Goal: Task Accomplishment & Management: Use online tool/utility

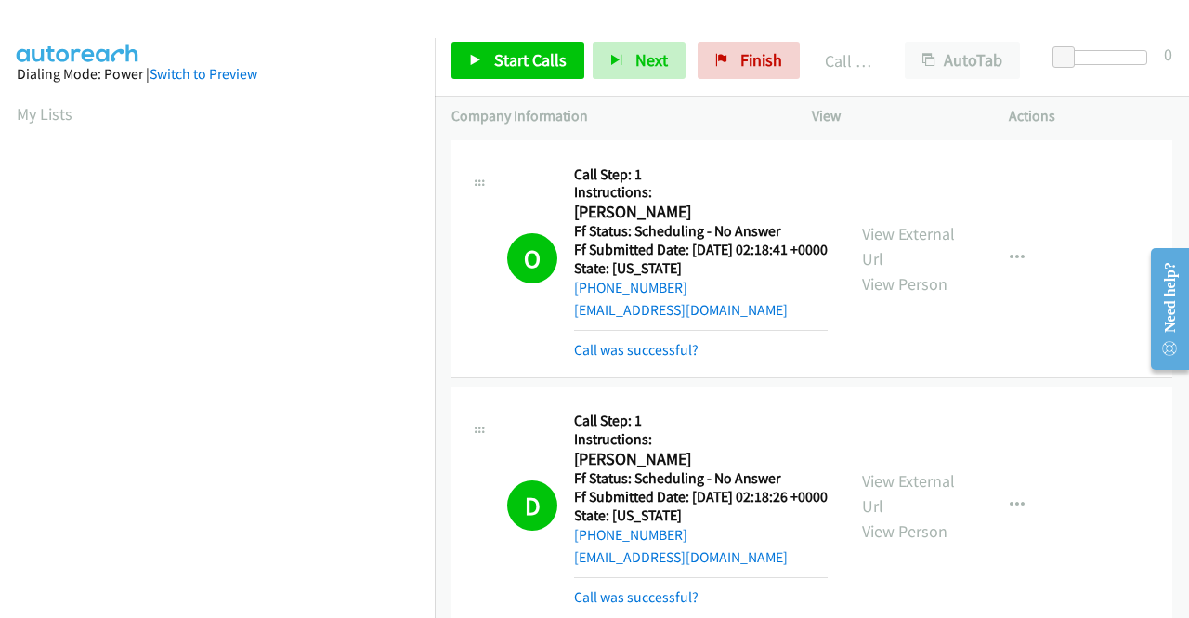
scroll to position [424, 0]
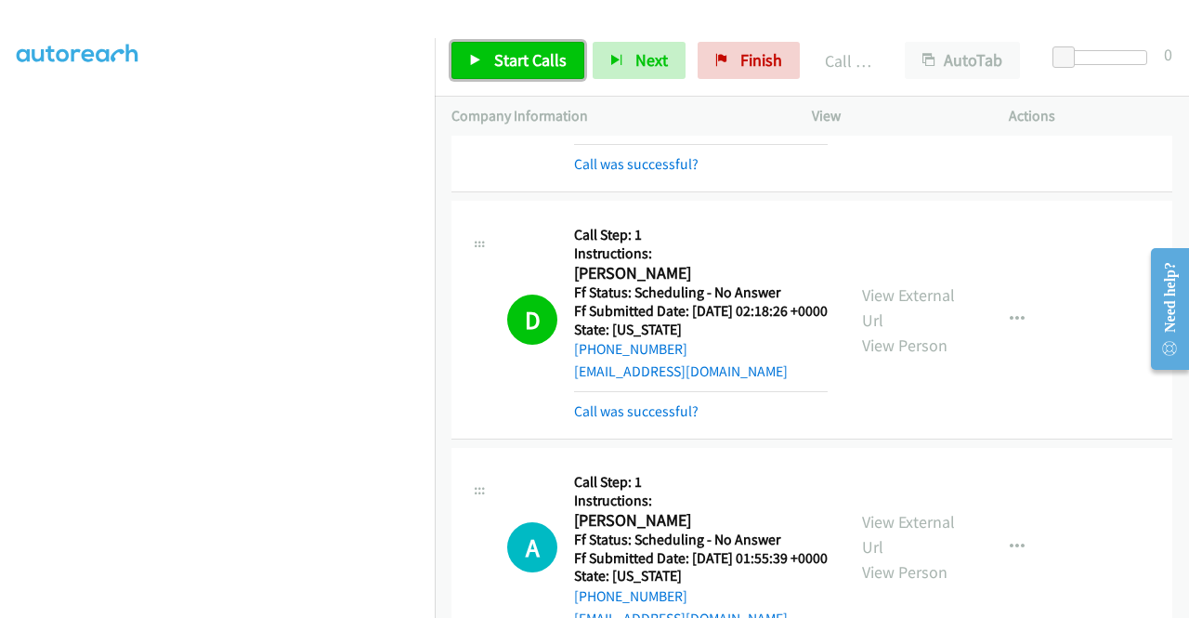
click at [541, 55] on span "Start Calls" at bounding box center [530, 59] width 72 height 21
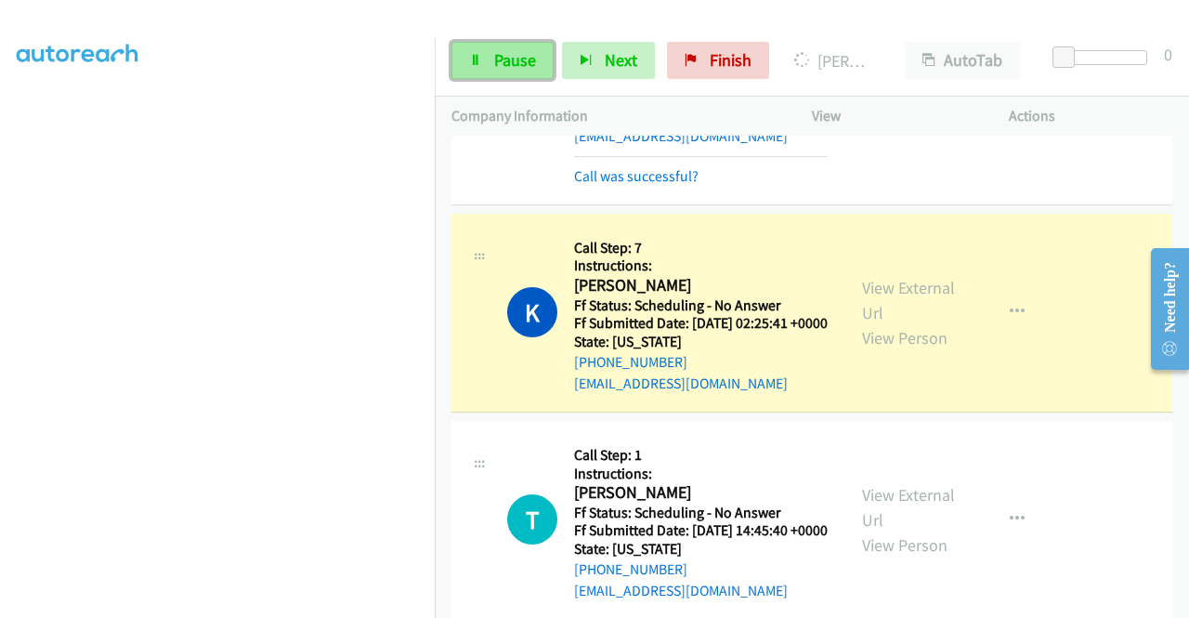
click at [519, 52] on span "Pause" at bounding box center [515, 59] width 42 height 21
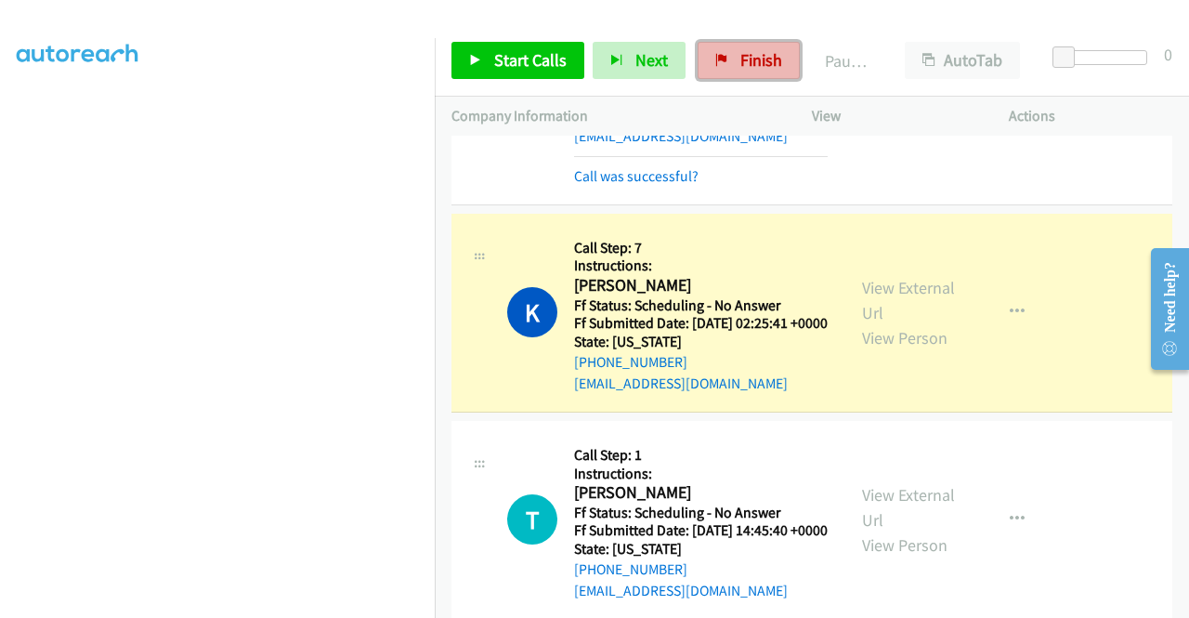
click at [741, 55] on span "Finish" at bounding box center [762, 59] width 42 height 21
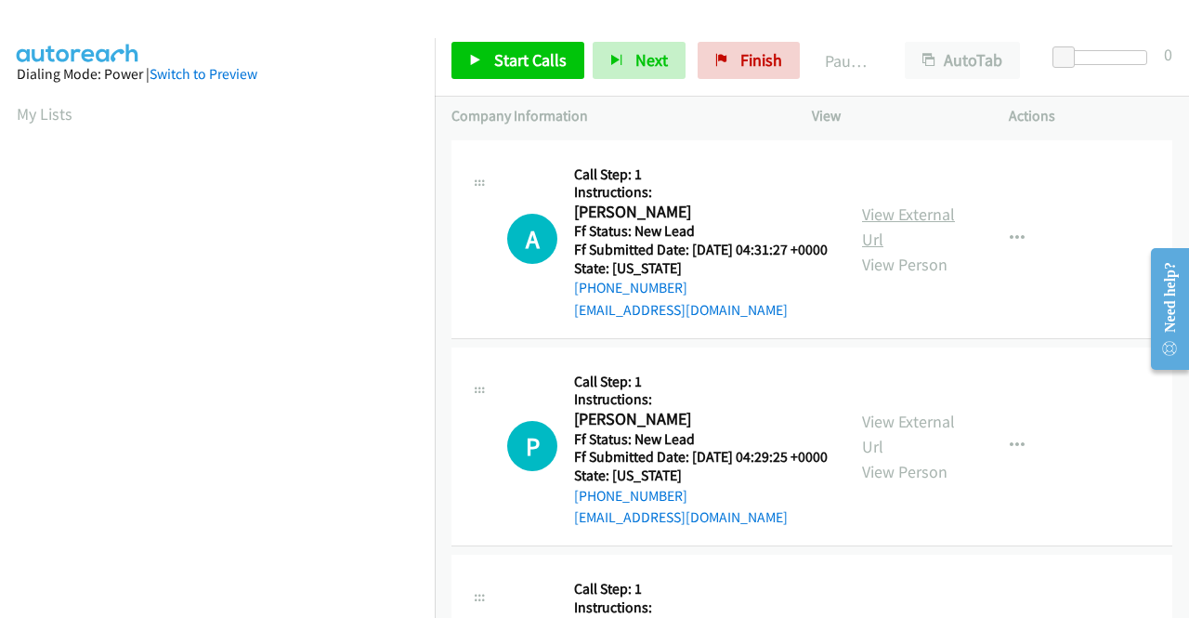
click at [902, 219] on link "View External Url" at bounding box center [908, 226] width 93 height 46
click at [902, 455] on link "View External Url" at bounding box center [908, 434] width 93 height 46
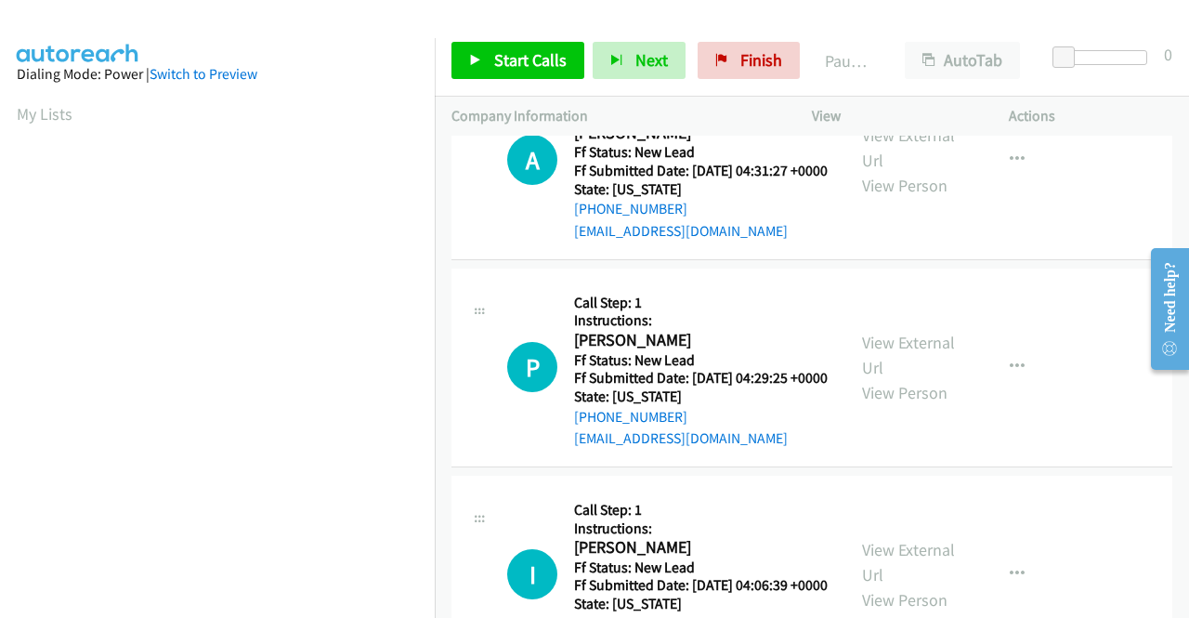
scroll to position [186, 0]
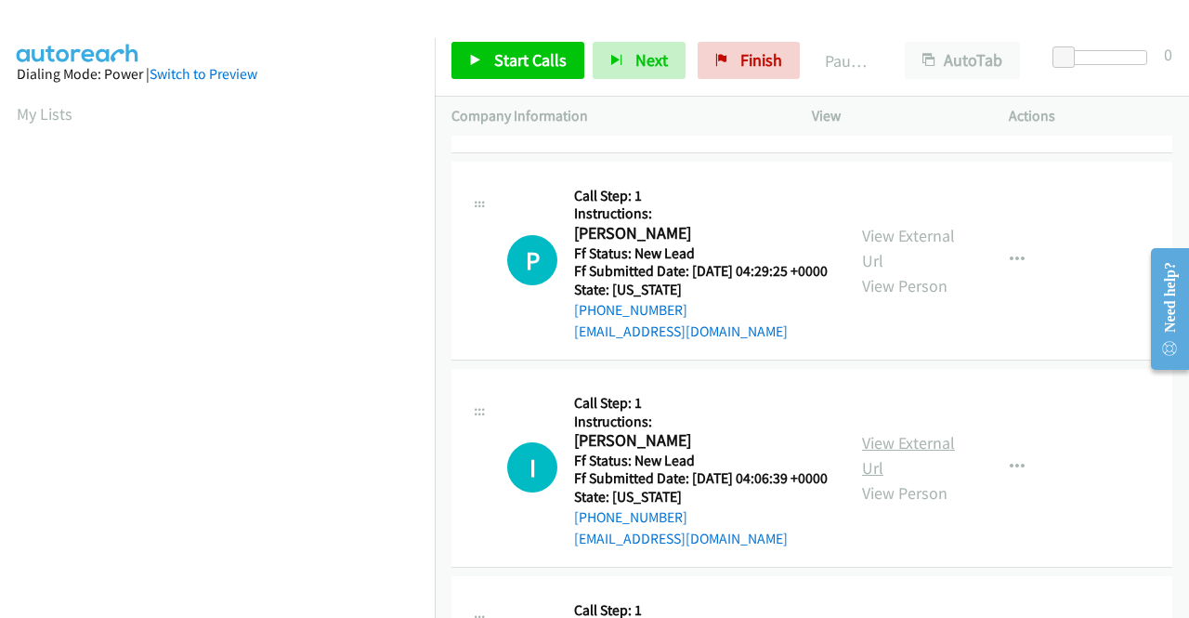
click at [894, 478] on link "View External Url" at bounding box center [908, 455] width 93 height 46
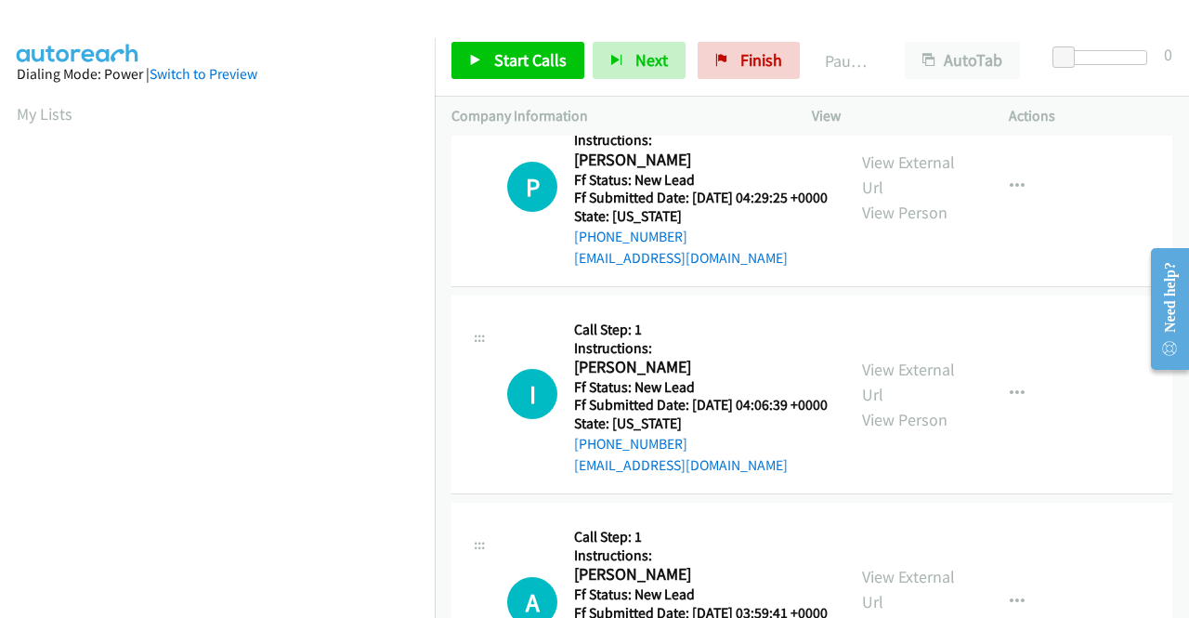
scroll to position [465, 0]
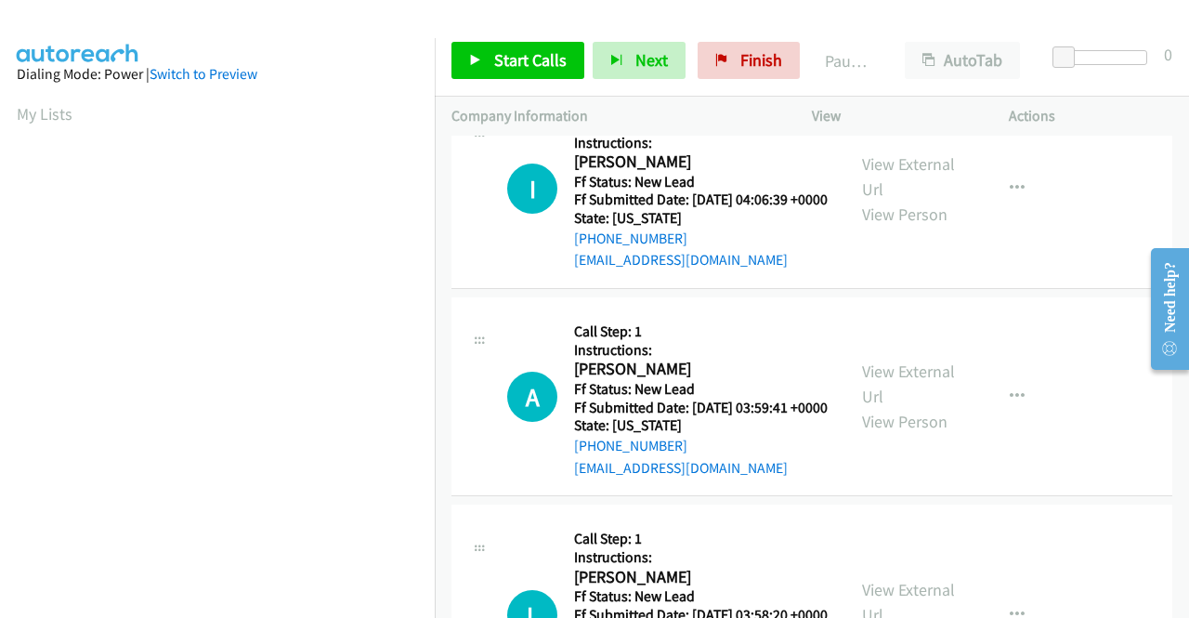
click at [886, 434] on div "View External Url View Person" at bounding box center [910, 396] width 97 height 75
click at [892, 407] on link "View External Url" at bounding box center [908, 383] width 93 height 46
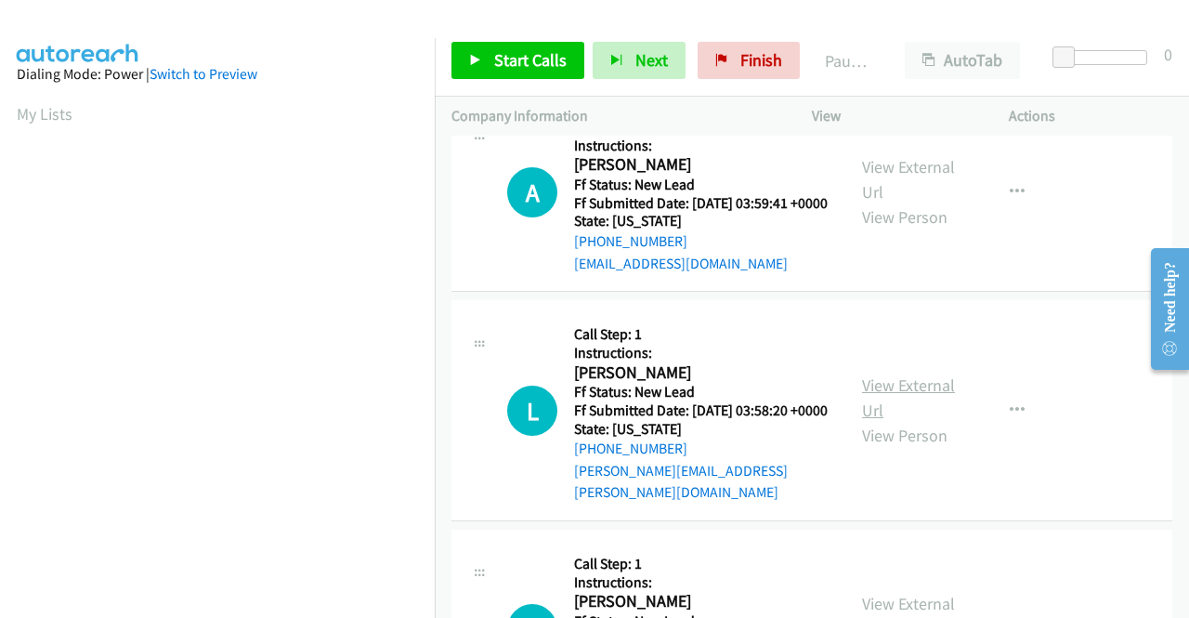
scroll to position [743, 0]
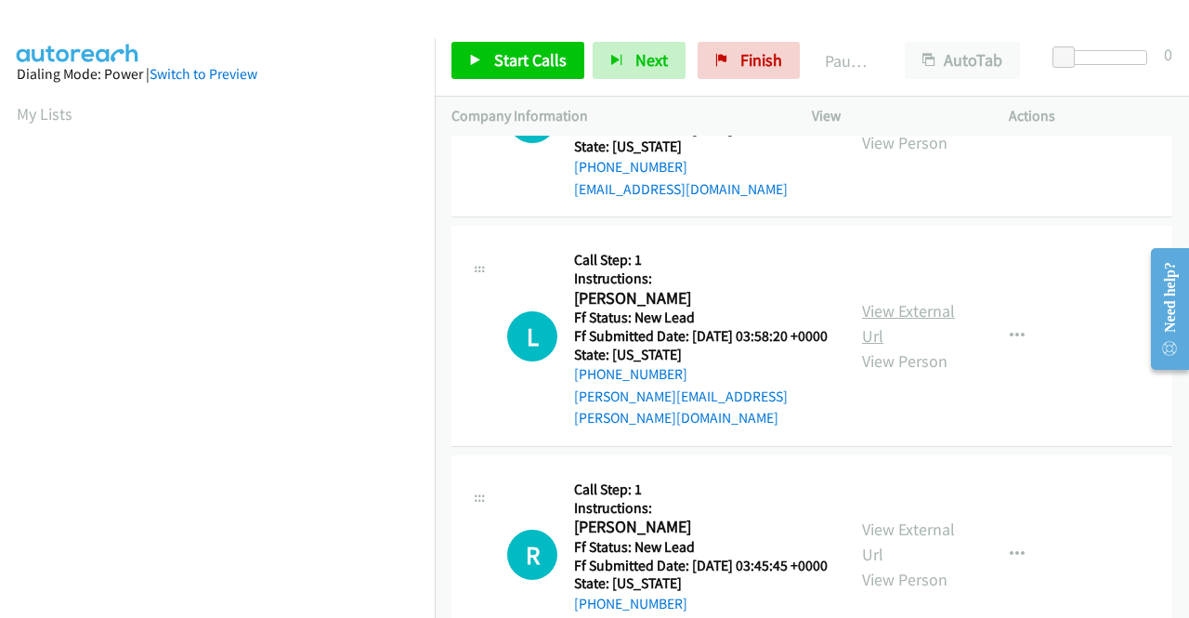
click at [872, 347] on link "View External Url" at bounding box center [908, 323] width 93 height 46
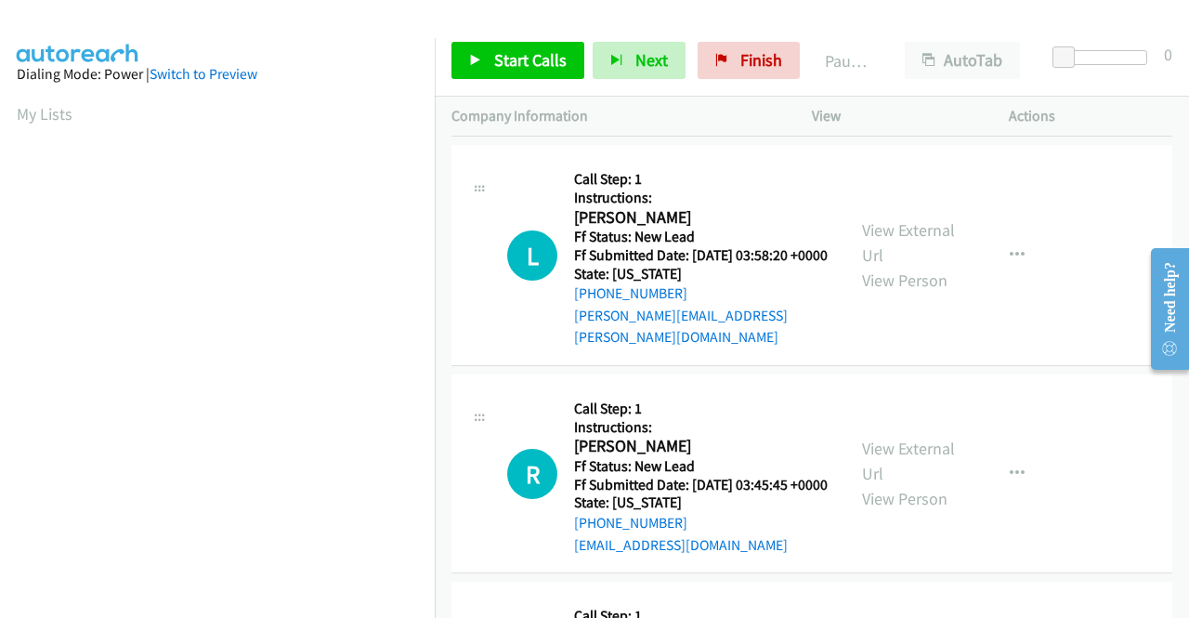
scroll to position [929, 0]
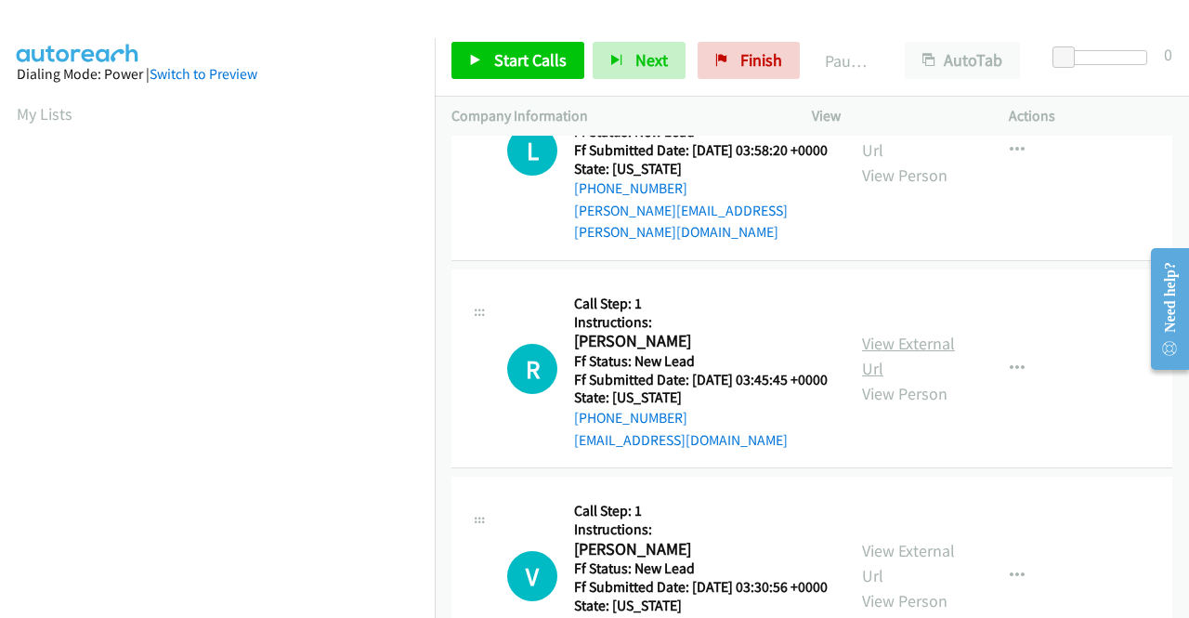
click at [894, 379] on link "View External Url" at bounding box center [908, 356] width 93 height 46
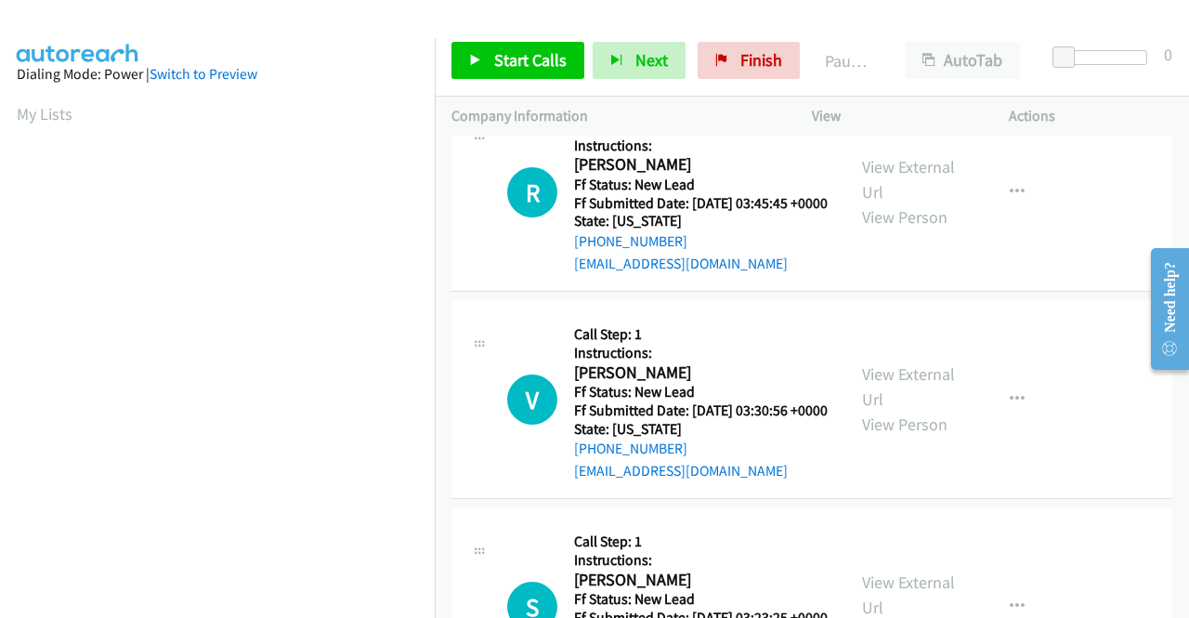
scroll to position [1115, 0]
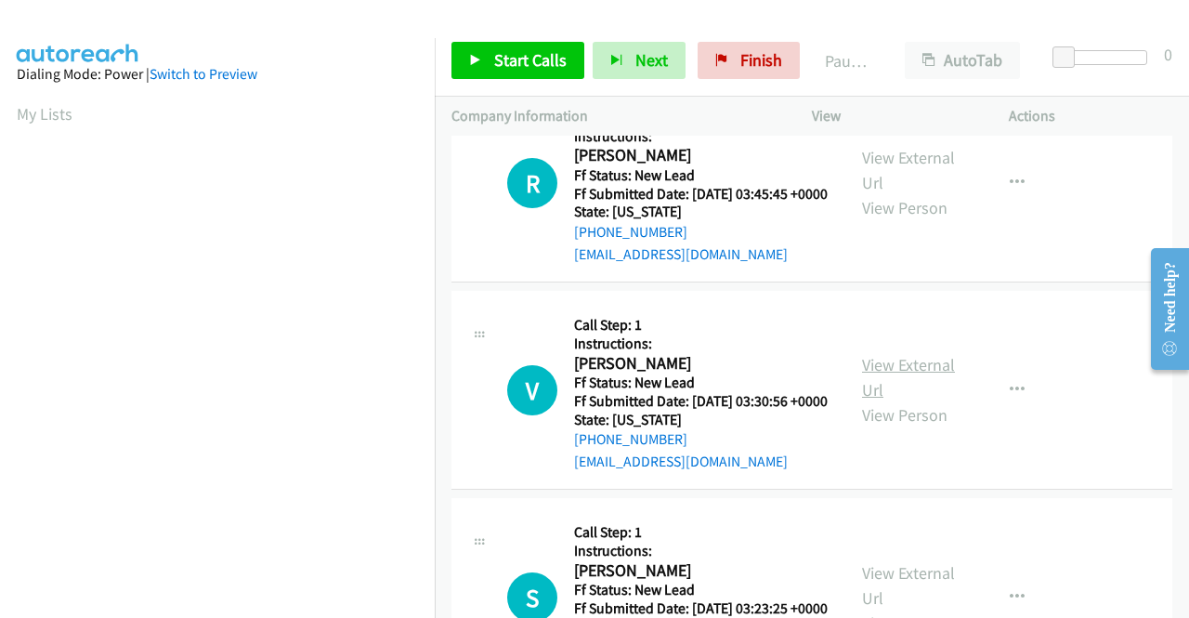
click at [907, 400] on link "View External Url" at bounding box center [908, 377] width 93 height 46
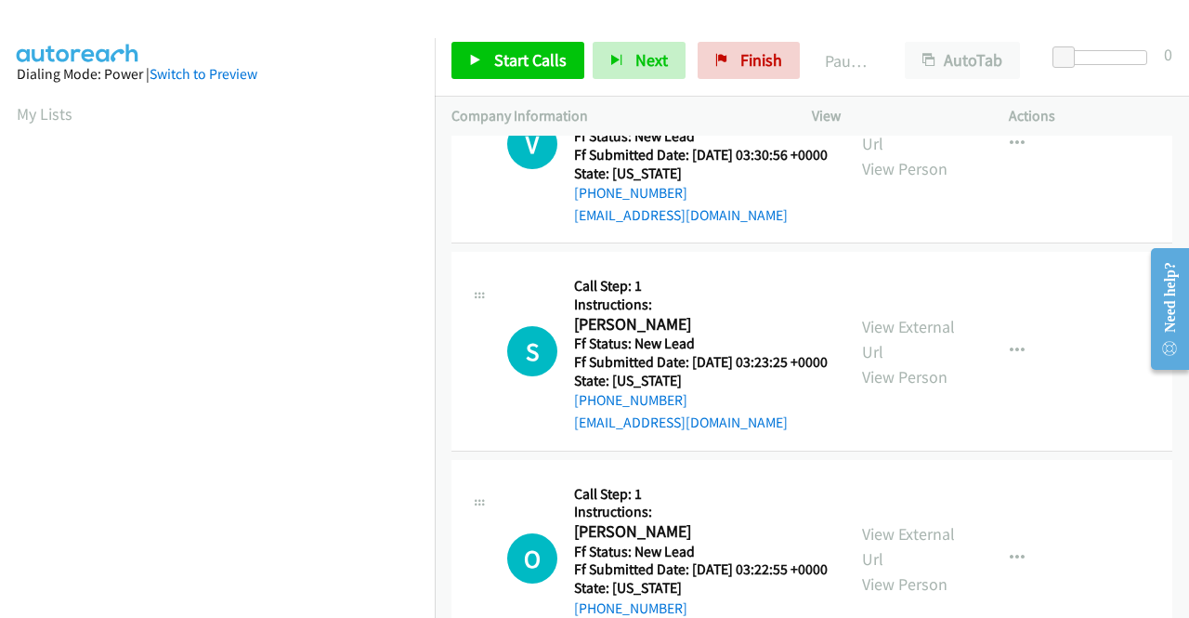
scroll to position [1394, 0]
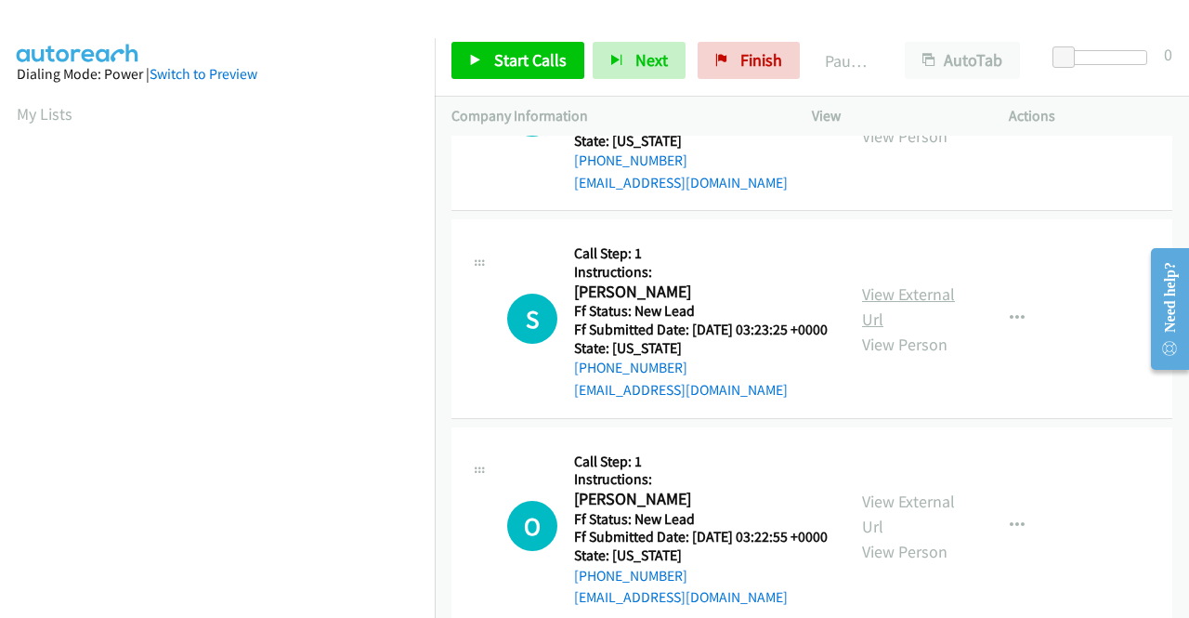
click at [887, 330] on link "View External Url" at bounding box center [908, 306] width 93 height 46
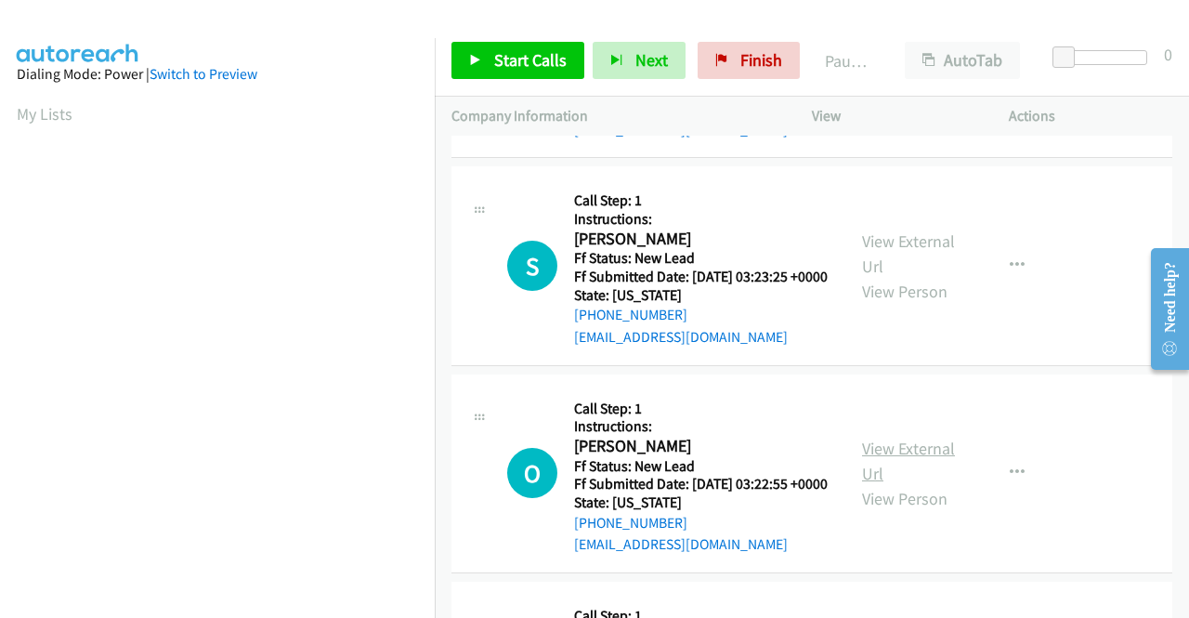
scroll to position [1579, 0]
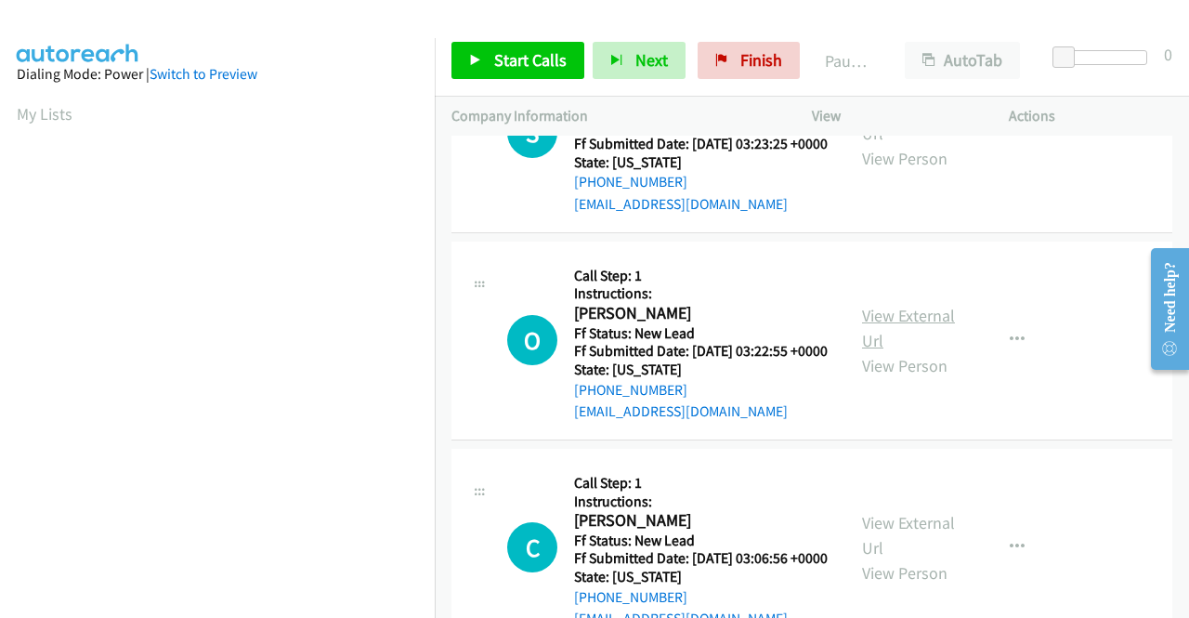
click at [909, 351] on link "View External Url" at bounding box center [908, 328] width 93 height 46
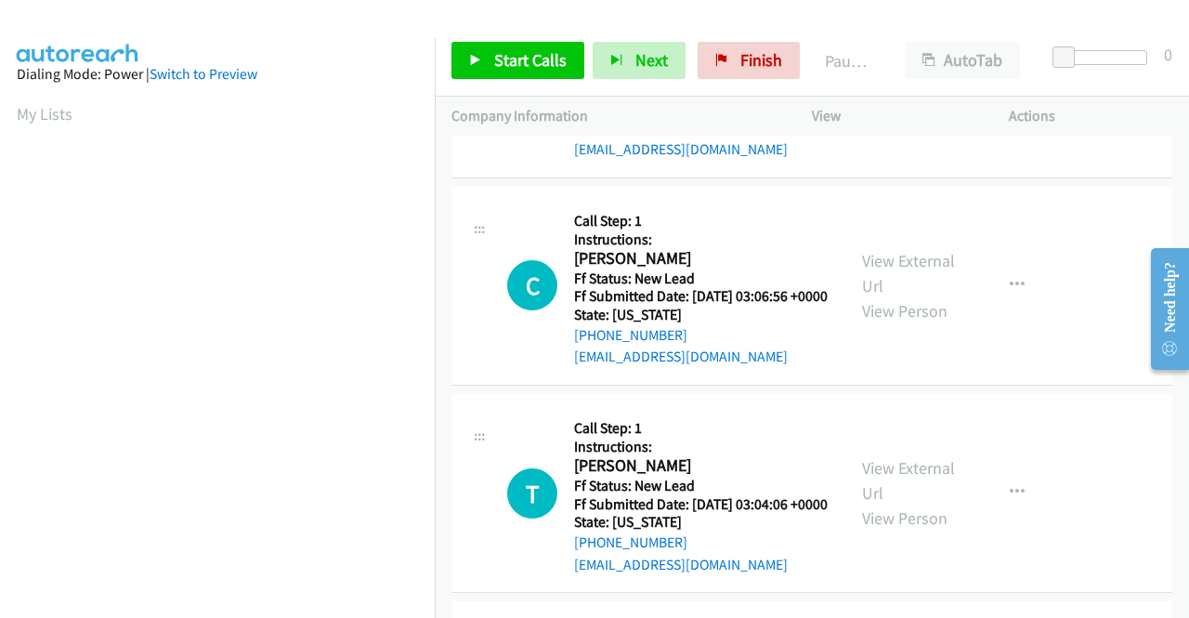
scroll to position [1858, 0]
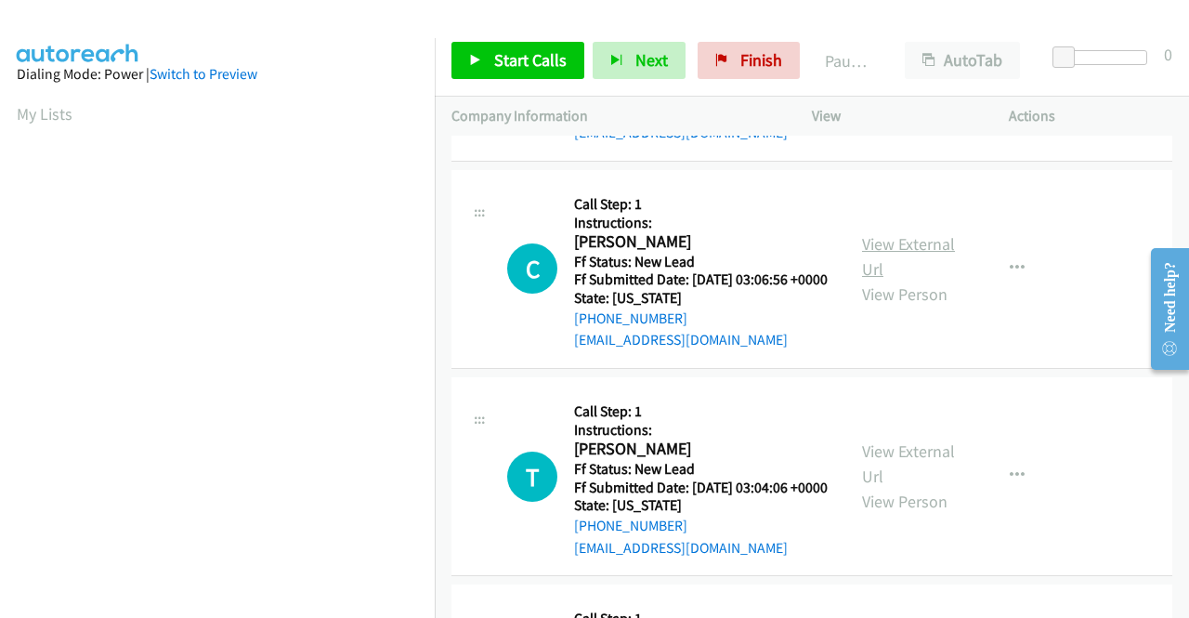
click at [896, 280] on link "View External Url" at bounding box center [908, 256] width 93 height 46
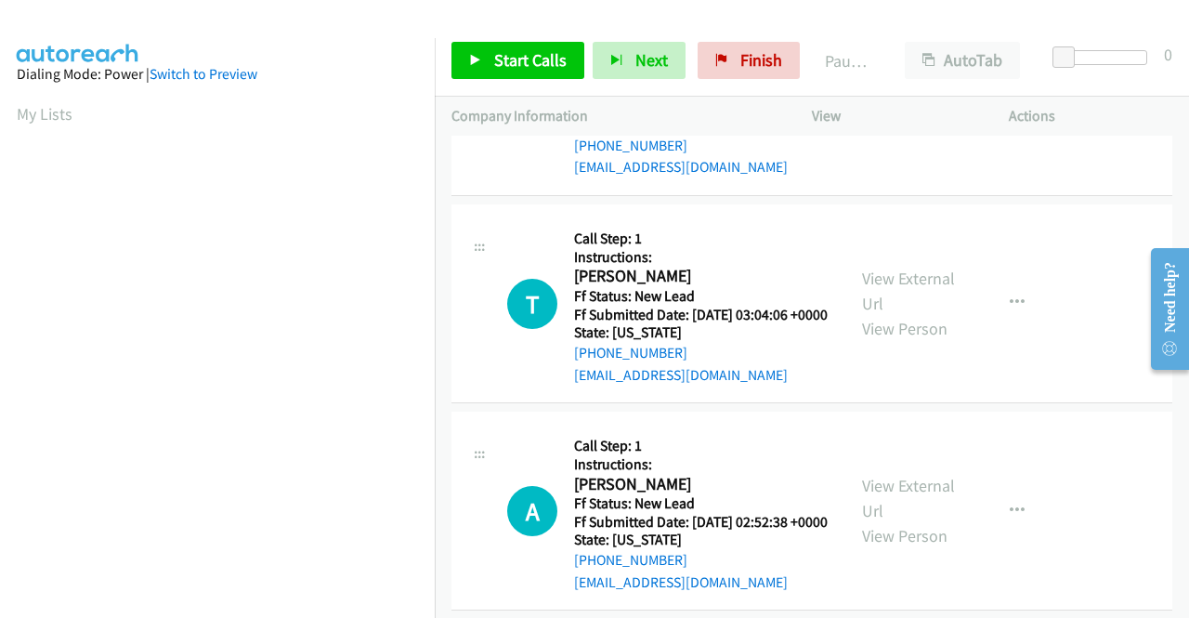
scroll to position [2044, 0]
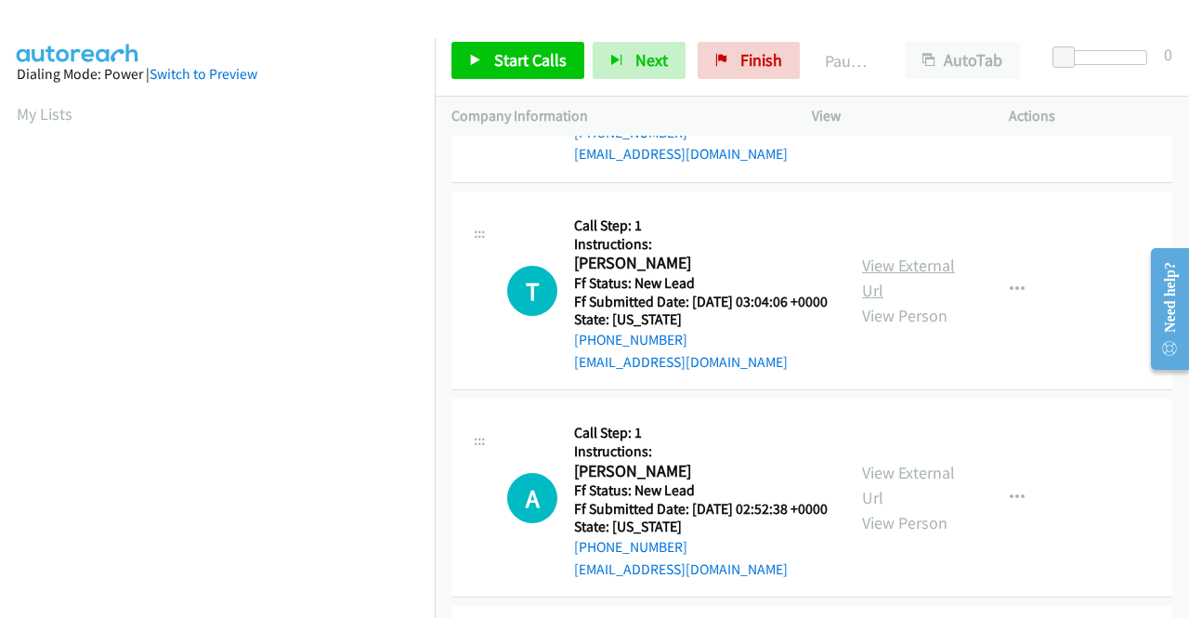
click at [903, 301] on link "View External Url" at bounding box center [908, 278] width 93 height 46
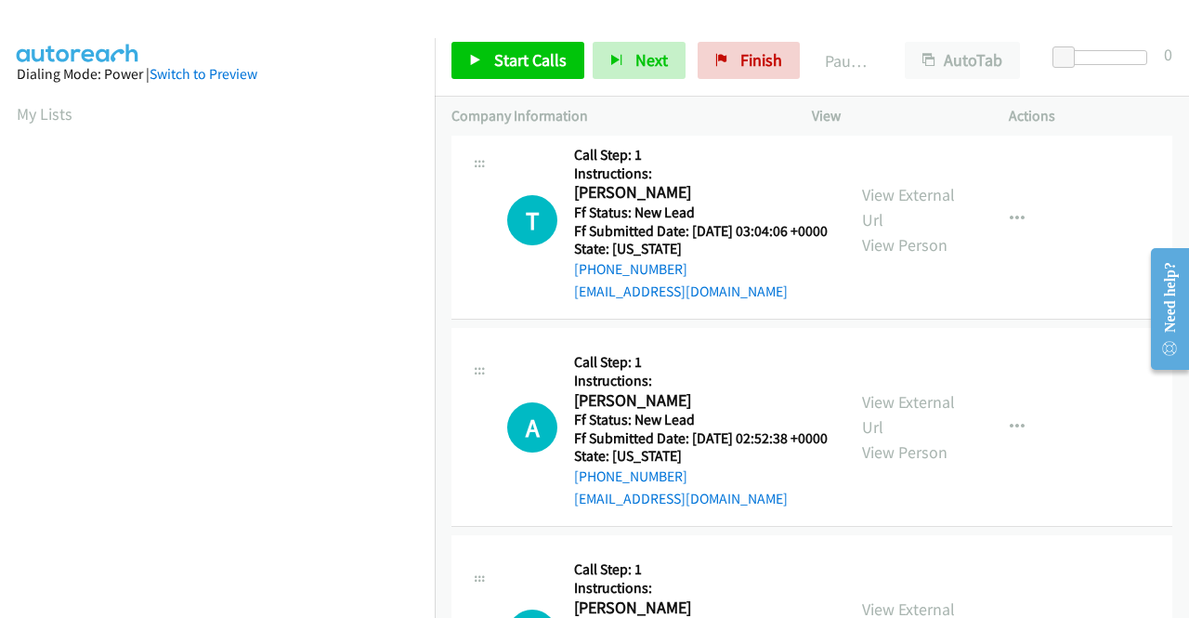
scroll to position [2230, 0]
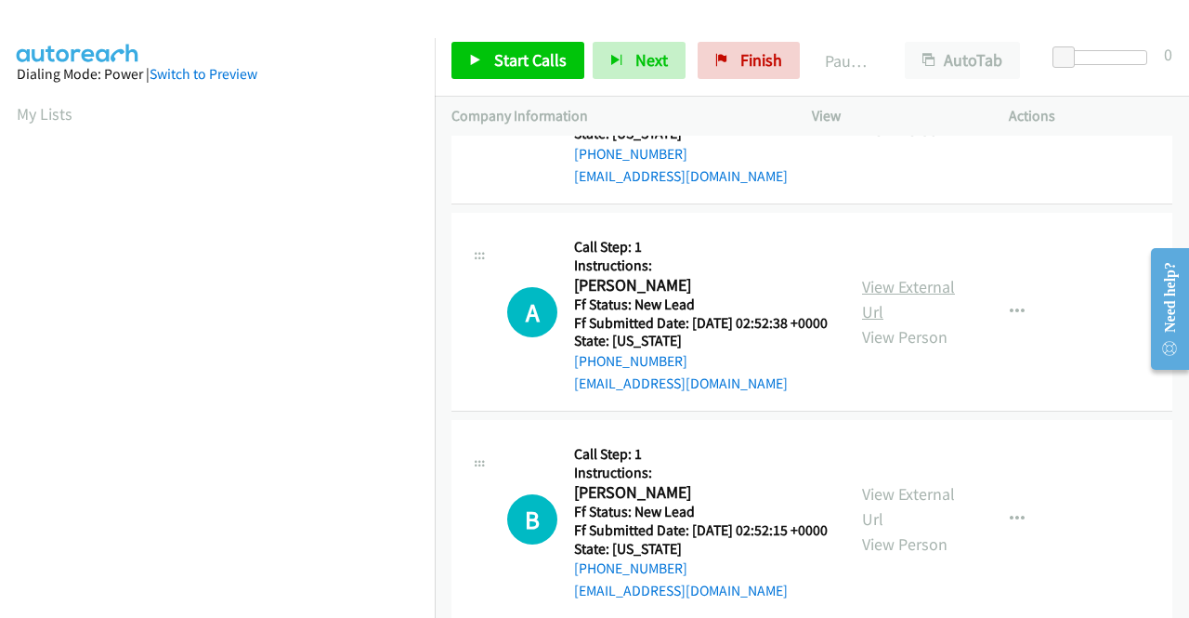
click at [883, 322] on link "View External Url" at bounding box center [908, 299] width 93 height 46
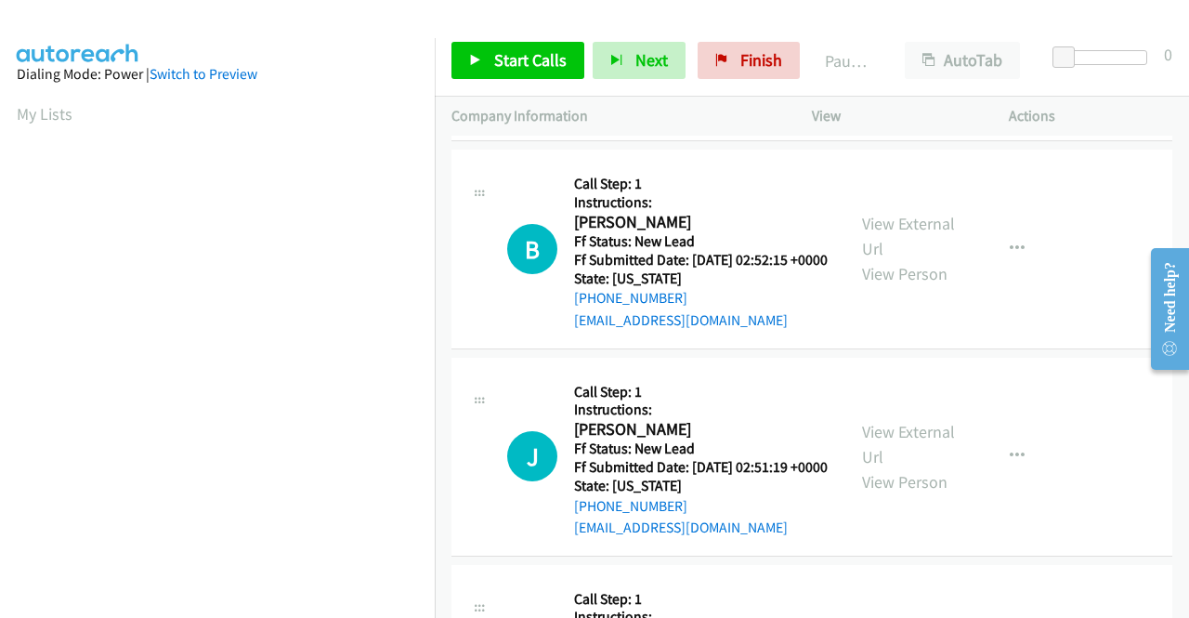
scroll to position [2509, 0]
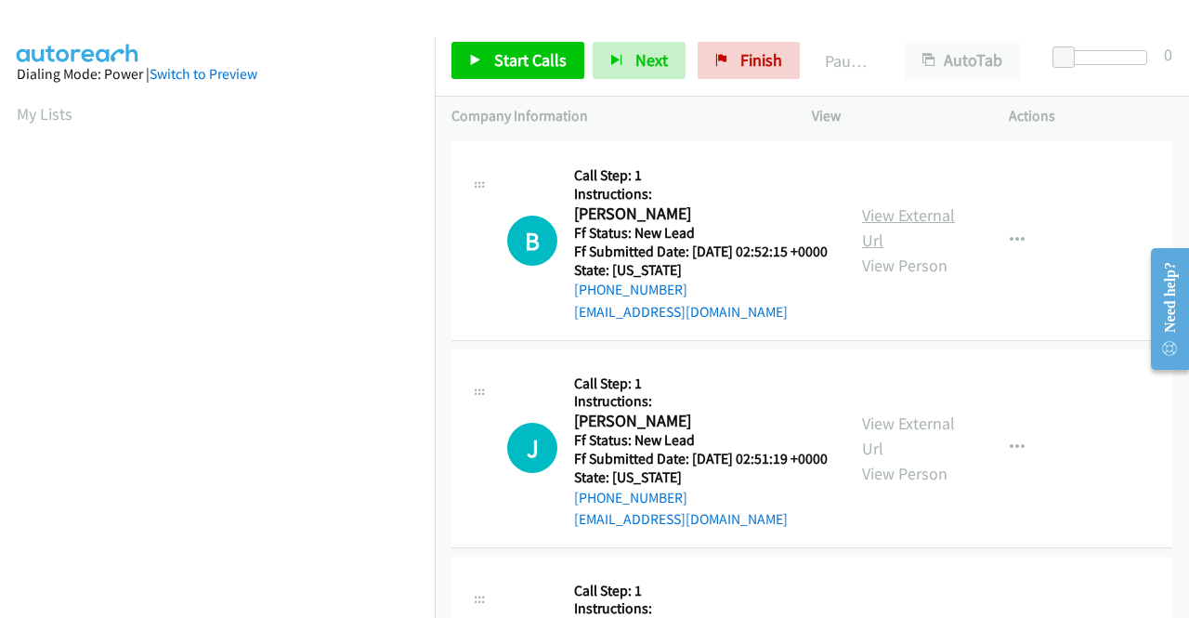
click at [885, 251] on link "View External Url" at bounding box center [908, 227] width 93 height 46
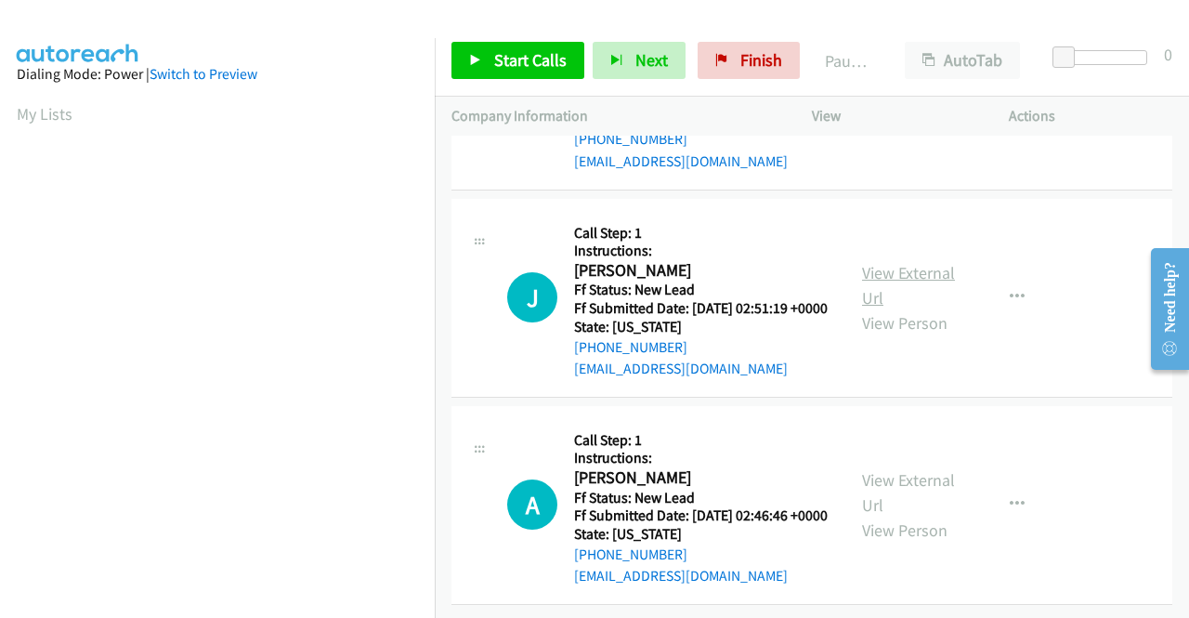
scroll to position [2694, 0]
click at [932, 308] on link "View External Url" at bounding box center [908, 285] width 93 height 46
click at [917, 469] on link "View External Url" at bounding box center [908, 492] width 93 height 46
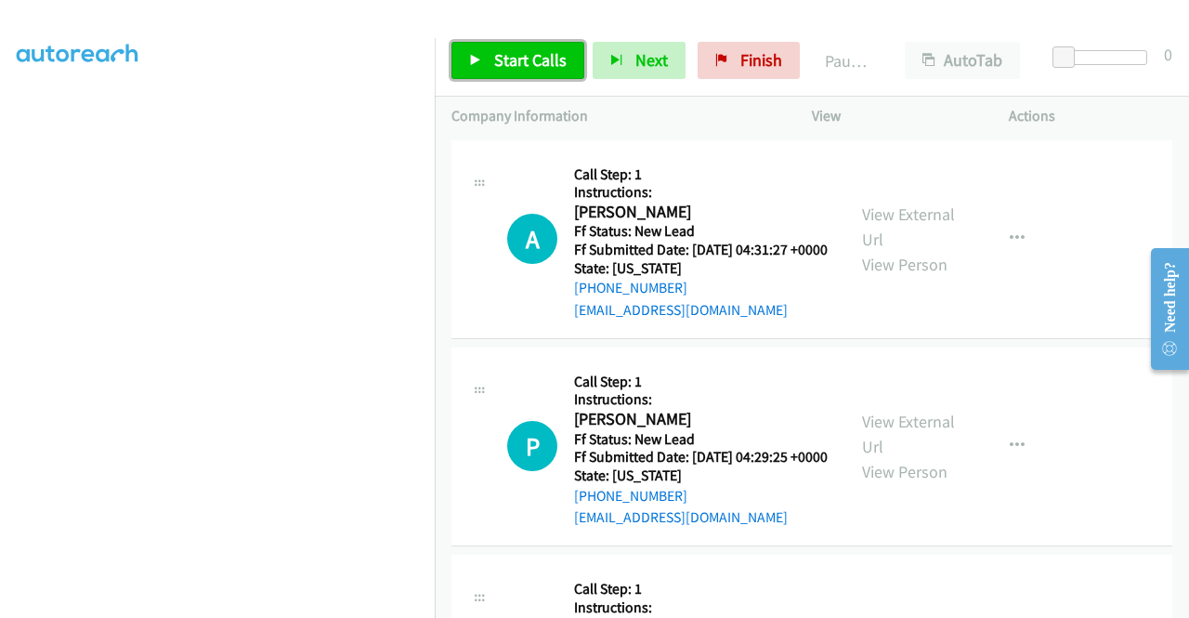
click at [530, 63] on span "Start Calls" at bounding box center [530, 59] width 72 height 21
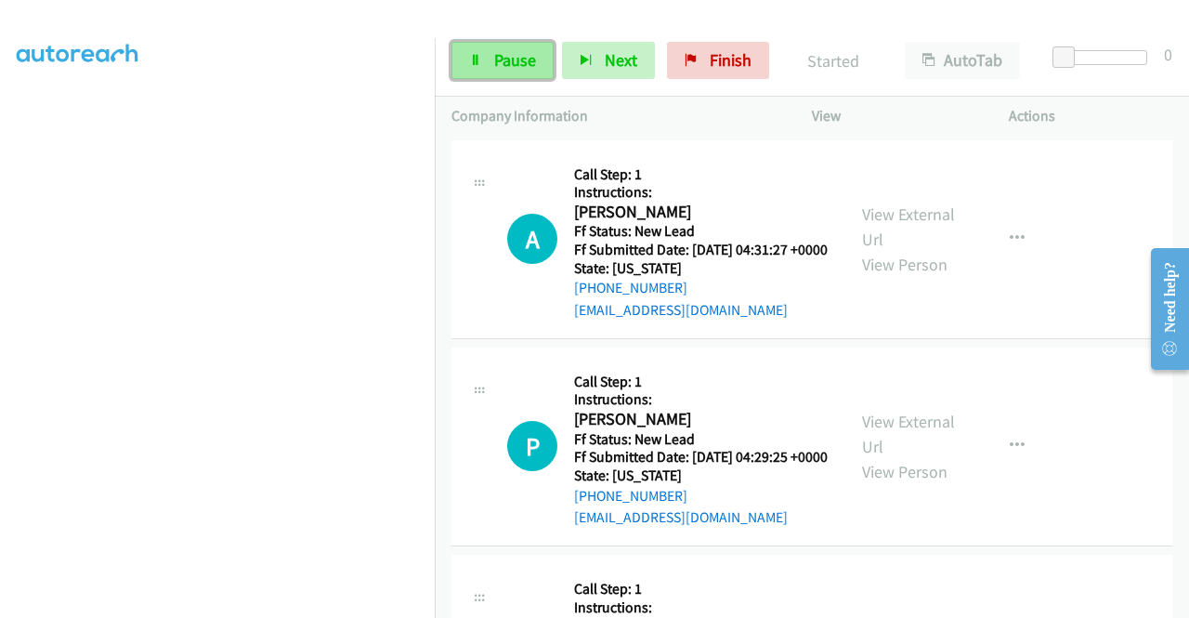
click at [490, 64] on link "Pause" at bounding box center [503, 60] width 102 height 37
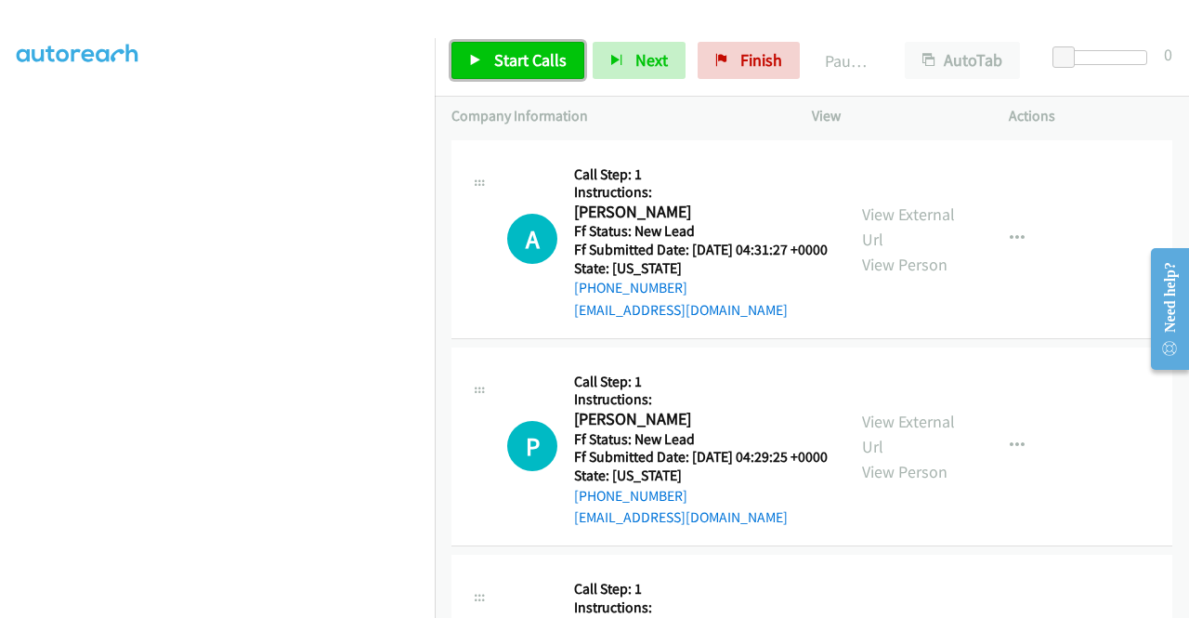
click at [490, 64] on link "Start Calls" at bounding box center [518, 60] width 133 height 37
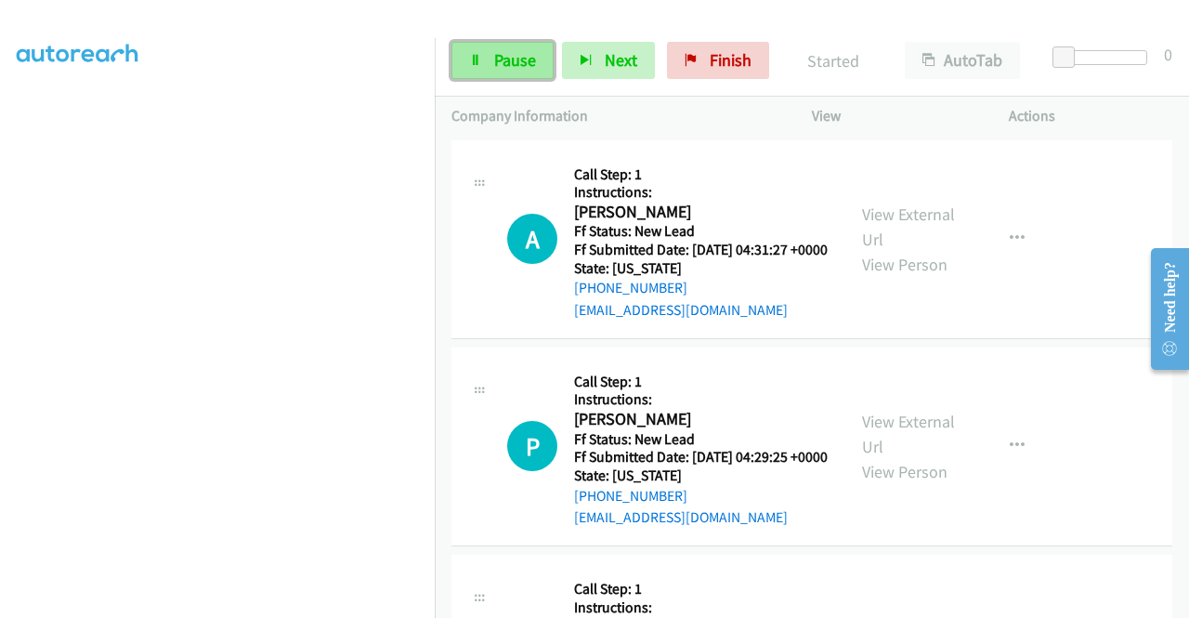
click at [509, 73] on link "Pause" at bounding box center [503, 60] width 102 height 37
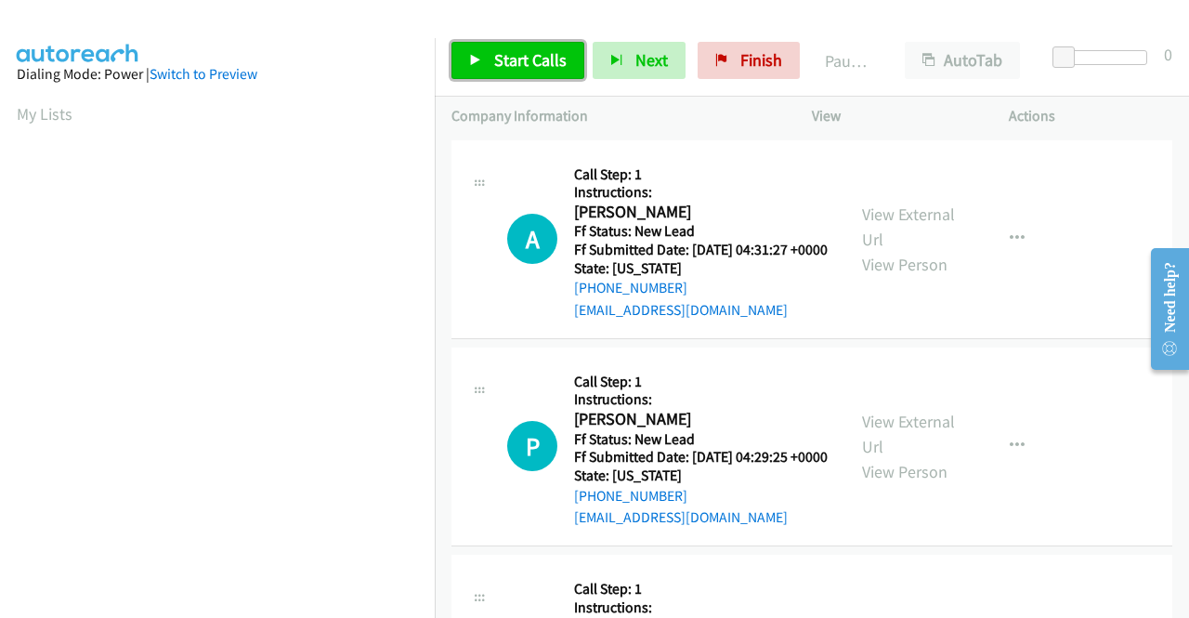
click at [565, 58] on link "Start Calls" at bounding box center [518, 60] width 133 height 37
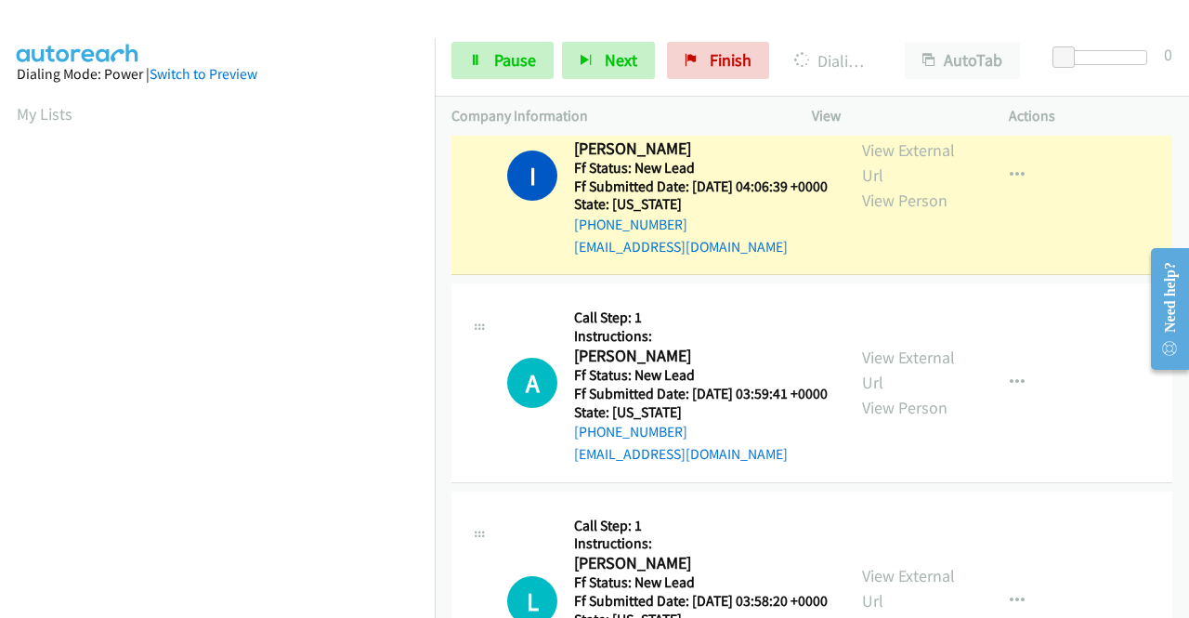
scroll to position [424, 0]
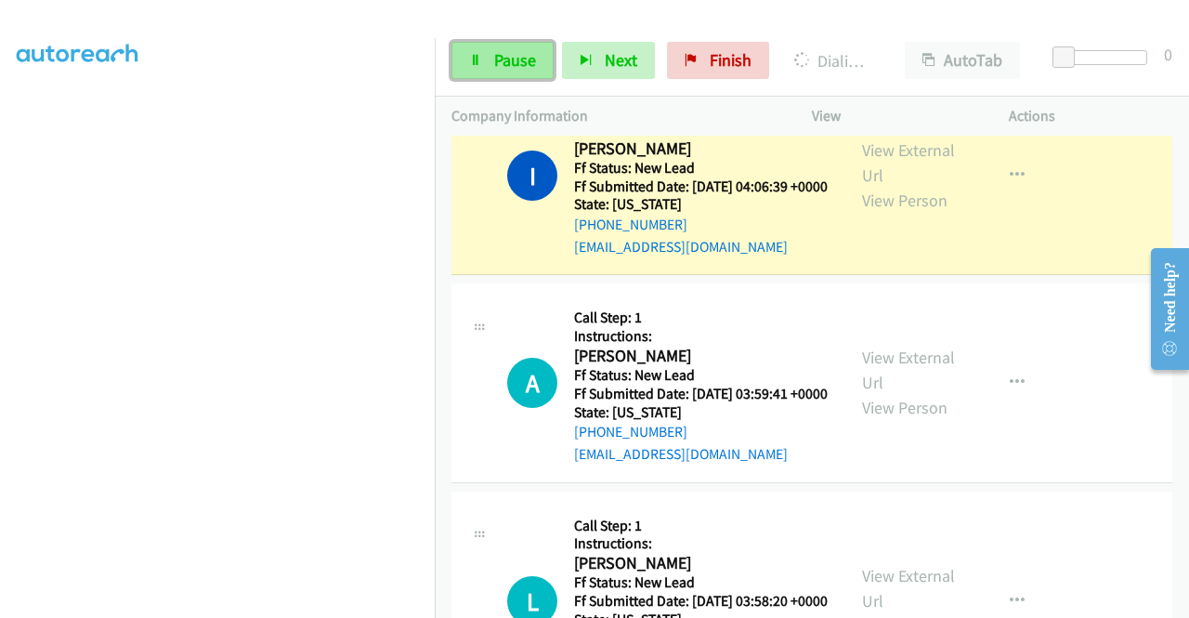
click at [503, 57] on span "Pause" at bounding box center [515, 59] width 42 height 21
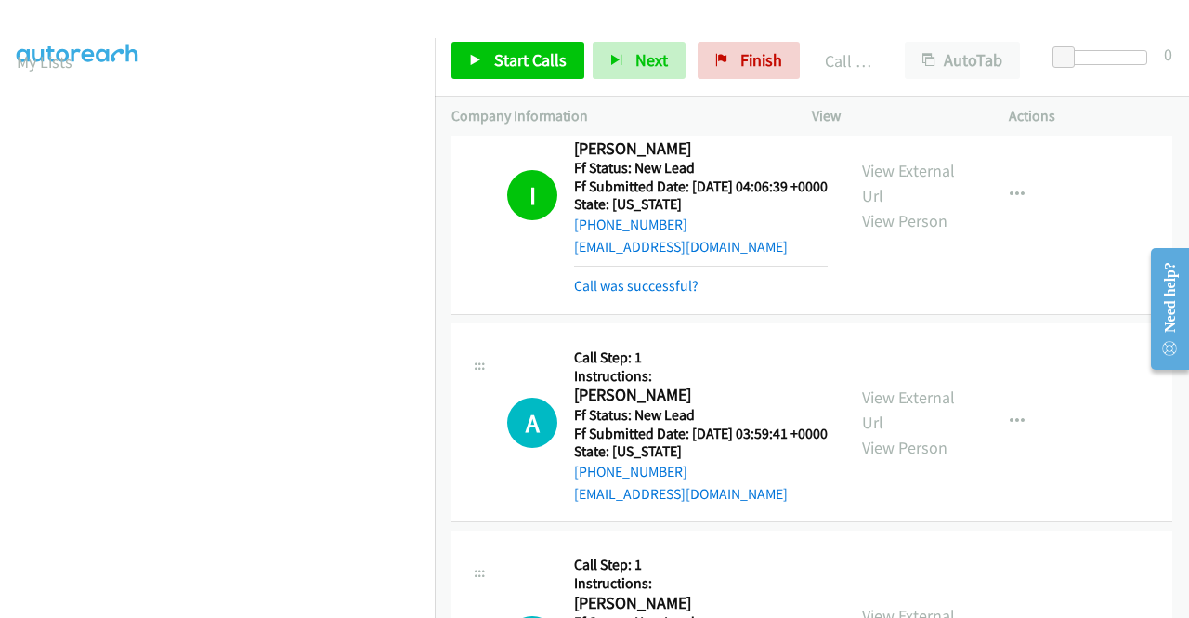
scroll to position [93, 0]
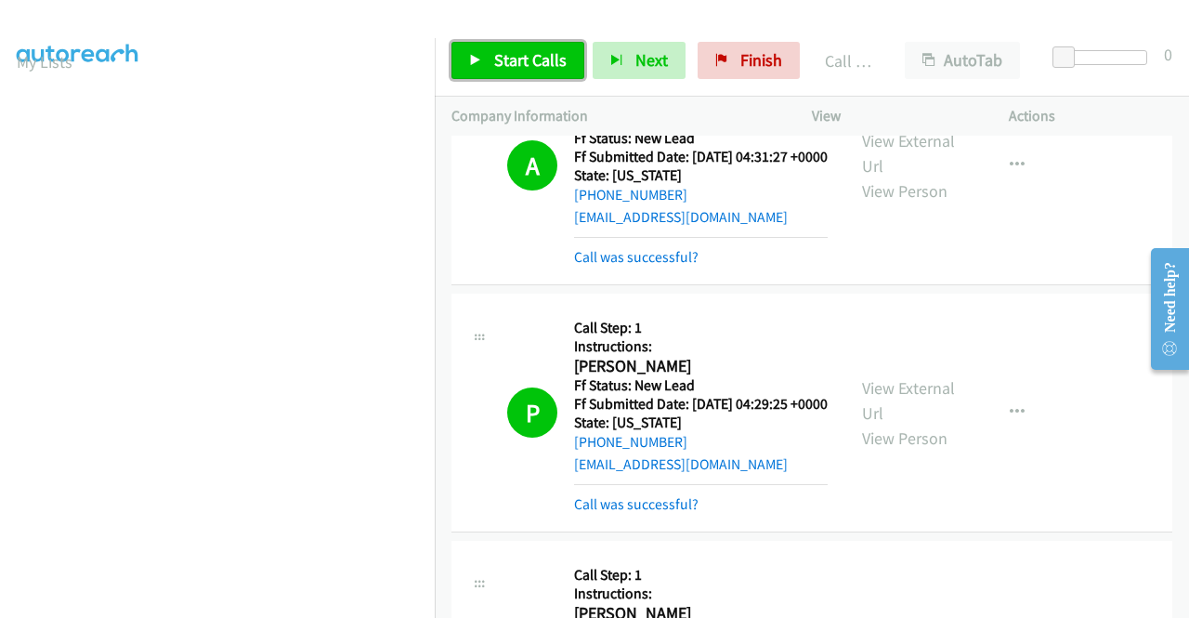
click at [505, 51] on span "Start Calls" at bounding box center [530, 59] width 72 height 21
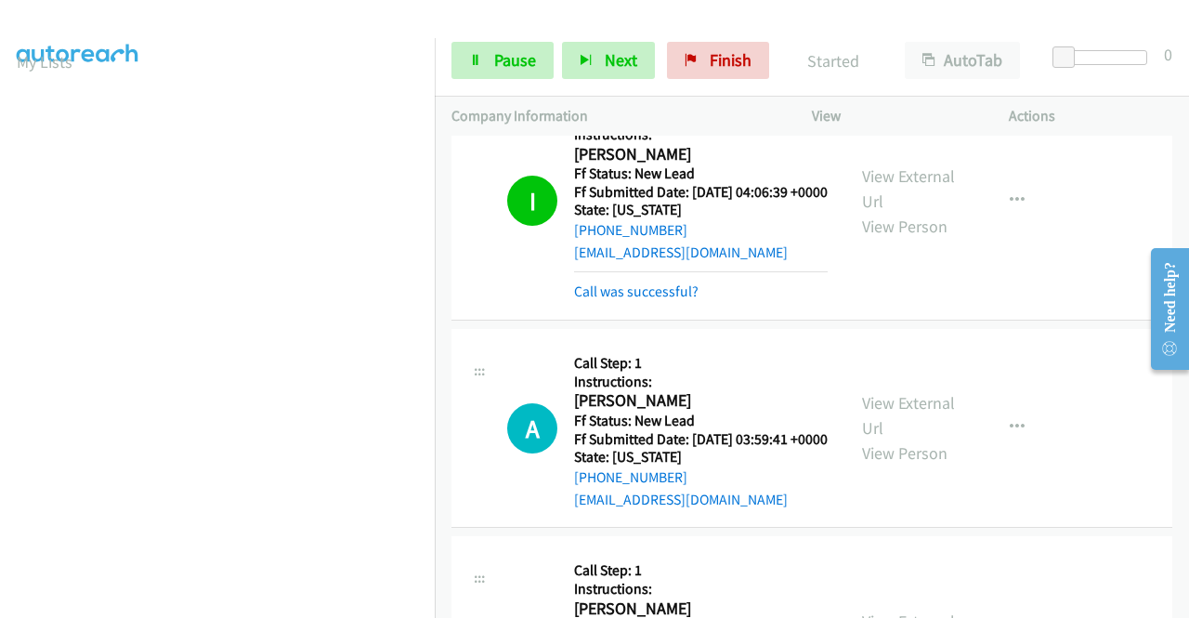
scroll to position [557, 0]
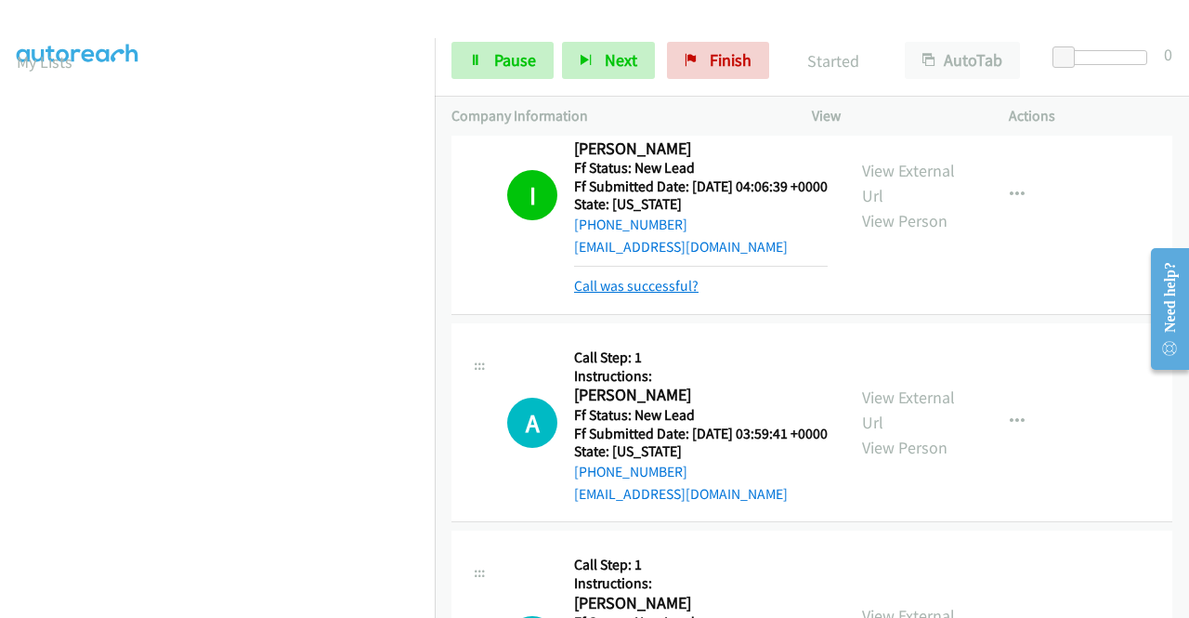
click at [665, 295] on link "Call was successful?" at bounding box center [636, 286] width 125 height 18
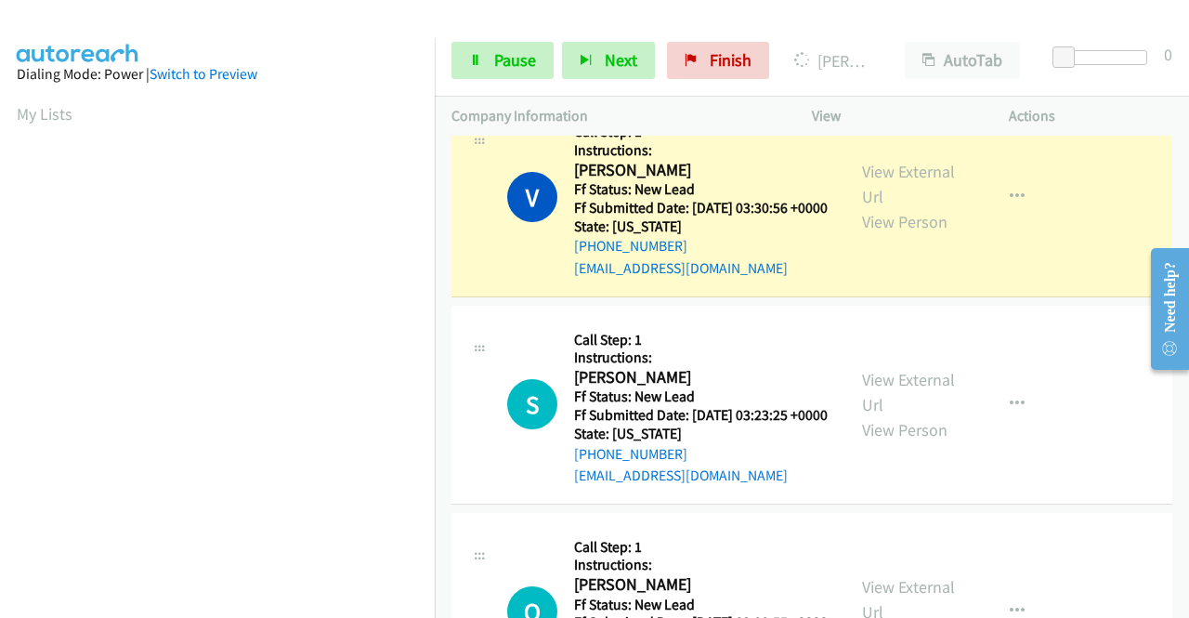
scroll to position [424, 0]
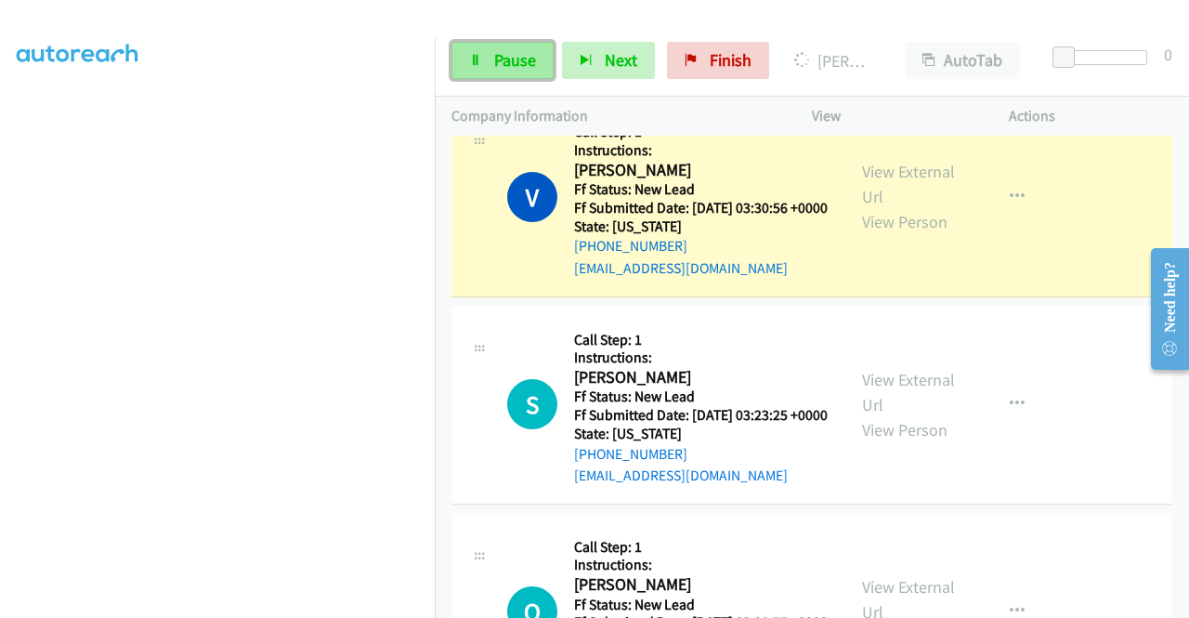
click at [516, 72] on link "Pause" at bounding box center [503, 60] width 102 height 37
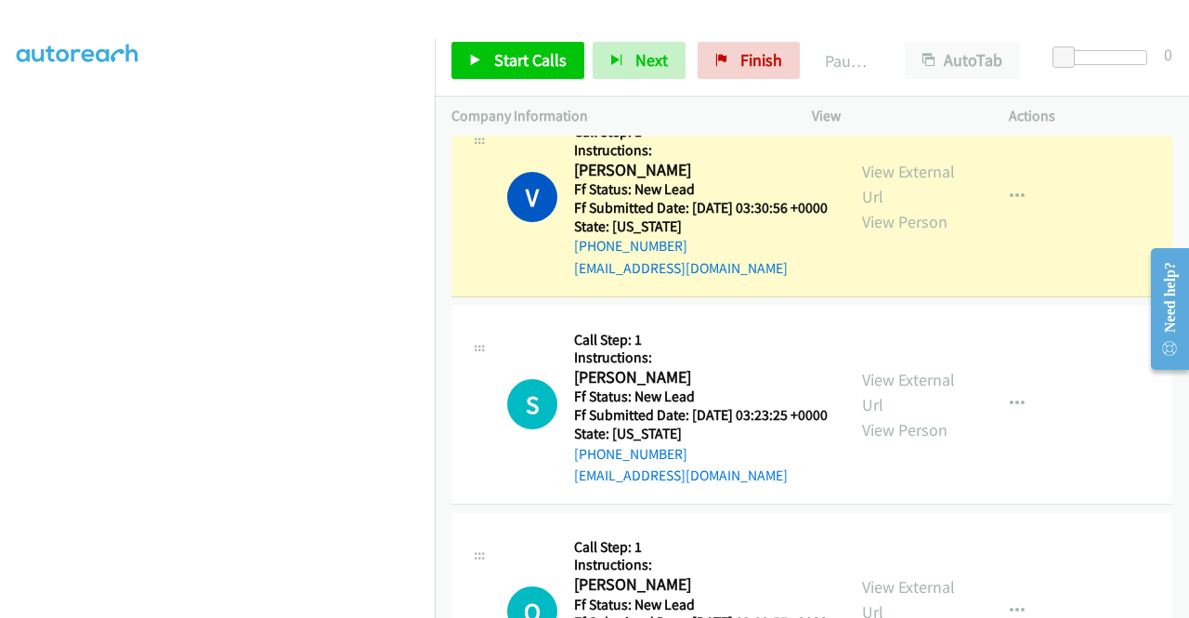
scroll to position [145, 0]
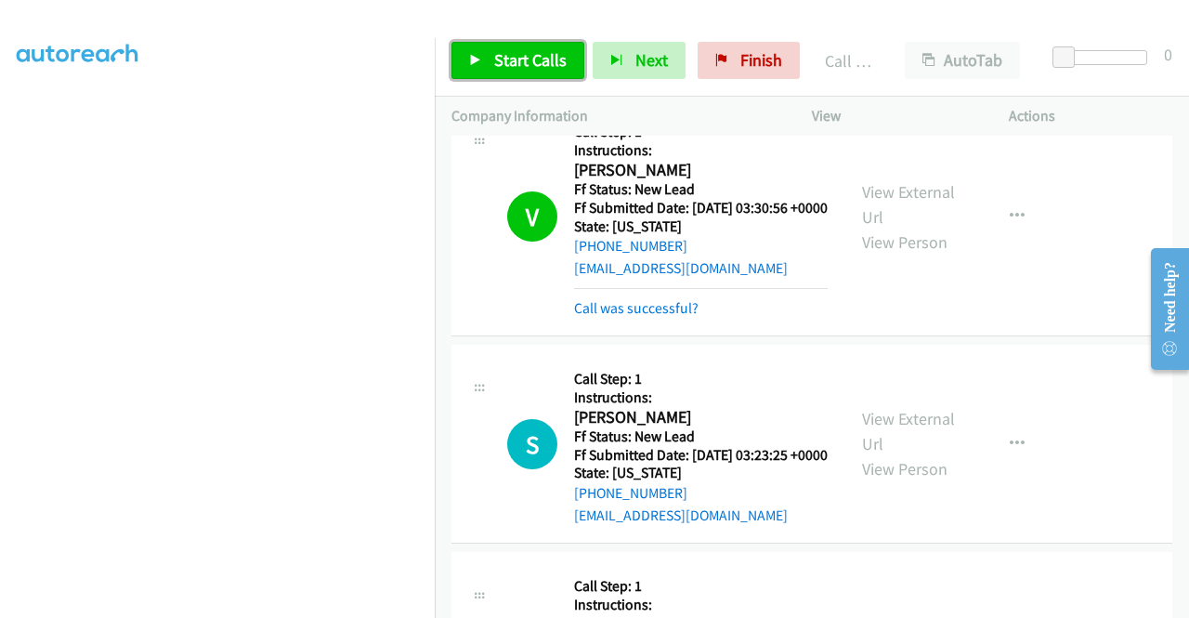
click at [488, 64] on link "Start Calls" at bounding box center [518, 60] width 133 height 37
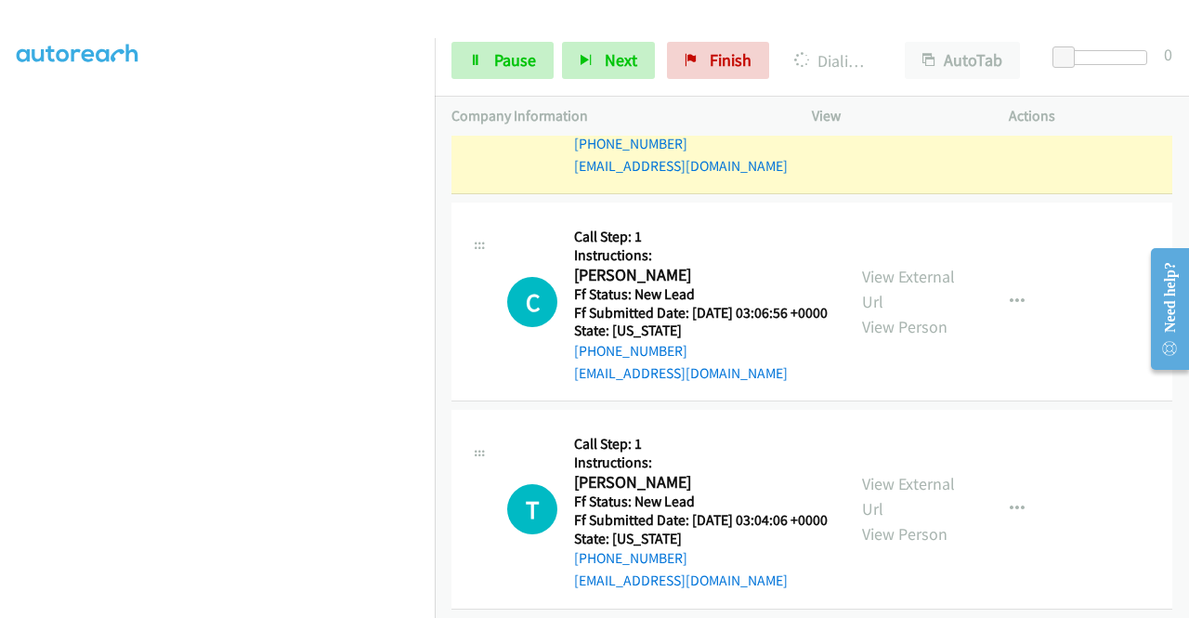
scroll to position [424, 0]
click at [494, 51] on span "Pause" at bounding box center [515, 59] width 42 height 21
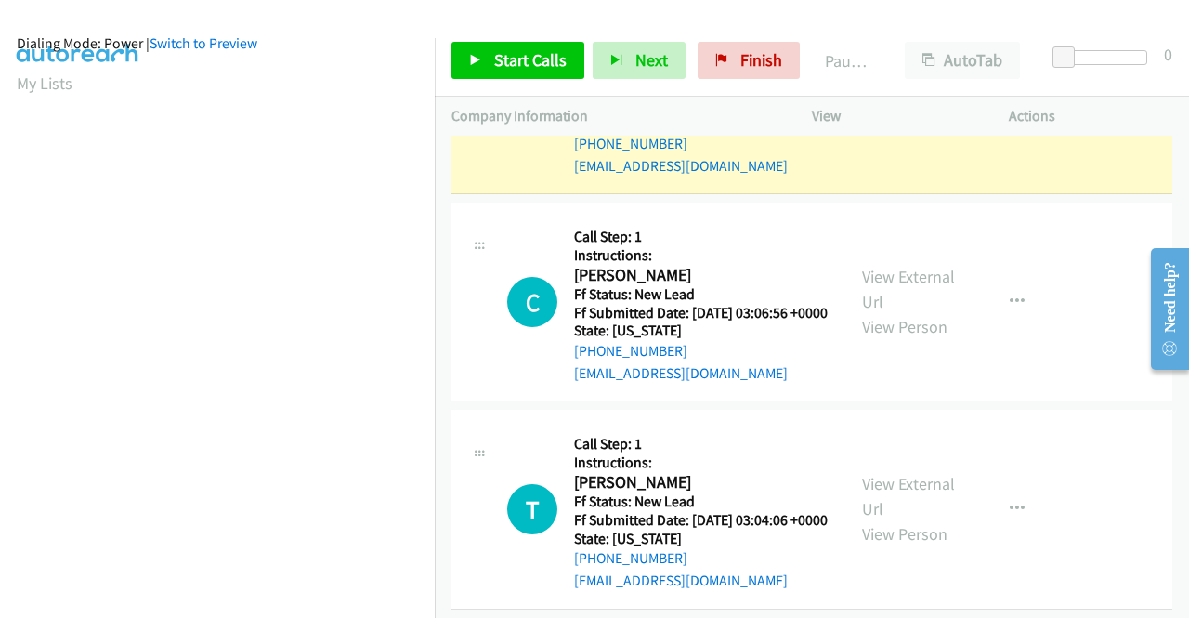
scroll to position [0, 0]
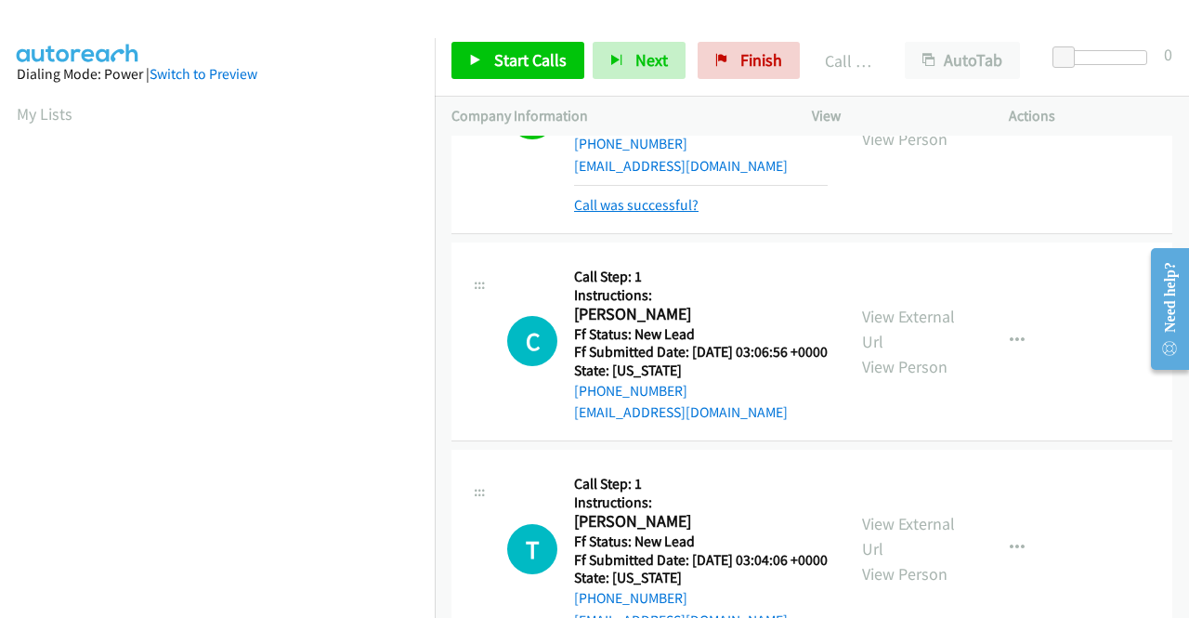
click at [661, 214] on link "Call was successful?" at bounding box center [636, 205] width 125 height 18
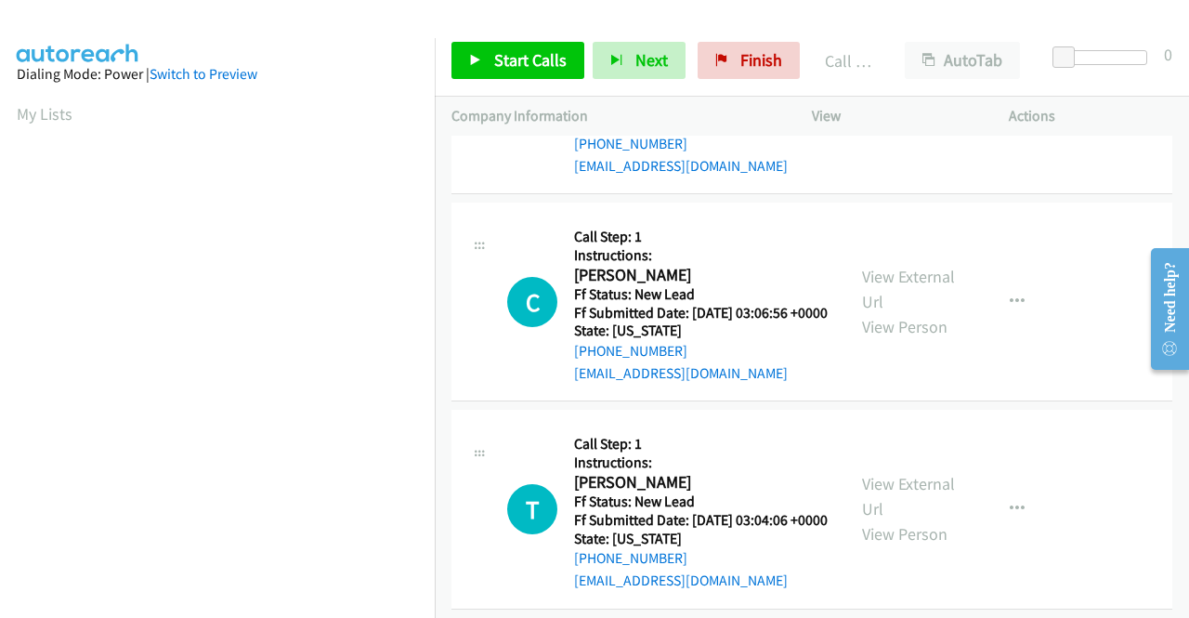
click at [1010, 101] on icon "button" at bounding box center [1017, 93] width 15 height 15
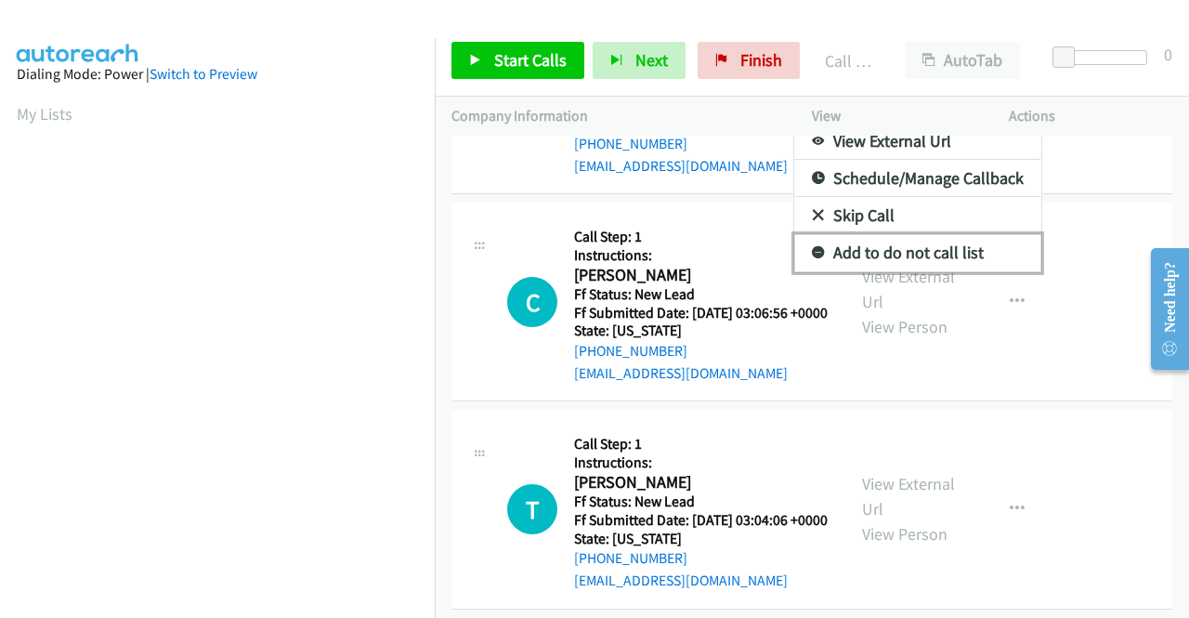
click at [956, 271] on link "Add to do not call list" at bounding box center [917, 252] width 247 height 37
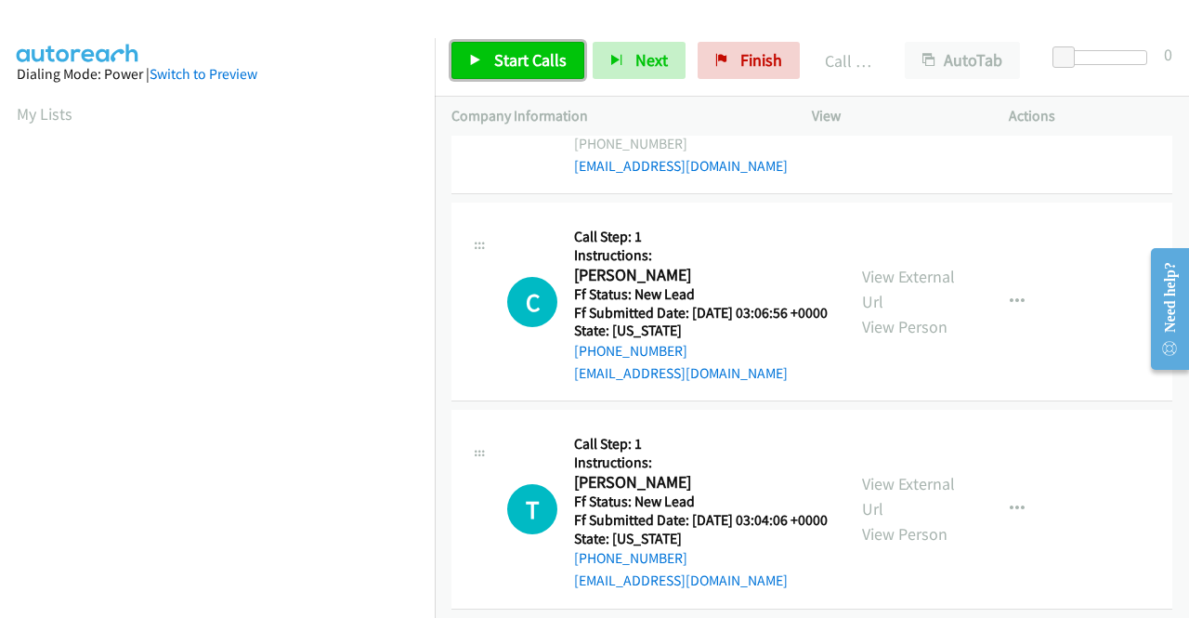
click at [537, 58] on span "Start Calls" at bounding box center [530, 59] width 72 height 21
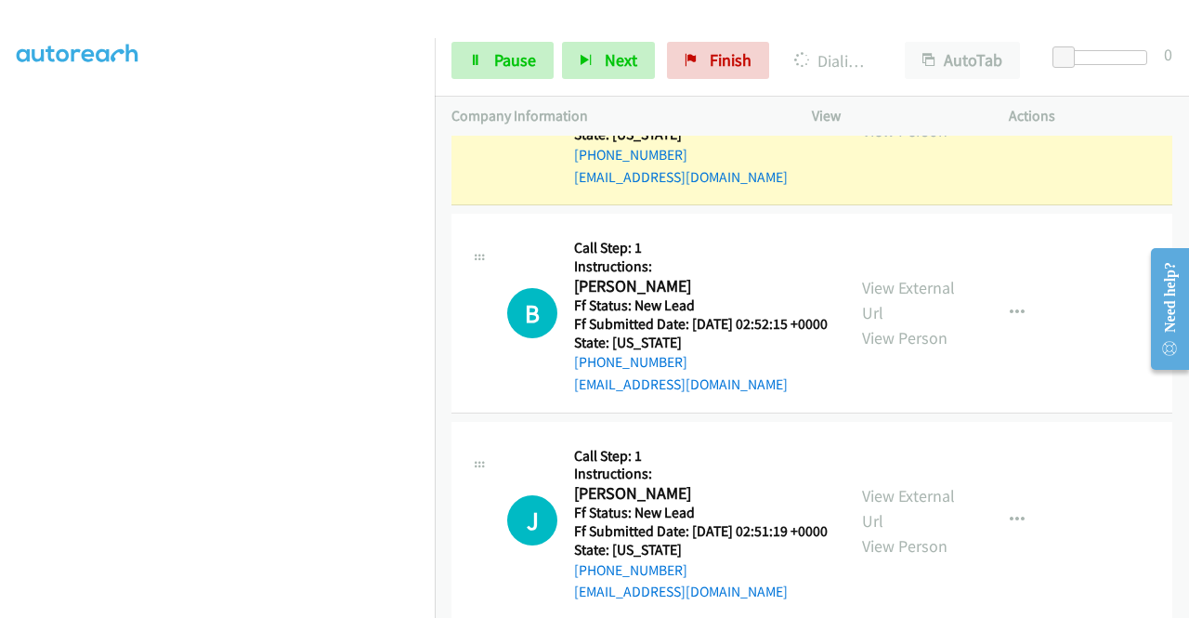
scroll to position [424, 0]
click at [518, 64] on span "Pause" at bounding box center [515, 59] width 42 height 21
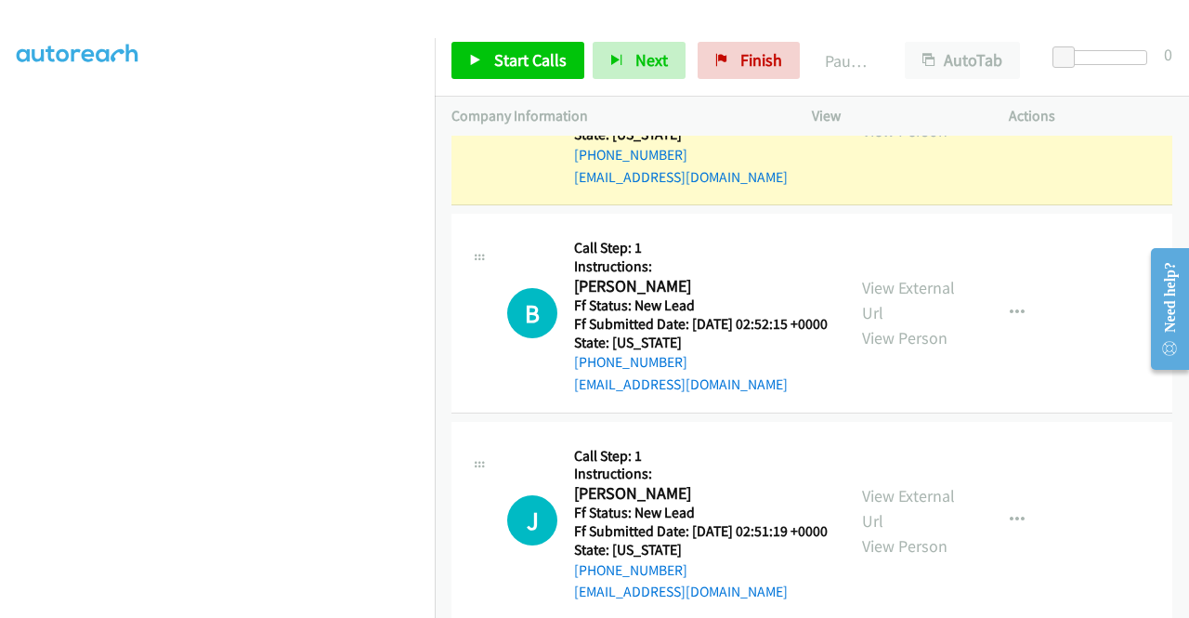
scroll to position [52, 0]
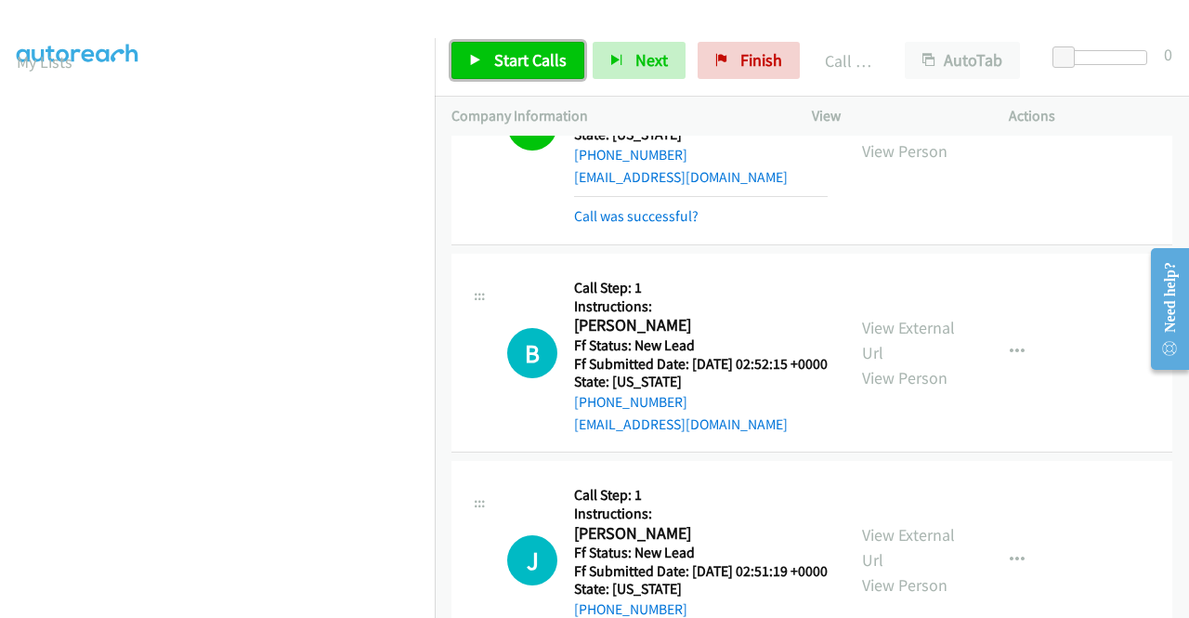
click at [524, 59] on span "Start Calls" at bounding box center [530, 59] width 72 height 21
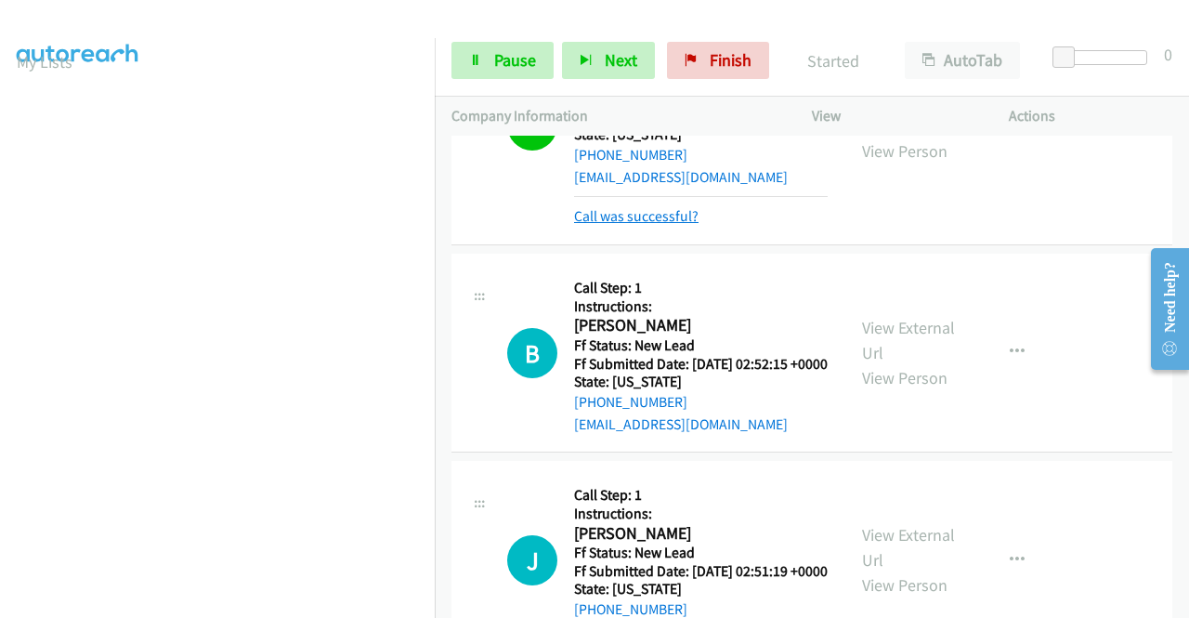
click at [657, 225] on link "Call was successful?" at bounding box center [636, 216] width 125 height 18
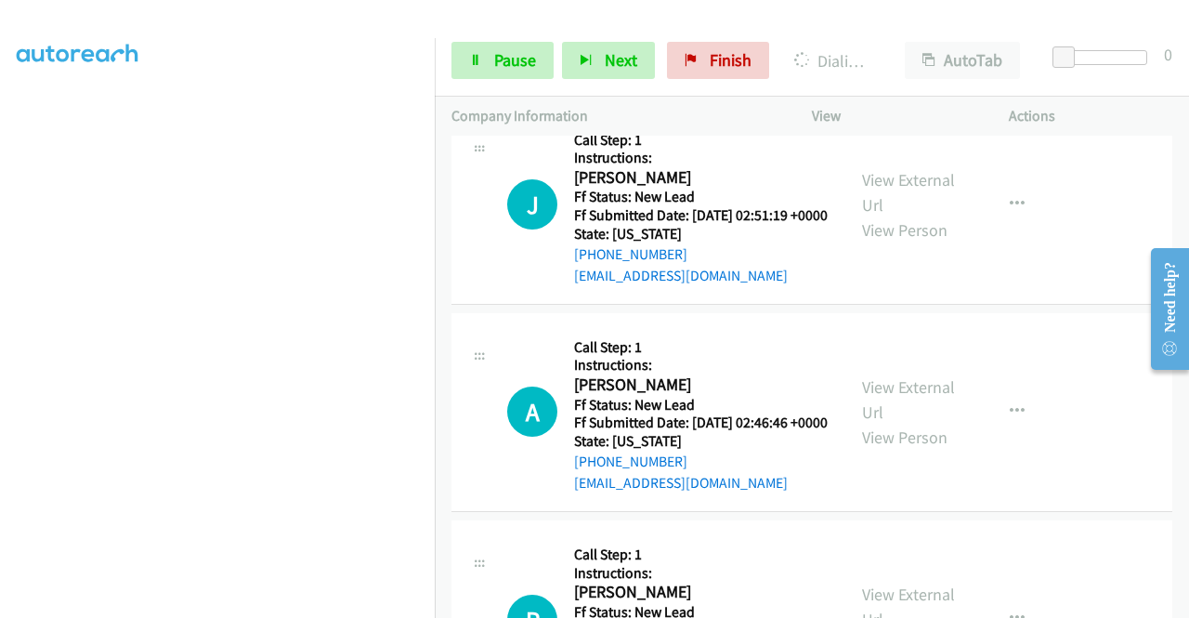
scroll to position [3125, 0]
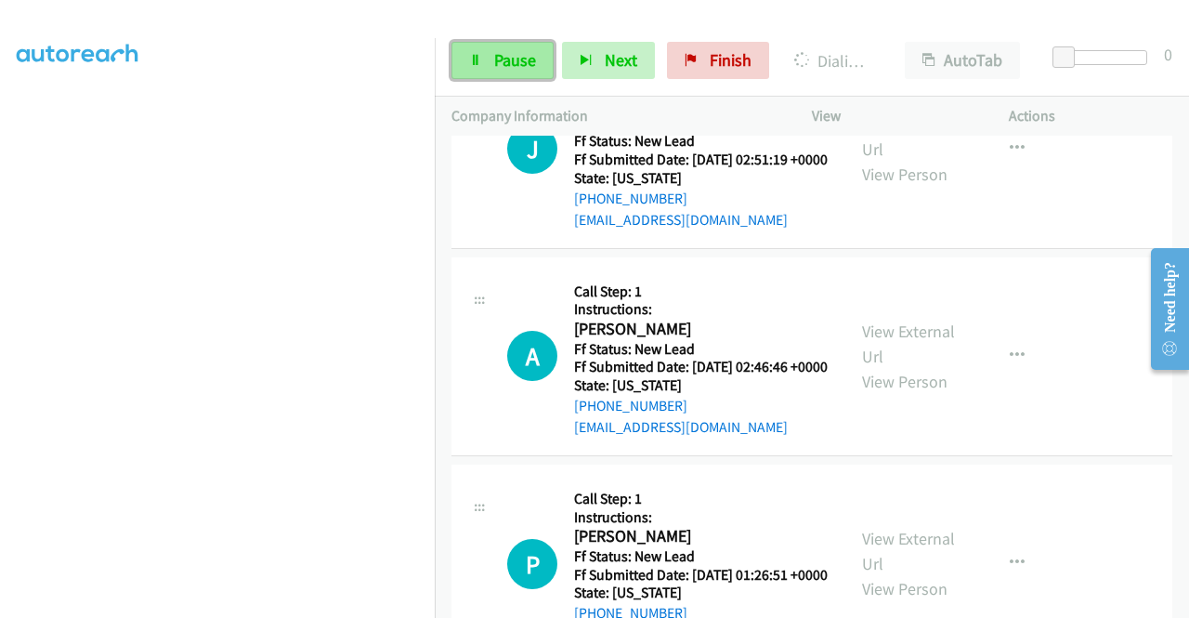
click at [476, 59] on icon at bounding box center [475, 61] width 13 height 13
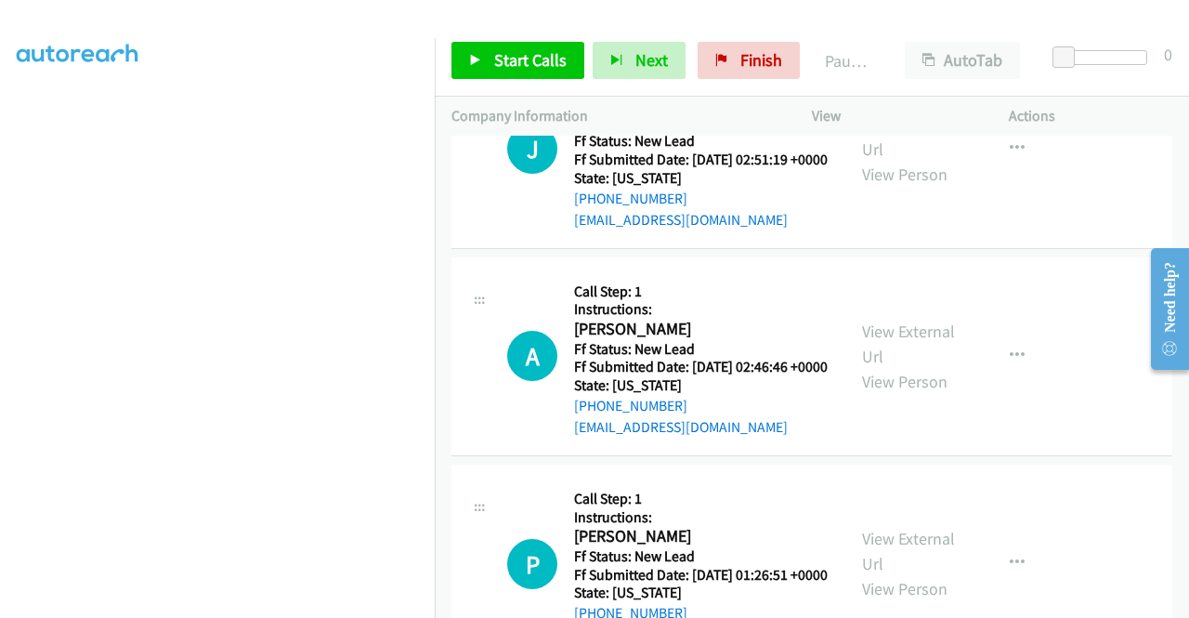
scroll to position [0, 0]
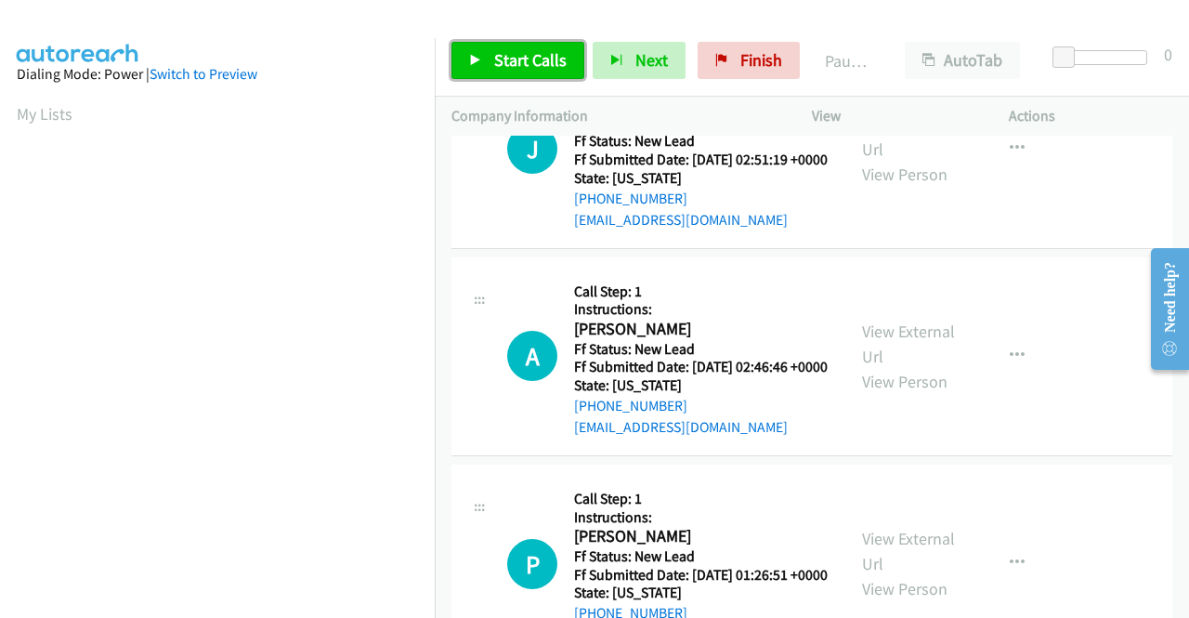
click at [538, 64] on span "Start Calls" at bounding box center [530, 59] width 72 height 21
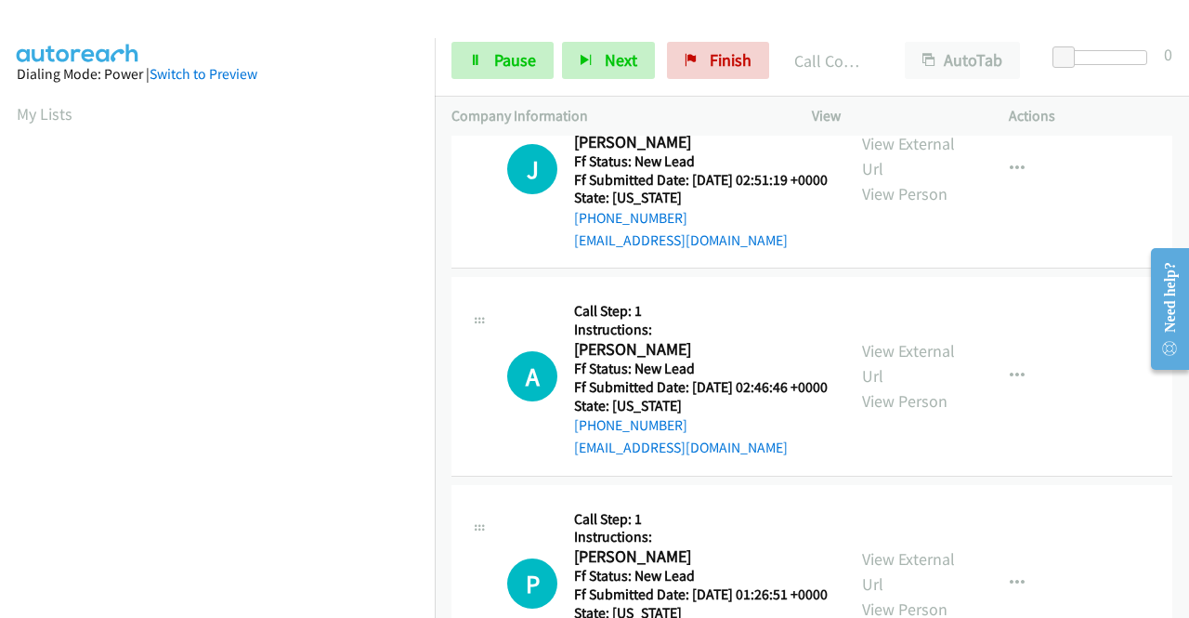
click at [684, 42] on link "Call was successful?" at bounding box center [636, 33] width 125 height 18
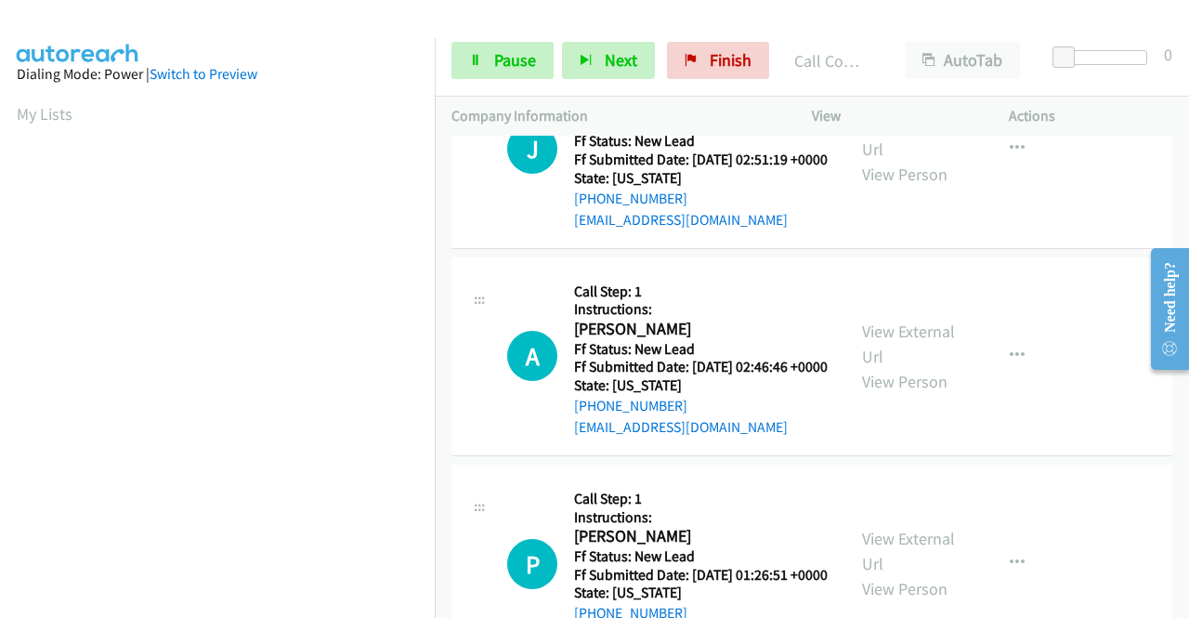
click at [866, 119] on link "Add to do not call list" at bounding box center [917, 100] width 247 height 37
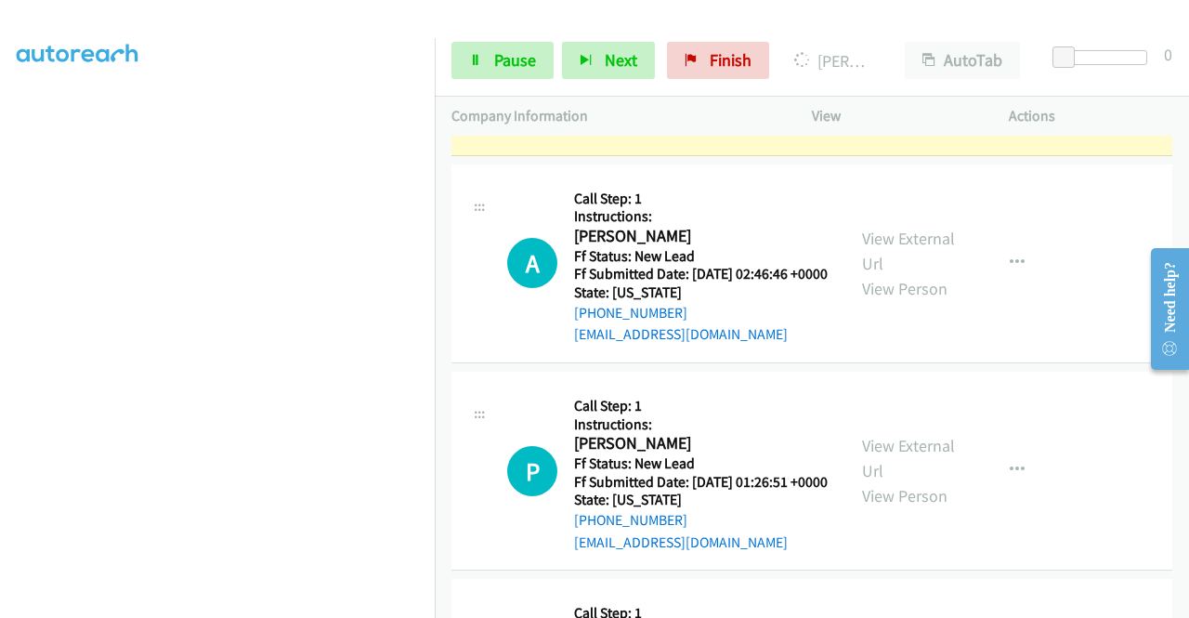
scroll to position [409, 0]
click at [513, 58] on span "Pause" at bounding box center [515, 59] width 42 height 21
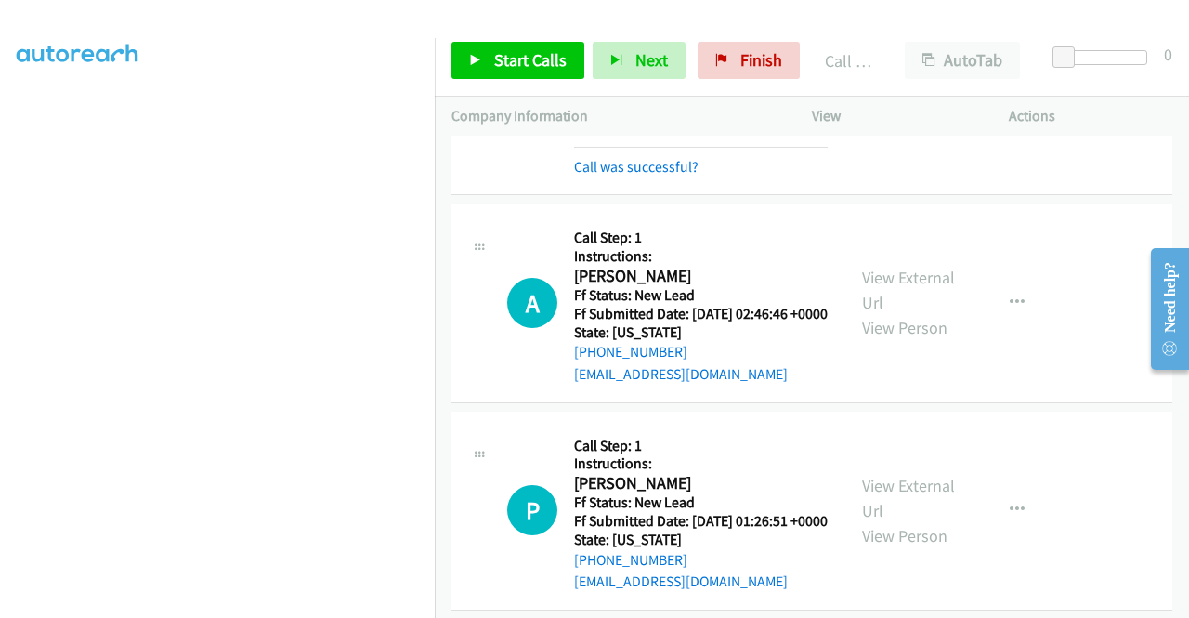
click at [528, 51] on div "Start Calls Pause Next Finish Call Completed AutoTab AutoTab 0" at bounding box center [812, 61] width 754 height 72
click at [524, 57] on span "Start Calls" at bounding box center [530, 59] width 72 height 21
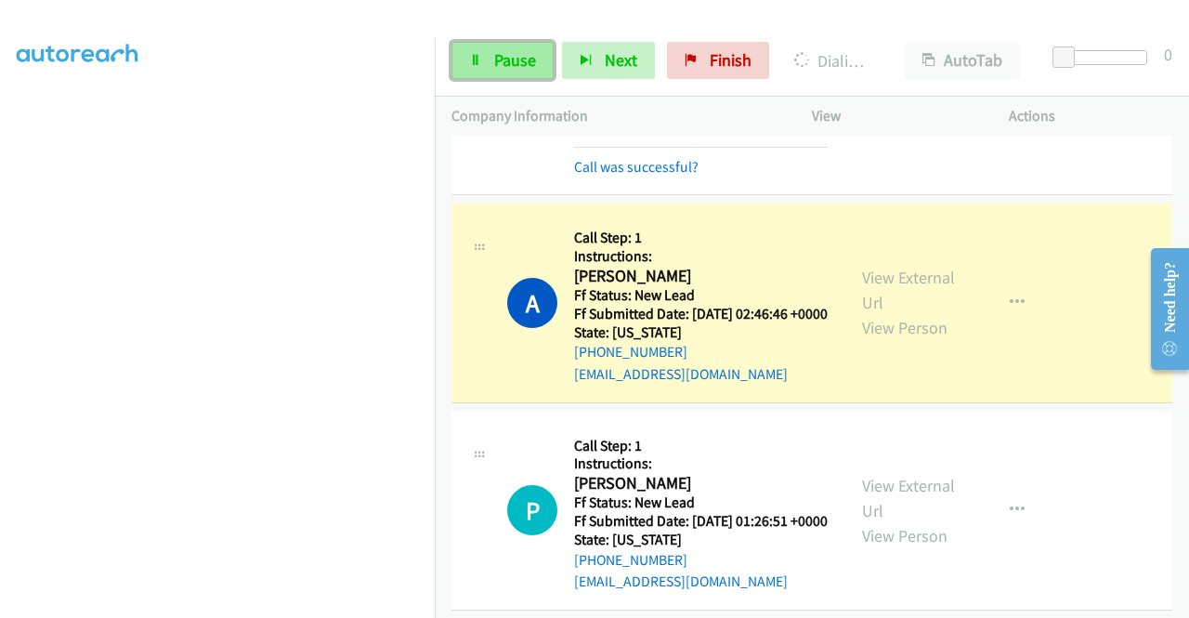
click at [475, 44] on link "Pause" at bounding box center [503, 60] width 102 height 37
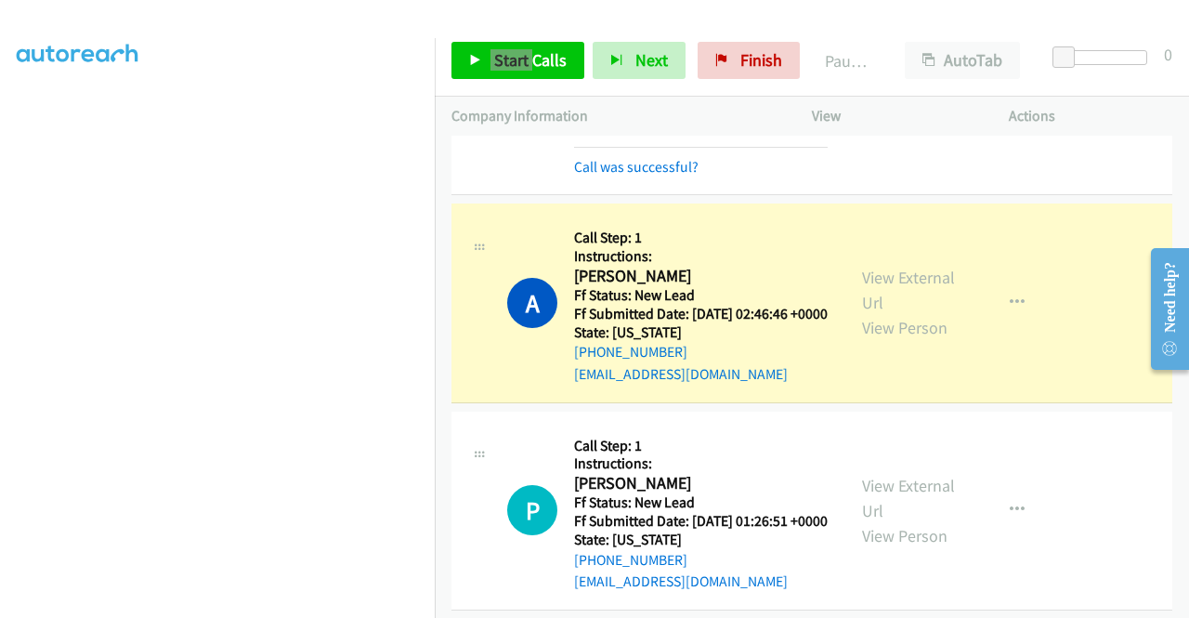
scroll to position [0, 0]
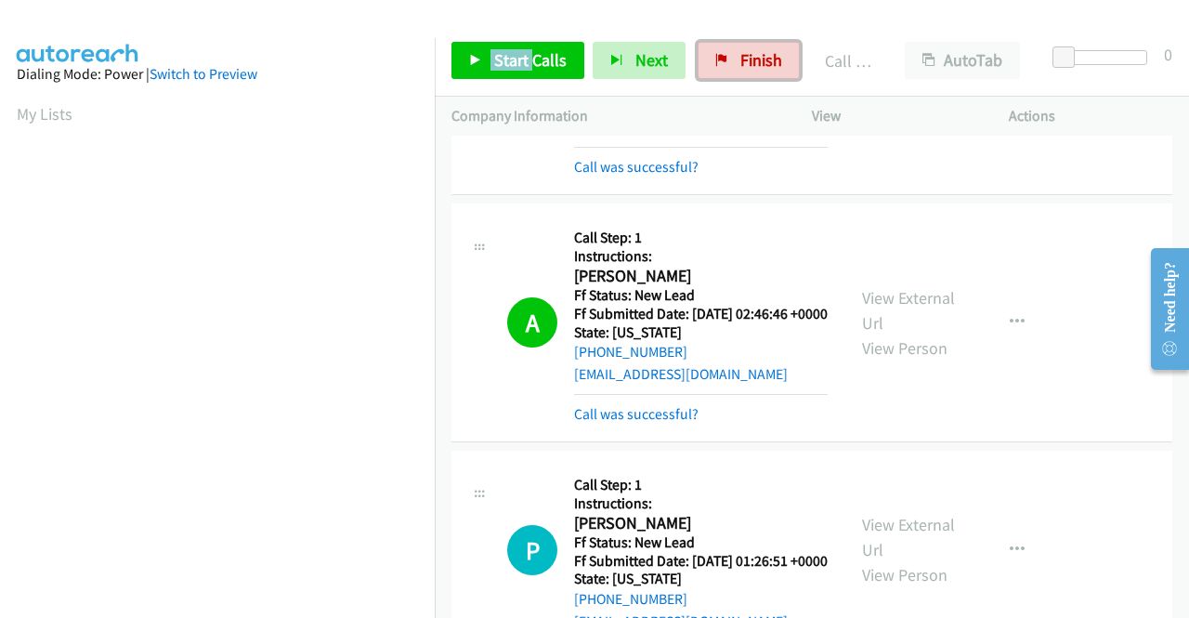
drag, startPoint x: 749, startPoint y: 66, endPoint x: 664, endPoint y: 98, distance: 90.3
click at [749, 66] on span "Finish" at bounding box center [762, 59] width 42 height 21
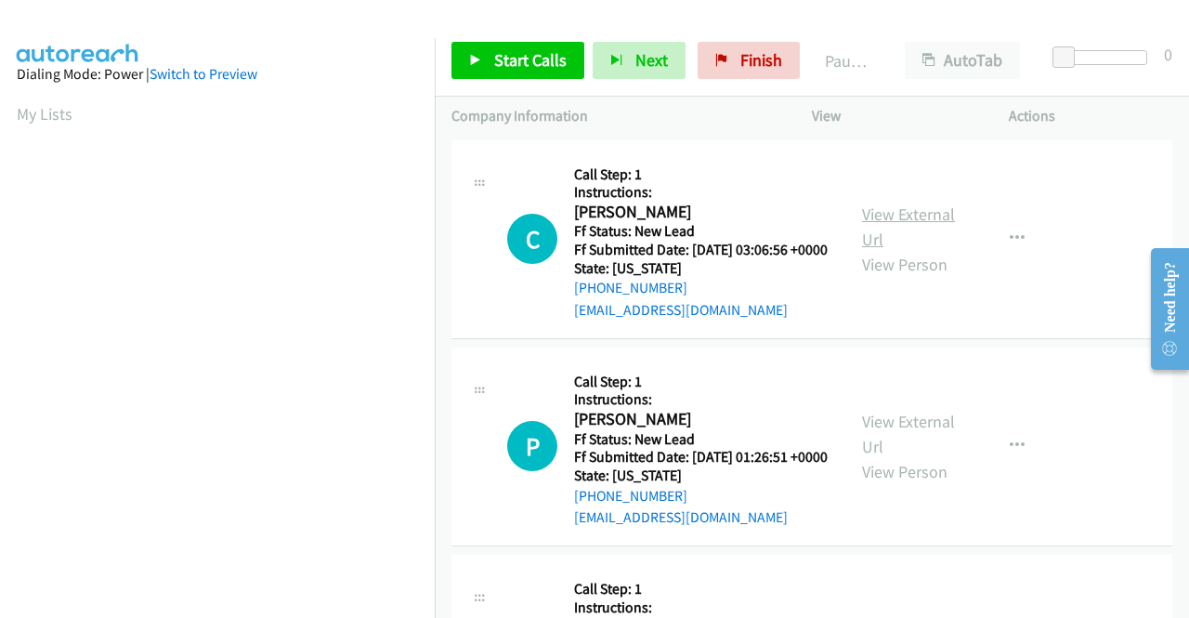
click at [937, 229] on link "View External Url" at bounding box center [908, 226] width 93 height 46
click at [879, 451] on link "View External Url" at bounding box center [908, 434] width 93 height 46
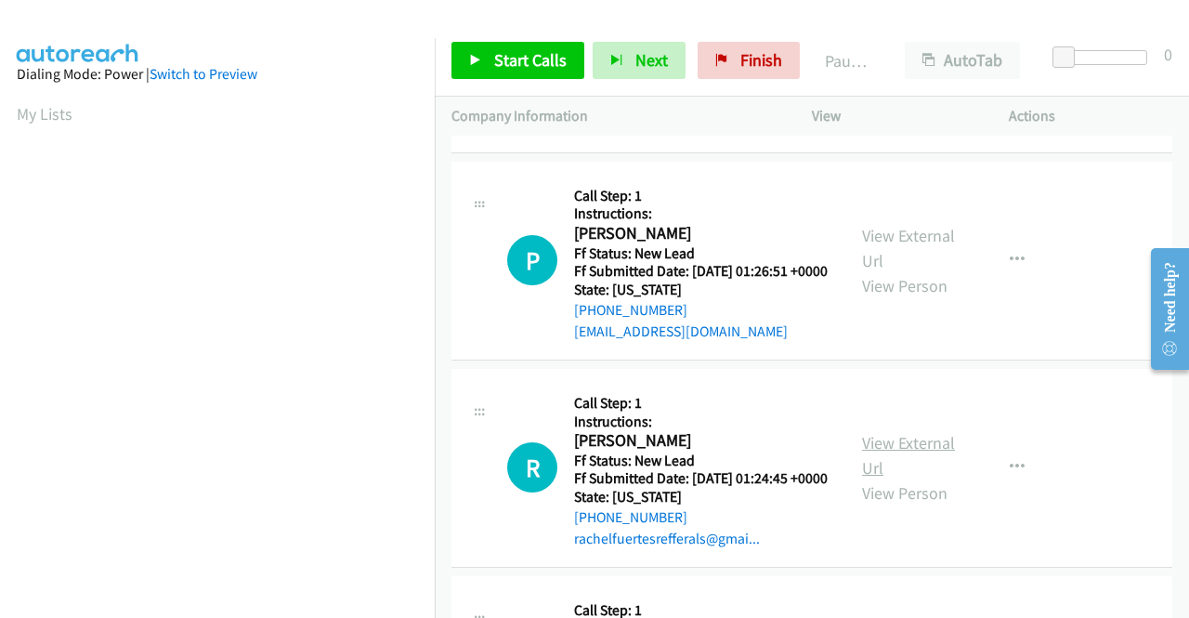
click at [896, 478] on link "View External Url" at bounding box center [908, 455] width 93 height 46
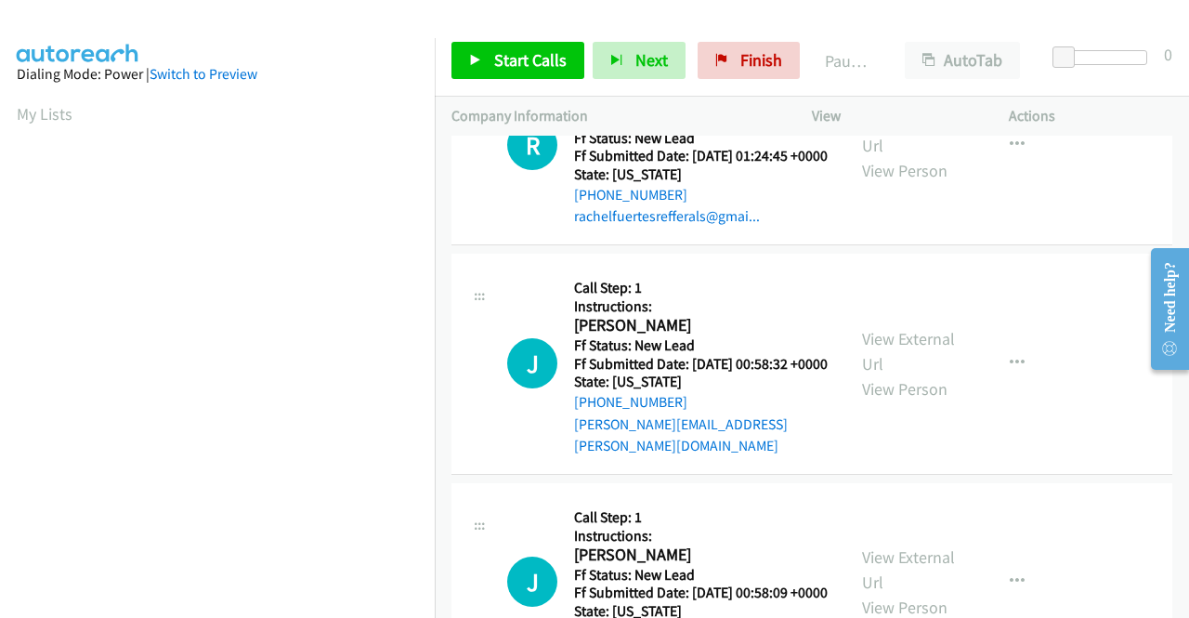
scroll to position [557, 0]
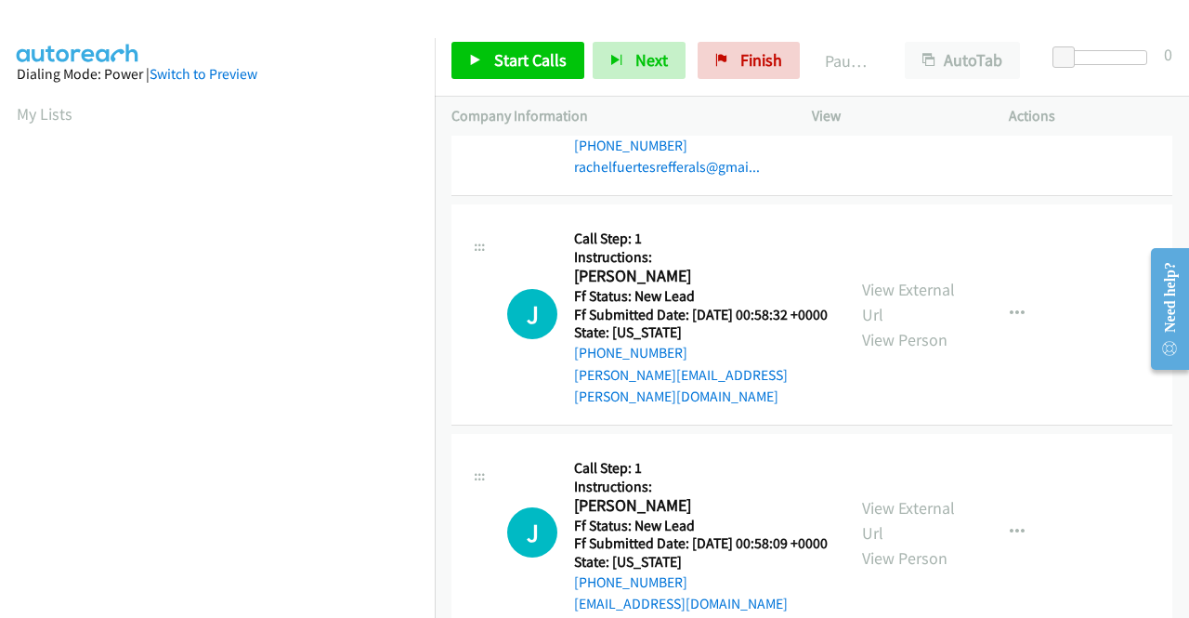
click at [889, 326] on div "View External Url View Person View External Url Email Schedule/Manage Callback …" at bounding box center [952, 314] width 214 height 187
click at [890, 325] on link "View External Url" at bounding box center [908, 302] width 93 height 46
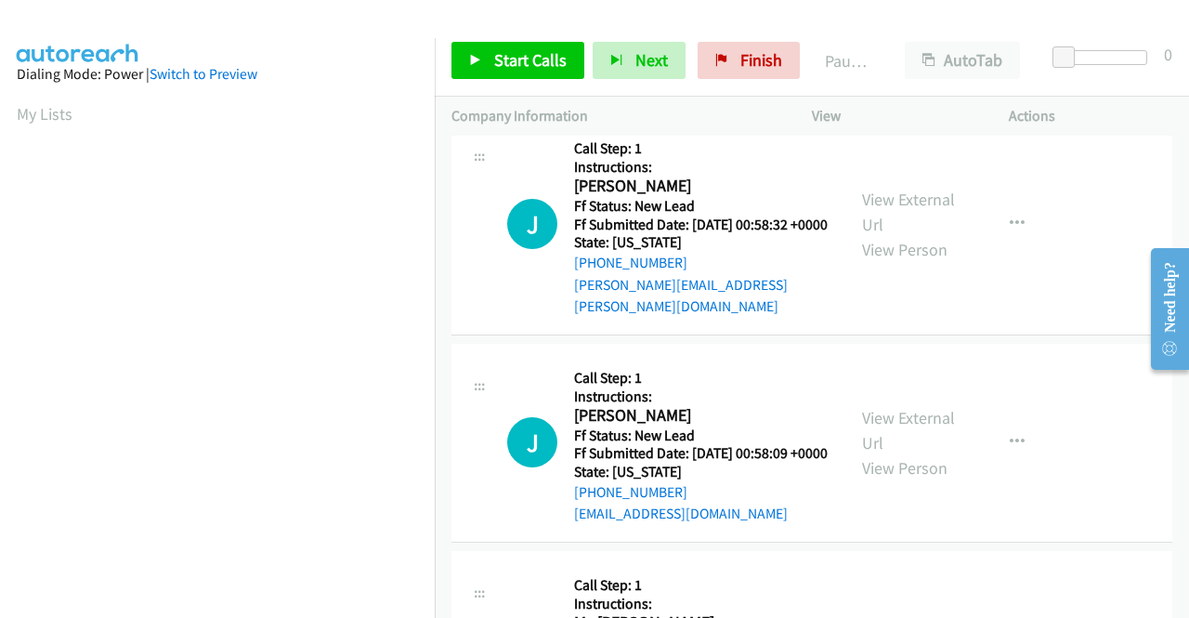
scroll to position [743, 0]
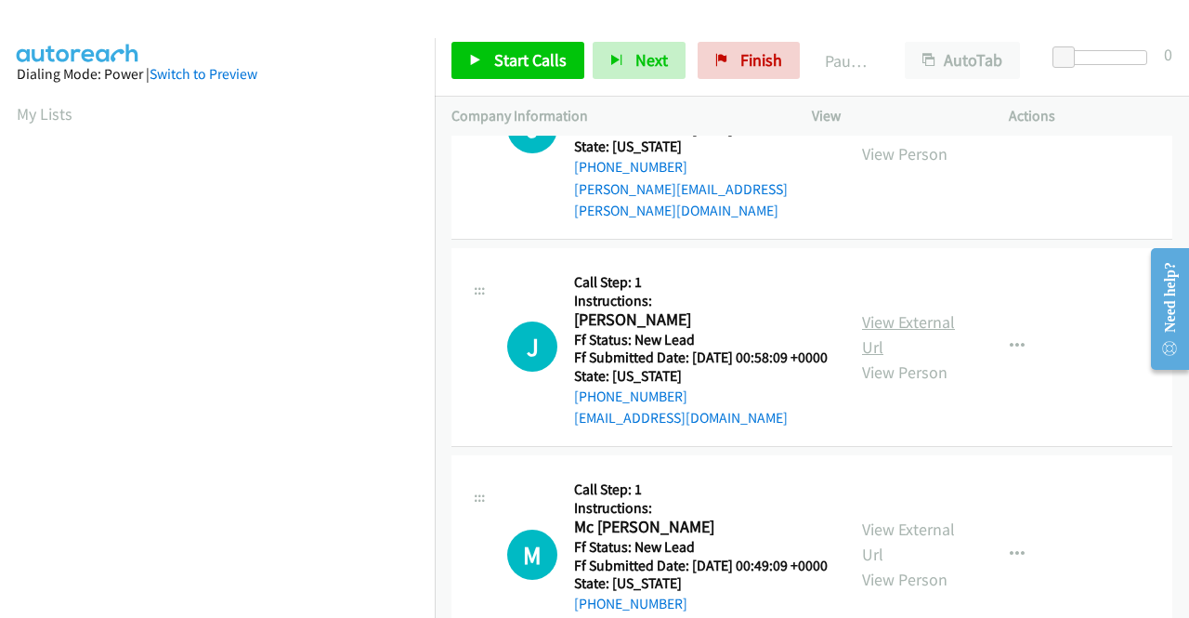
click at [914, 358] on link "View External Url" at bounding box center [908, 334] width 93 height 46
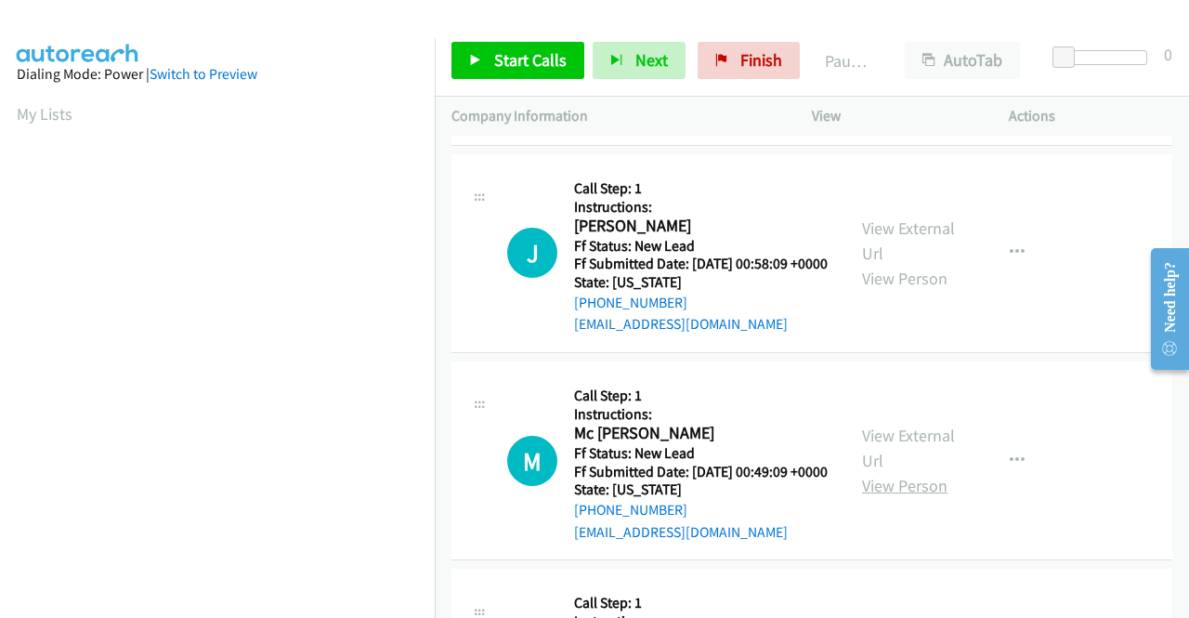
scroll to position [929, 0]
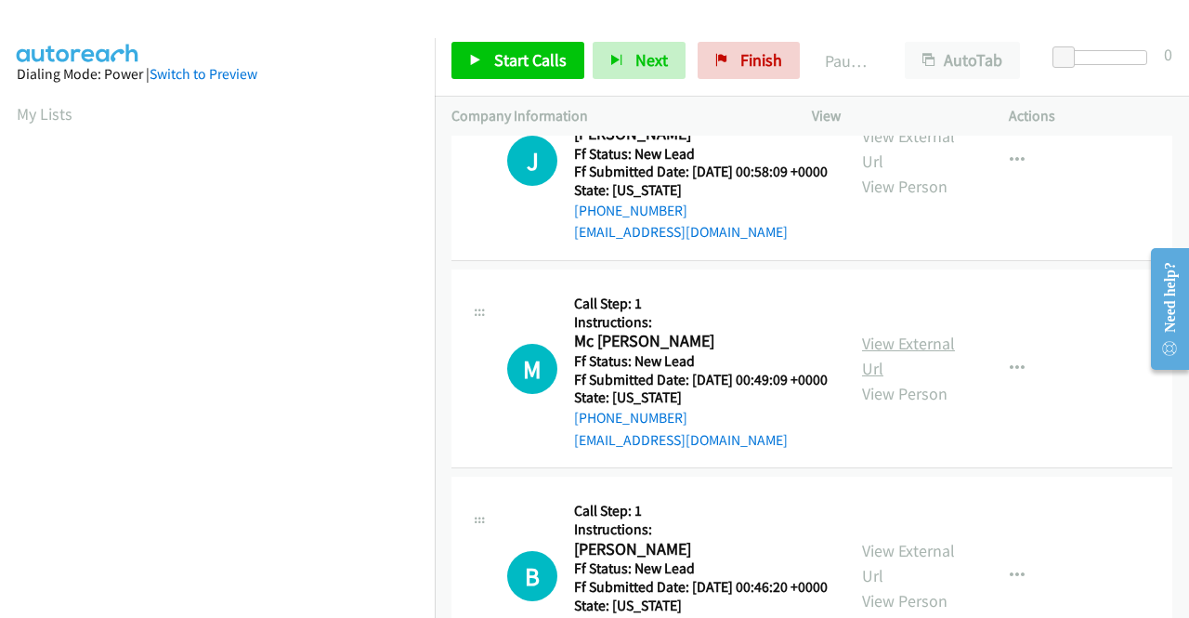
click at [916, 379] on link "View External Url" at bounding box center [908, 356] width 93 height 46
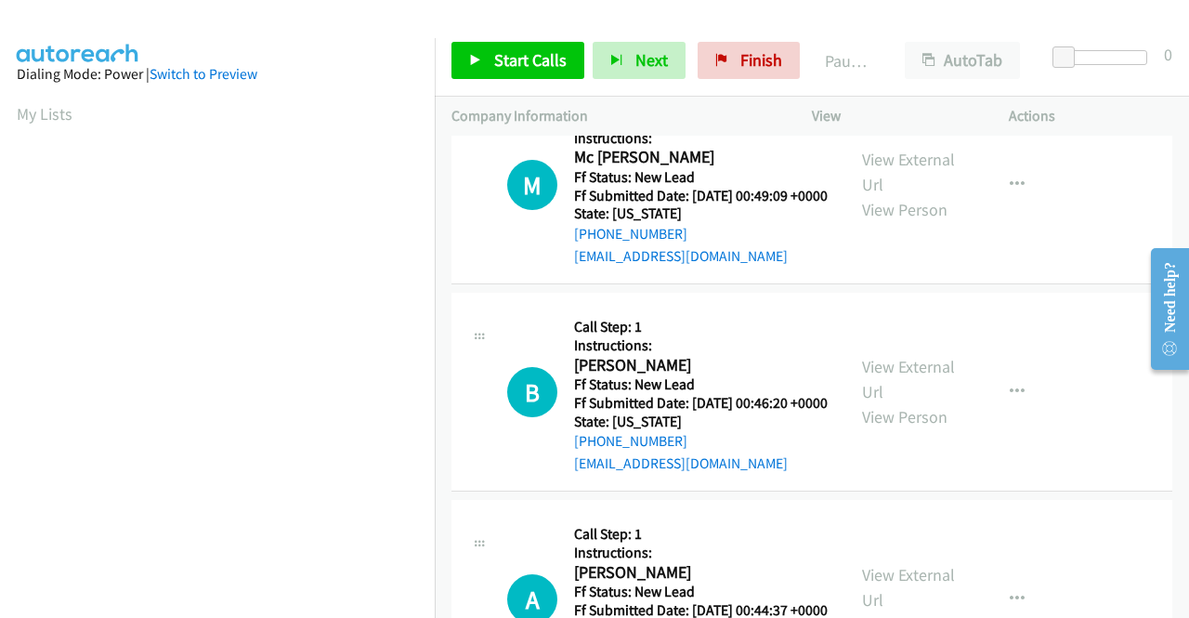
scroll to position [1115, 0]
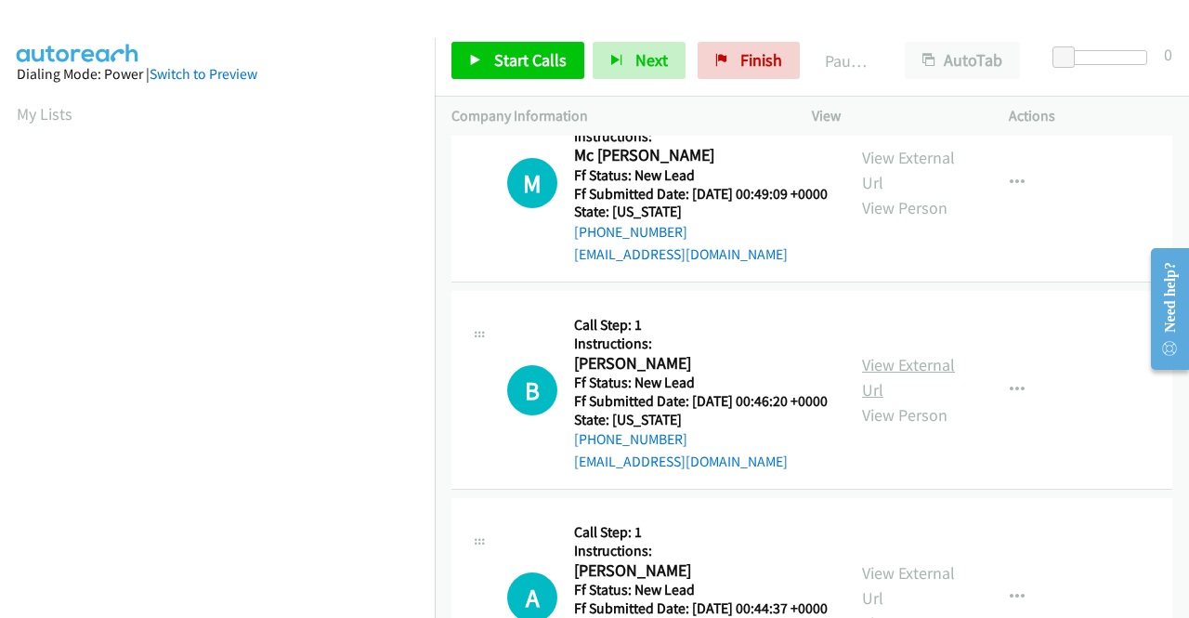
click at [908, 400] on link "View External Url" at bounding box center [908, 377] width 93 height 46
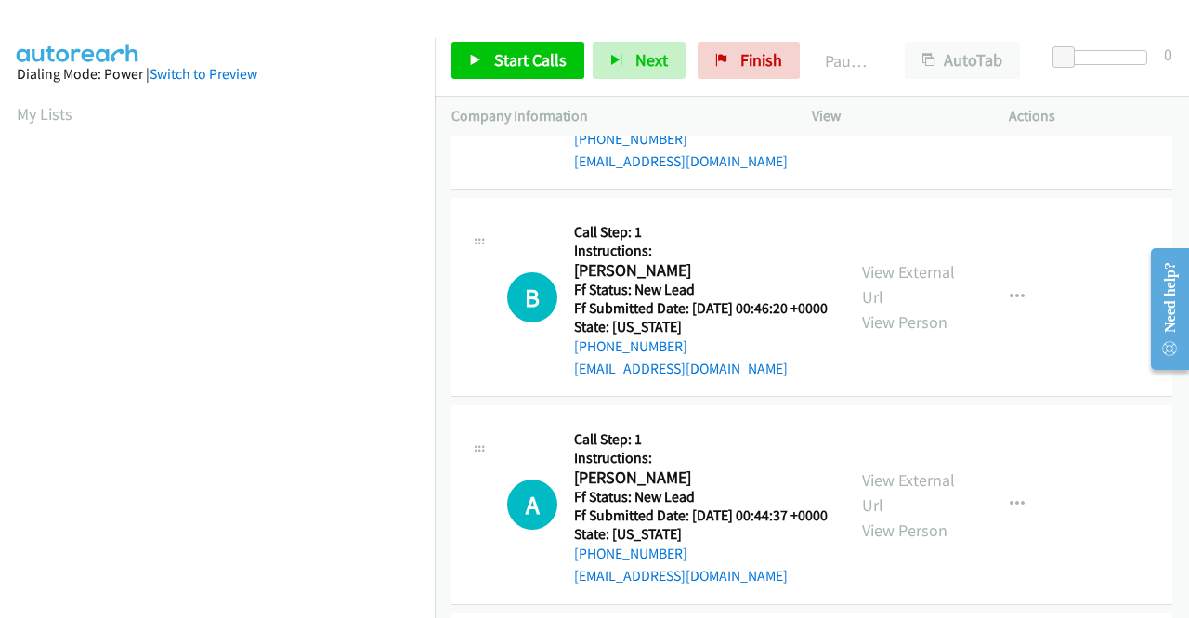
scroll to position [1301, 0]
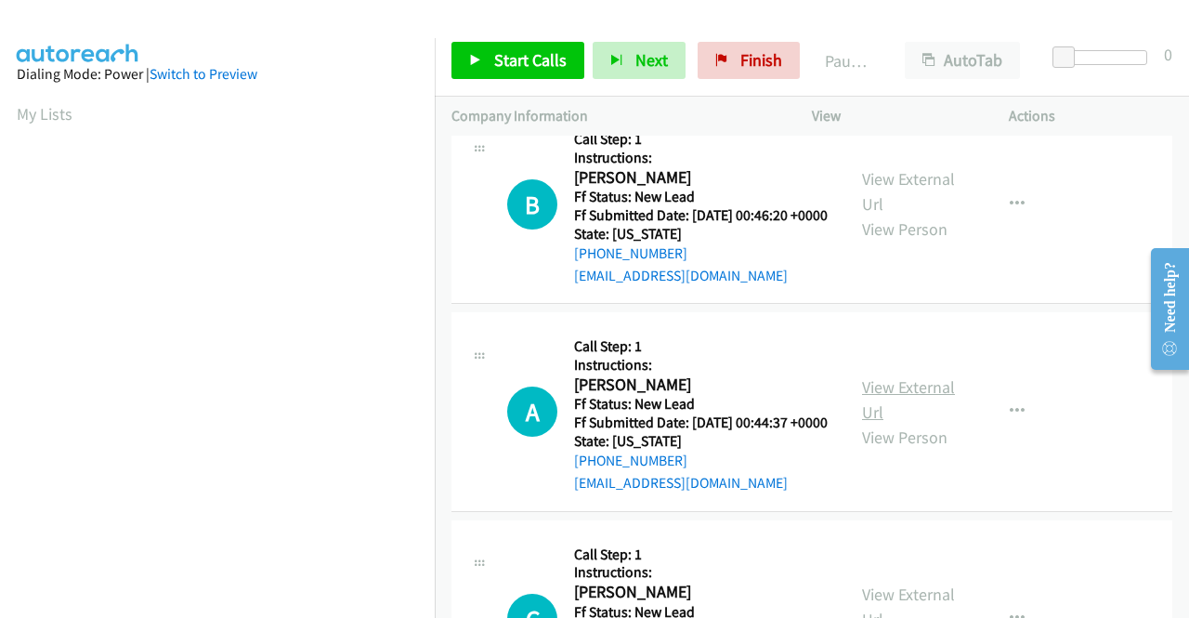
click at [916, 423] on link "View External Url" at bounding box center [908, 399] width 93 height 46
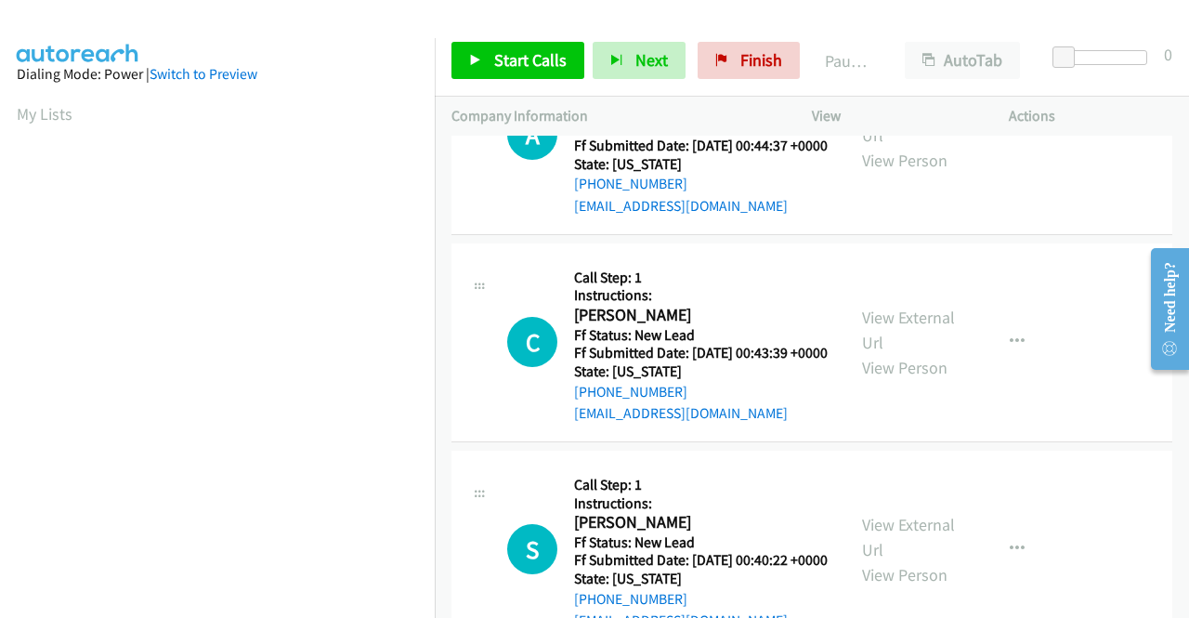
scroll to position [1579, 0]
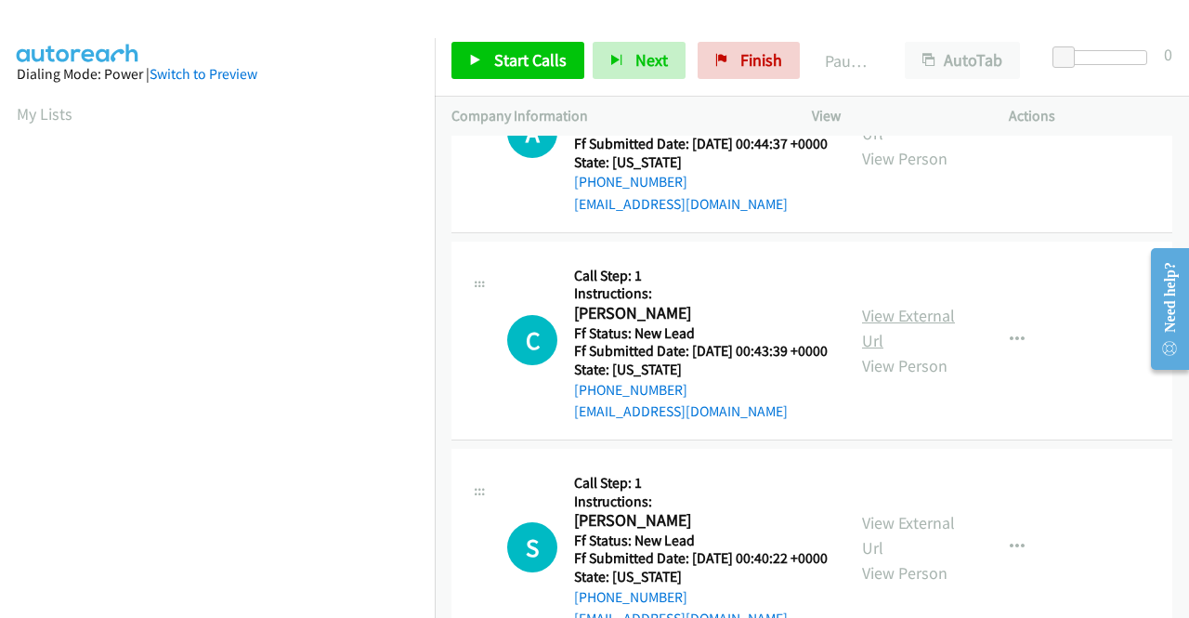
click at [922, 351] on link "View External Url" at bounding box center [908, 328] width 93 height 46
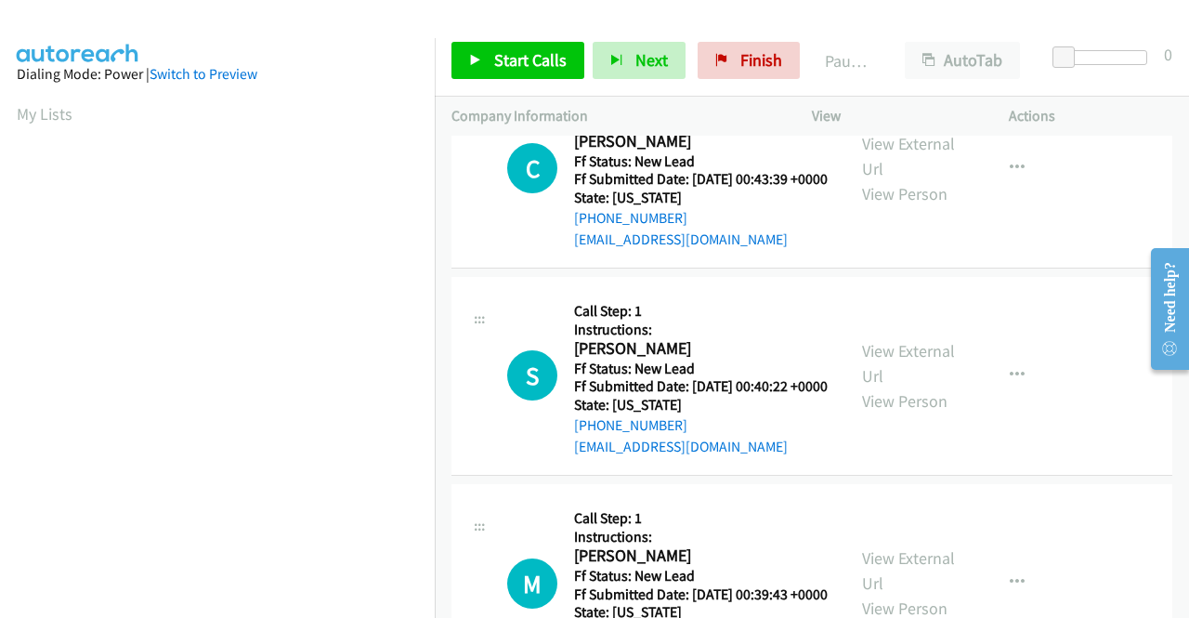
scroll to position [1765, 0]
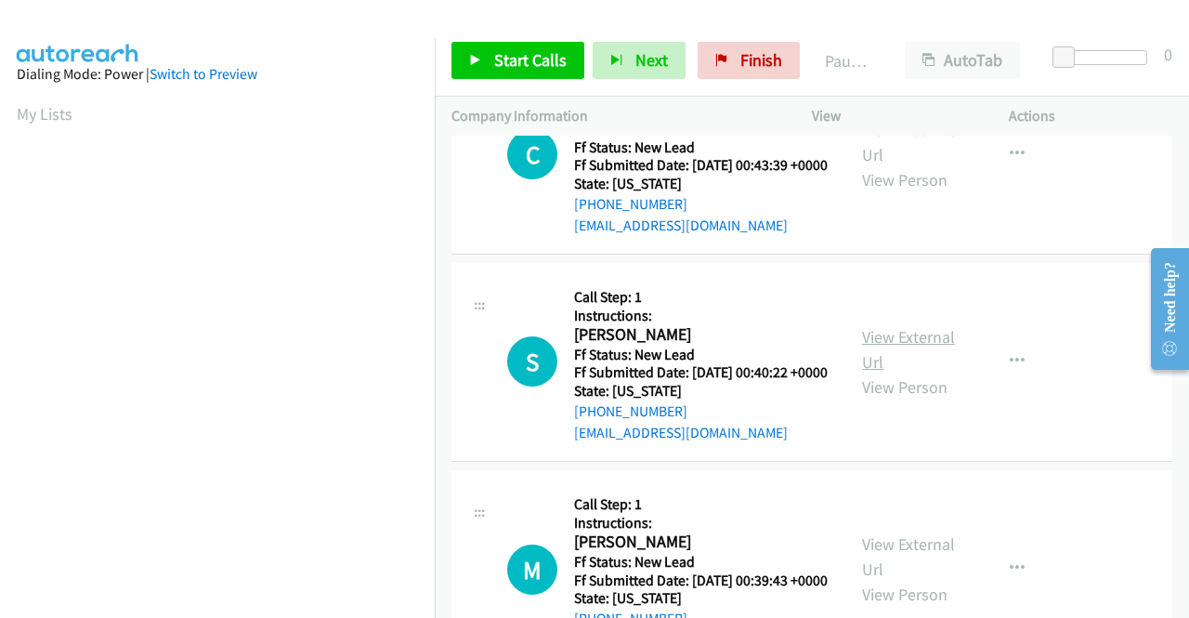
click at [883, 373] on link "View External Url" at bounding box center [908, 349] width 93 height 46
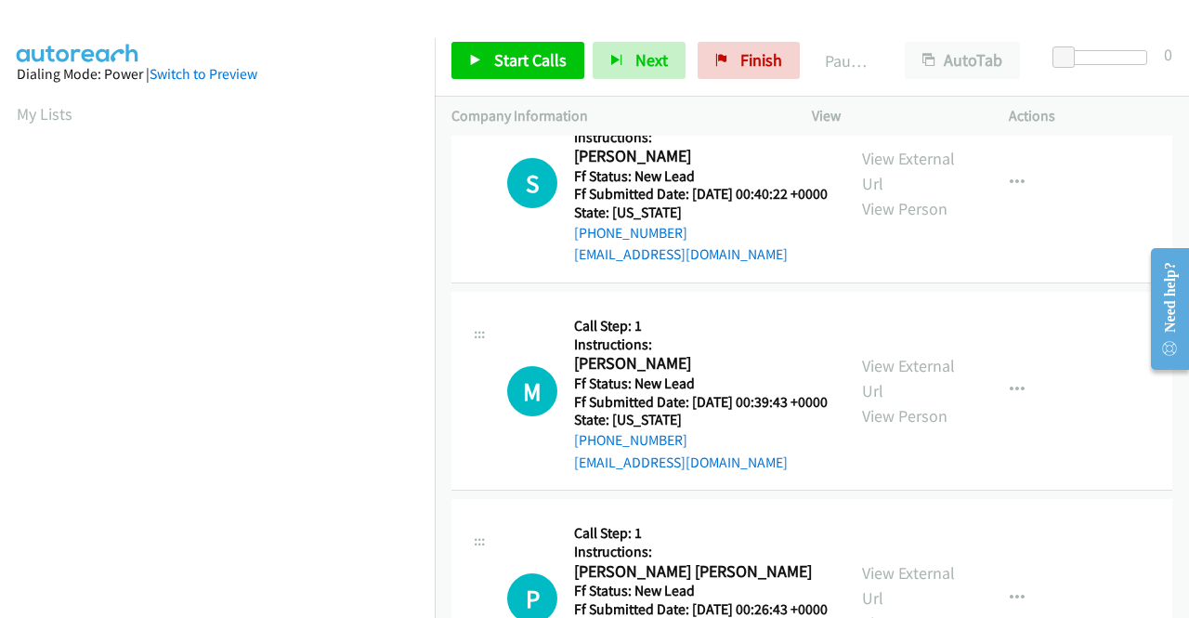
scroll to position [1951, 0]
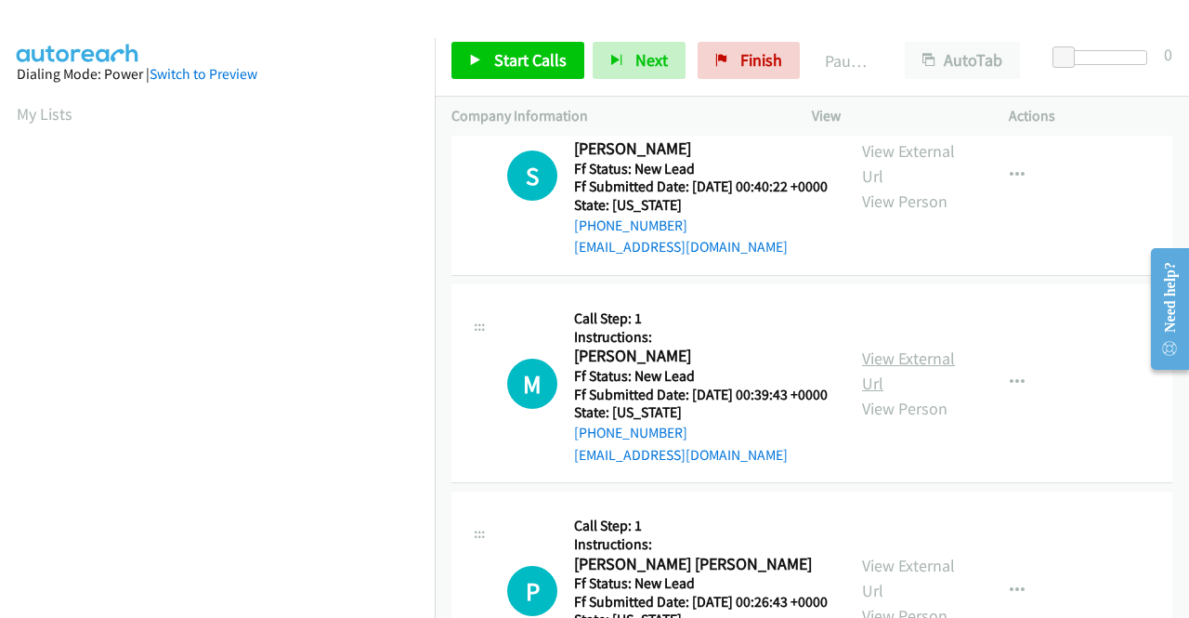
click at [886, 394] on link "View External Url" at bounding box center [908, 370] width 93 height 46
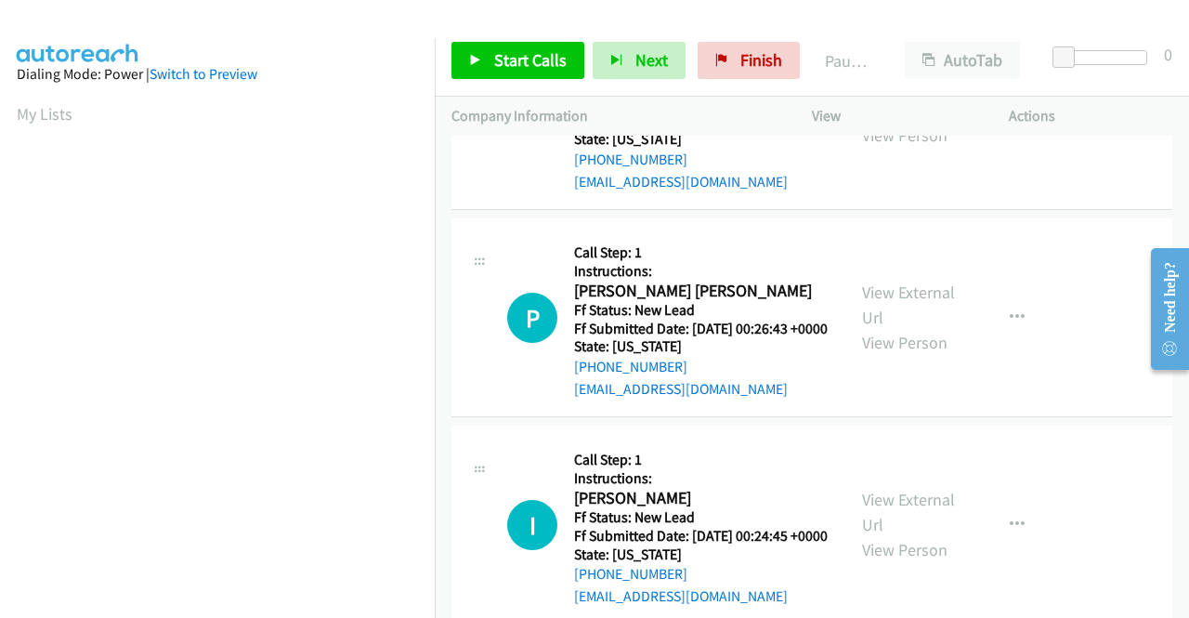
scroll to position [2230, 0]
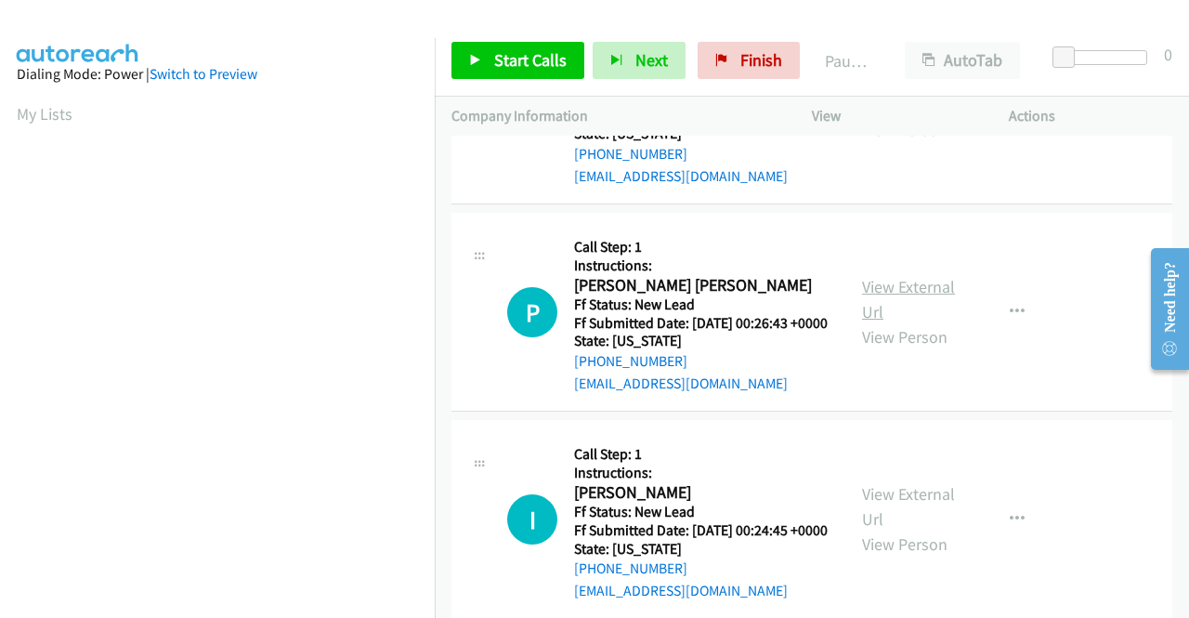
click at [890, 322] on link "View External Url" at bounding box center [908, 299] width 93 height 46
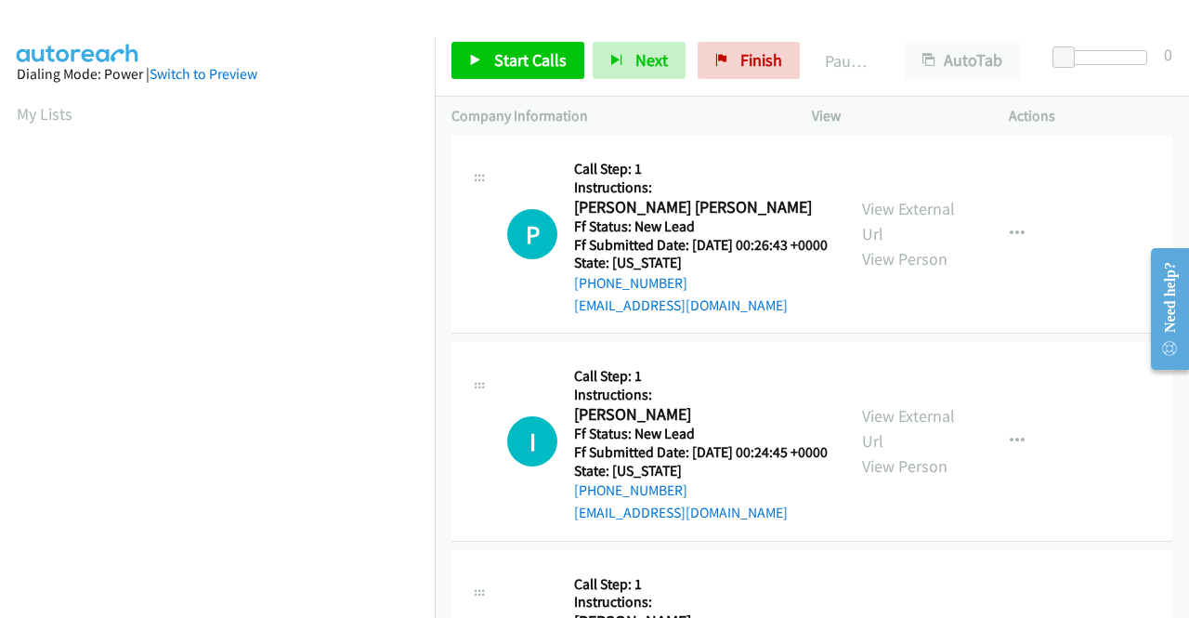
scroll to position [2416, 0]
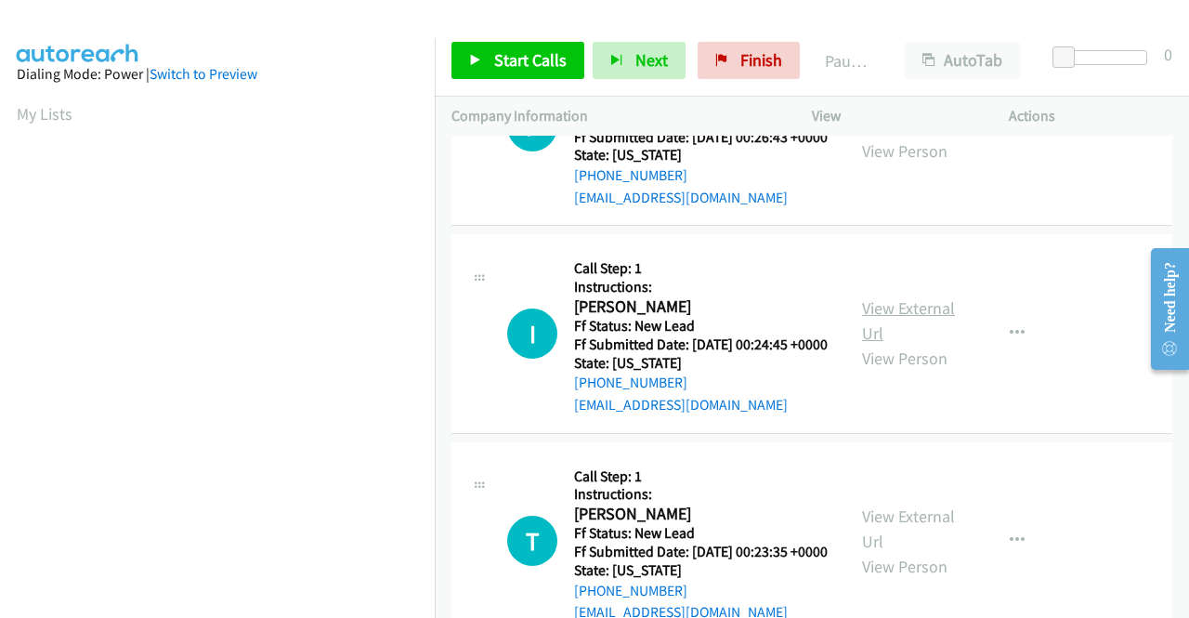
click at [881, 344] on link "View External Url" at bounding box center [908, 320] width 93 height 46
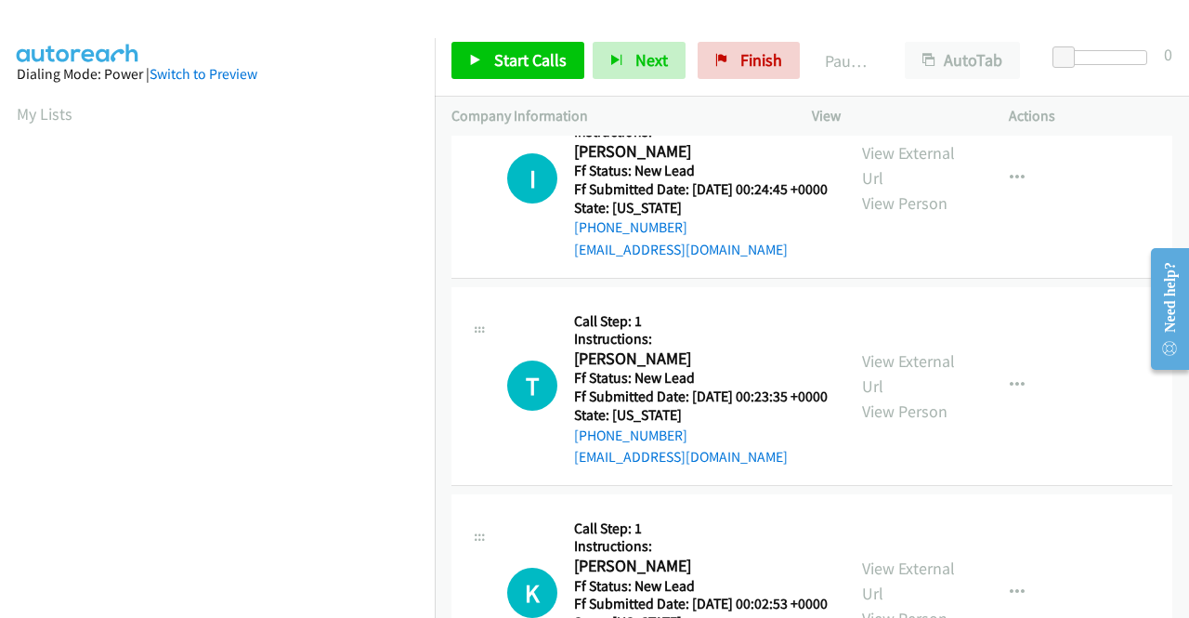
scroll to position [2602, 0]
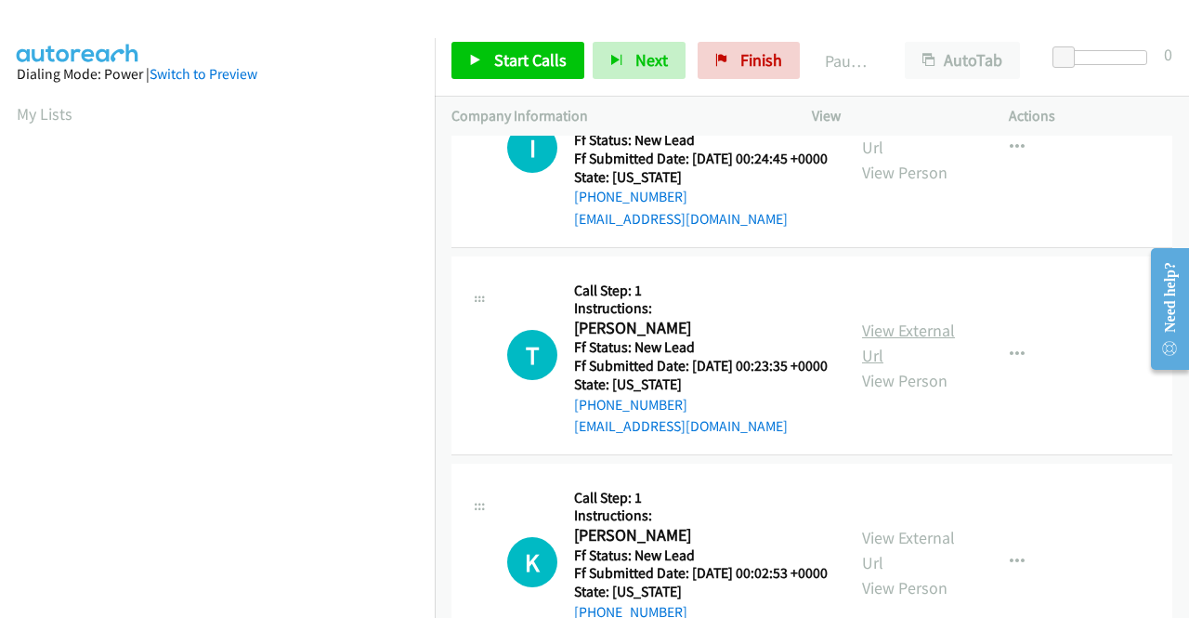
click at [894, 366] on link "View External Url" at bounding box center [908, 343] width 93 height 46
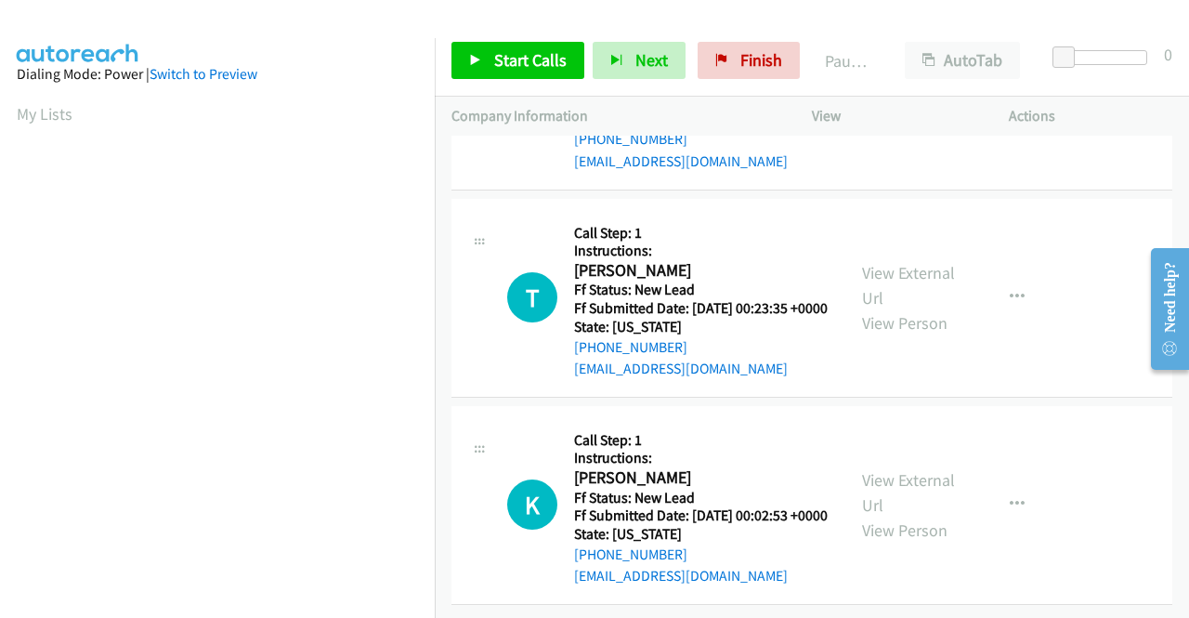
scroll to position [2880, 0]
click at [896, 490] on link "View External Url" at bounding box center [908, 492] width 93 height 46
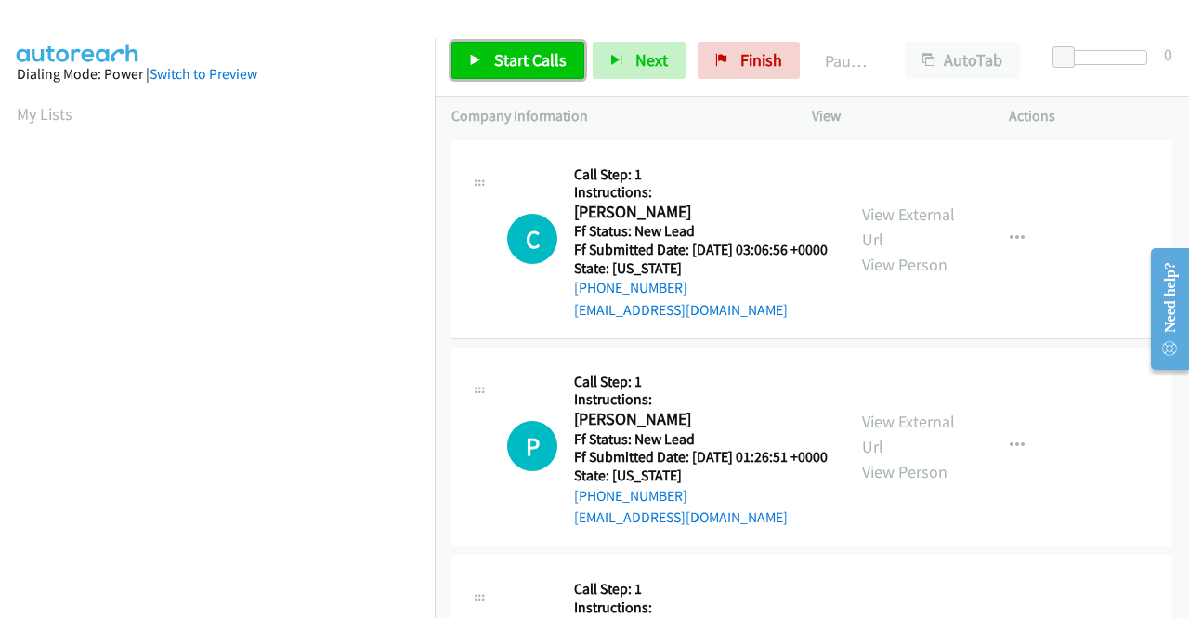
click at [546, 68] on span "Start Calls" at bounding box center [530, 59] width 72 height 21
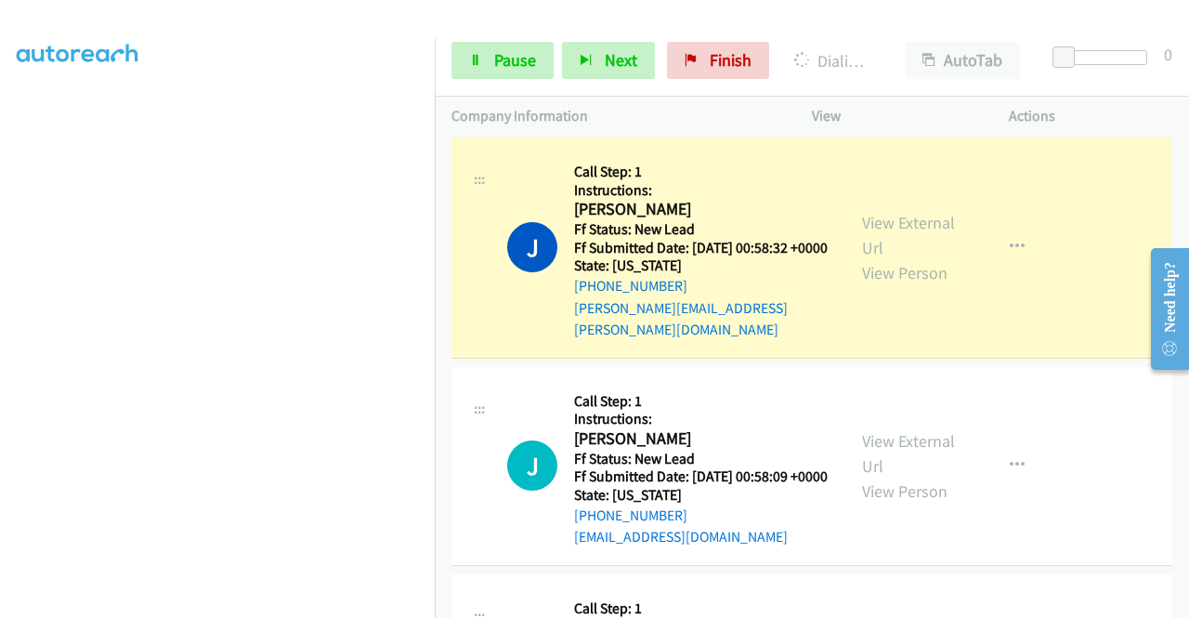
scroll to position [836, 0]
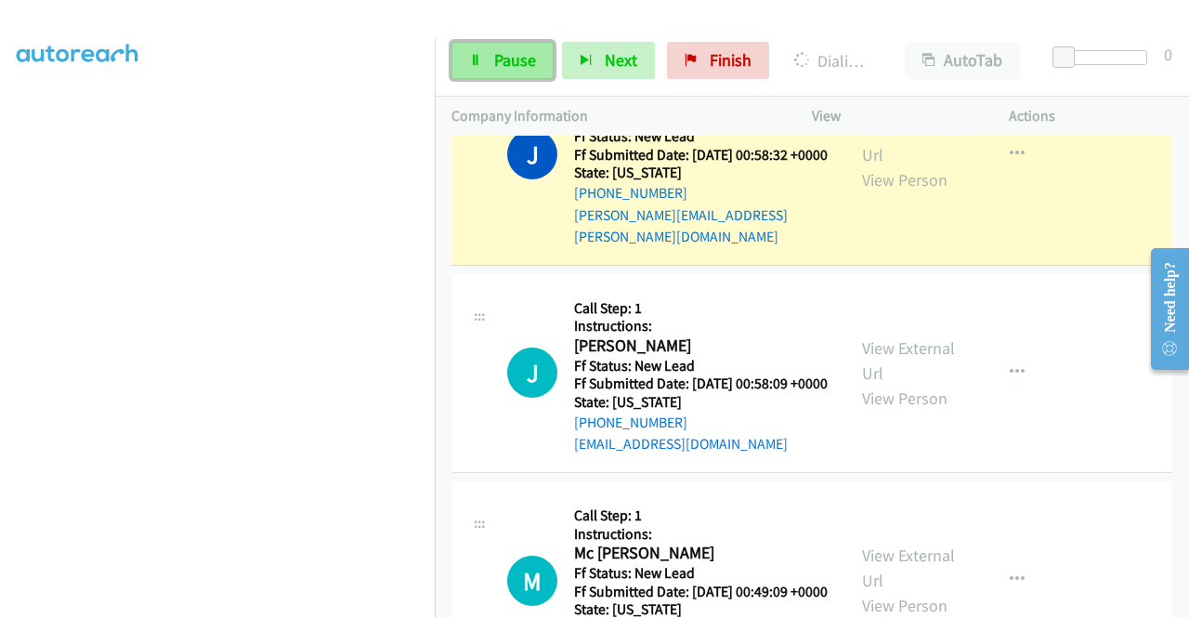
click at [498, 67] on span "Pause" at bounding box center [515, 59] width 42 height 21
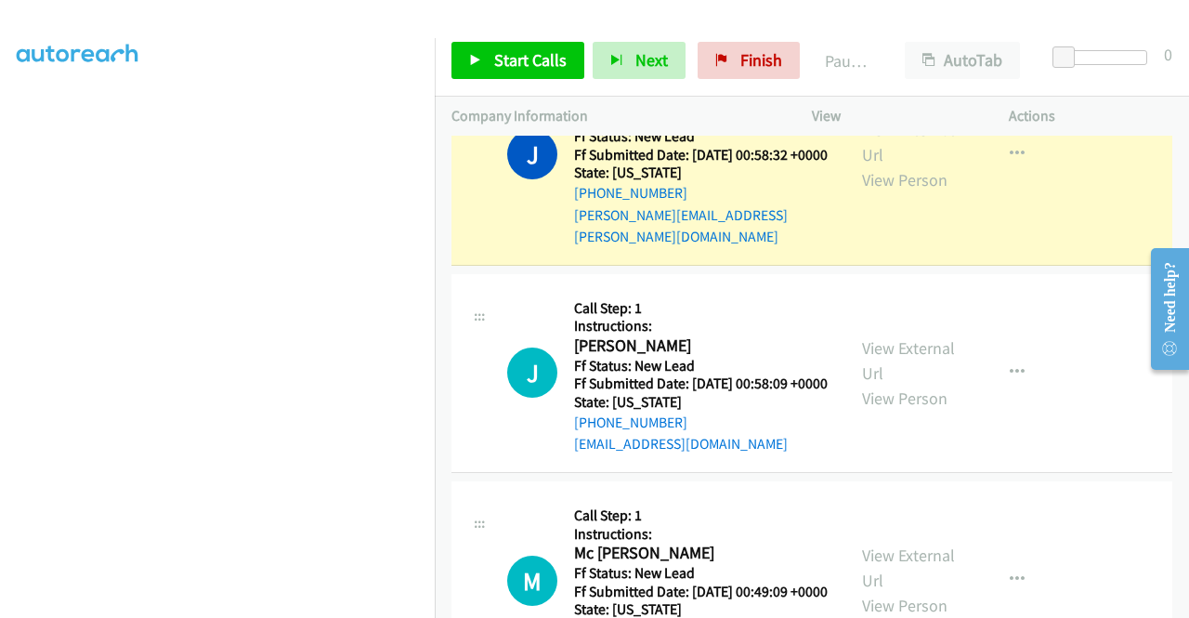
scroll to position [0, 0]
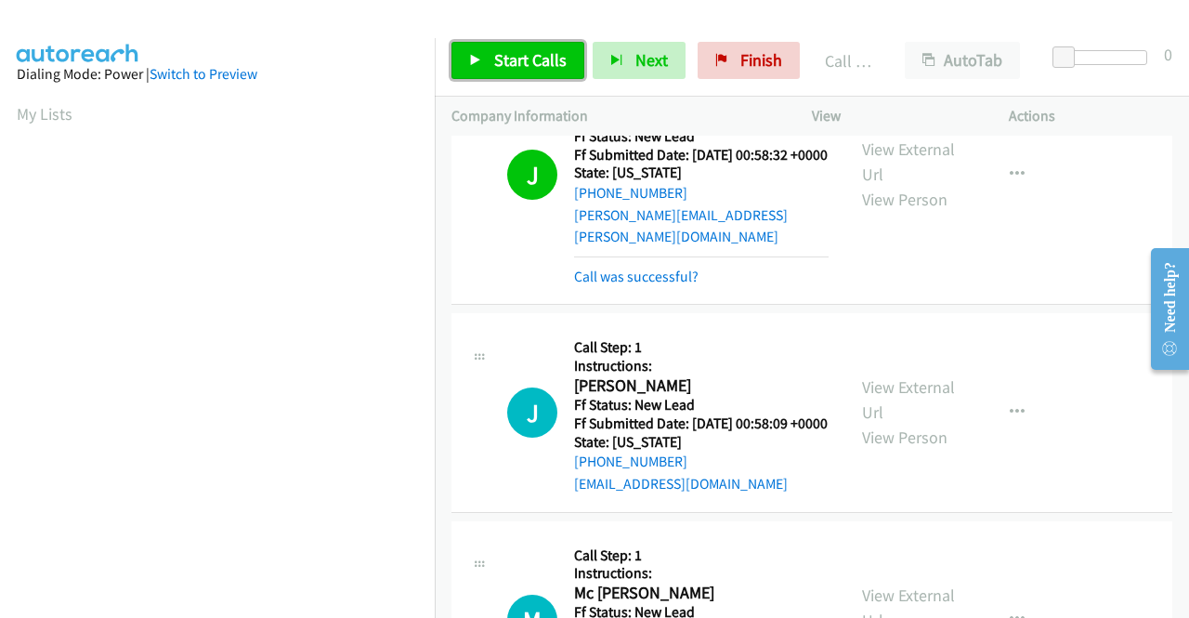
click at [542, 60] on span "Start Calls" at bounding box center [530, 59] width 72 height 21
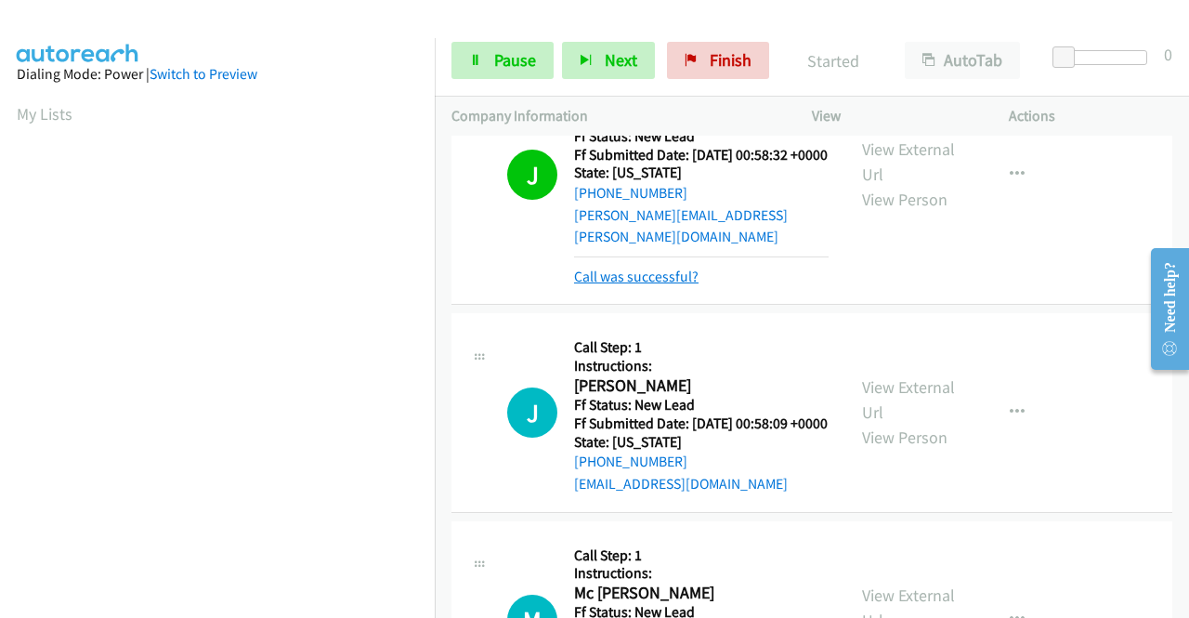
click at [647, 285] on link "Call was successful?" at bounding box center [636, 277] width 125 height 18
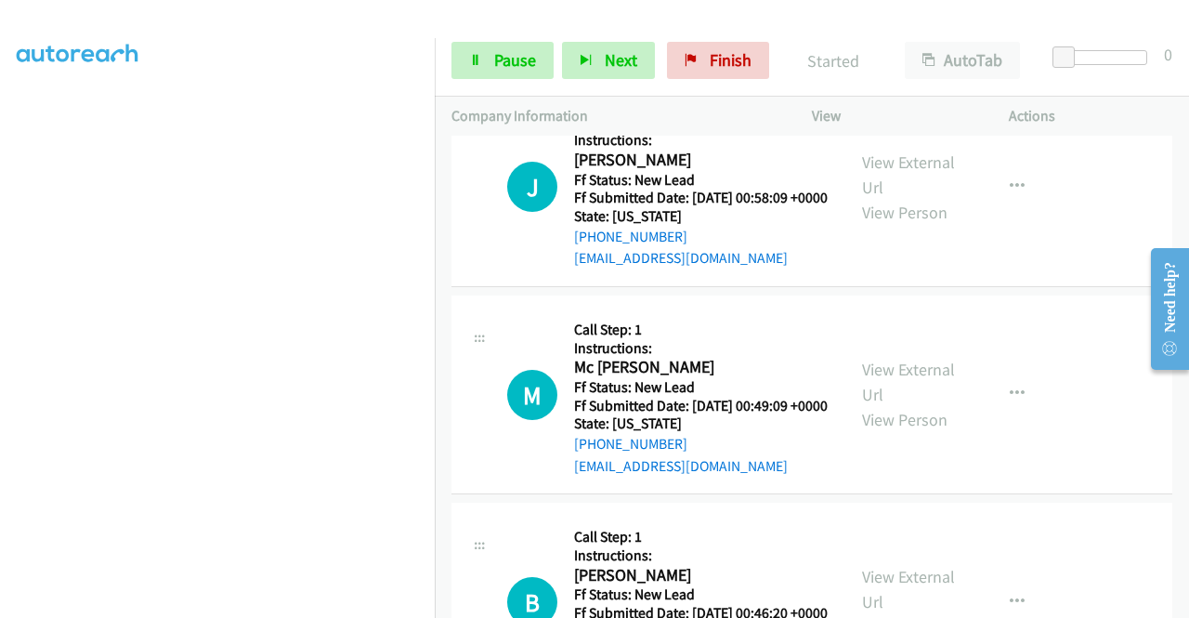
scroll to position [424, 0]
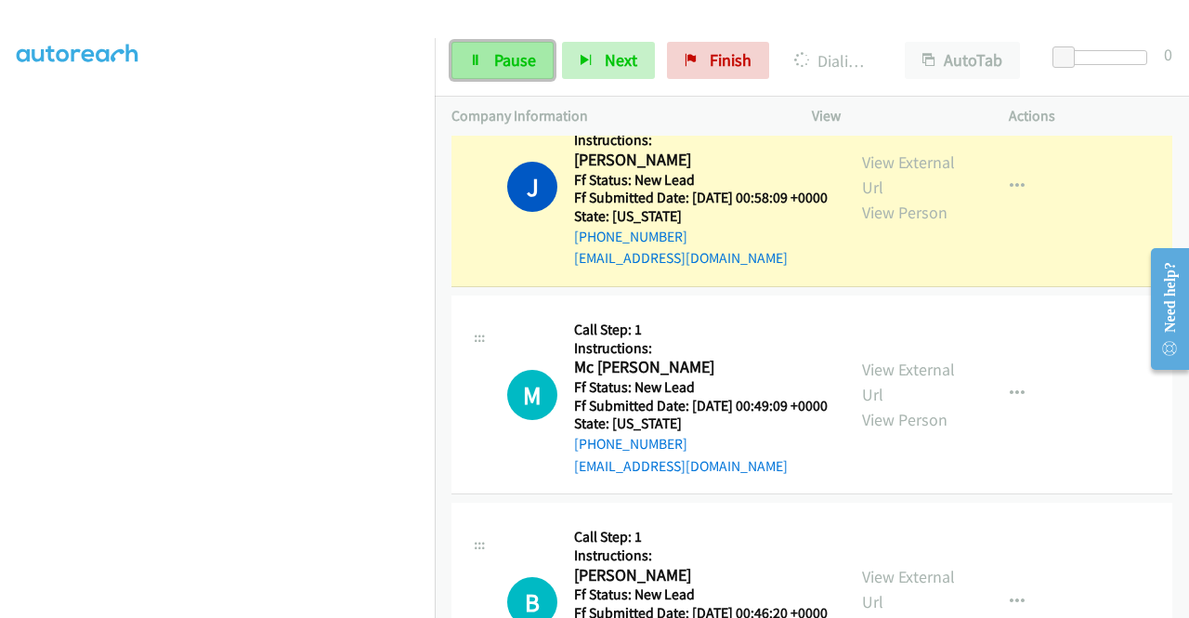
click at [500, 55] on span "Pause" at bounding box center [515, 59] width 42 height 21
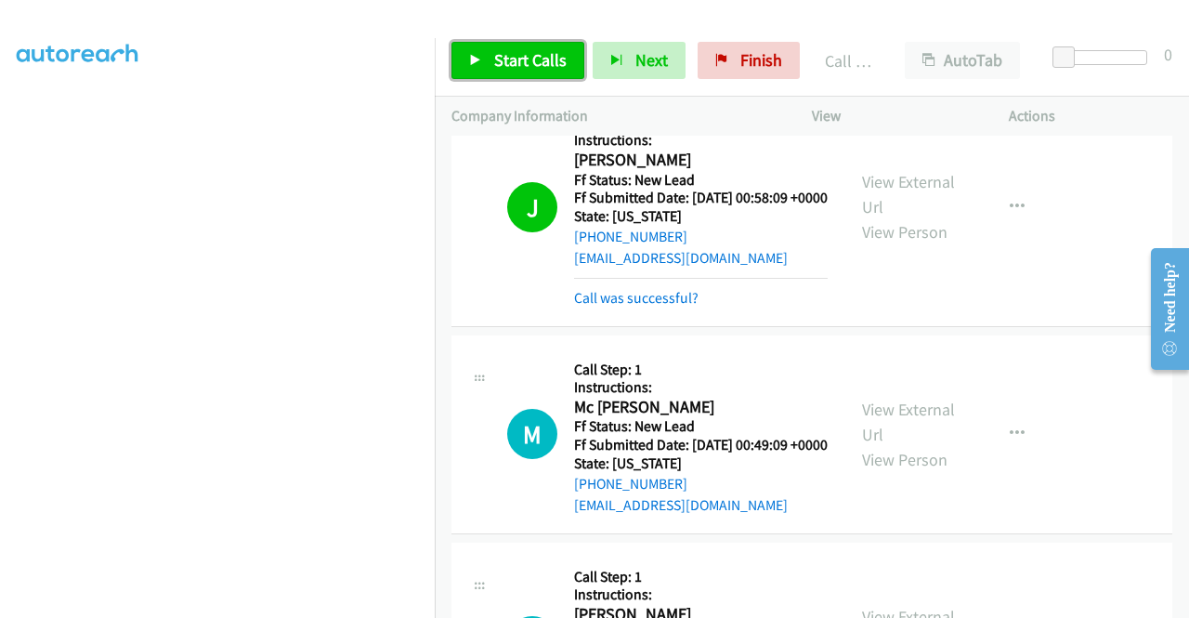
click at [539, 73] on link "Start Calls" at bounding box center [518, 60] width 133 height 37
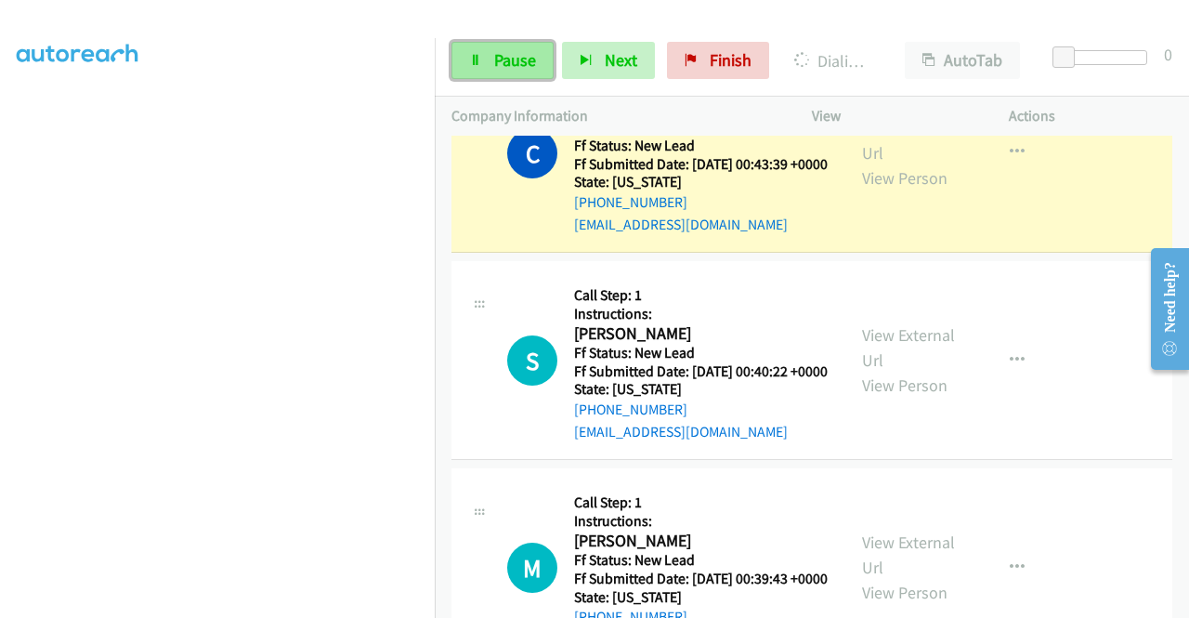
click at [492, 59] on link "Pause" at bounding box center [503, 60] width 102 height 37
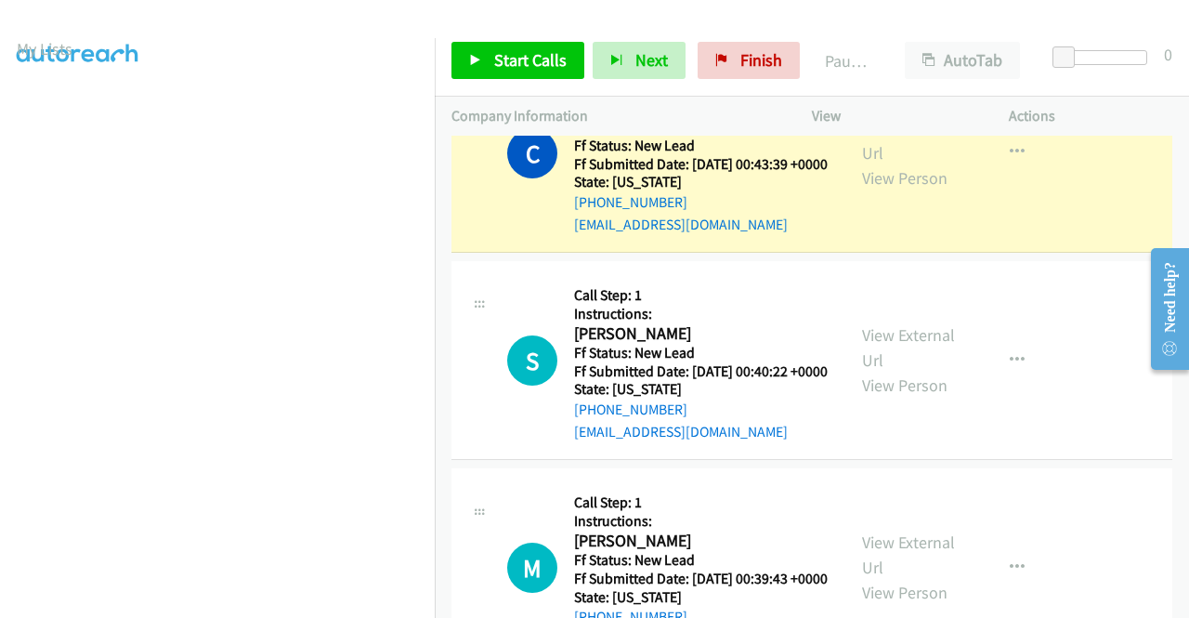
scroll to position [52, 0]
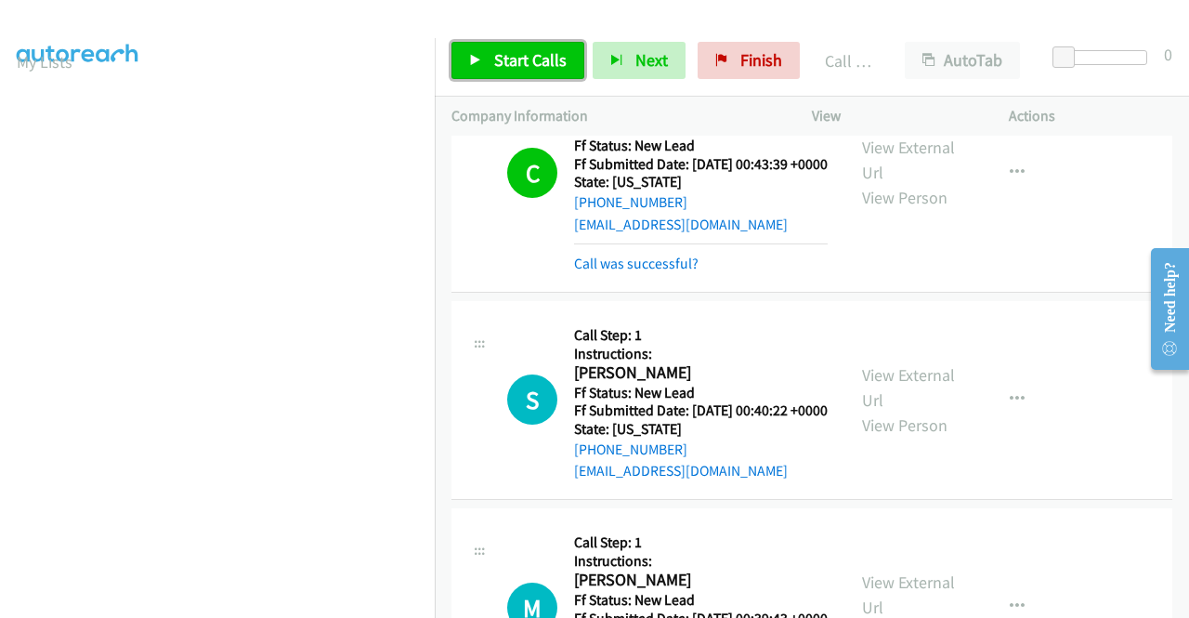
click at [491, 53] on link "Start Calls" at bounding box center [518, 60] width 133 height 37
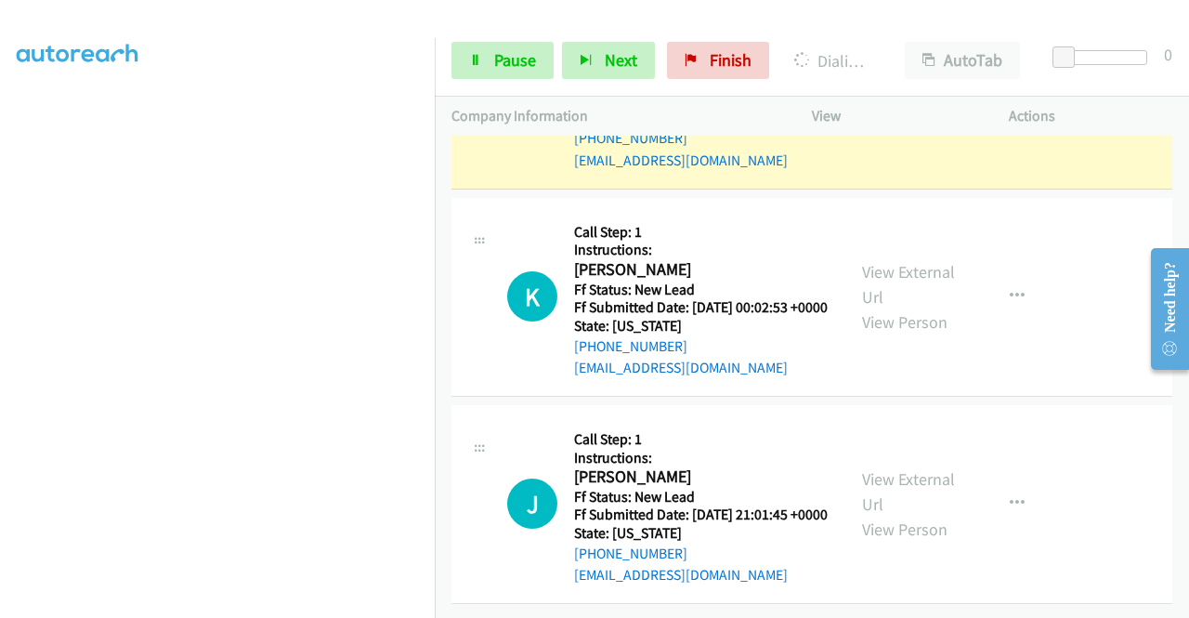
scroll to position [3438, 0]
click at [477, 55] on icon at bounding box center [475, 61] width 13 height 13
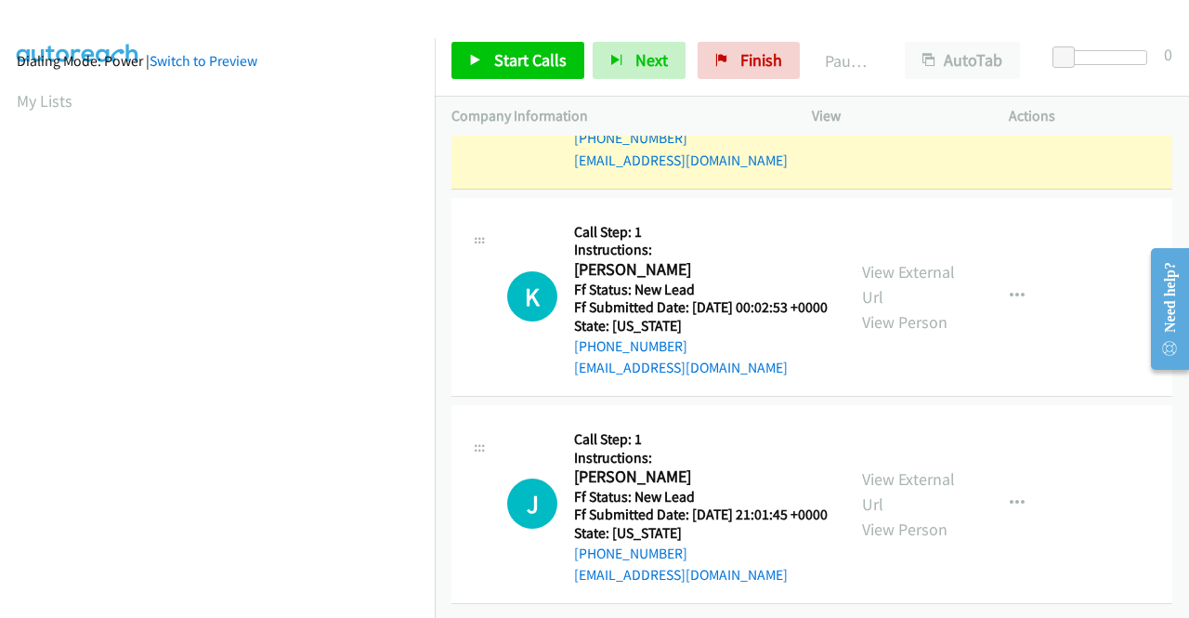
scroll to position [0, 0]
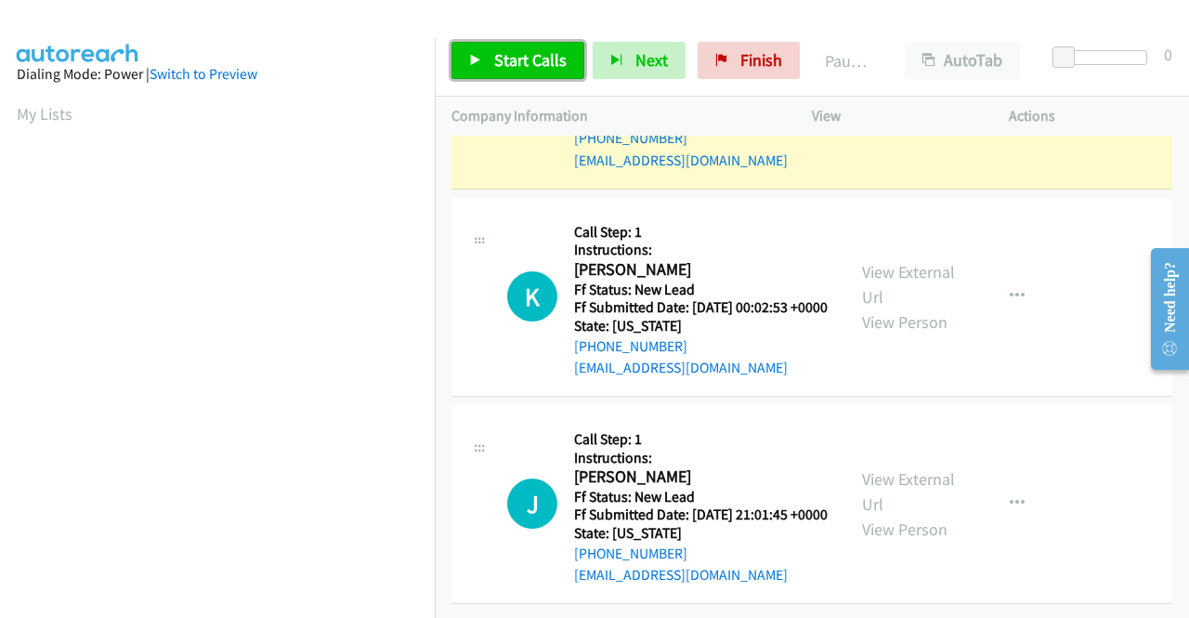
click at [553, 63] on span "Start Calls" at bounding box center [530, 59] width 72 height 21
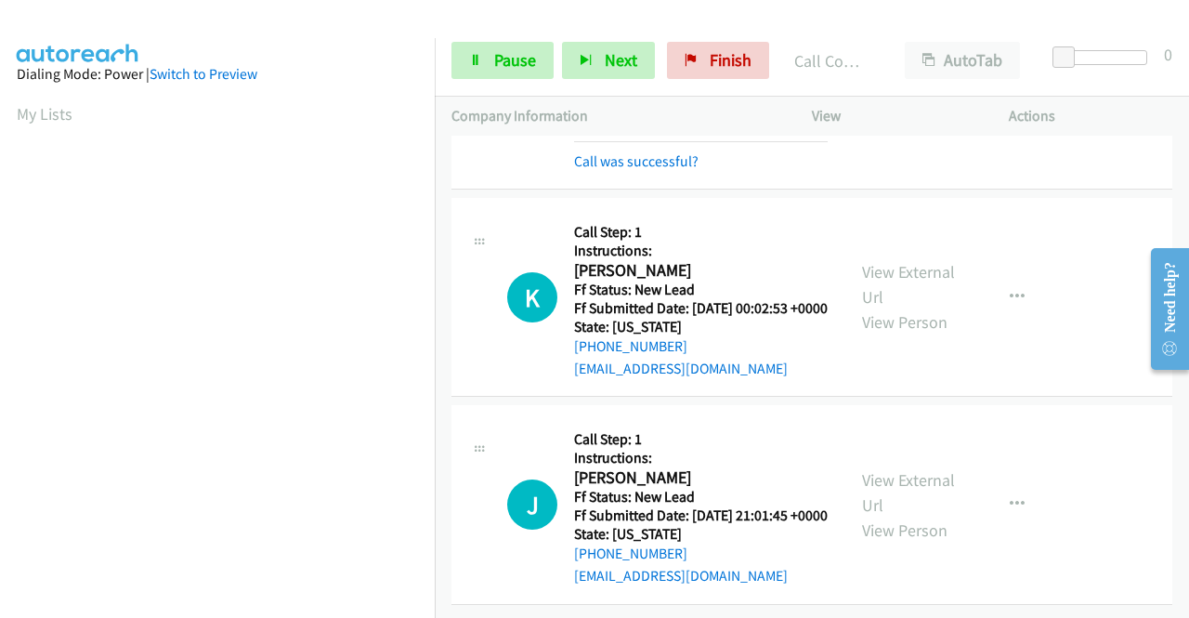
scroll to position [3457, 0]
click at [668, 173] on div "Call was successful?" at bounding box center [701, 162] width 254 height 22
click at [667, 170] on link "Call was successful?" at bounding box center [636, 161] width 125 height 18
click at [1016, 108] on button "button" at bounding box center [1017, 89] width 50 height 37
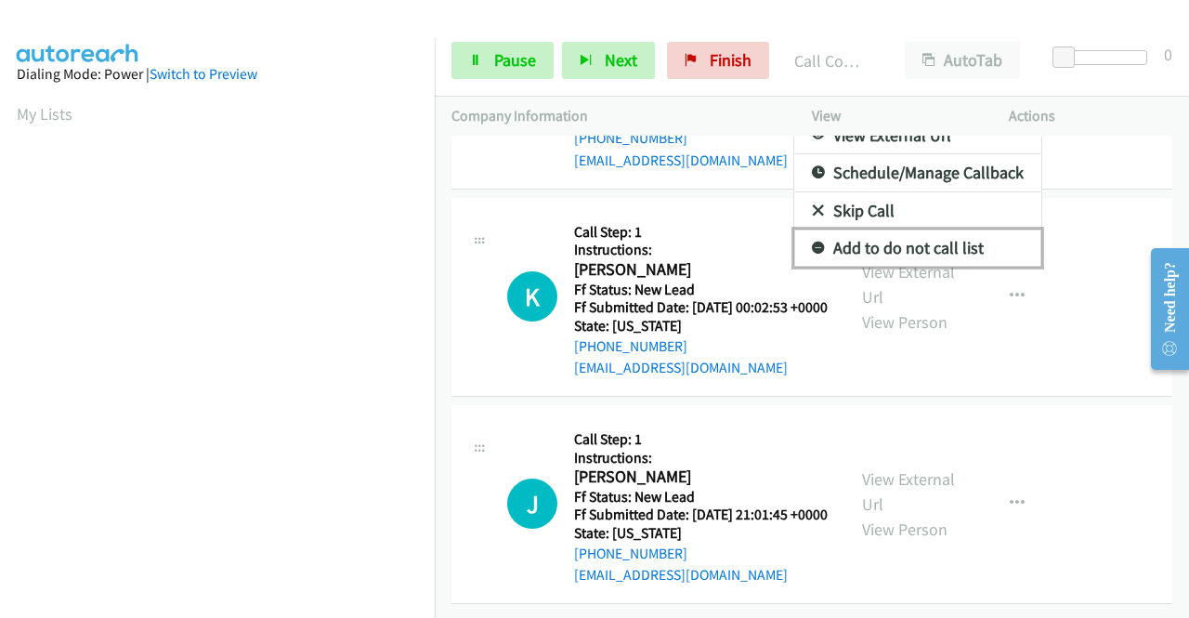
click at [932, 267] on link "Add to do not call list" at bounding box center [917, 247] width 247 height 37
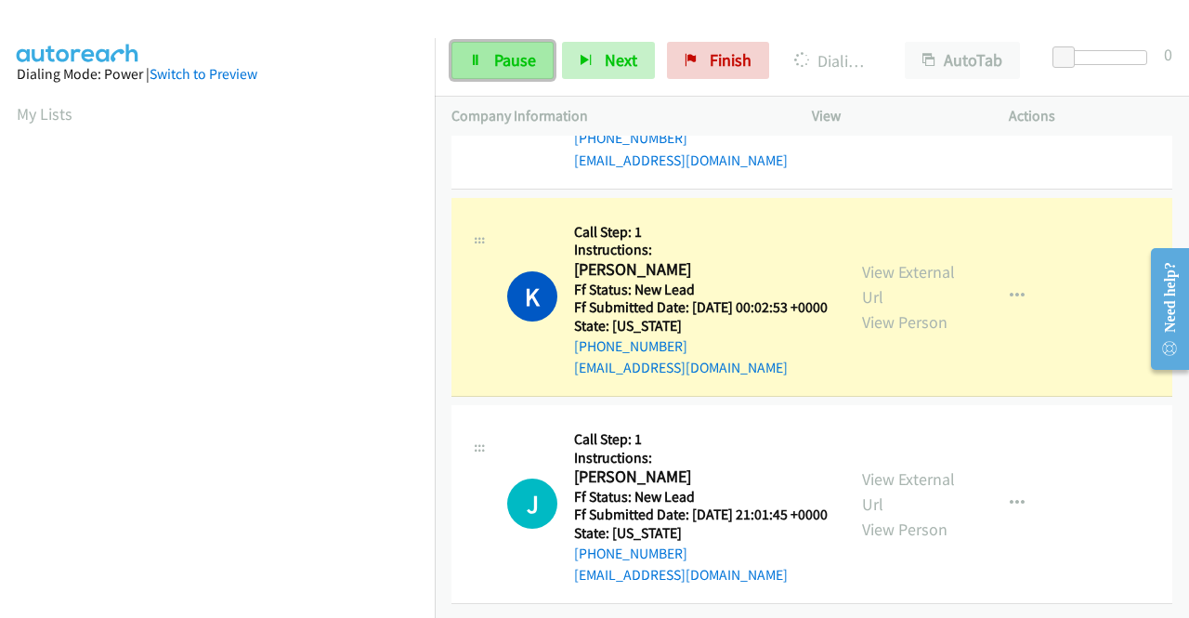
click at [531, 55] on span "Pause" at bounding box center [515, 59] width 42 height 21
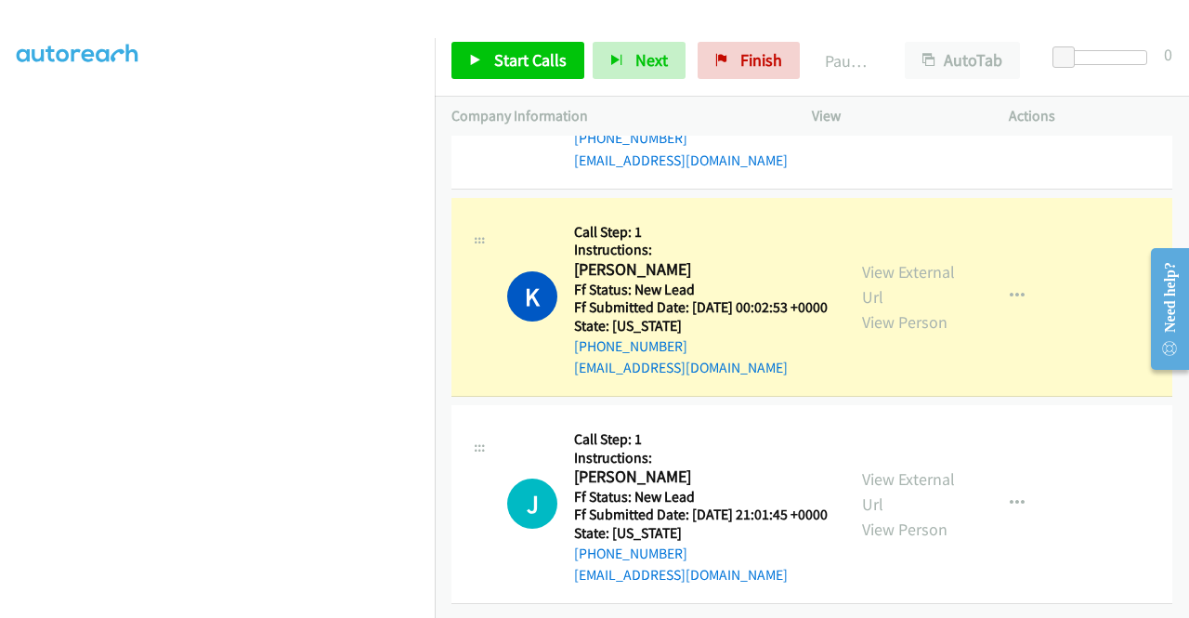
scroll to position [0, 0]
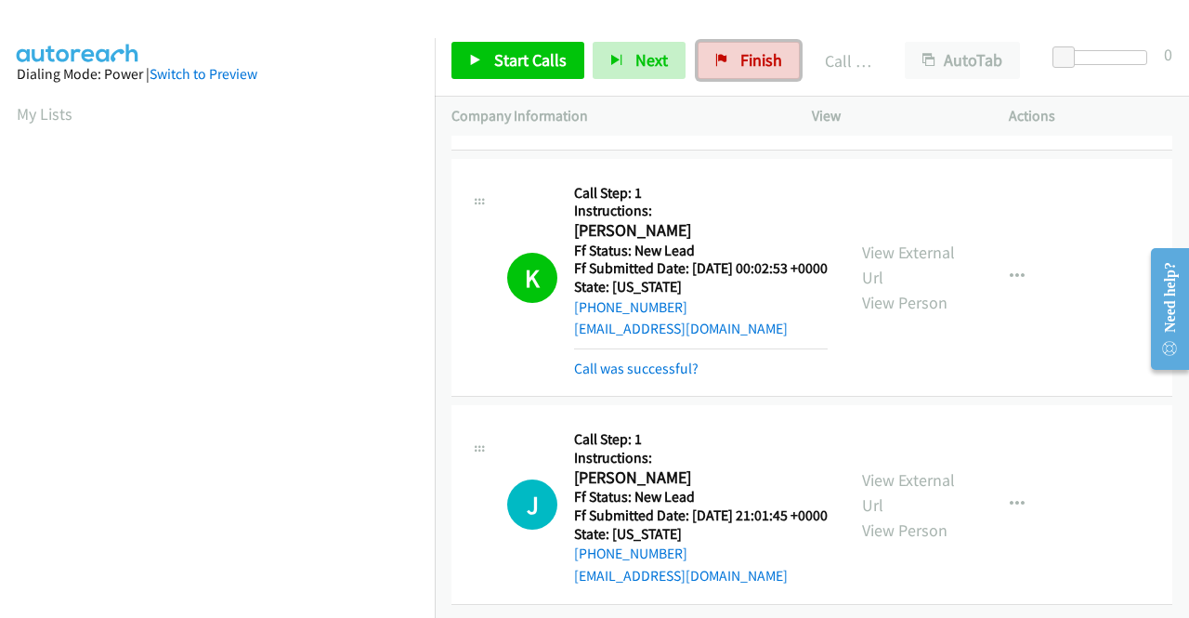
drag, startPoint x: 758, startPoint y: 63, endPoint x: 647, endPoint y: 98, distance: 116.7
click at [758, 63] on span "Finish" at bounding box center [762, 59] width 42 height 21
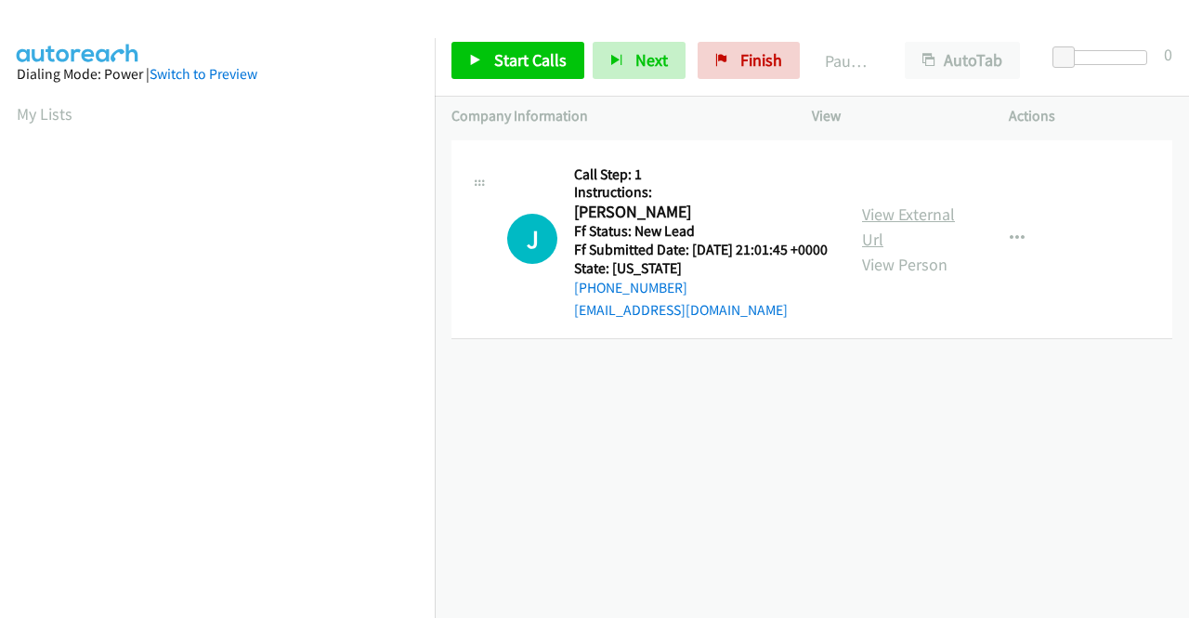
click at [888, 226] on link "View External Url" at bounding box center [908, 226] width 93 height 46
click at [998, 248] on button "button" at bounding box center [1017, 238] width 50 height 37
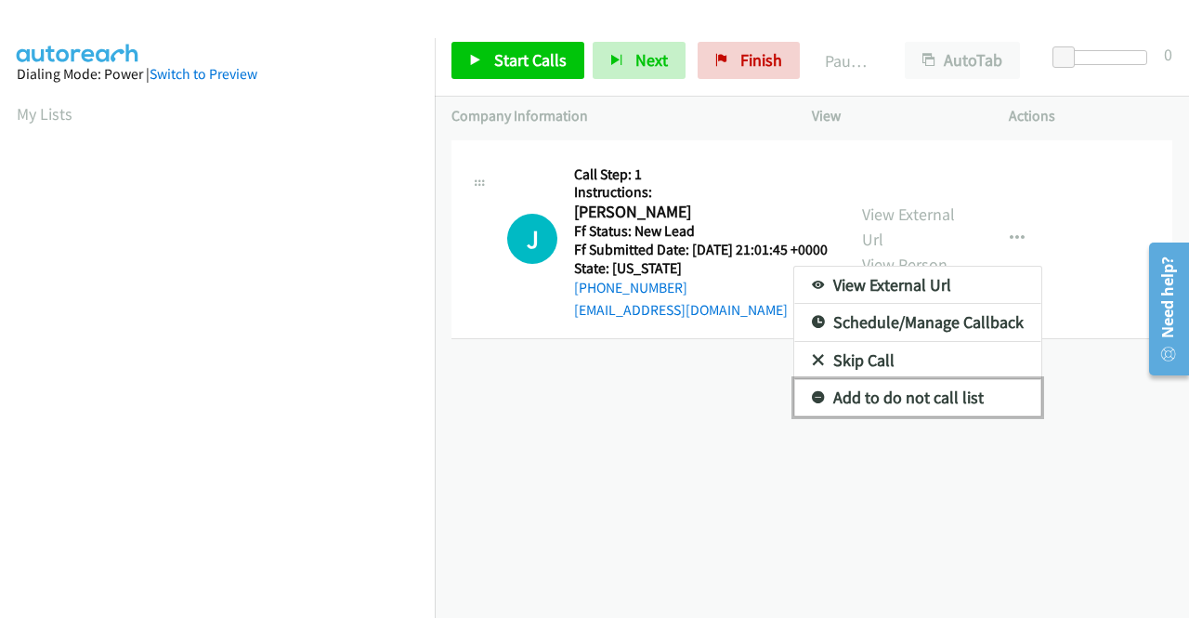
click at [939, 395] on link "Add to do not call list" at bounding box center [917, 397] width 247 height 37
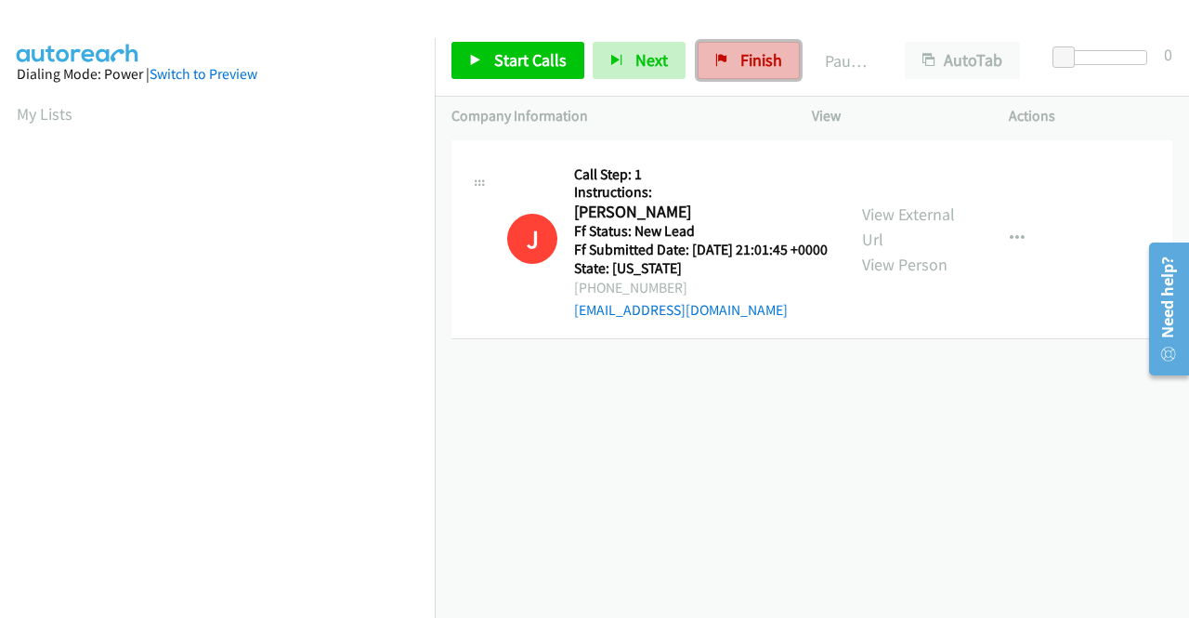
click at [757, 56] on span "Finish" at bounding box center [762, 59] width 42 height 21
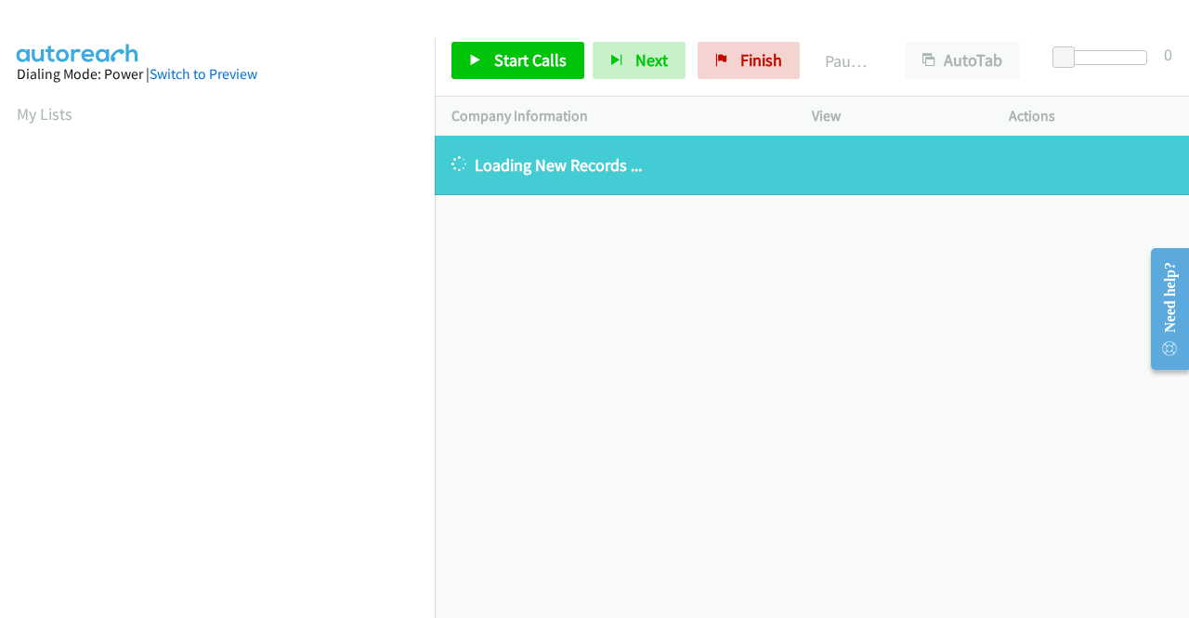
drag, startPoint x: 676, startPoint y: 170, endPoint x: 429, endPoint y: 177, distance: 247.3
click at [437, 171] on div "Loading New Records ..." at bounding box center [812, 165] width 754 height 59
copy p "Loading New Records ..."
click at [725, 59] on link "Finish" at bounding box center [749, 60] width 102 height 37
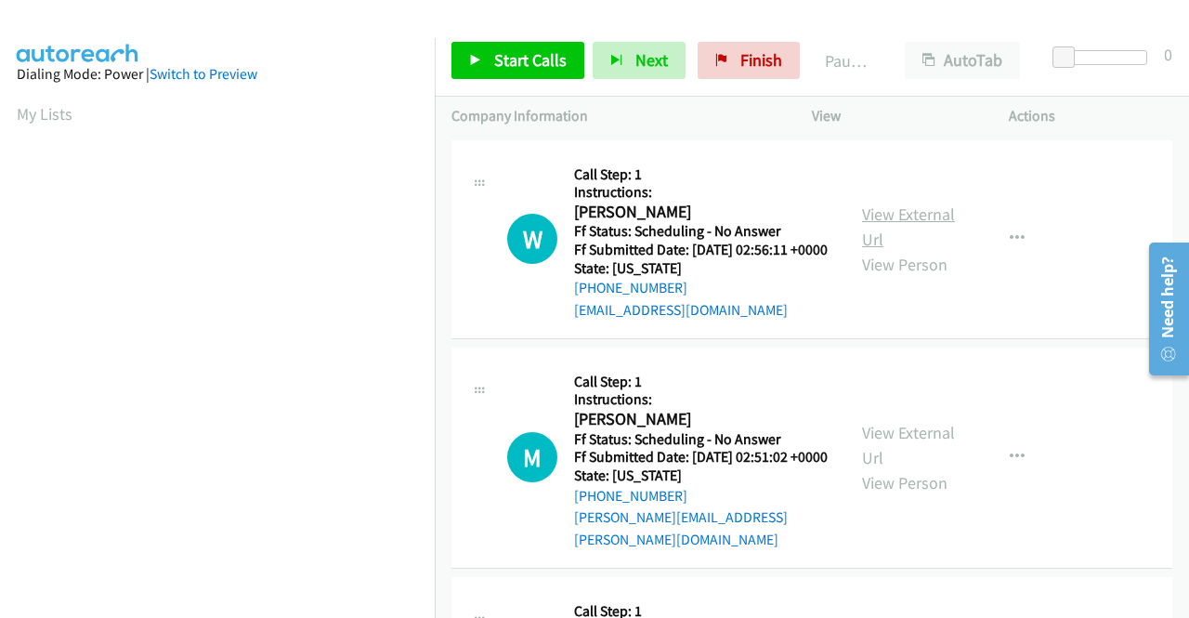
click at [909, 228] on link "View External Url" at bounding box center [908, 226] width 93 height 46
click at [920, 447] on link "View External Url" at bounding box center [908, 445] width 93 height 46
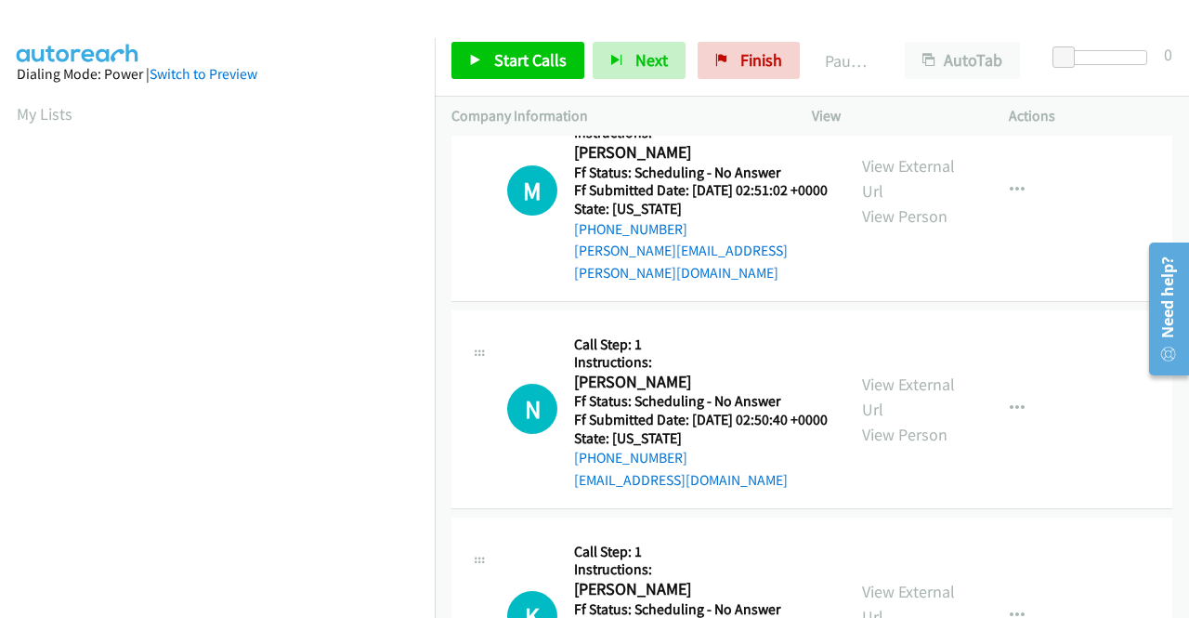
scroll to position [372, 0]
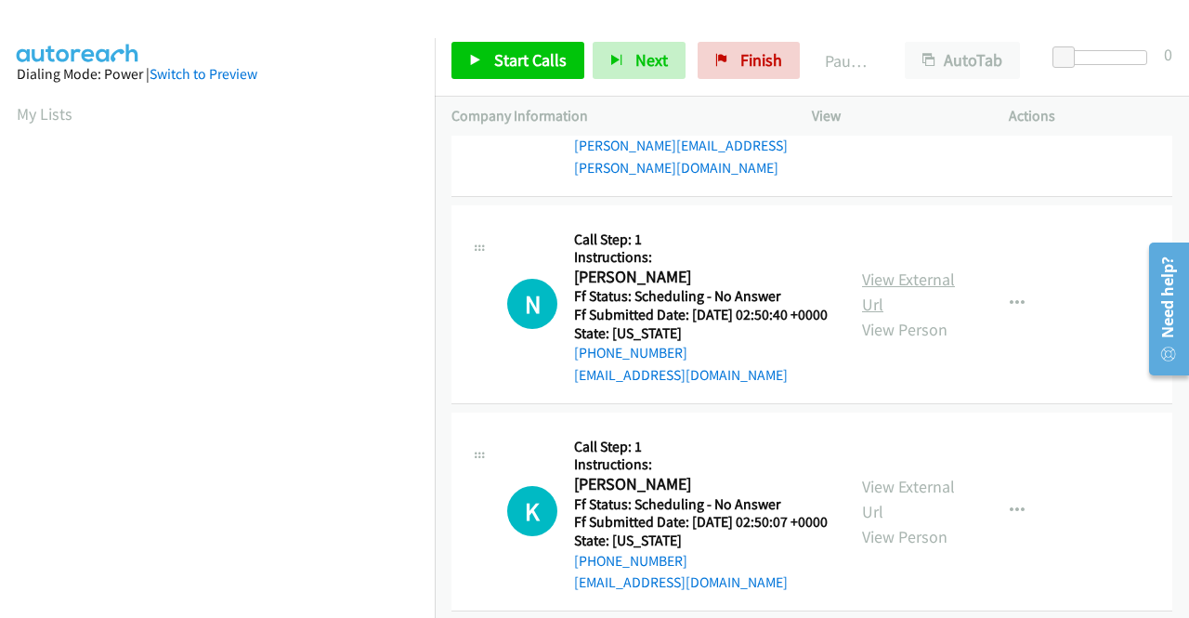
click at [901, 301] on link "View External Url" at bounding box center [908, 292] width 93 height 46
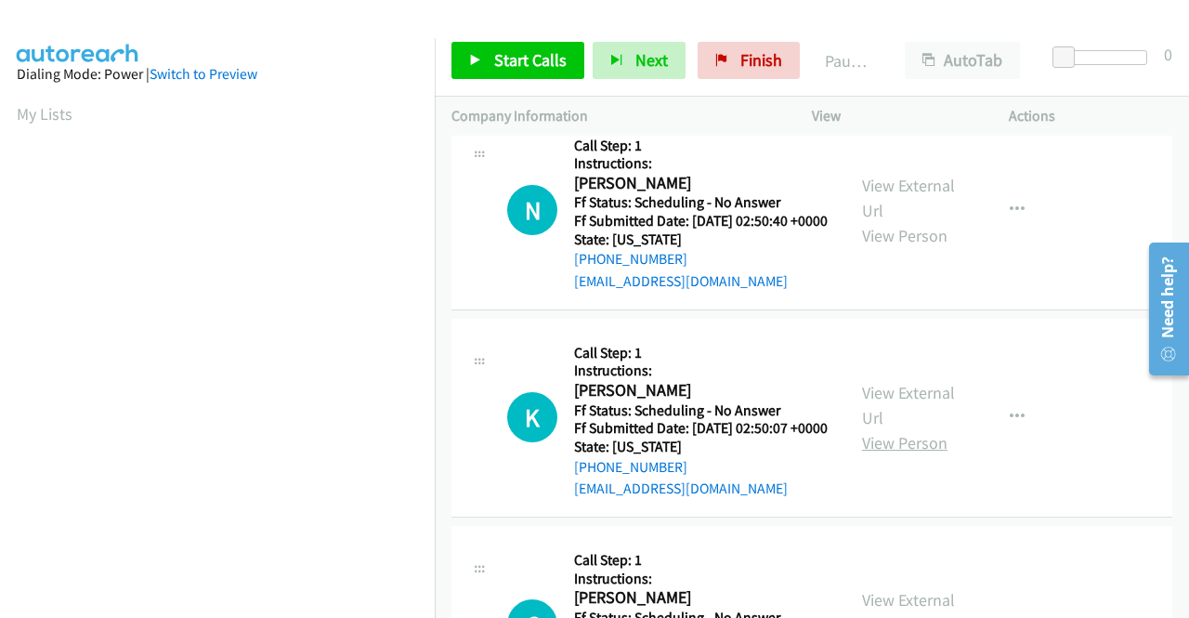
scroll to position [557, 0]
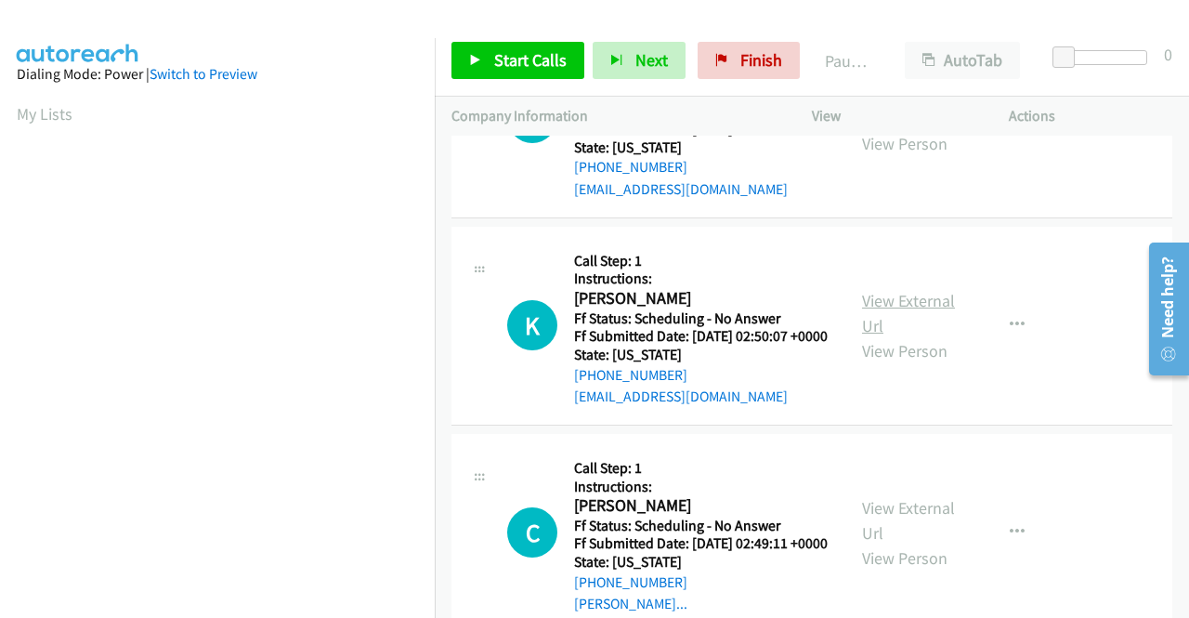
click at [901, 336] on link "View External Url" at bounding box center [908, 313] width 93 height 46
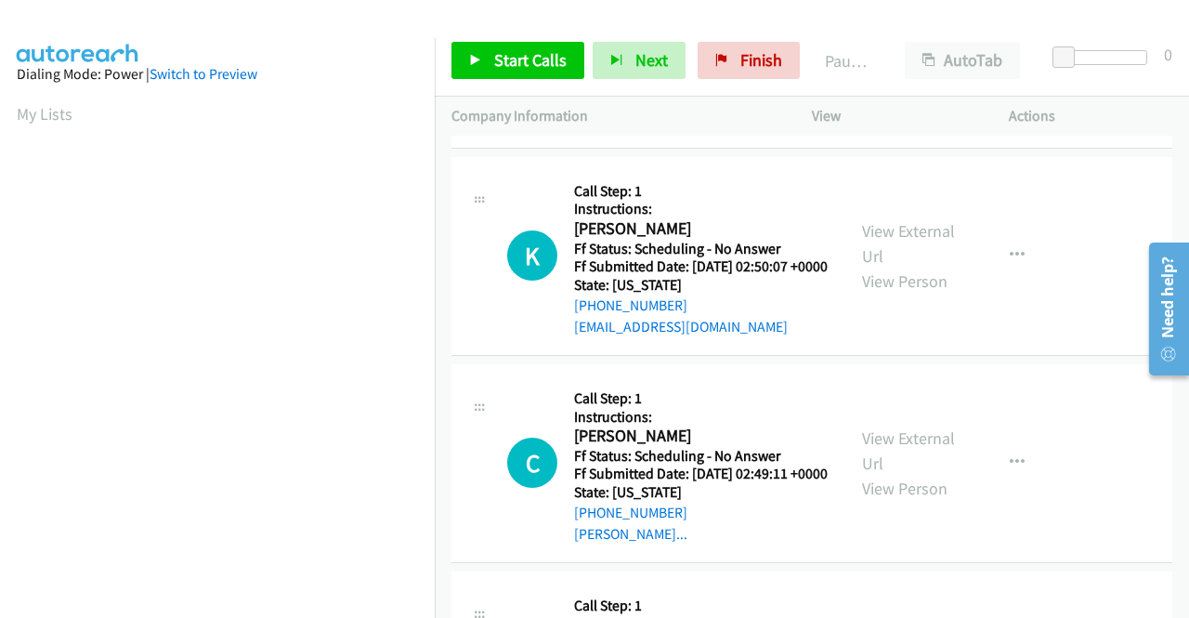
scroll to position [743, 0]
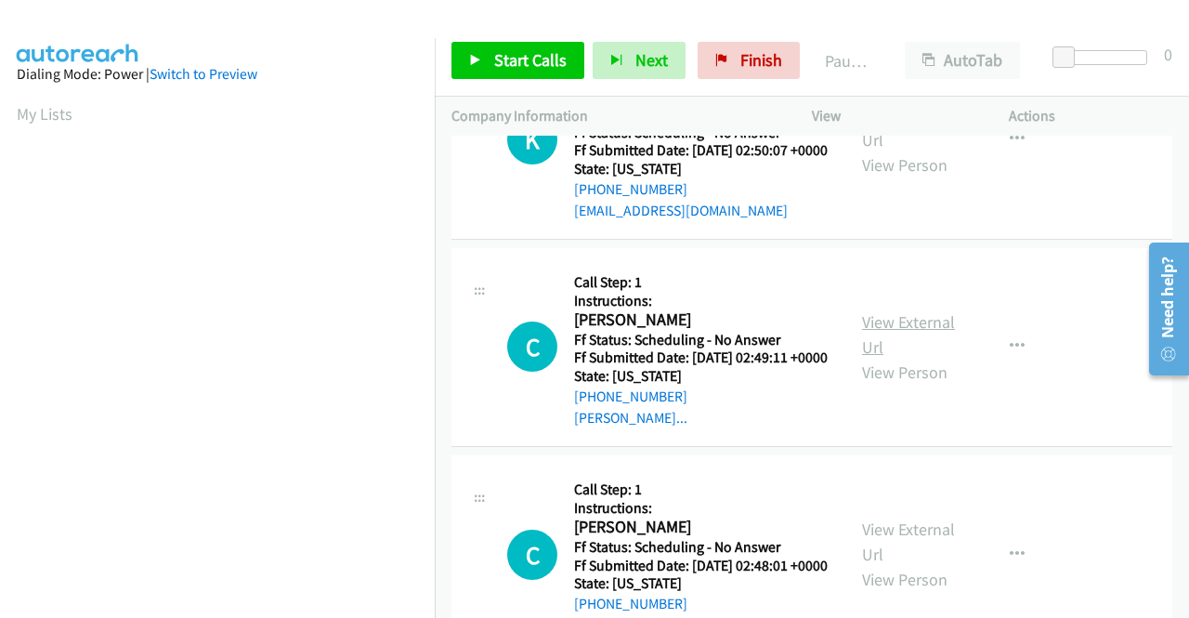
click at [914, 358] on link "View External Url" at bounding box center [908, 334] width 93 height 46
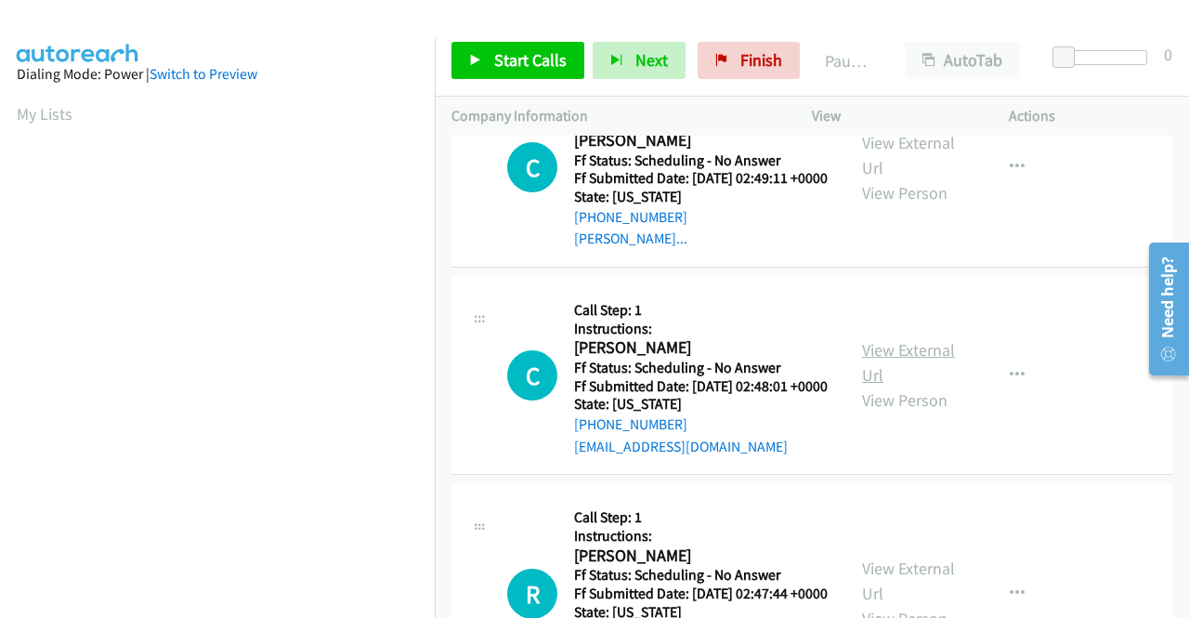
scroll to position [929, 0]
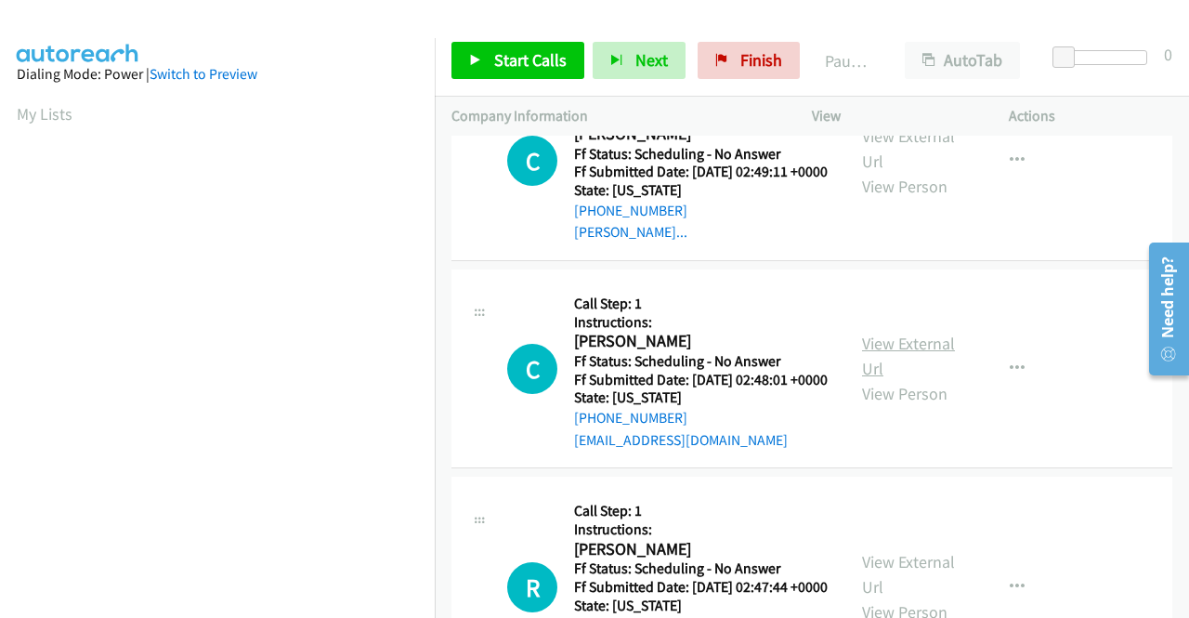
click at [871, 379] on link "View External Url" at bounding box center [908, 356] width 93 height 46
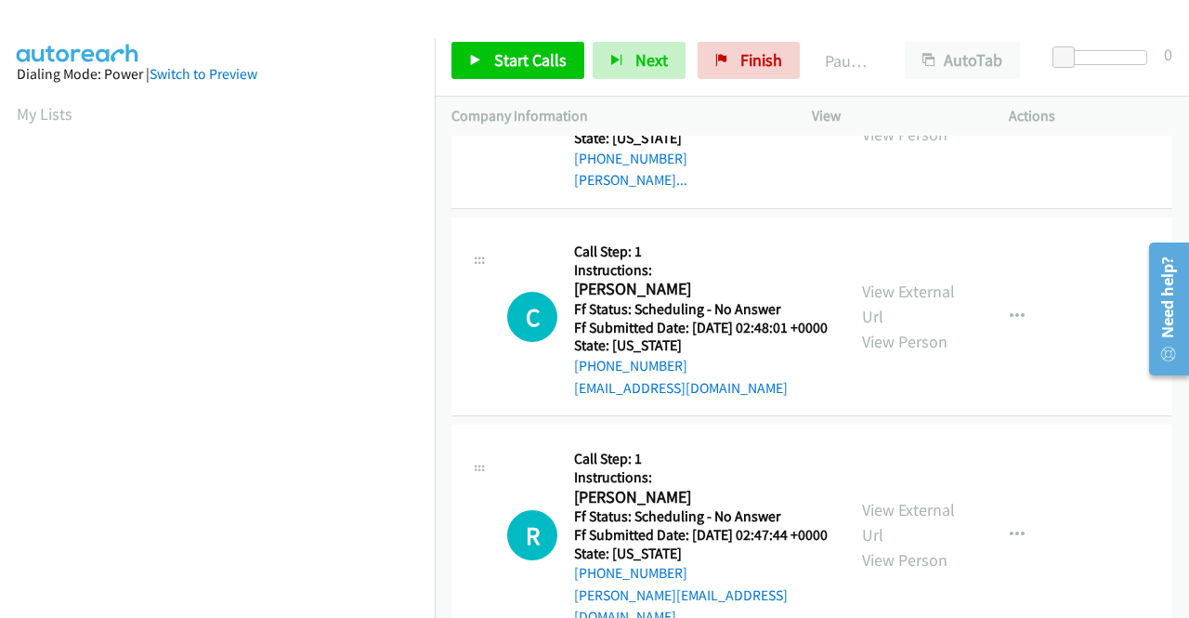
scroll to position [1022, 0]
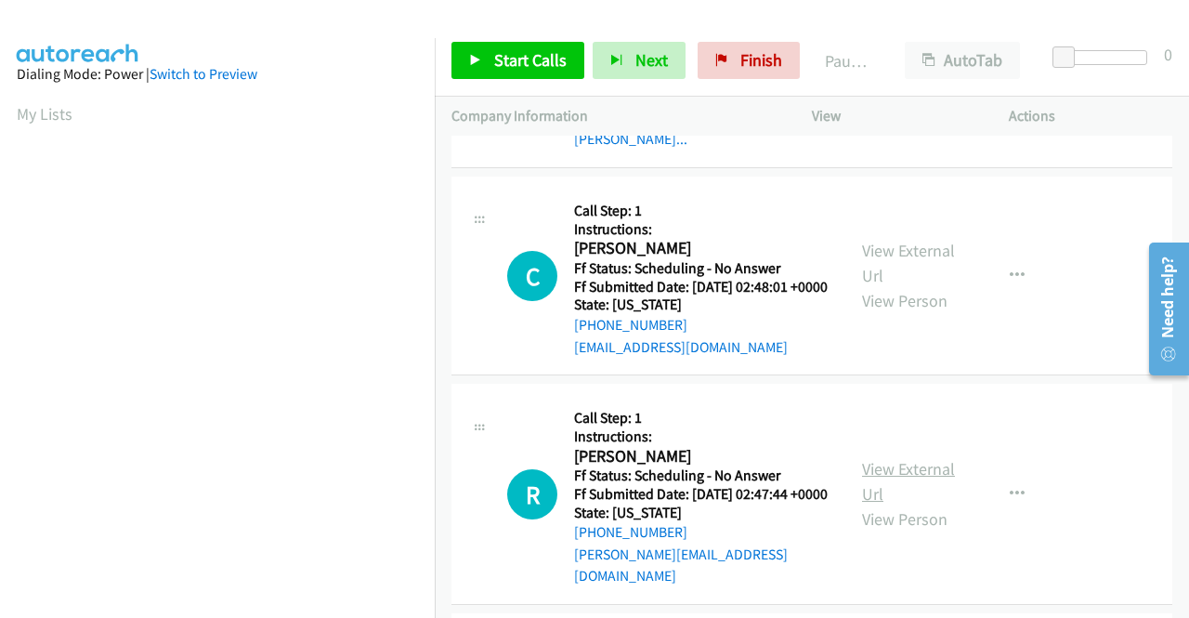
click at [890, 505] on link "View External Url" at bounding box center [908, 481] width 93 height 46
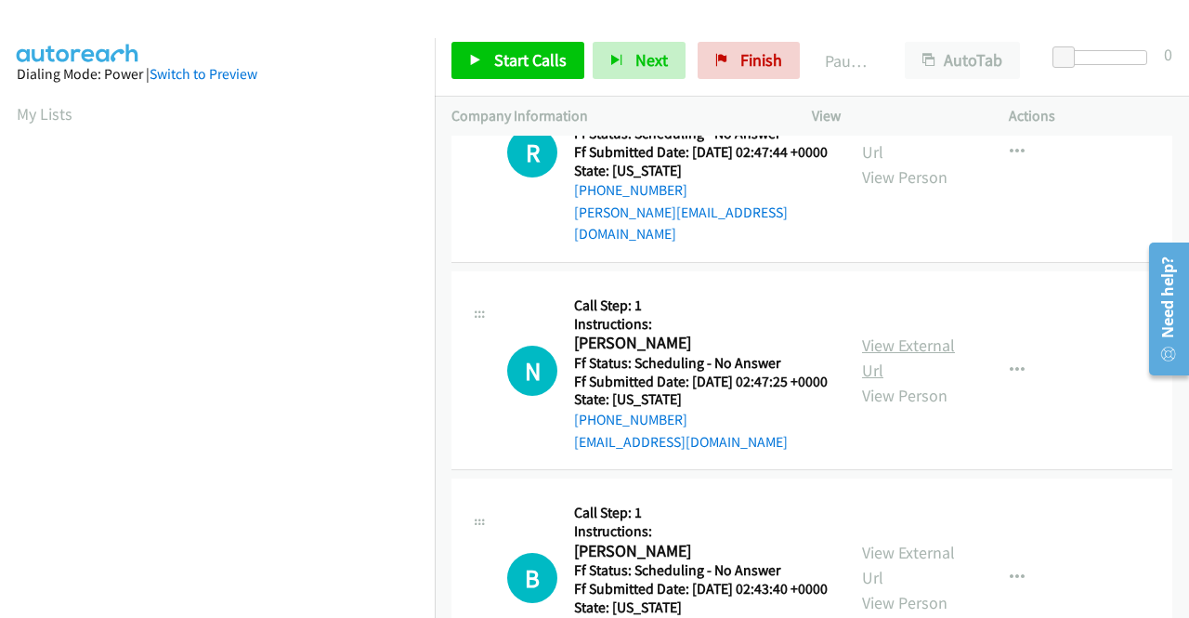
scroll to position [1394, 0]
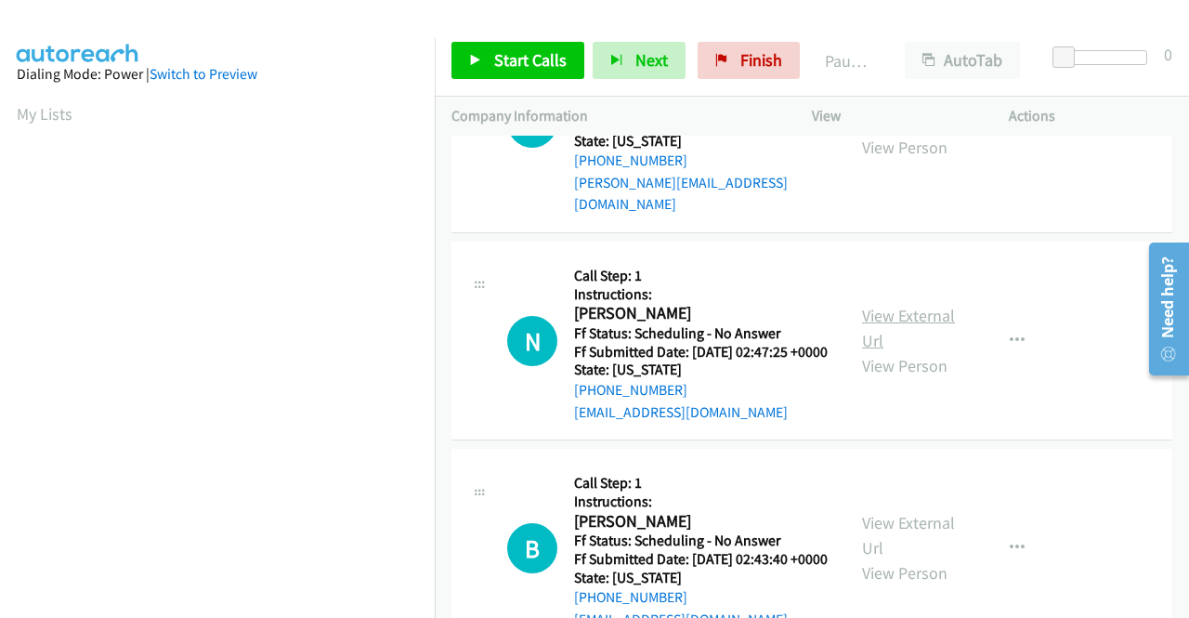
click at [924, 351] on link "View External Url" at bounding box center [908, 328] width 93 height 46
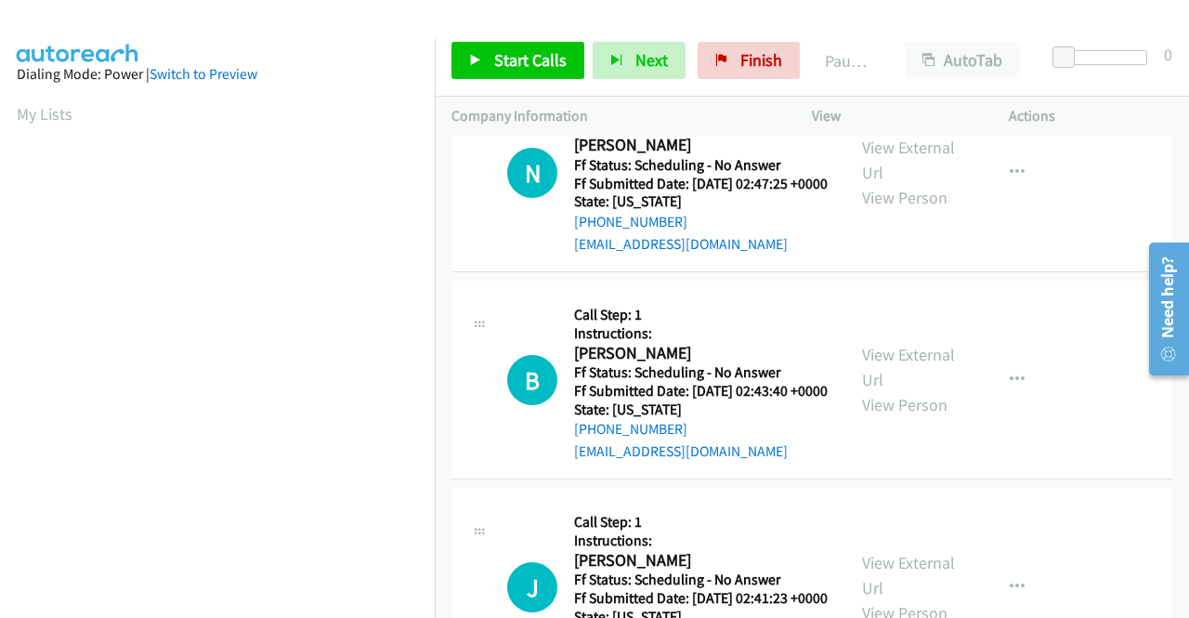
scroll to position [1579, 0]
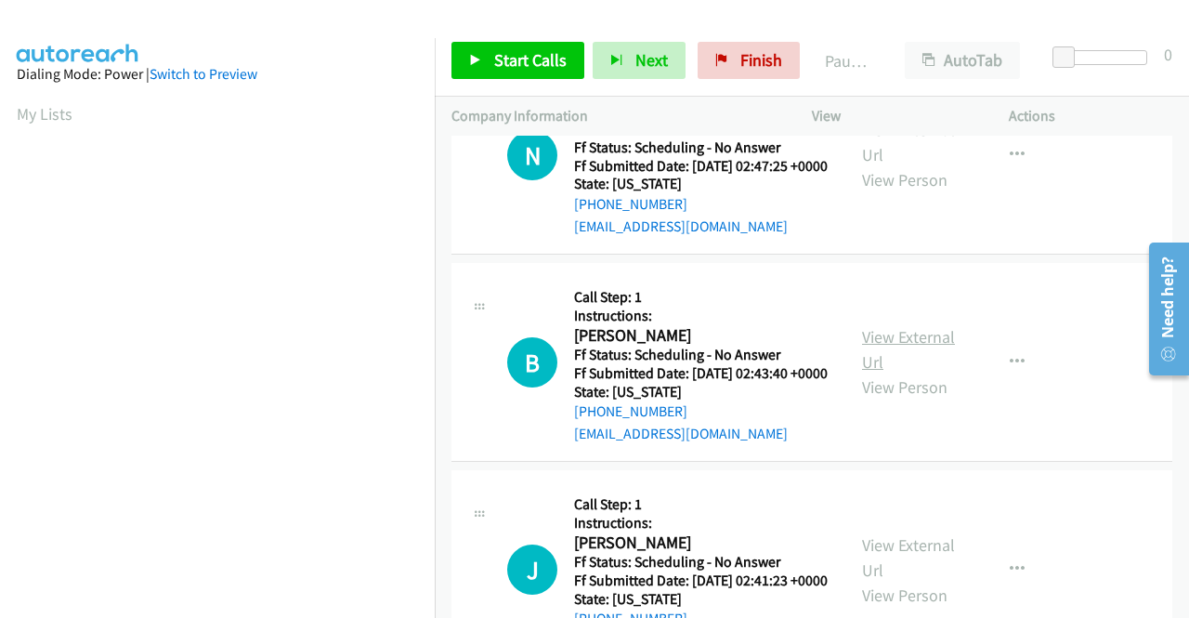
click at [894, 373] on link "View External Url" at bounding box center [908, 349] width 93 height 46
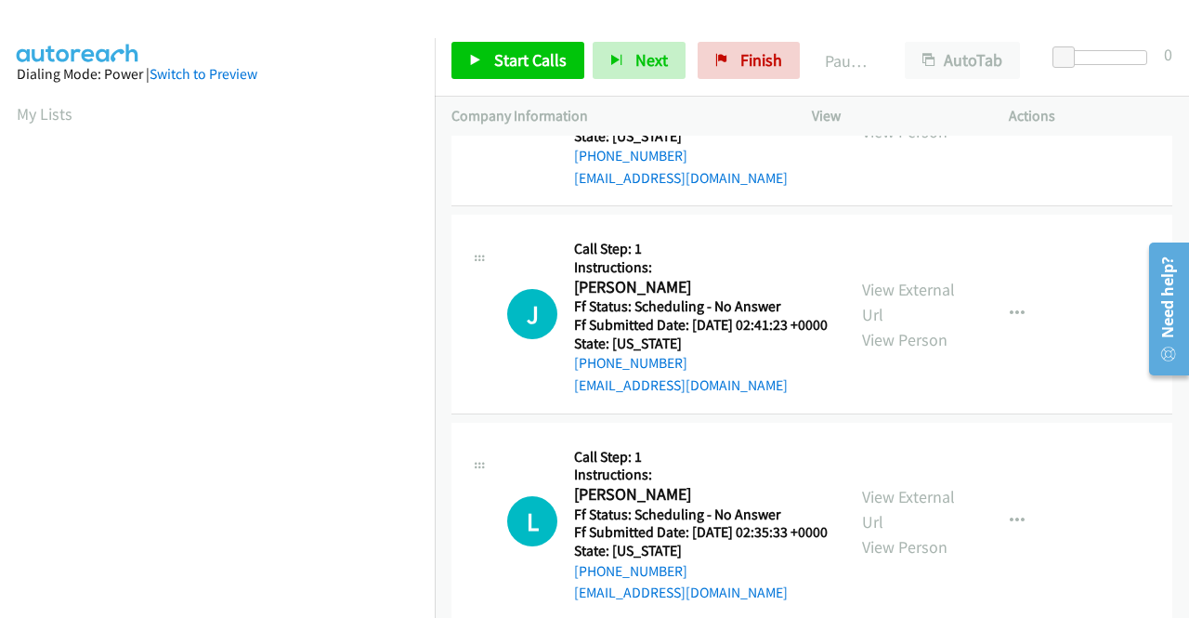
scroll to position [1858, 0]
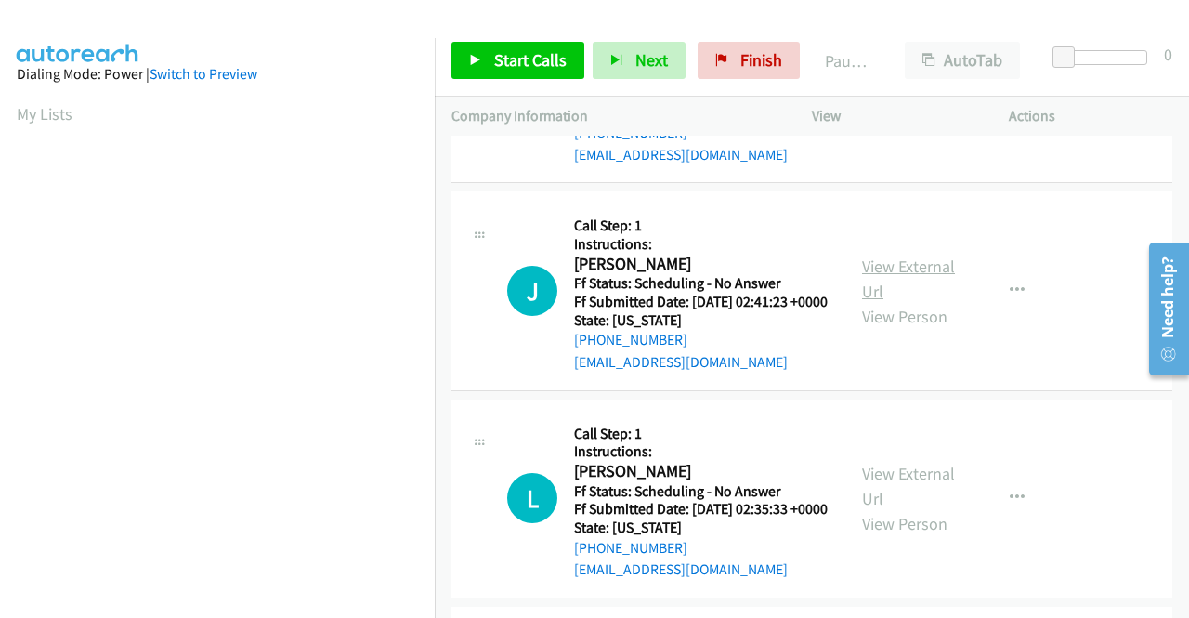
click at [890, 302] on link "View External Url" at bounding box center [908, 279] width 93 height 46
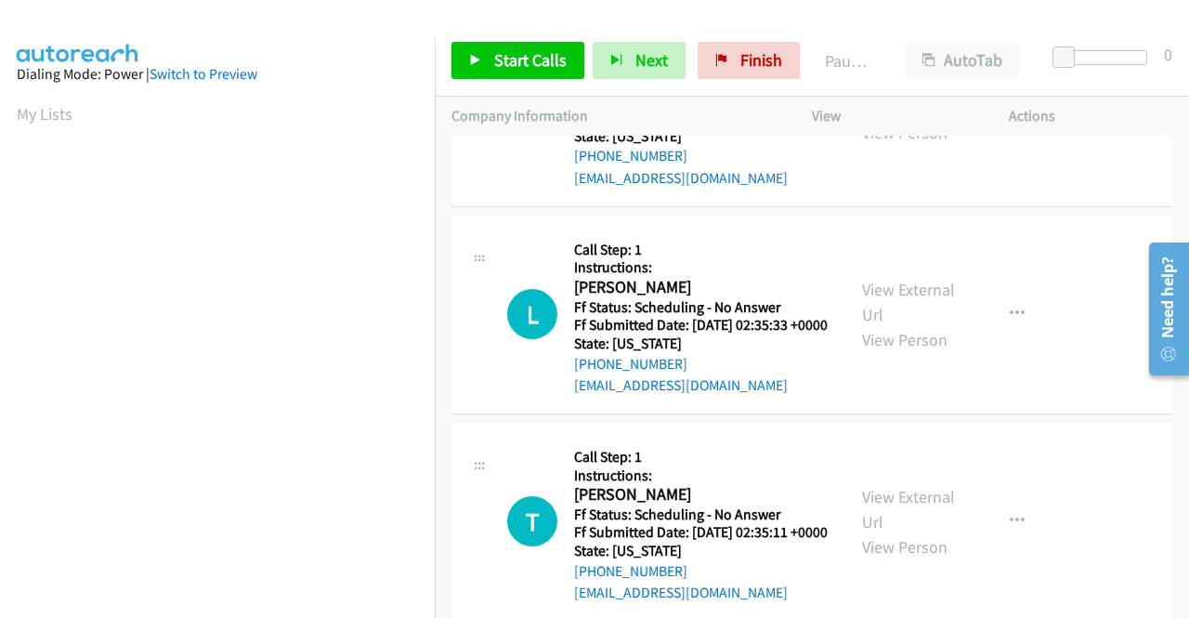
scroll to position [2044, 0]
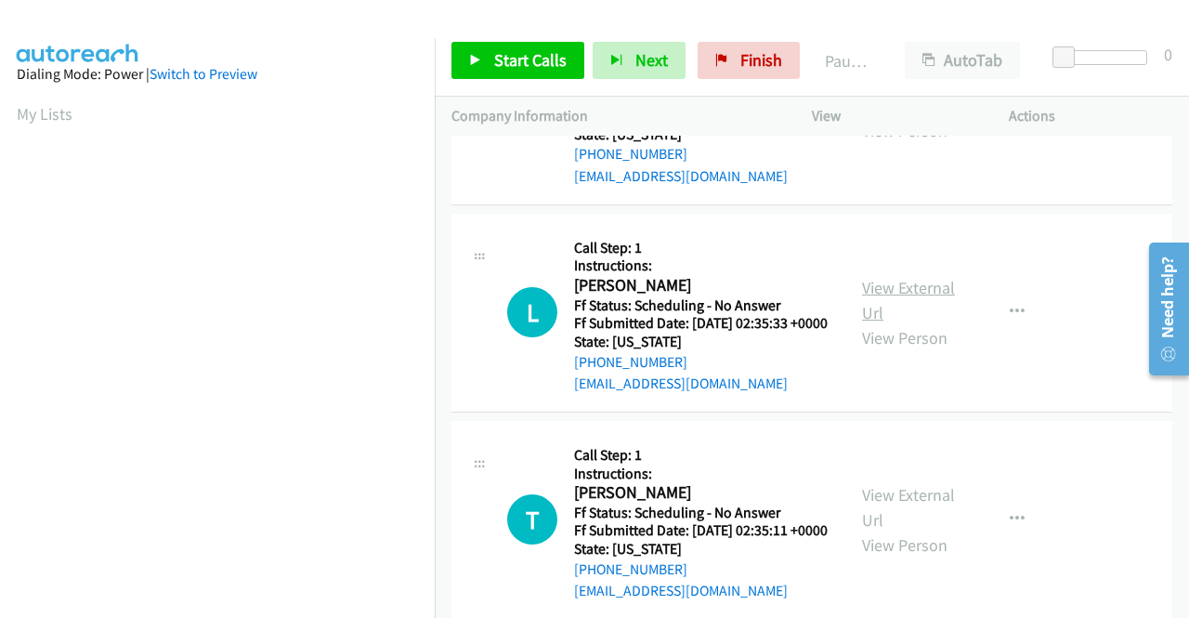
click at [901, 323] on link "View External Url" at bounding box center [908, 300] width 93 height 46
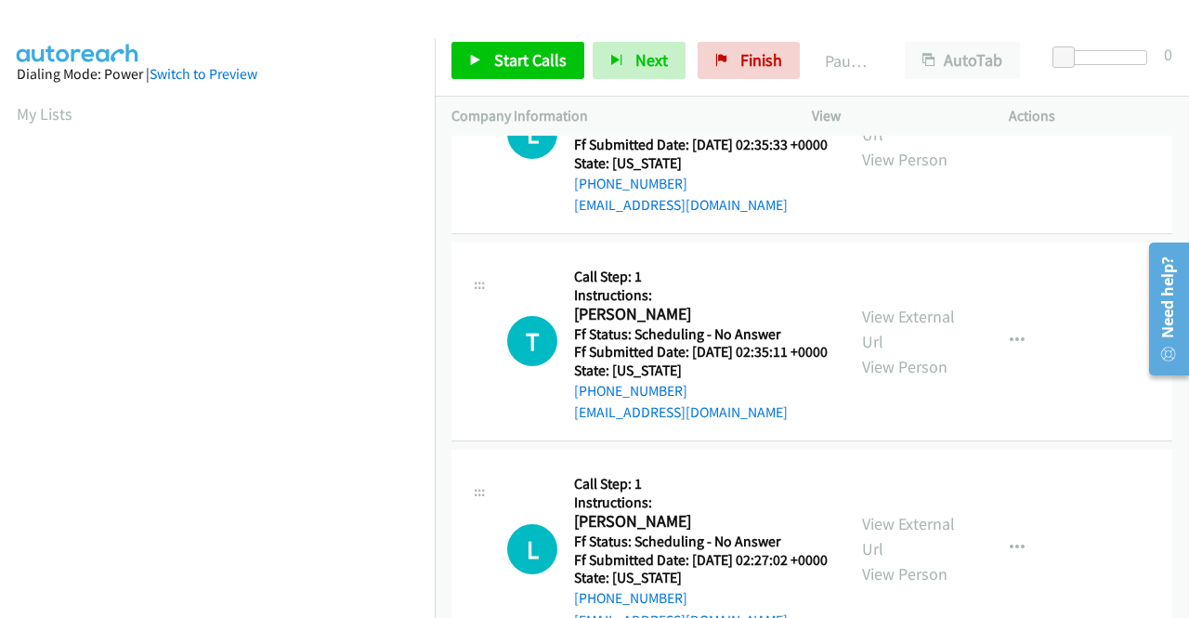
scroll to position [2230, 0]
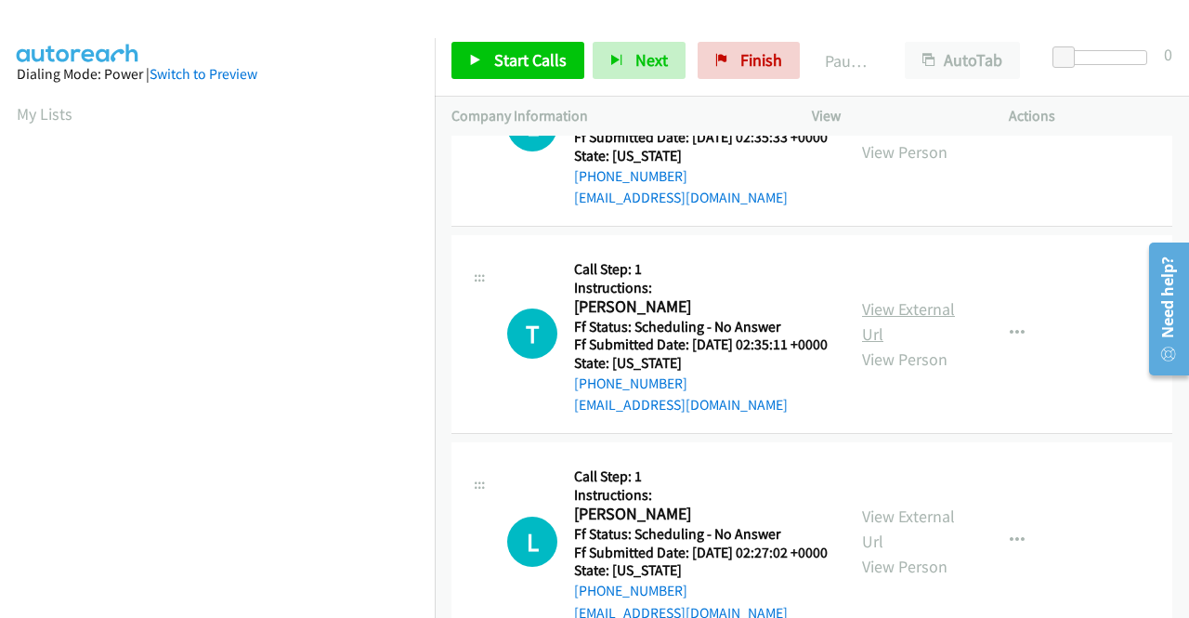
click at [883, 345] on link "View External Url" at bounding box center [908, 321] width 93 height 46
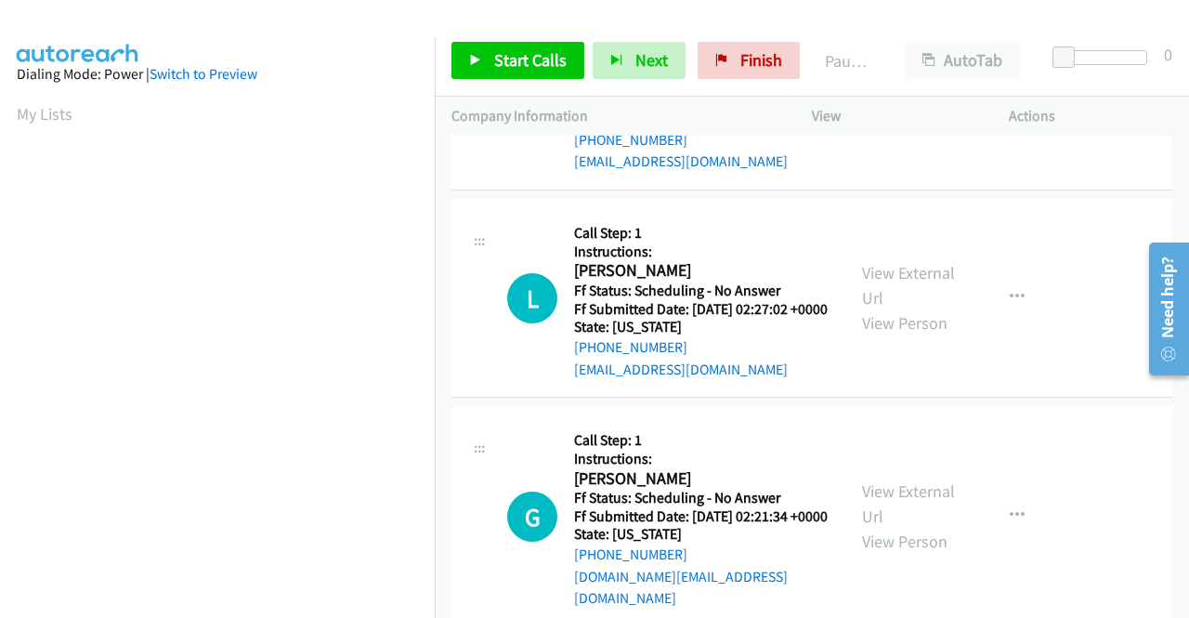
scroll to position [2509, 0]
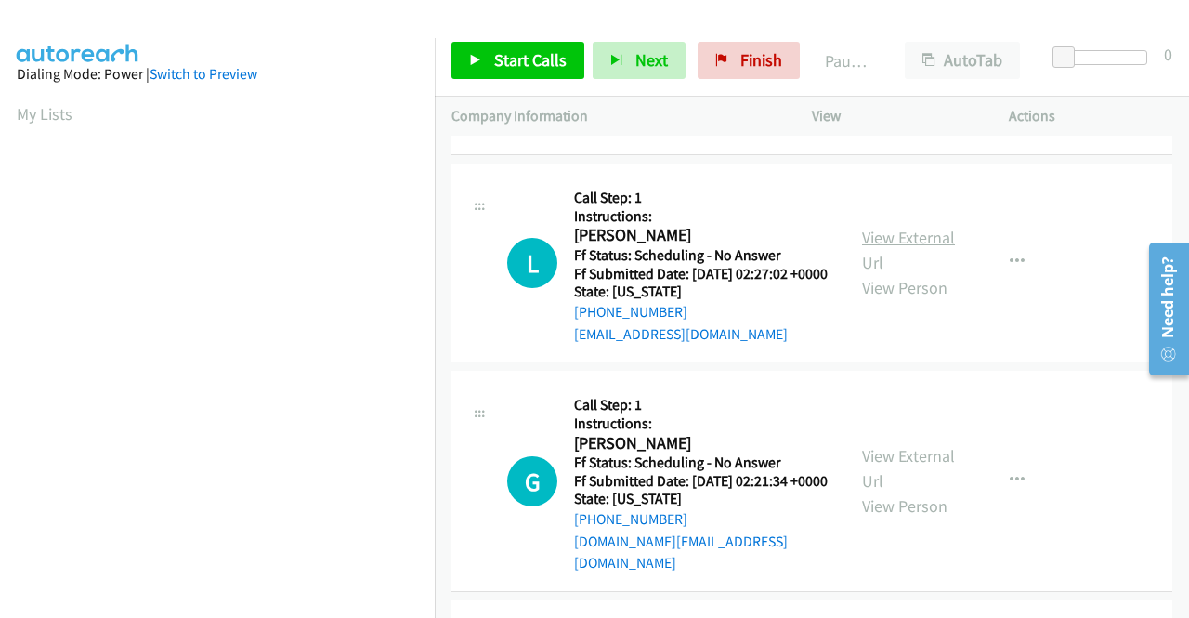
click at [916, 273] on link "View External Url" at bounding box center [908, 250] width 93 height 46
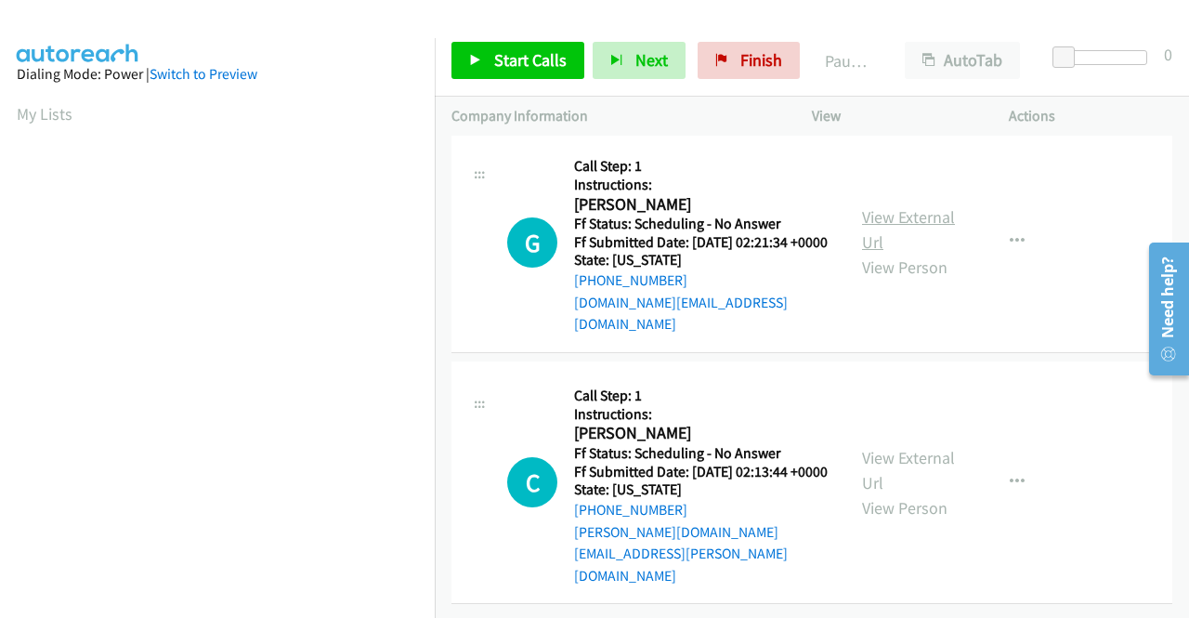
scroll to position [2787, 0]
click at [908, 253] on link "View External Url" at bounding box center [908, 229] width 93 height 46
click at [876, 451] on link "View External Url" at bounding box center [908, 470] width 93 height 46
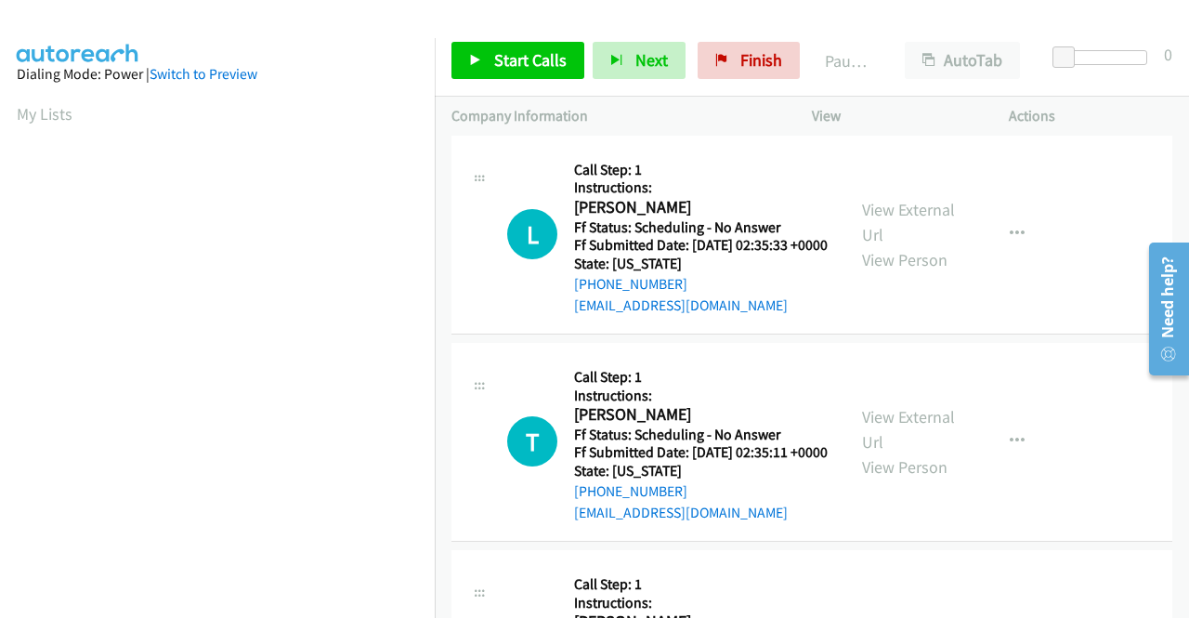
scroll to position [0, 0]
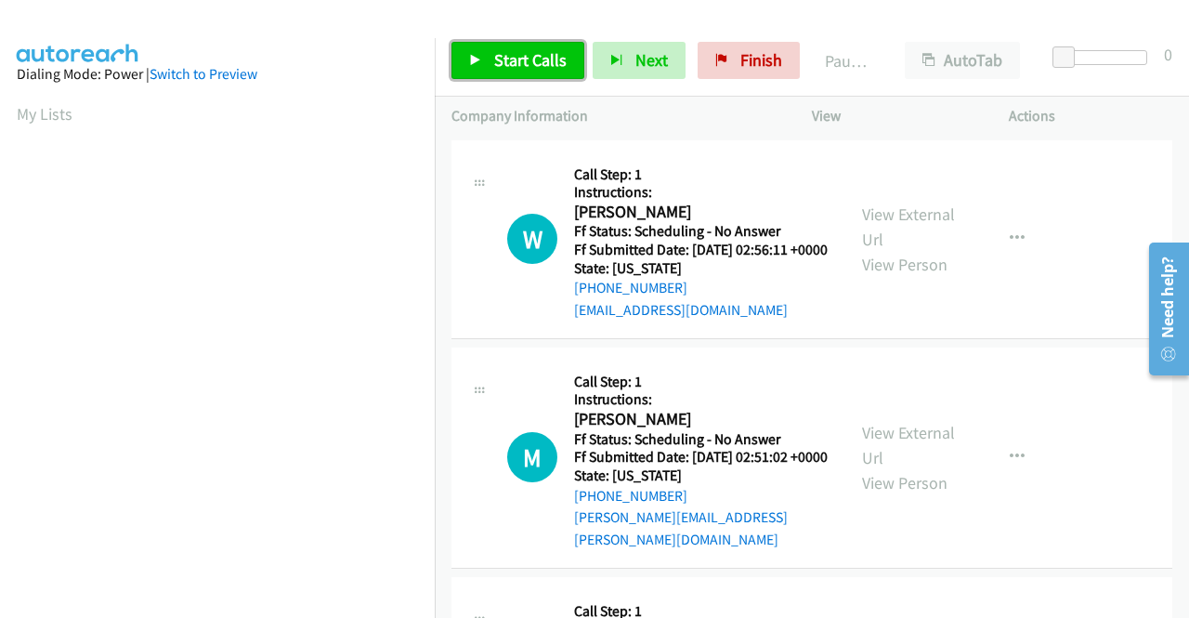
click at [549, 57] on span "Start Calls" at bounding box center [530, 59] width 72 height 21
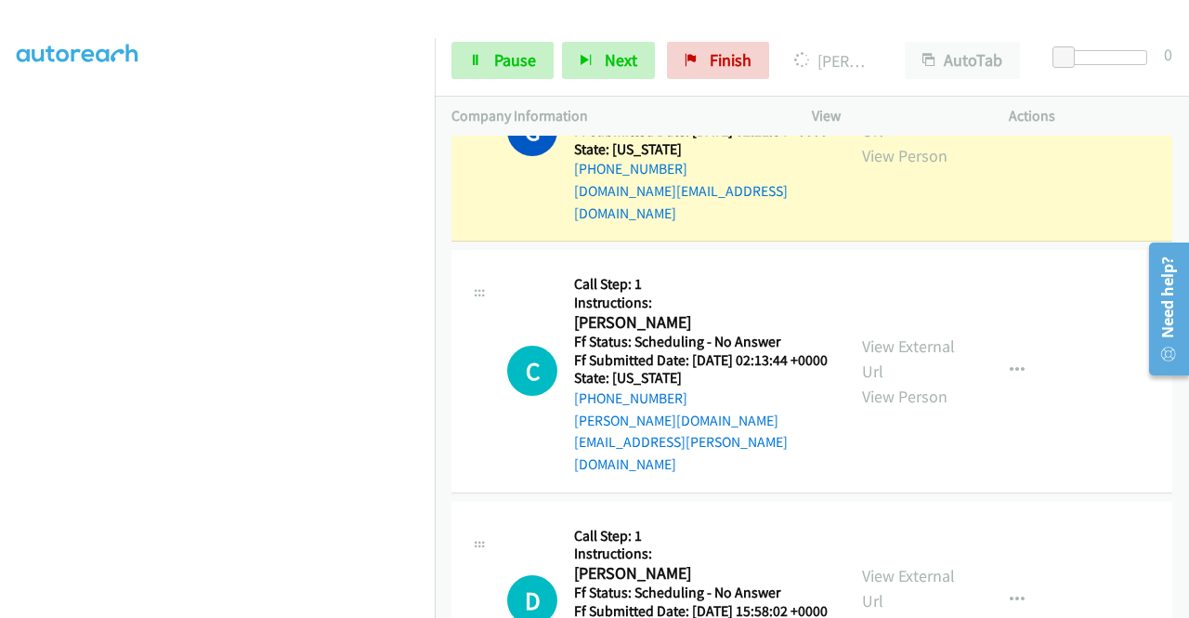
scroll to position [3402, 0]
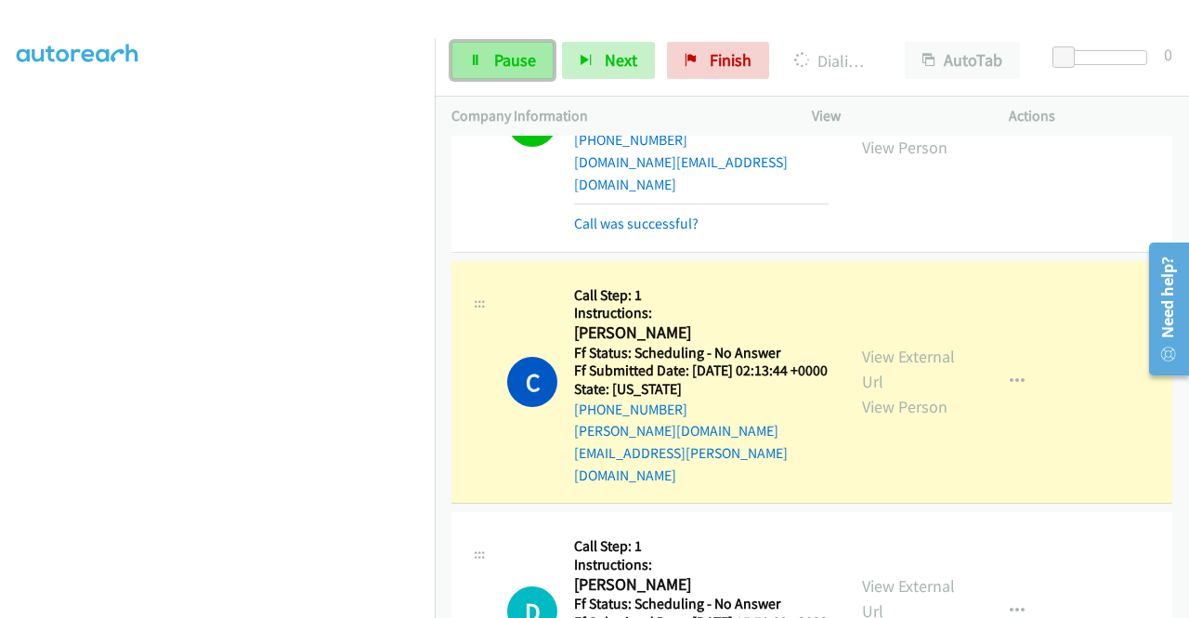
click at [504, 53] on span "Pause" at bounding box center [515, 59] width 42 height 21
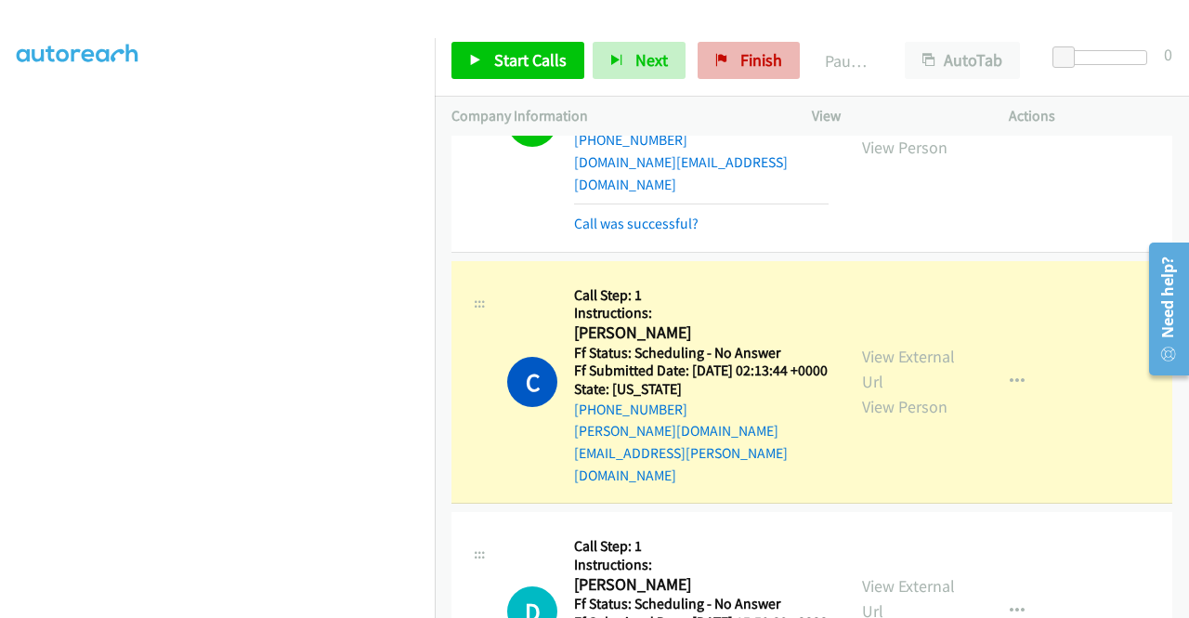
click at [765, 55] on span "Finish" at bounding box center [762, 59] width 42 height 21
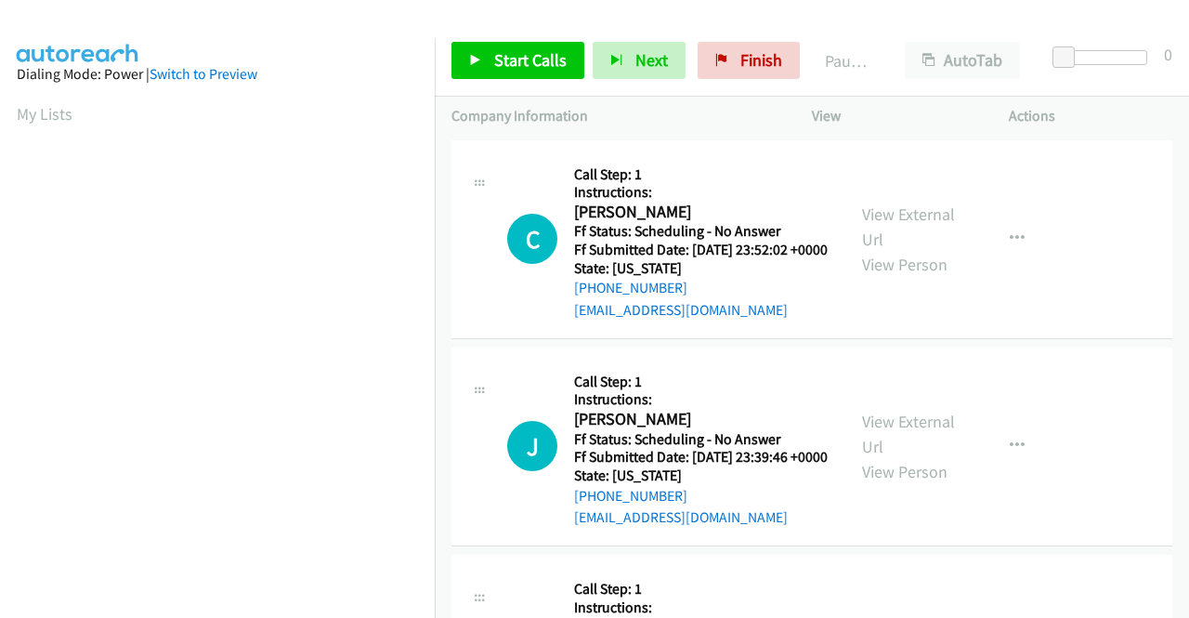
click at [911, 209] on div "View External Url View Person View External Url Email Schedule/Manage Callback …" at bounding box center [952, 239] width 214 height 164
click at [911, 226] on link "View External Url" at bounding box center [908, 226] width 93 height 46
click at [871, 441] on link "View External Url" at bounding box center [908, 434] width 93 height 46
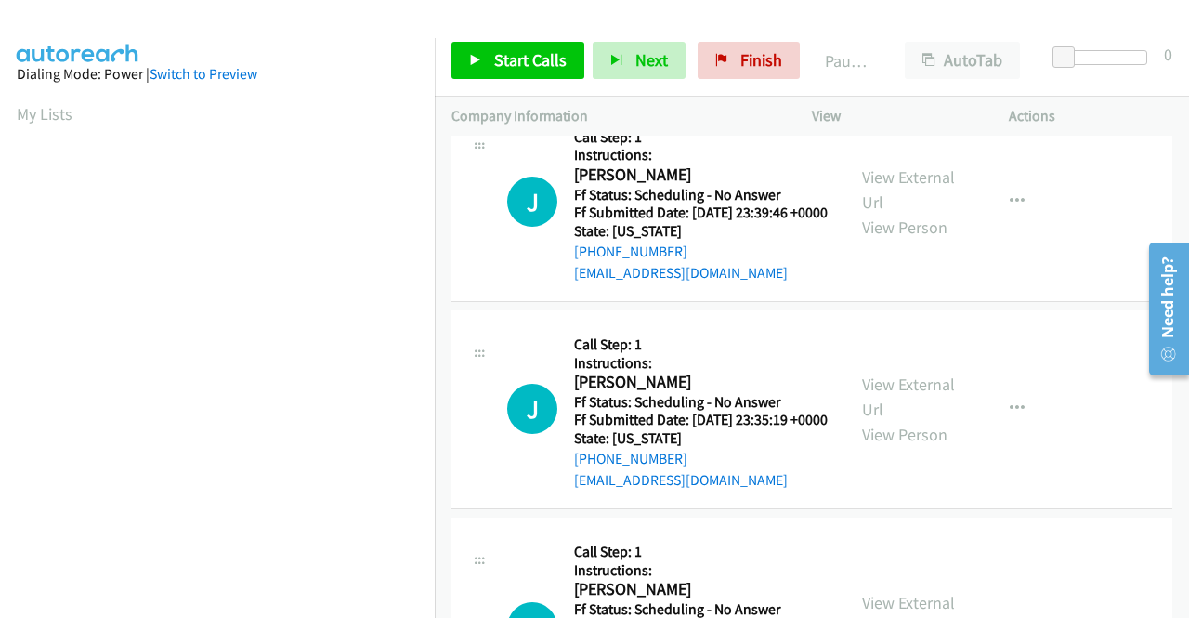
scroll to position [279, 0]
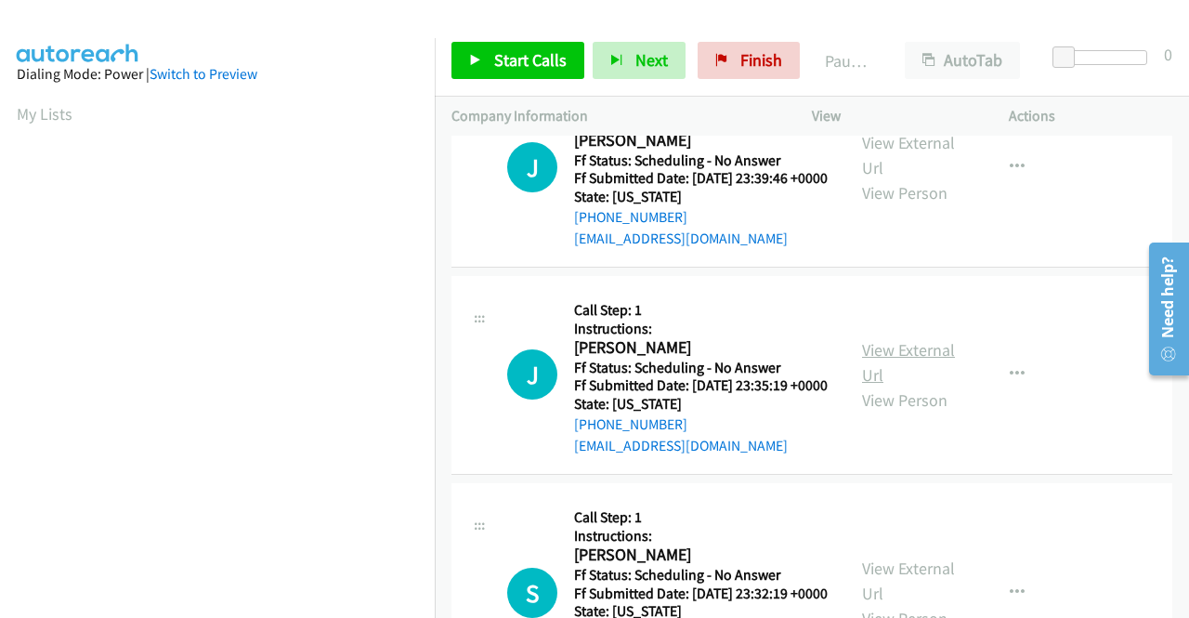
click at [881, 386] on link "View External Url" at bounding box center [908, 362] width 93 height 46
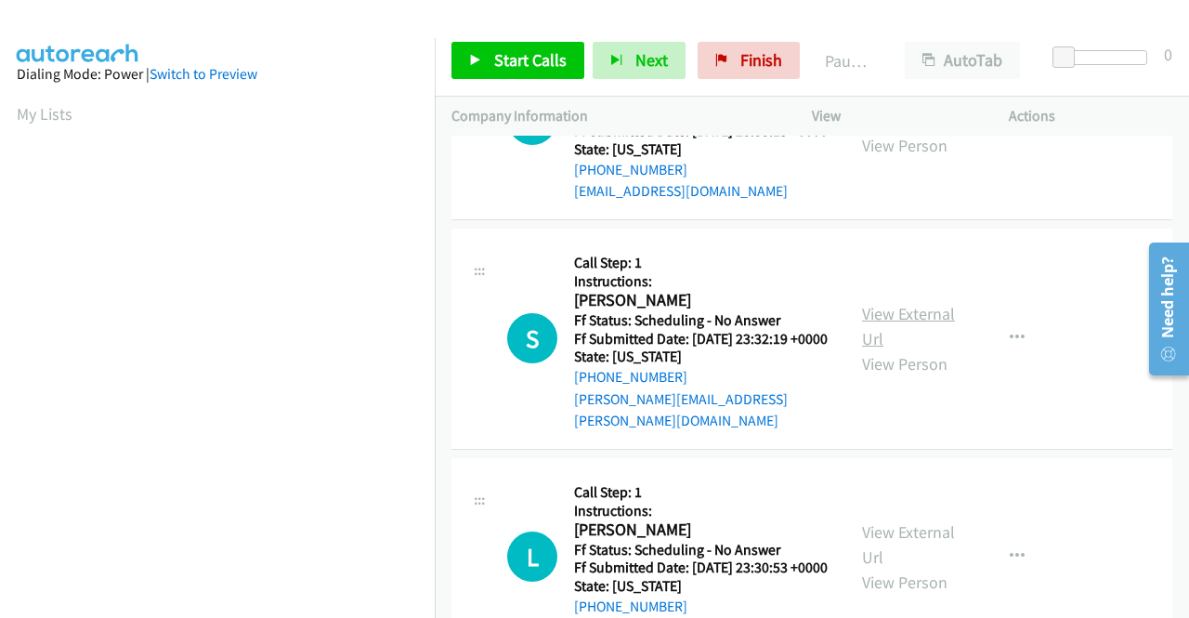
scroll to position [557, 0]
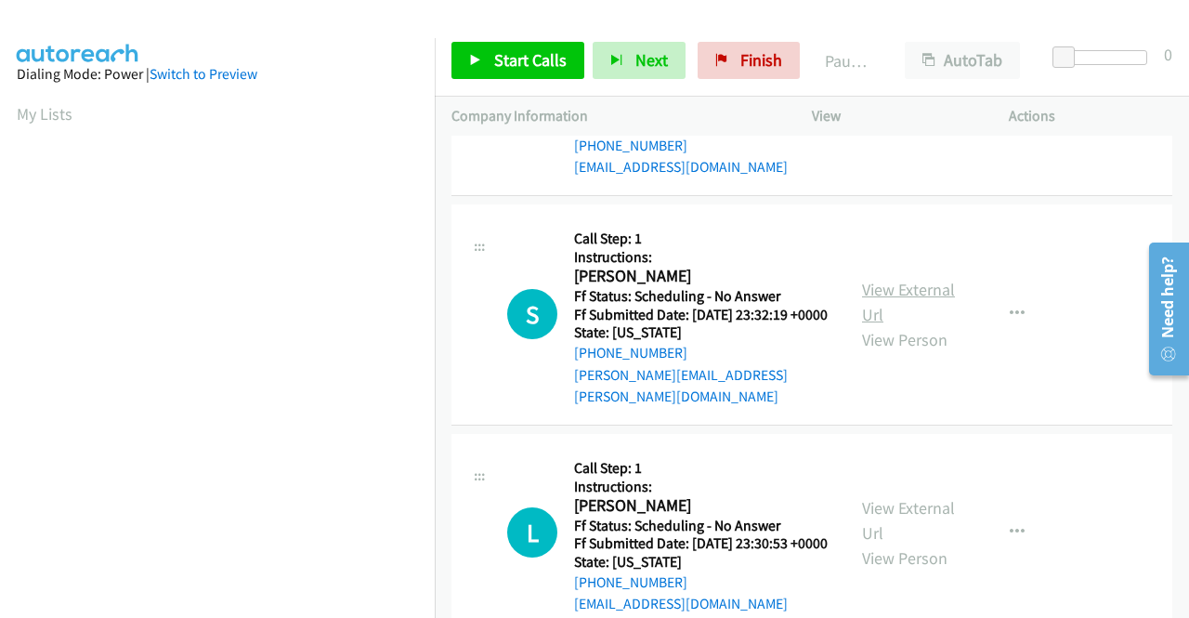
click at [887, 325] on link "View External Url" at bounding box center [908, 302] width 93 height 46
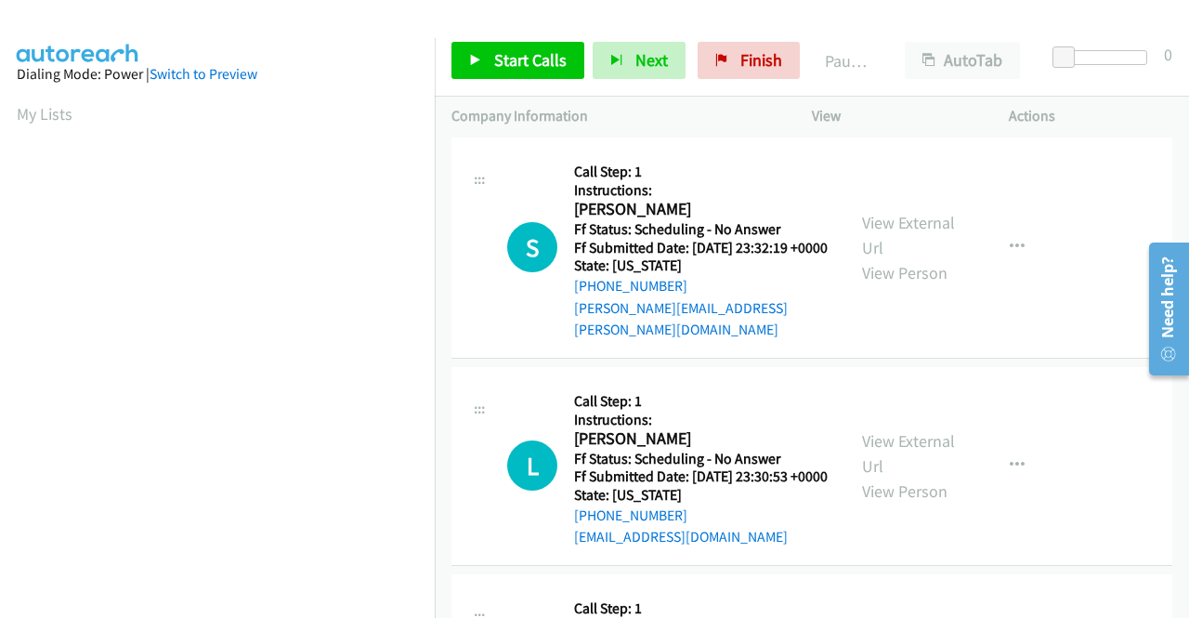
scroll to position [743, 0]
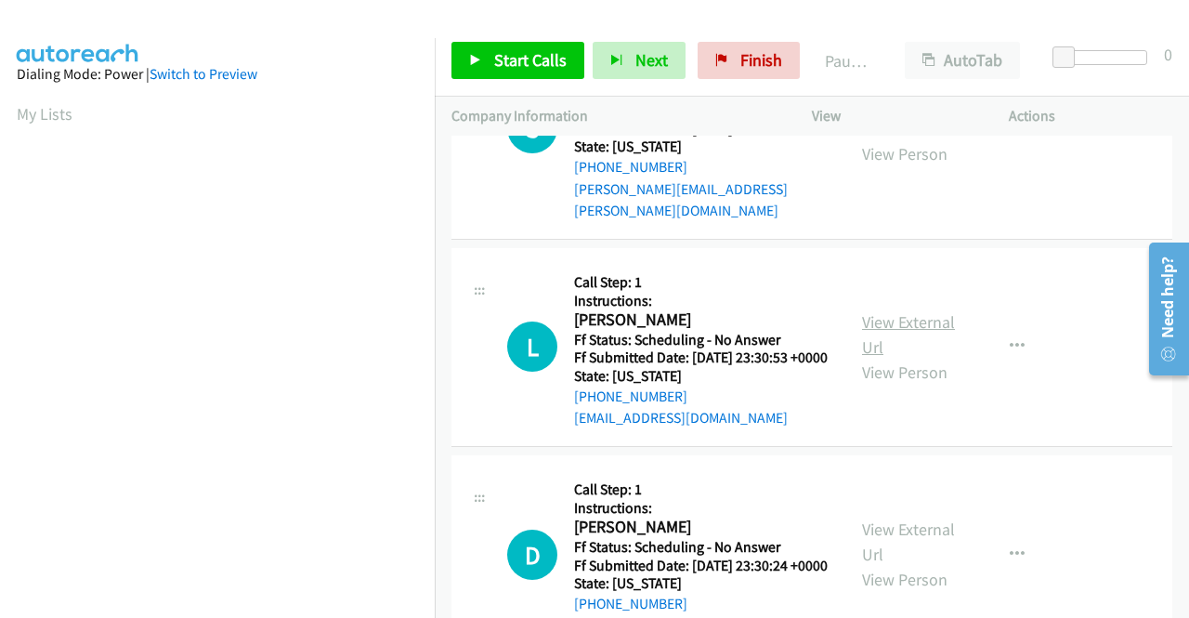
click at [888, 358] on link "View External Url" at bounding box center [908, 334] width 93 height 46
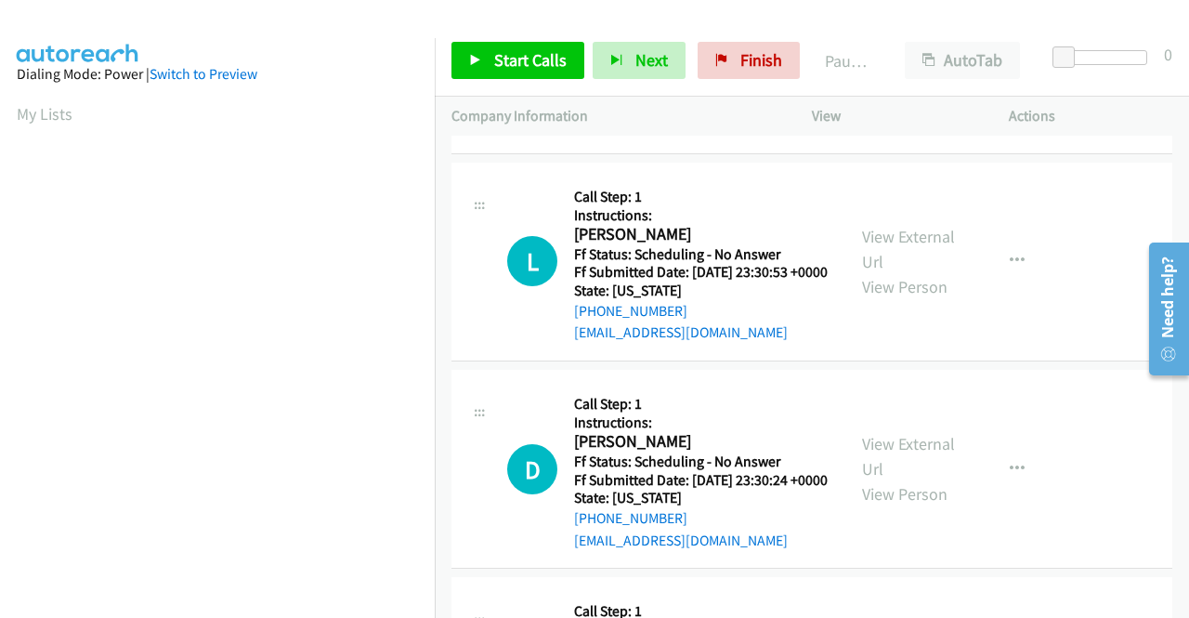
scroll to position [929, 0]
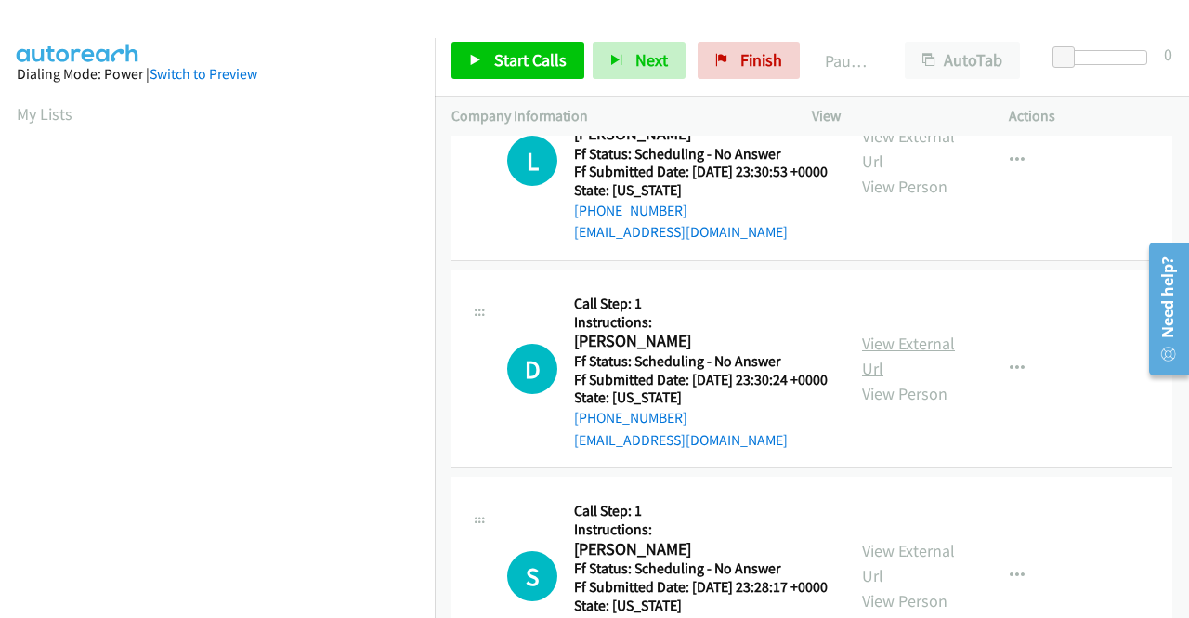
click at [937, 379] on link "View External Url" at bounding box center [908, 356] width 93 height 46
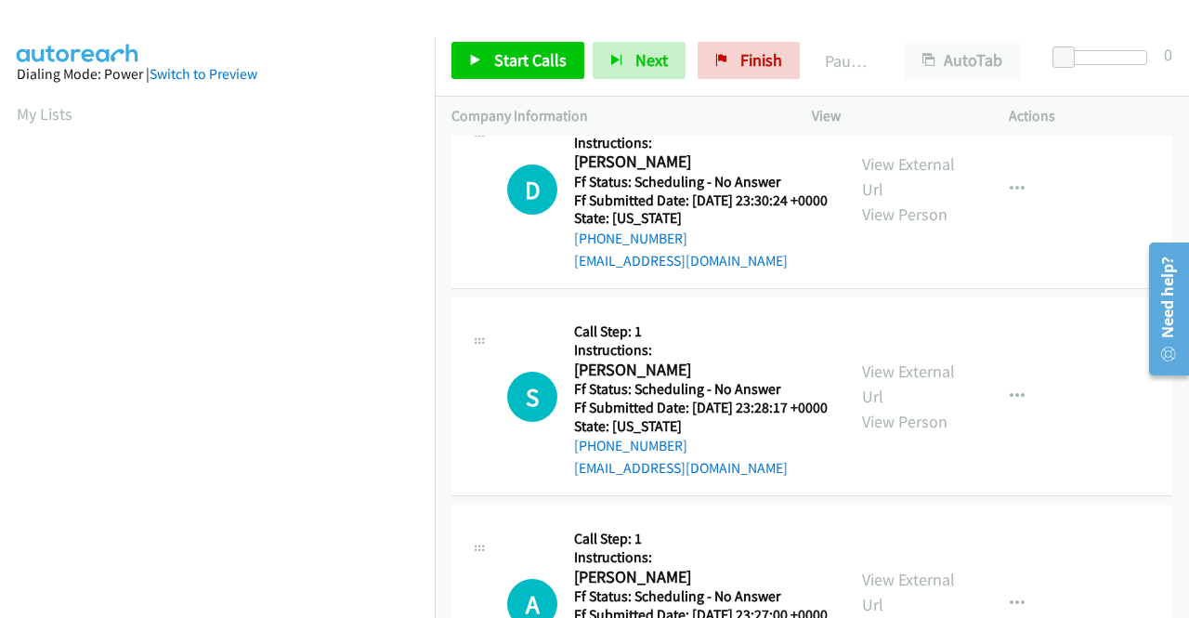
scroll to position [1115, 0]
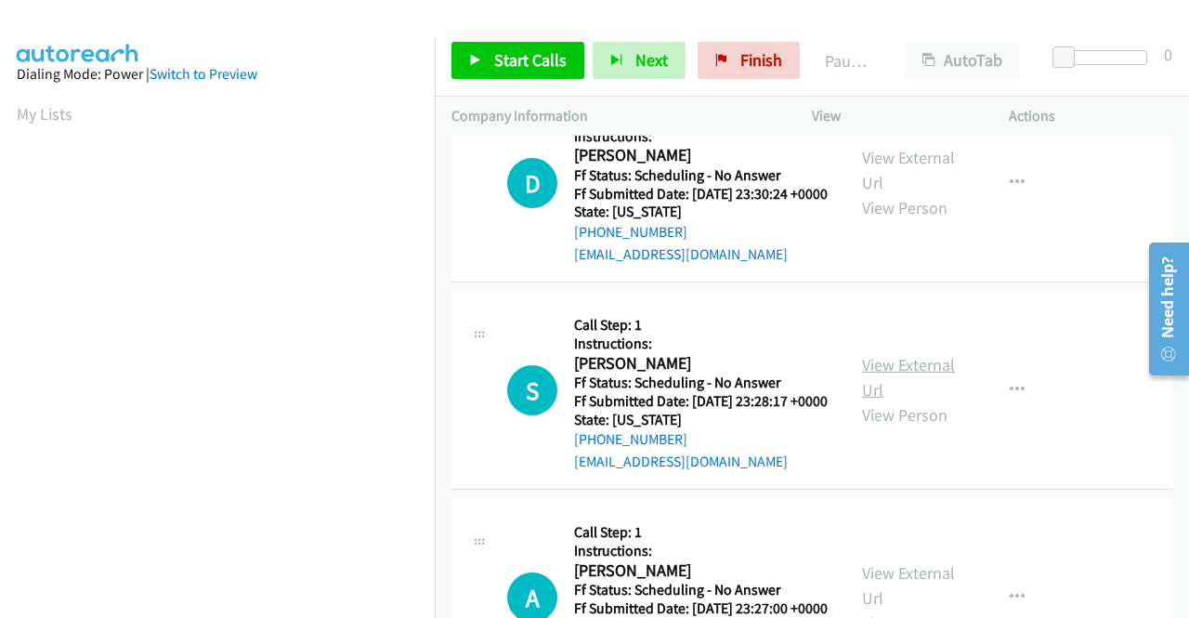
click at [896, 400] on link "View External Url" at bounding box center [908, 377] width 93 height 46
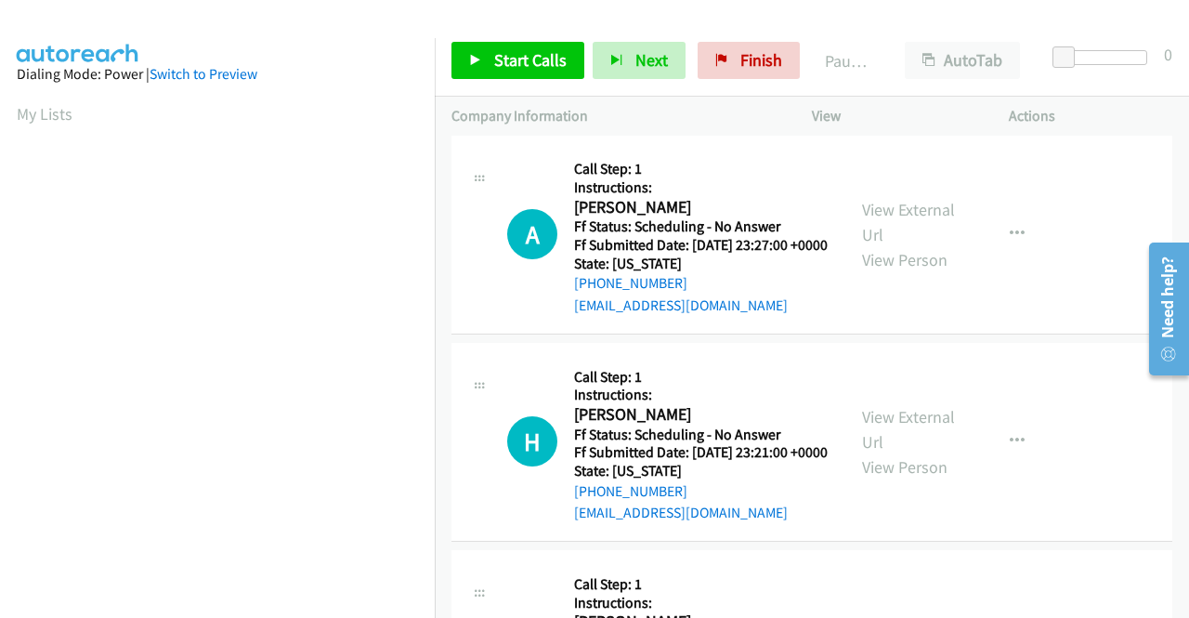
scroll to position [1487, 0]
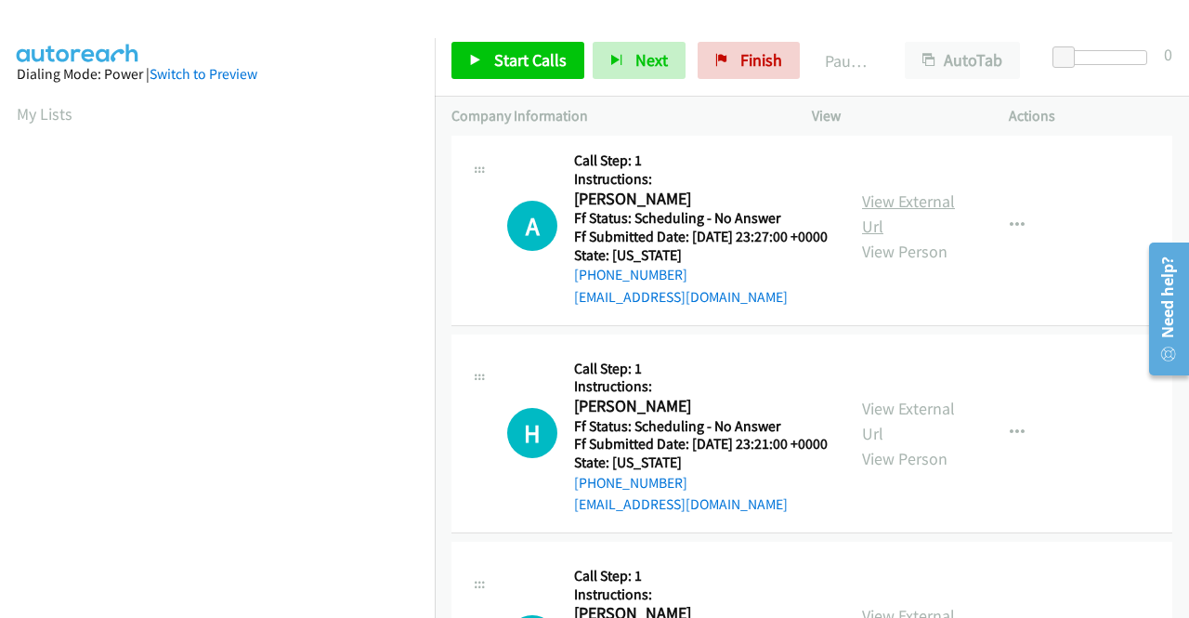
click at [907, 237] on link "View External Url" at bounding box center [908, 213] width 93 height 46
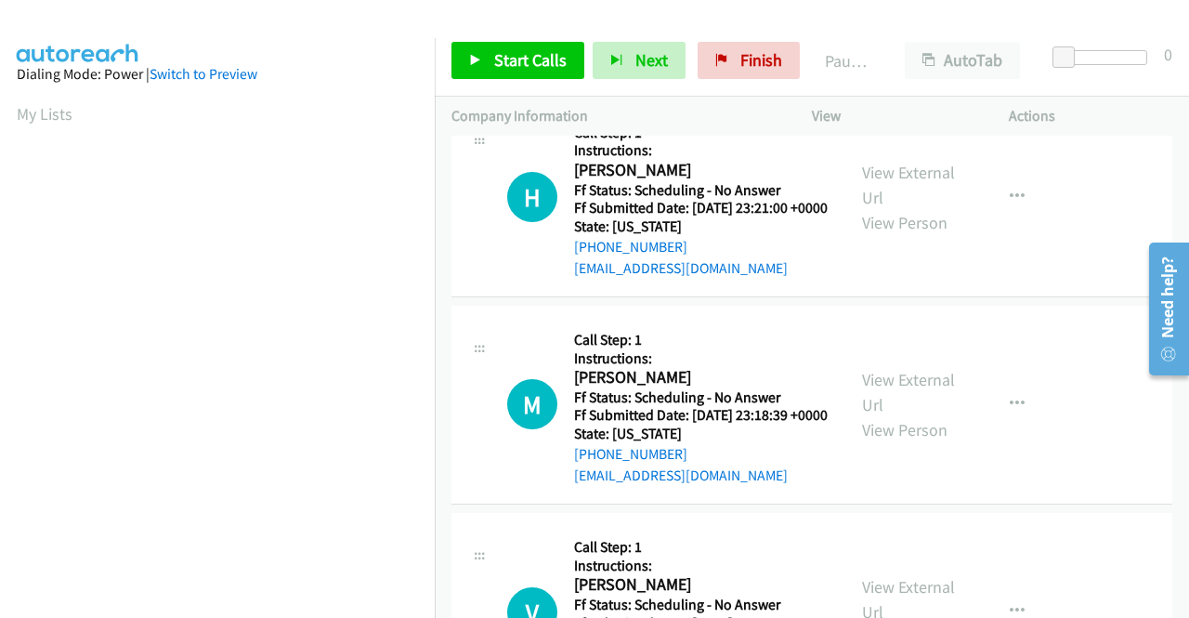
scroll to position [1765, 0]
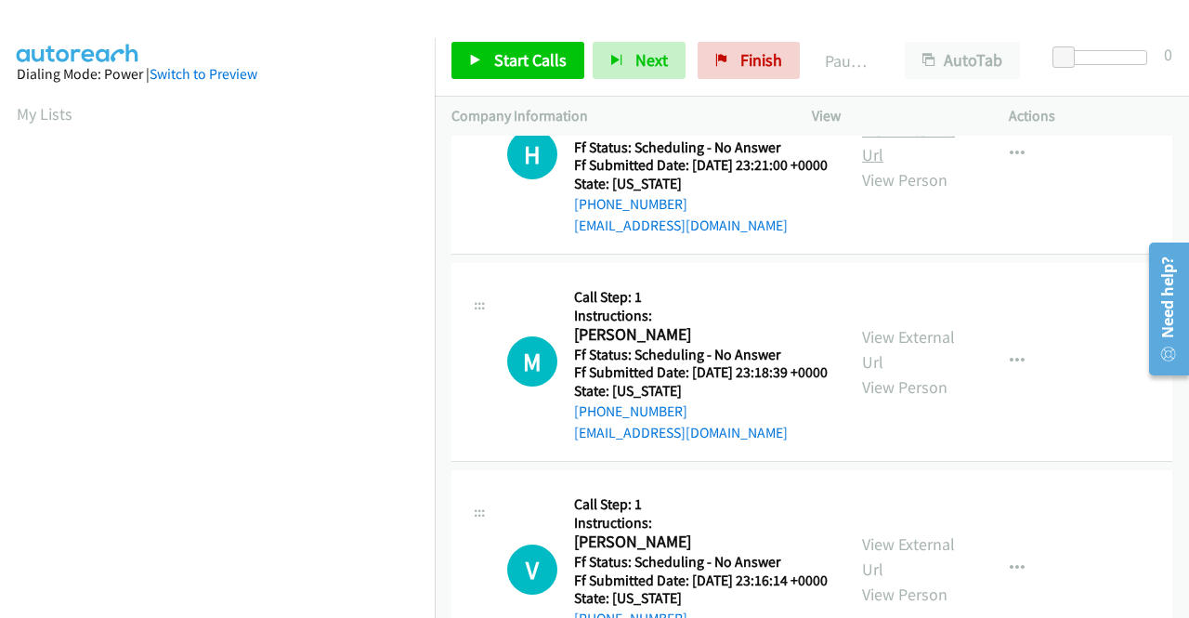
click at [911, 165] on link "View External Url" at bounding box center [908, 142] width 93 height 46
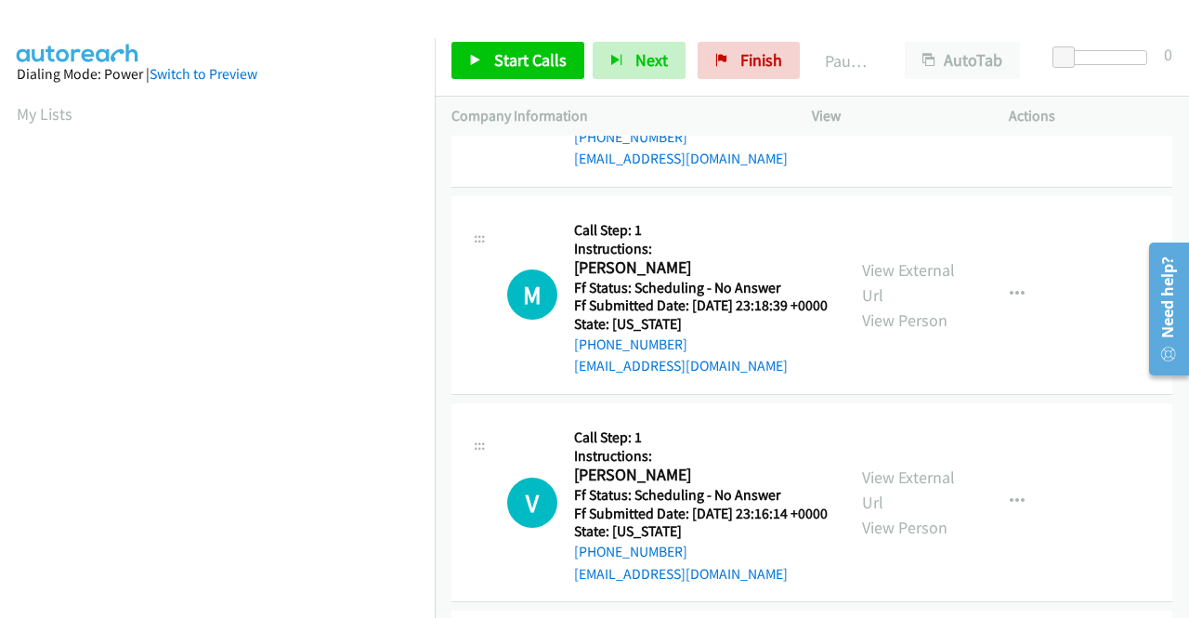
scroll to position [1951, 0]
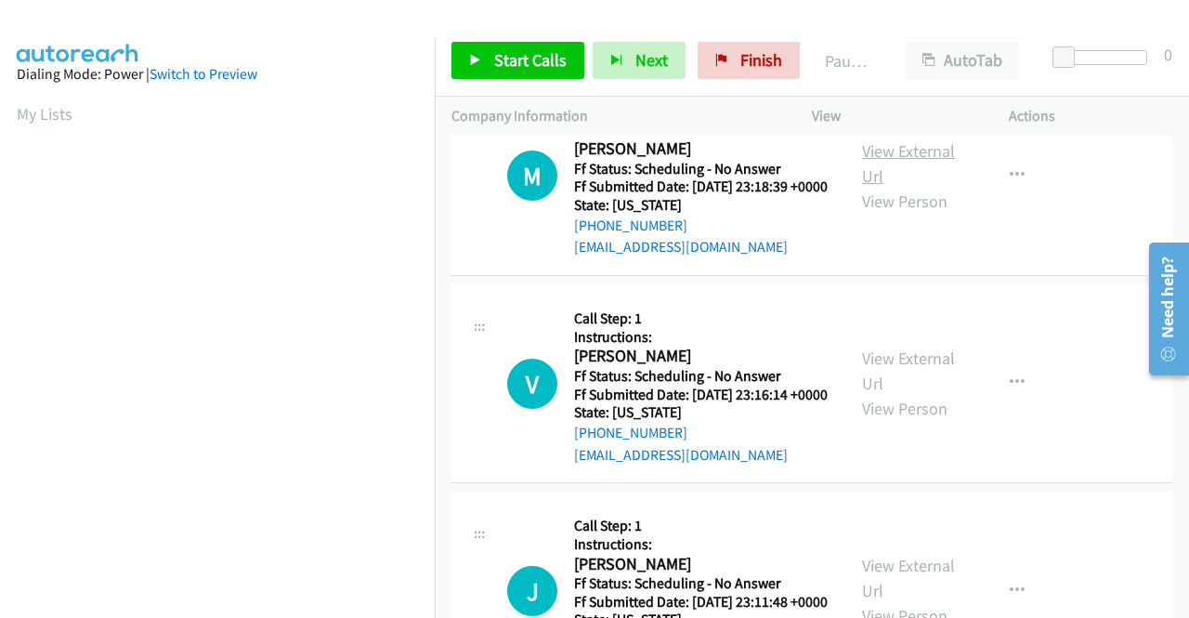
click at [892, 187] on link "View External Url" at bounding box center [908, 163] width 93 height 46
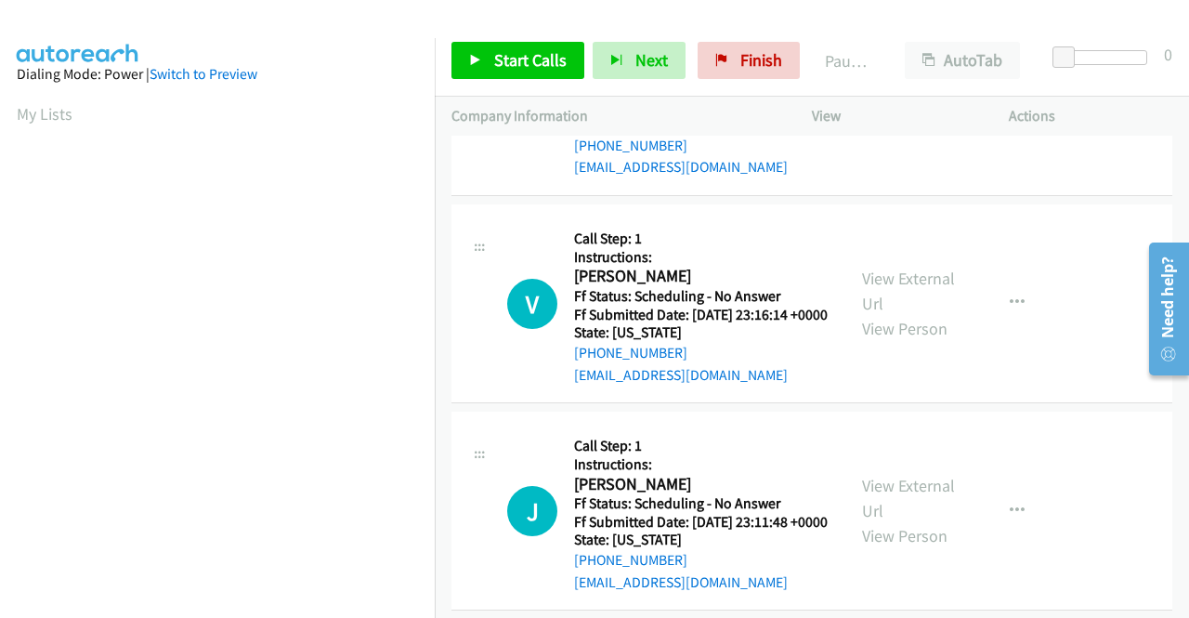
scroll to position [2137, 0]
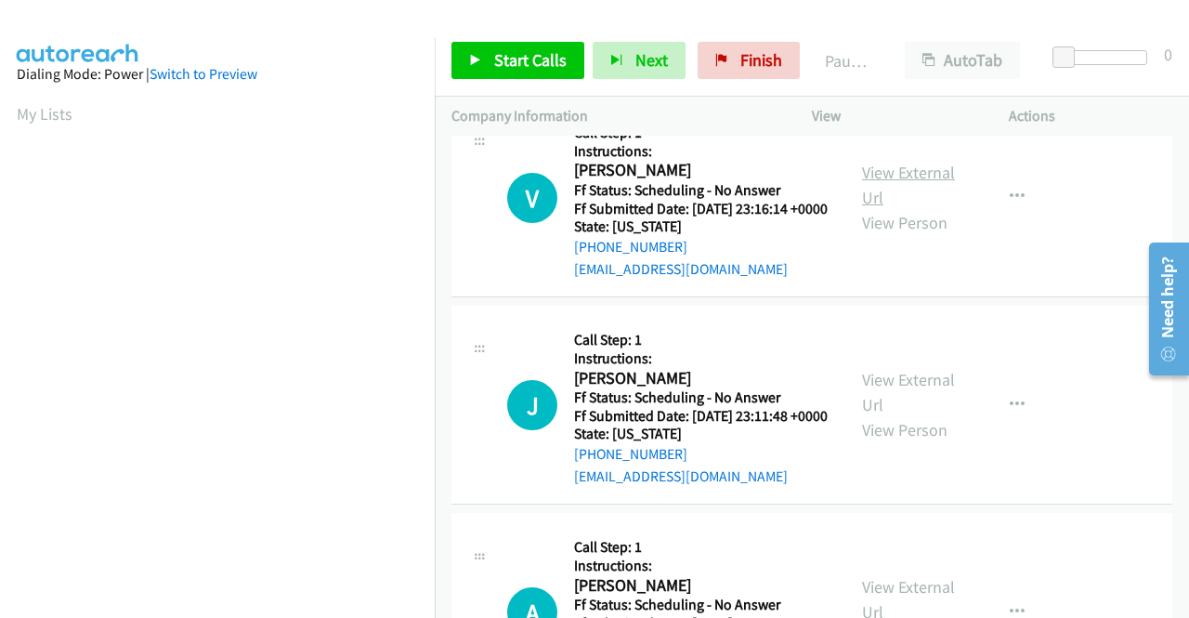
click at [891, 208] on link "View External Url" at bounding box center [908, 185] width 93 height 46
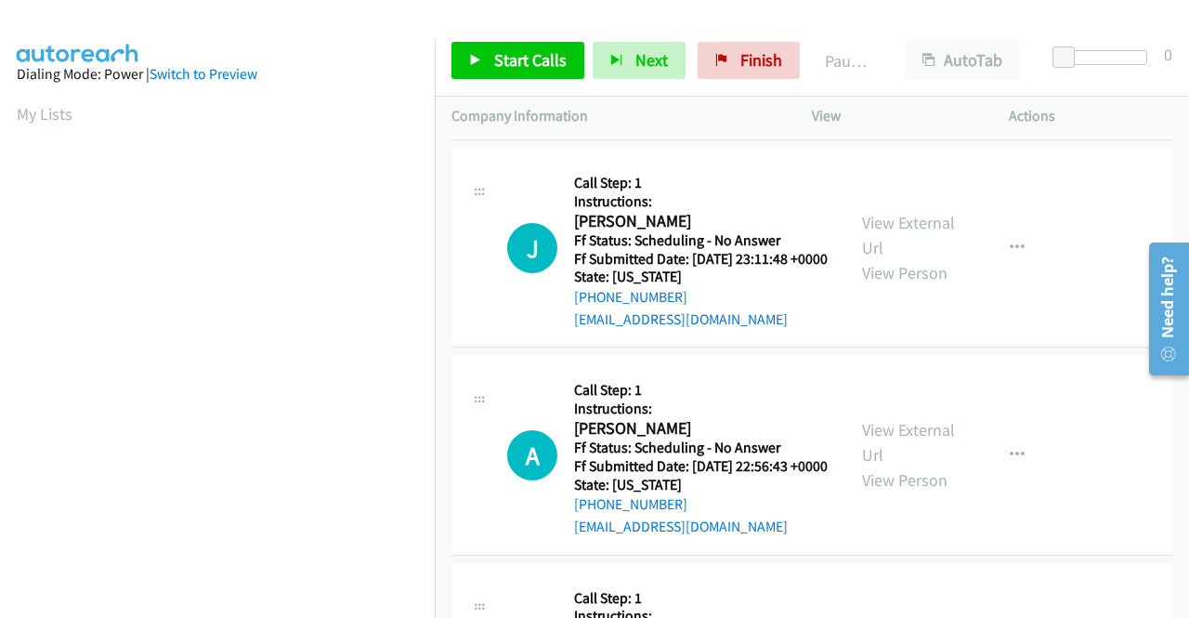
scroll to position [2323, 0]
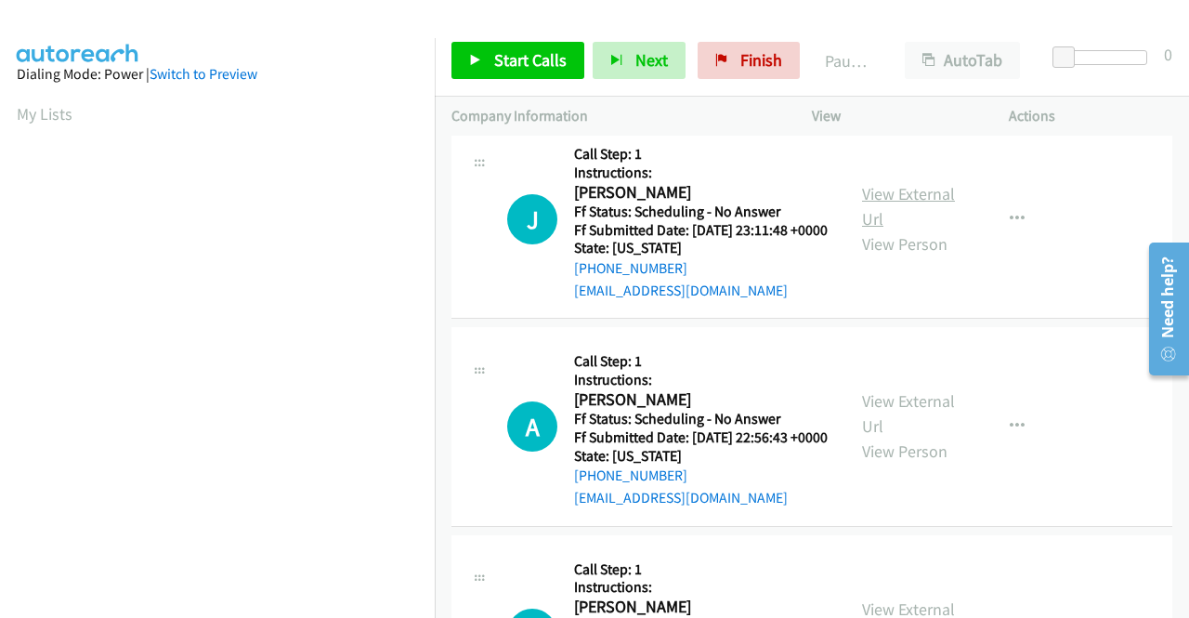
click at [870, 229] on link "View External Url" at bounding box center [908, 206] width 93 height 46
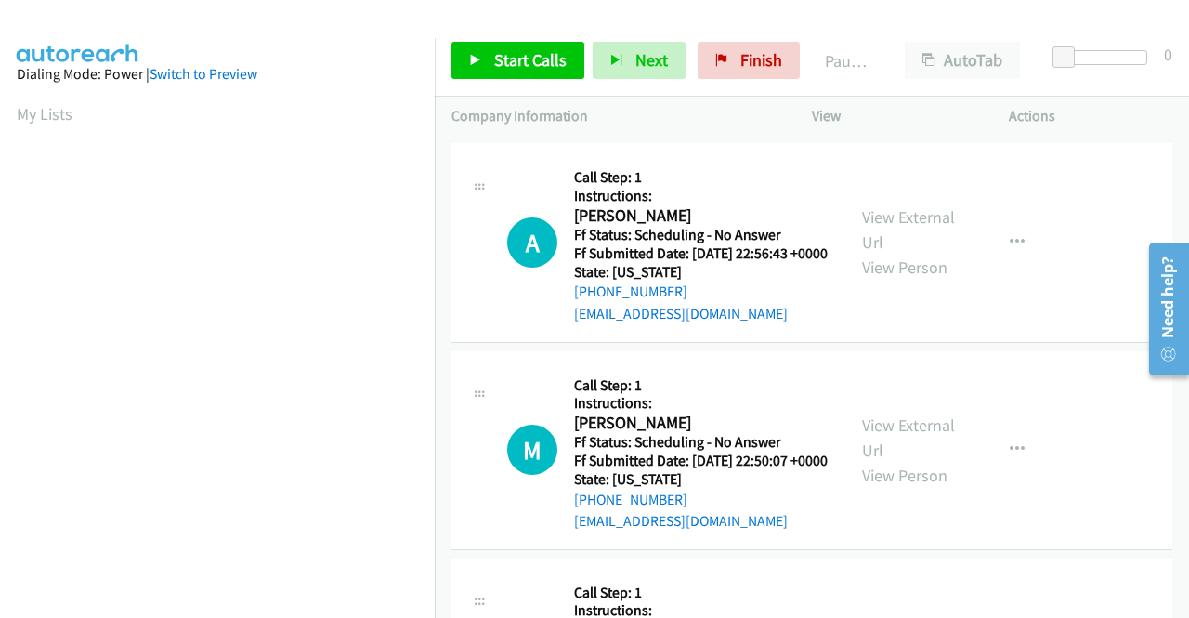
scroll to position [2509, 0]
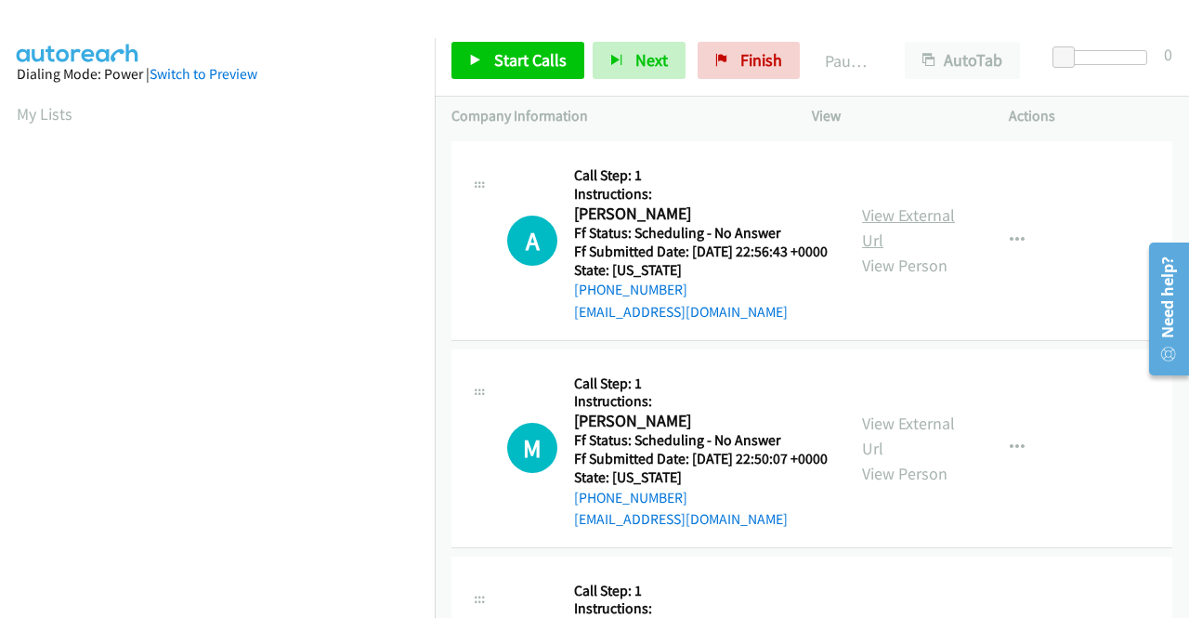
click at [905, 251] on link "View External Url" at bounding box center [908, 227] width 93 height 46
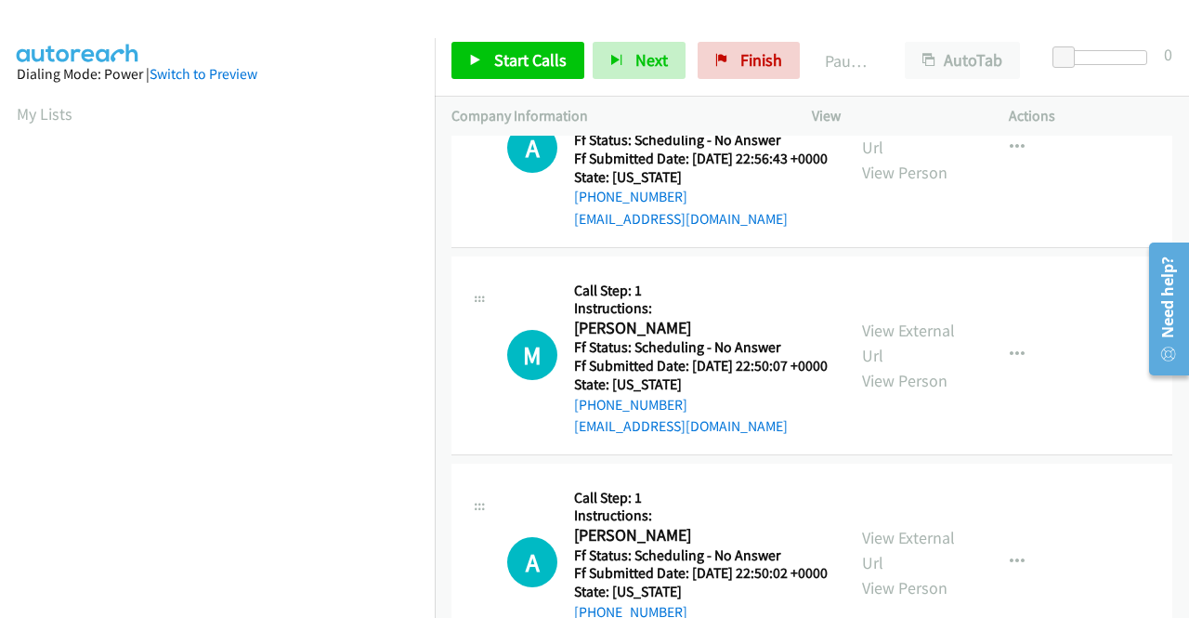
scroll to position [2694, 0]
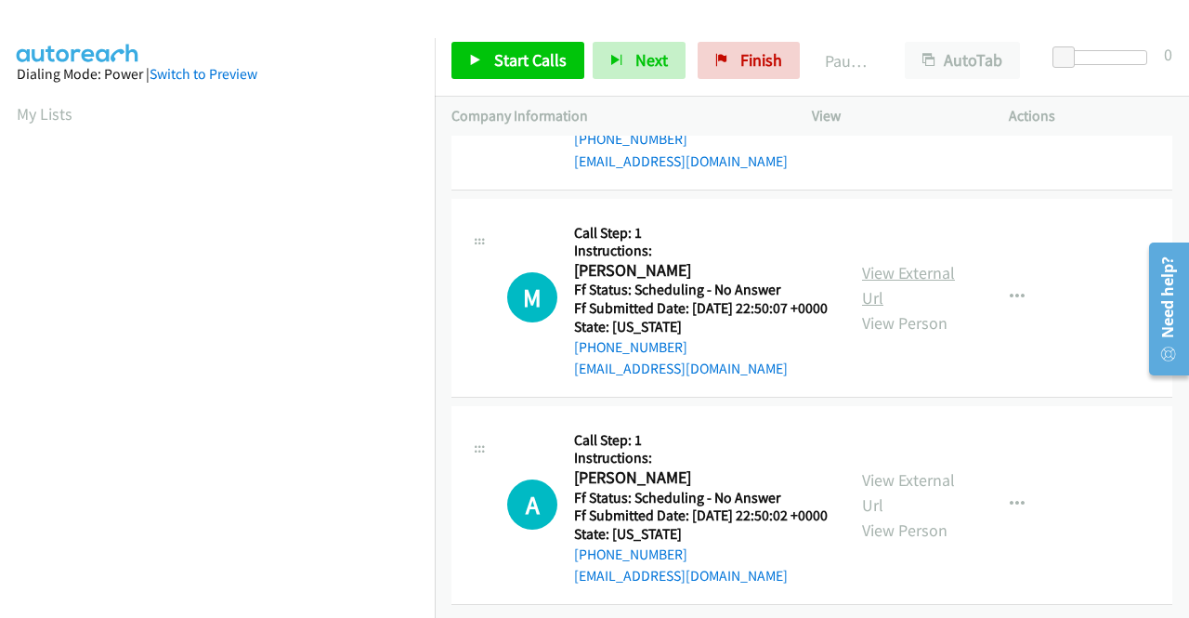
click at [924, 308] on link "View External Url" at bounding box center [908, 285] width 93 height 46
click at [926, 499] on link "View External Url" at bounding box center [908, 492] width 93 height 46
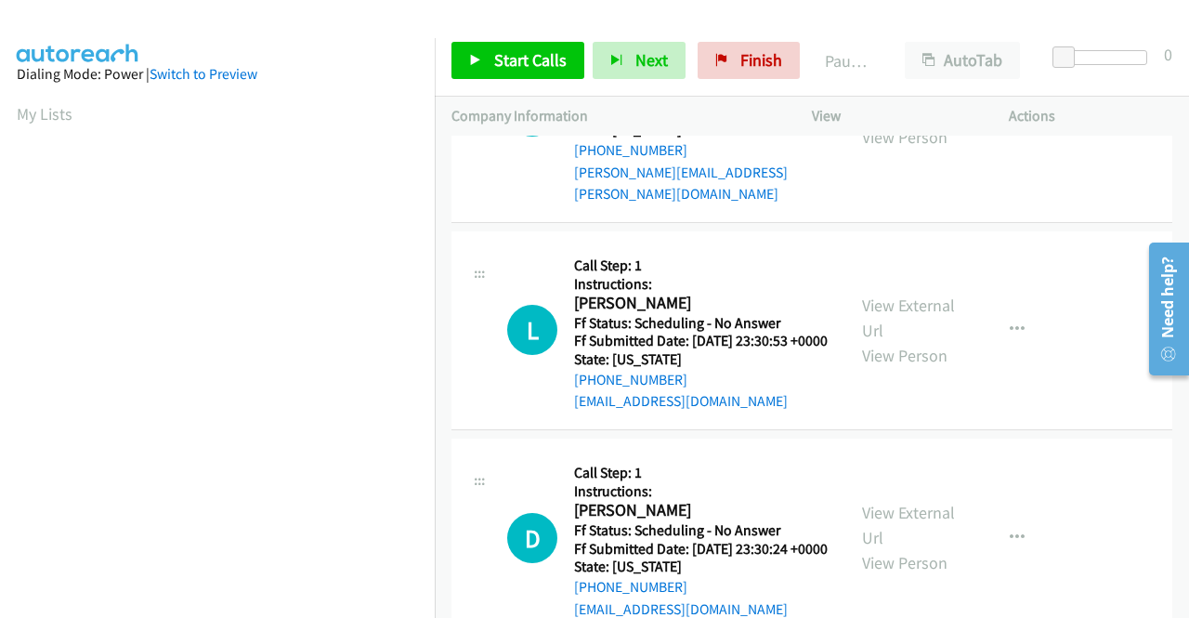
scroll to position [0, 0]
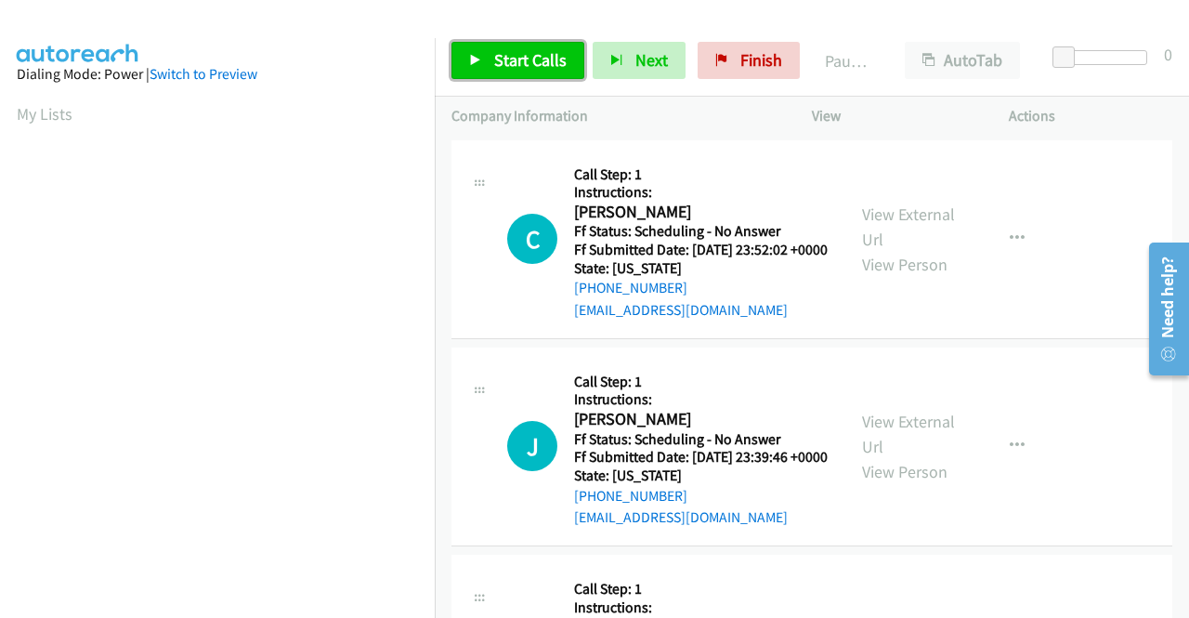
click at [550, 49] on span "Start Calls" at bounding box center [530, 59] width 72 height 21
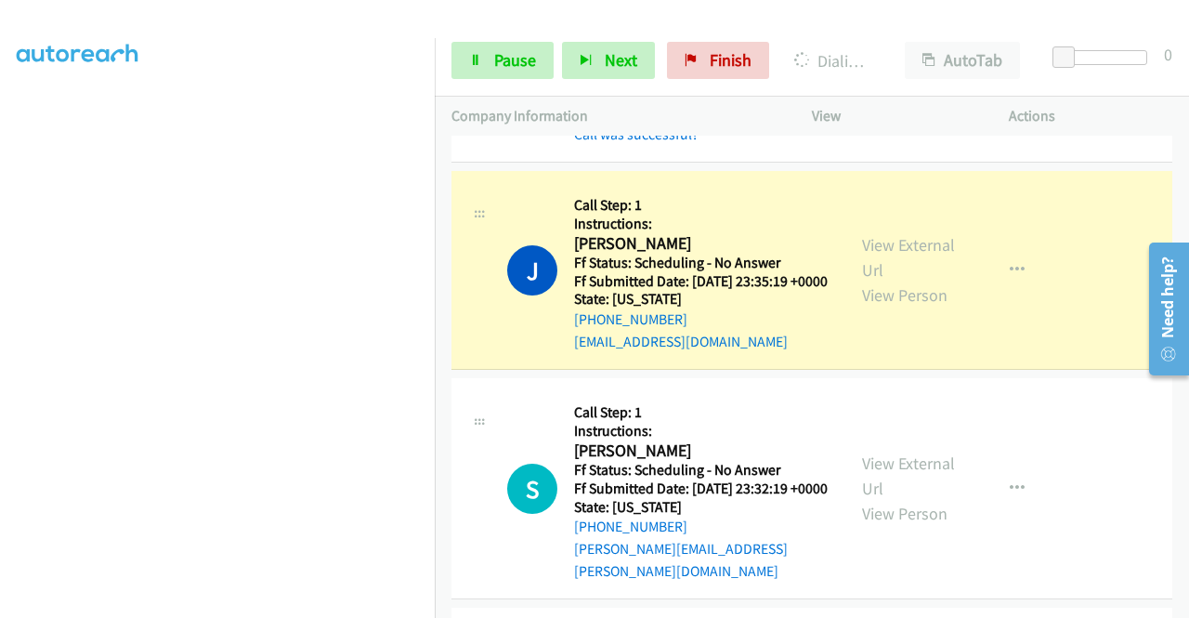
scroll to position [465, 0]
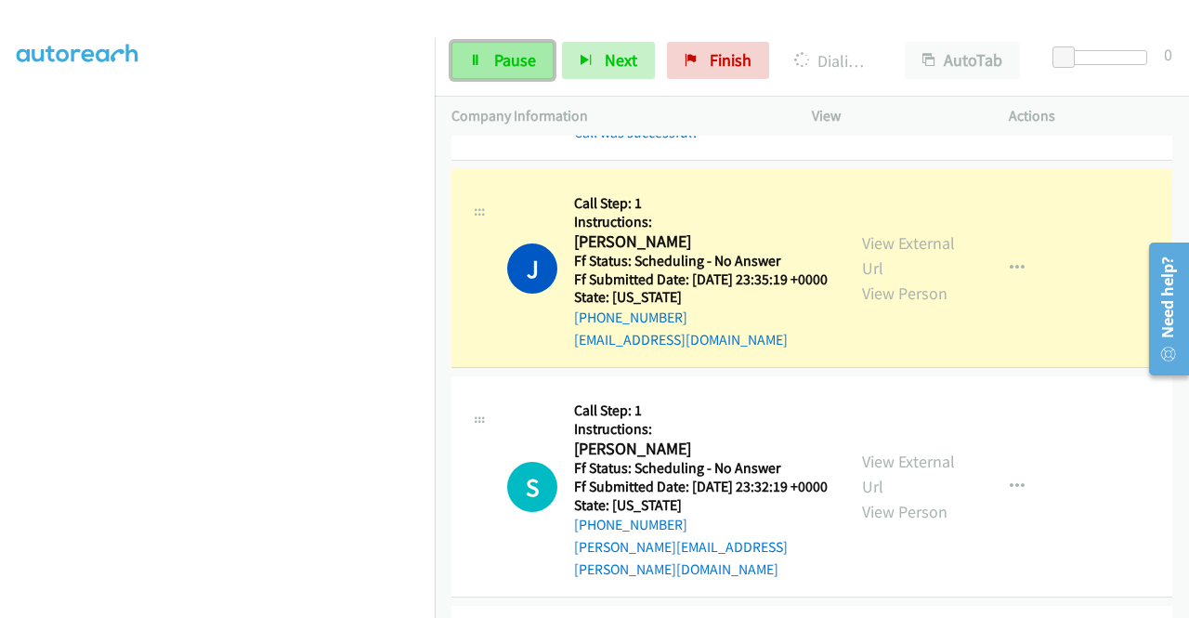
click at [518, 59] on span "Pause" at bounding box center [515, 59] width 42 height 21
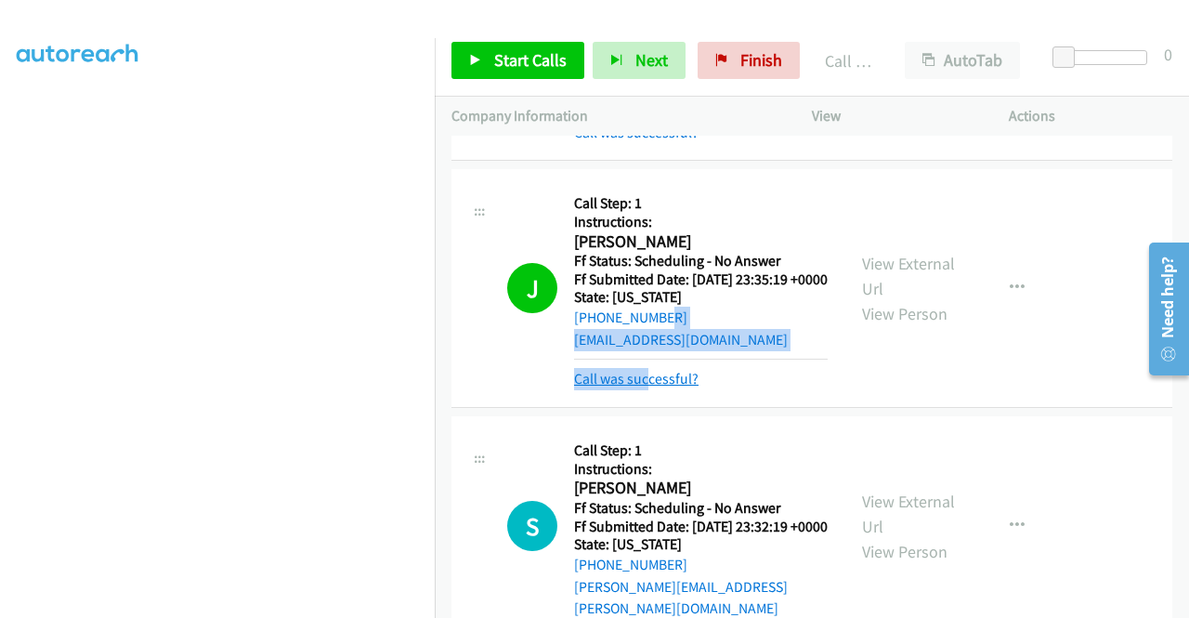
click at [647, 390] on mb0 "Call was successful?" at bounding box center [701, 375] width 254 height 32
click at [643, 387] on link "Call was successful?" at bounding box center [636, 379] width 125 height 18
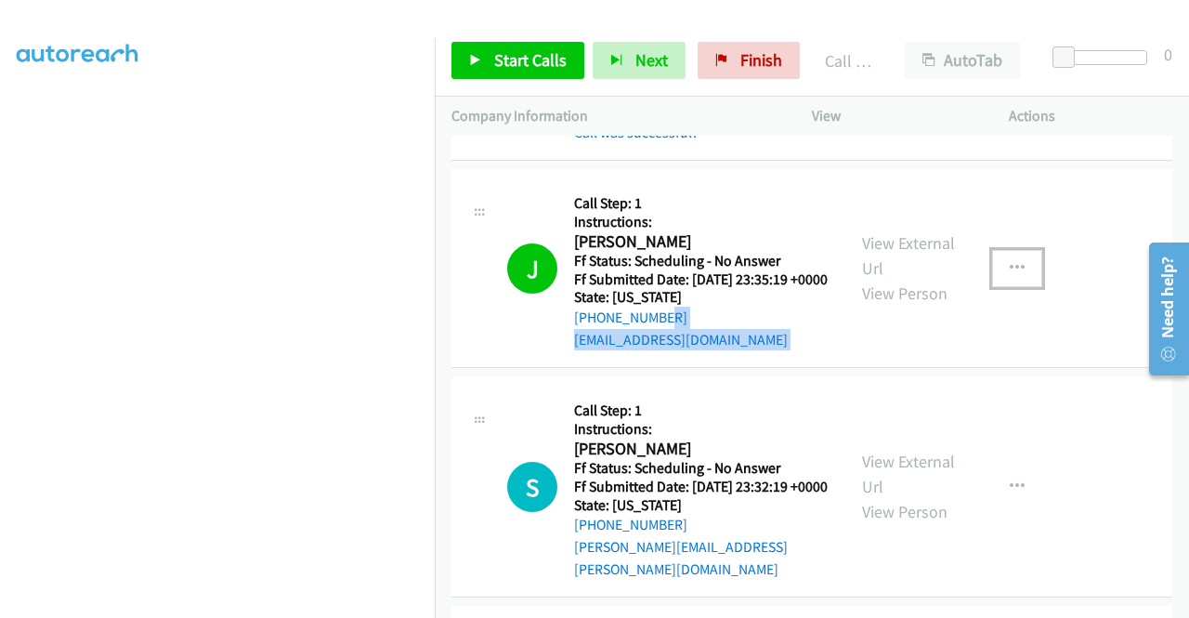
click at [992, 287] on button "button" at bounding box center [1017, 268] width 50 height 37
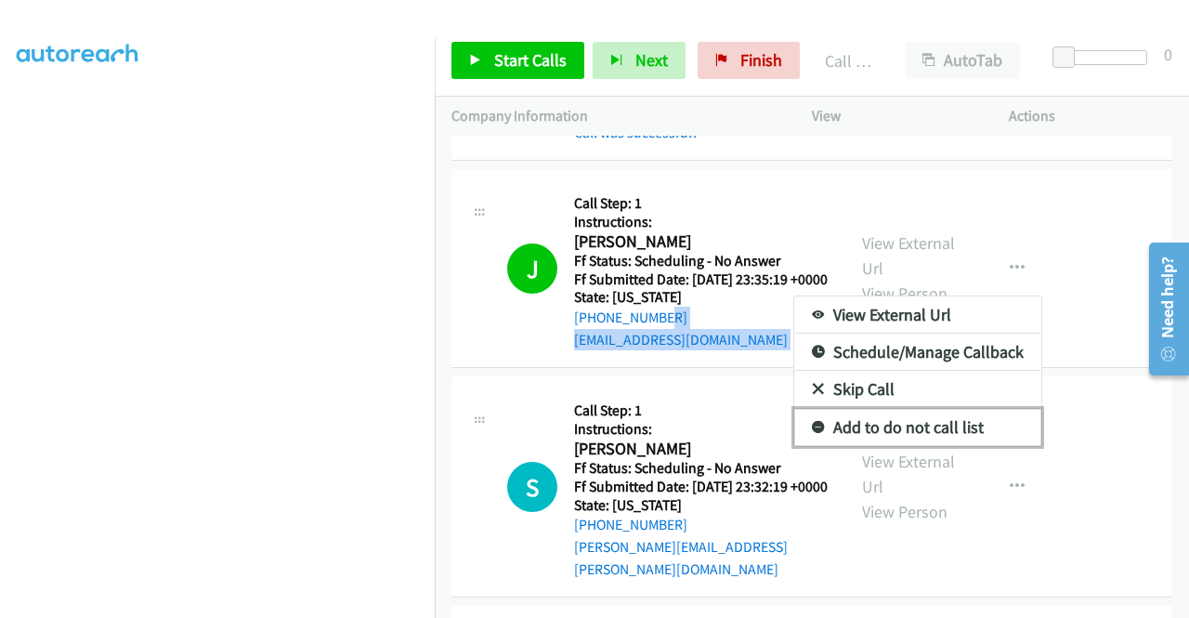
click at [918, 446] on link "Add to do not call list" at bounding box center [917, 427] width 247 height 37
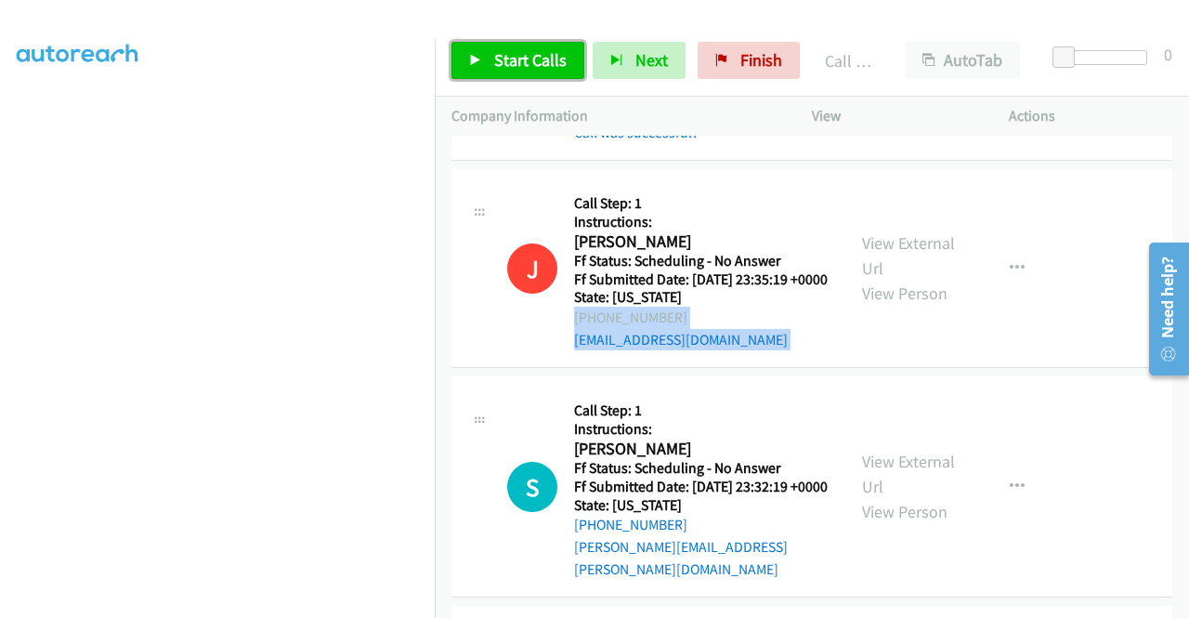
click at [528, 68] on span "Start Calls" at bounding box center [530, 59] width 72 height 21
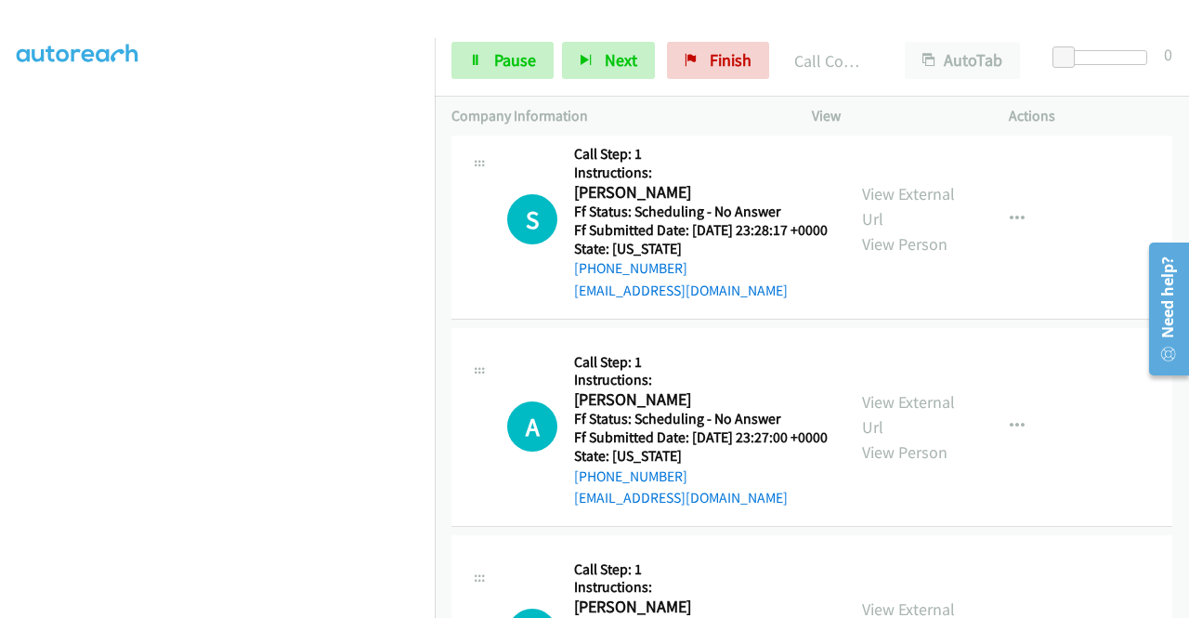
scroll to position [1487, 0]
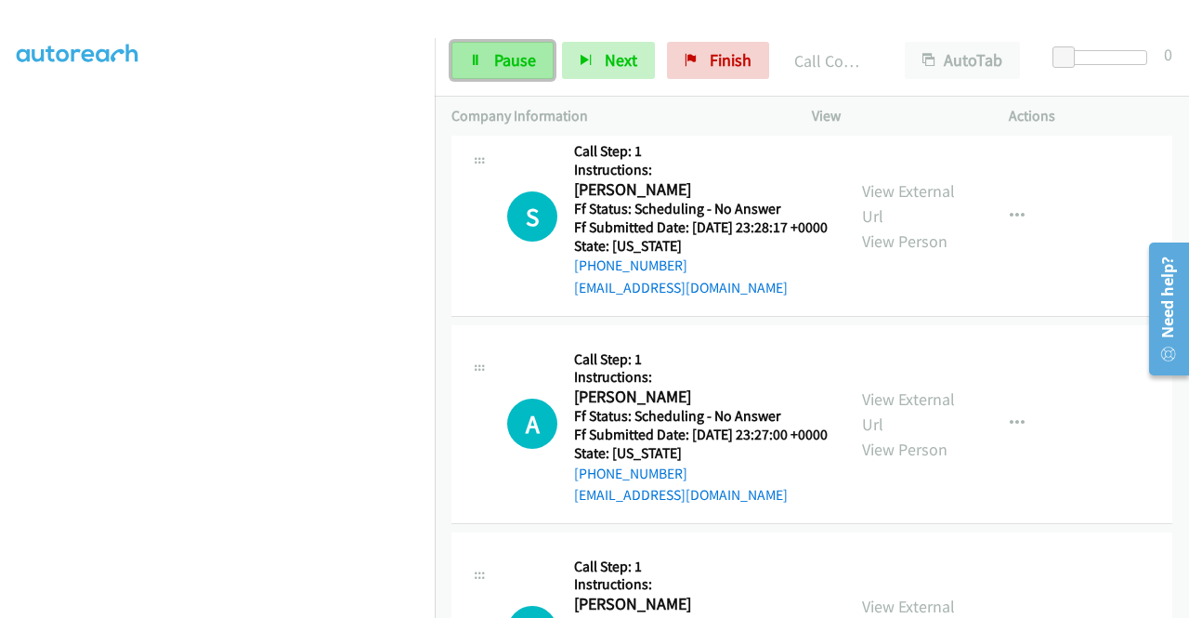
click at [527, 74] on link "Pause" at bounding box center [503, 60] width 102 height 37
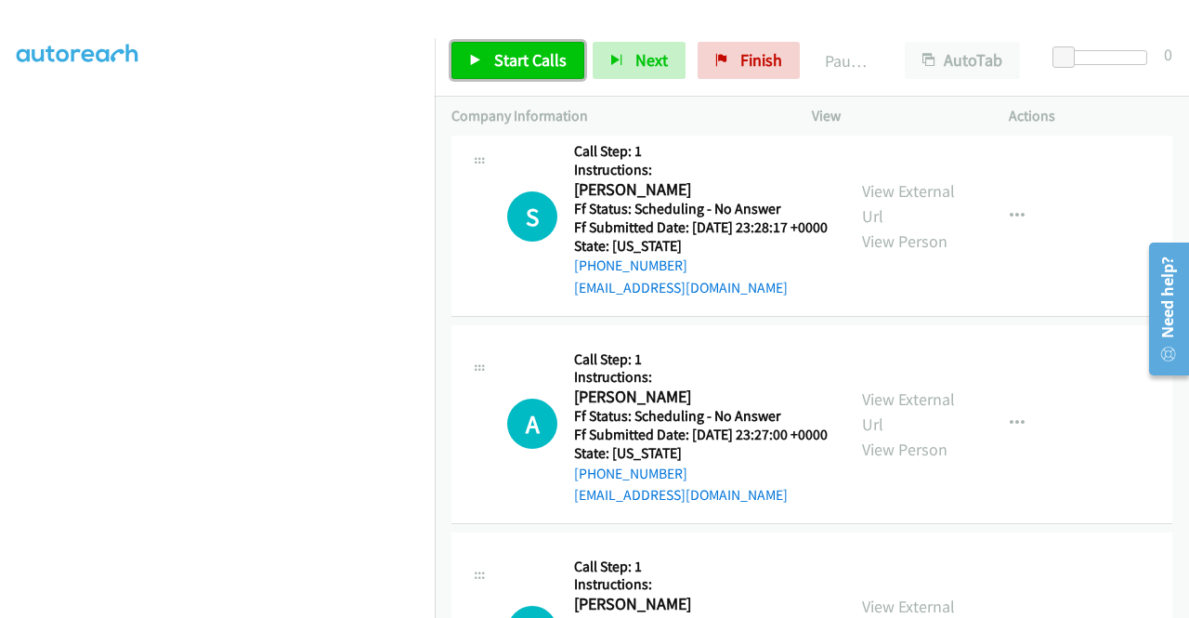
click at [527, 74] on link "Start Calls" at bounding box center [518, 60] width 133 height 37
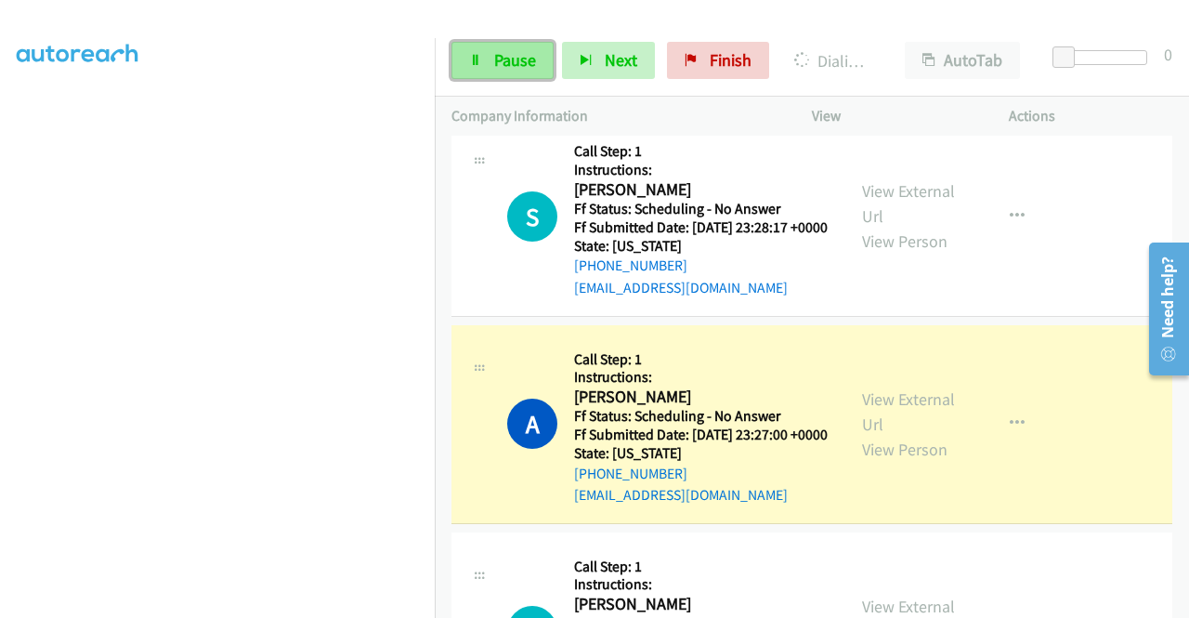
click at [491, 60] on link "Pause" at bounding box center [503, 60] width 102 height 37
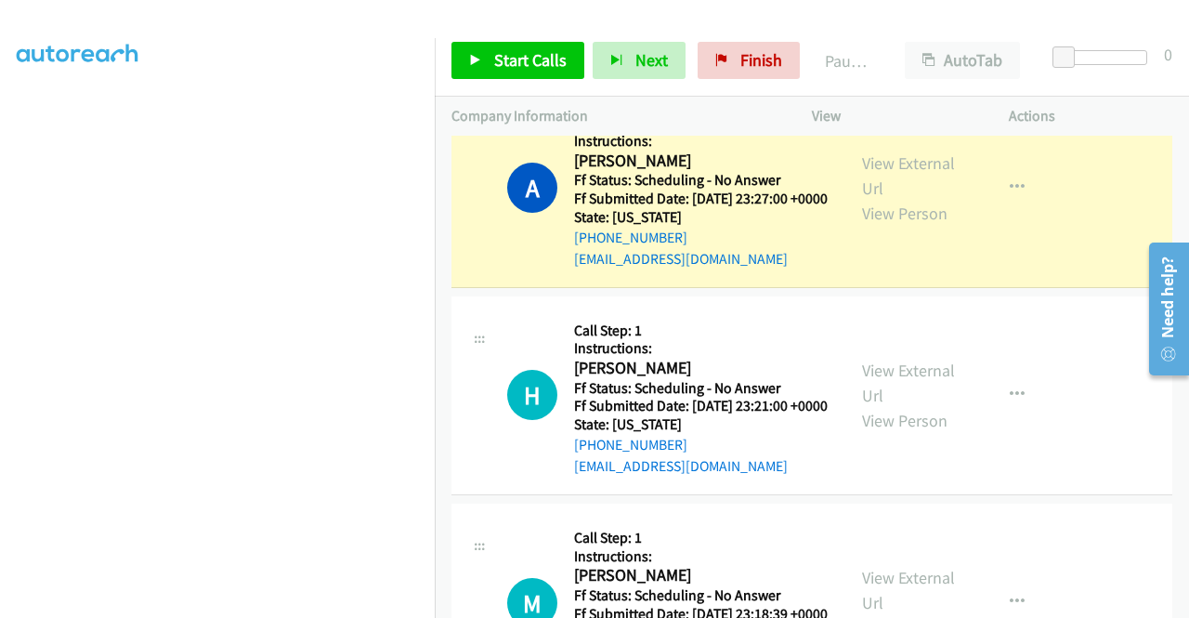
scroll to position [1765, 0]
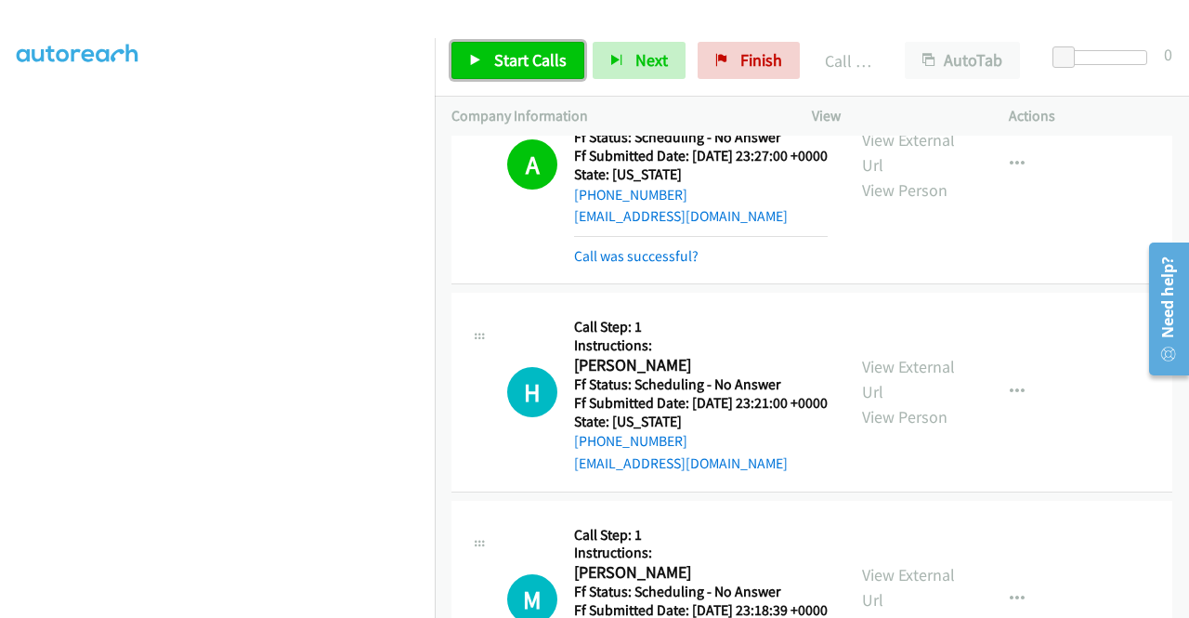
click at [541, 64] on span "Start Calls" at bounding box center [530, 59] width 72 height 21
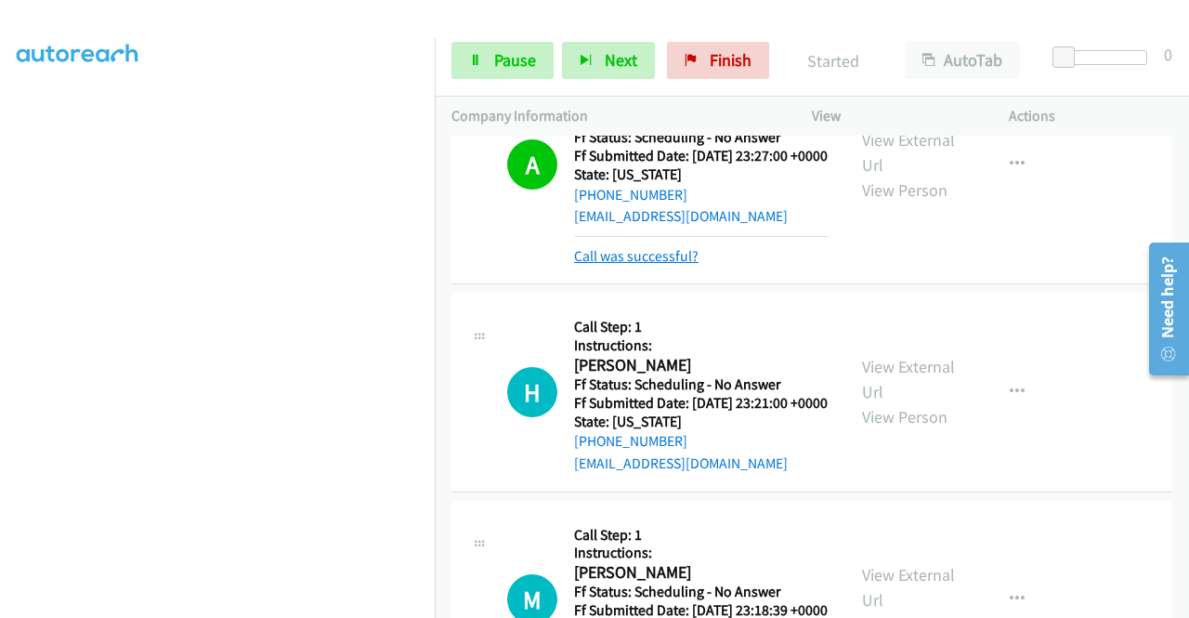
click at [673, 265] on link "Call was successful?" at bounding box center [636, 256] width 125 height 18
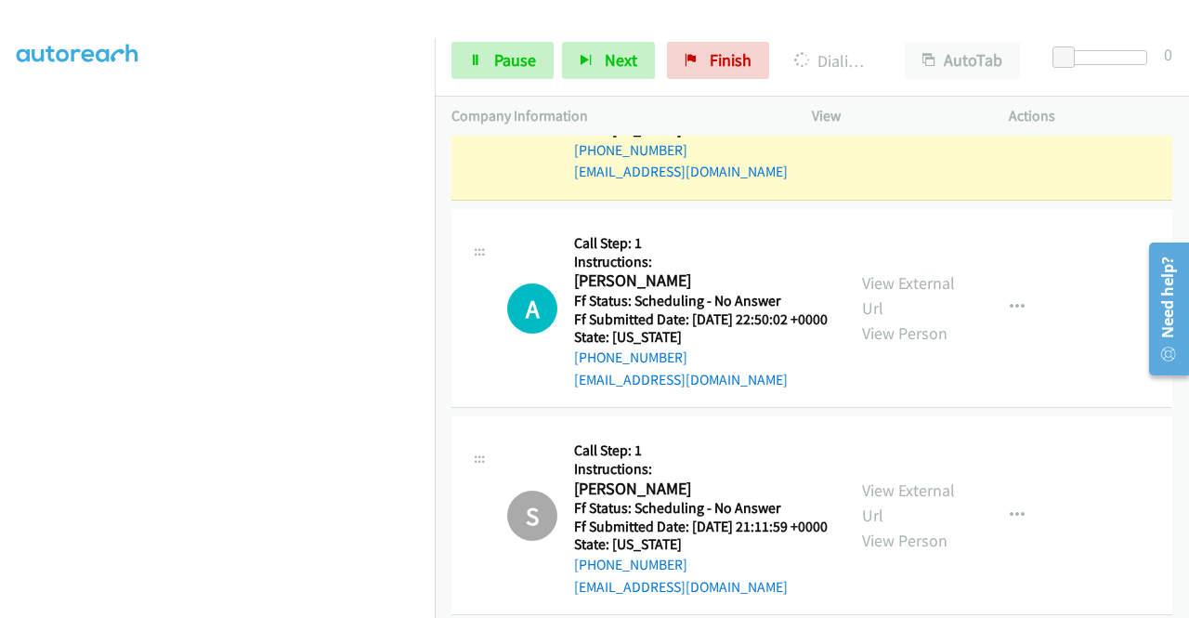
scroll to position [3345, 0]
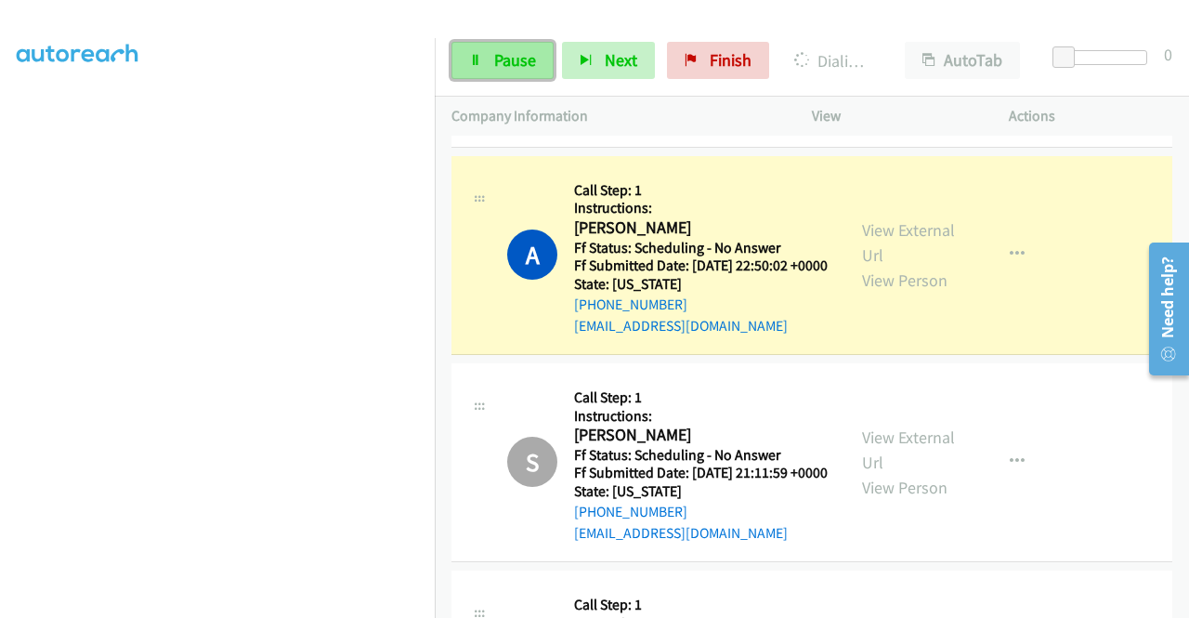
click at [528, 64] on span "Pause" at bounding box center [515, 59] width 42 height 21
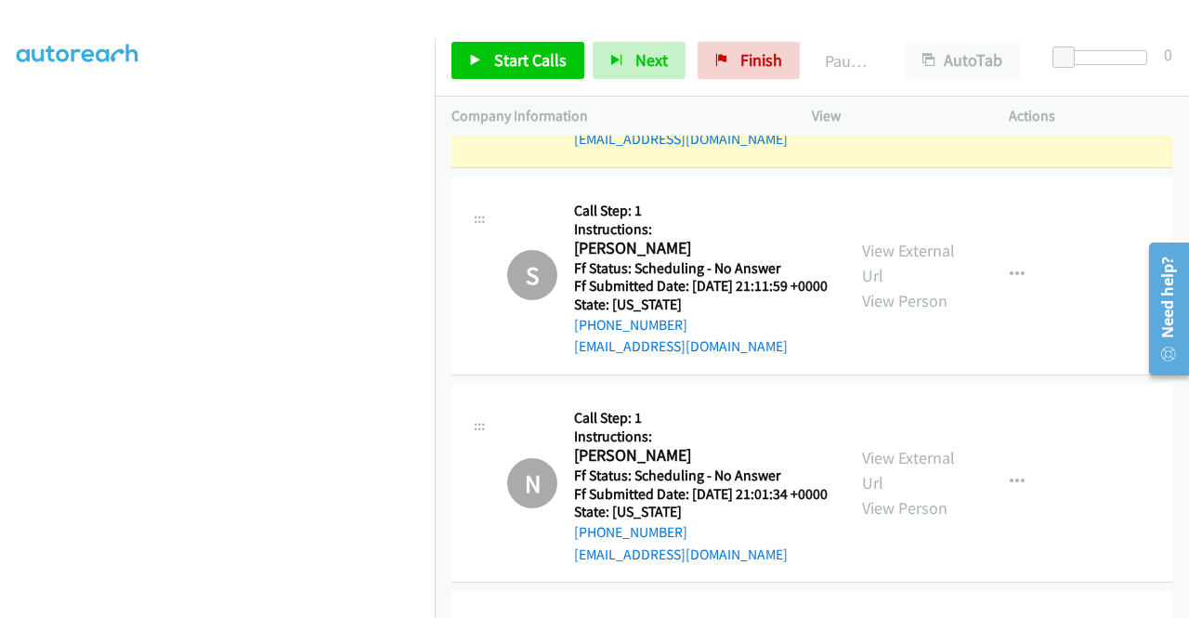
scroll to position [3493, 0]
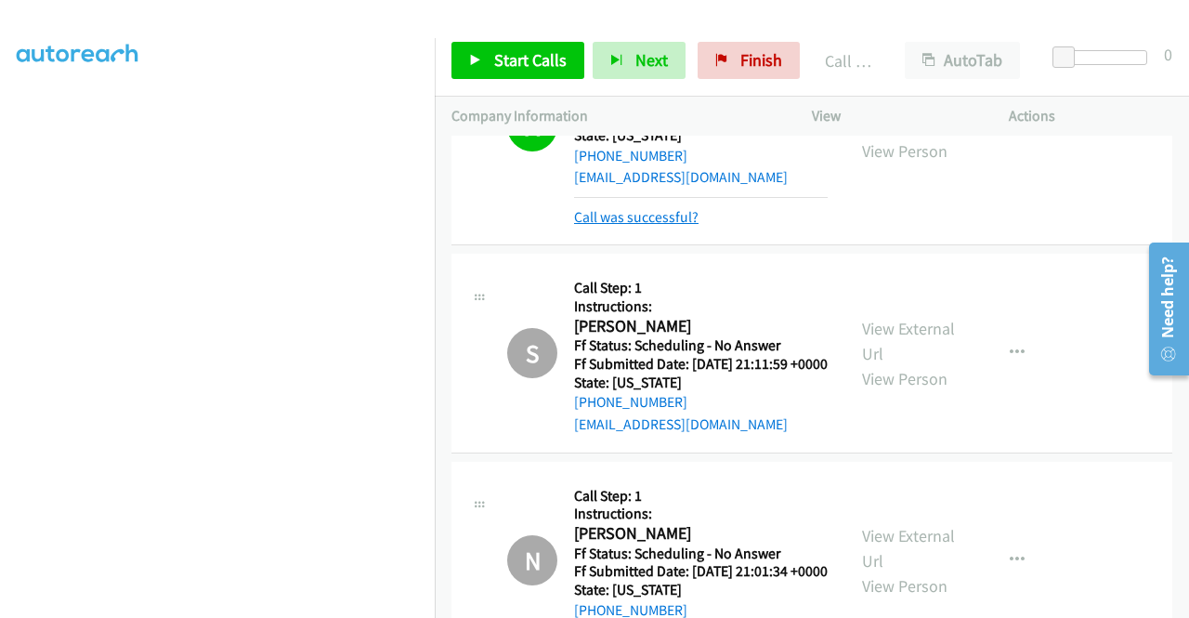
click at [656, 226] on link "Call was successful?" at bounding box center [636, 217] width 125 height 18
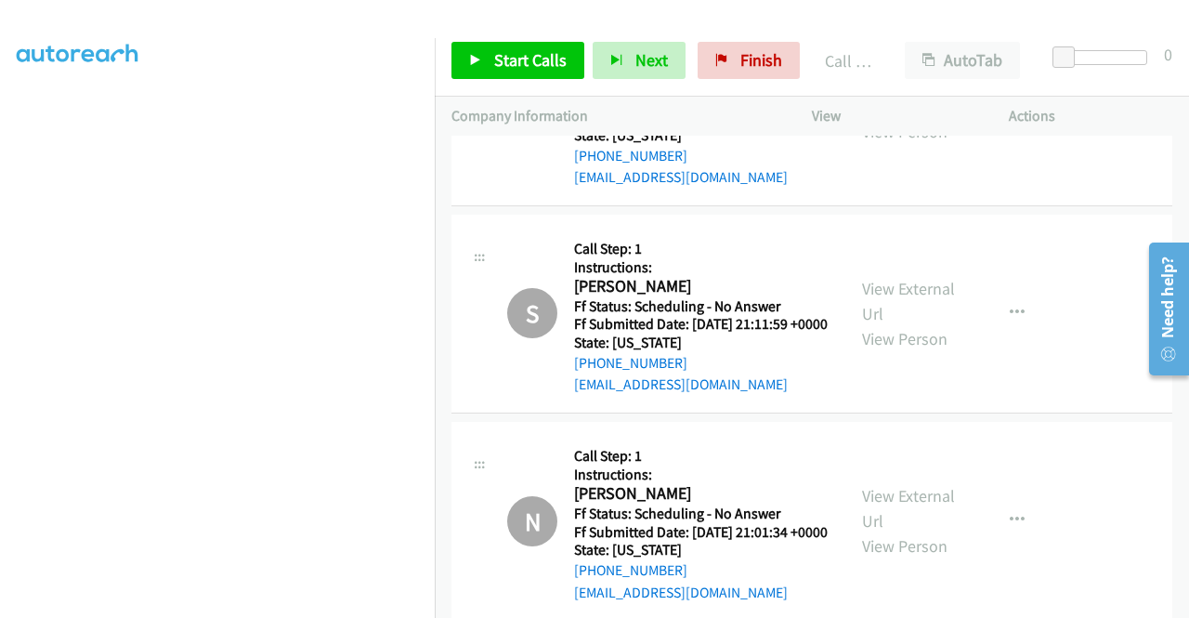
click at [999, 125] on button "button" at bounding box center [1017, 105] width 50 height 37
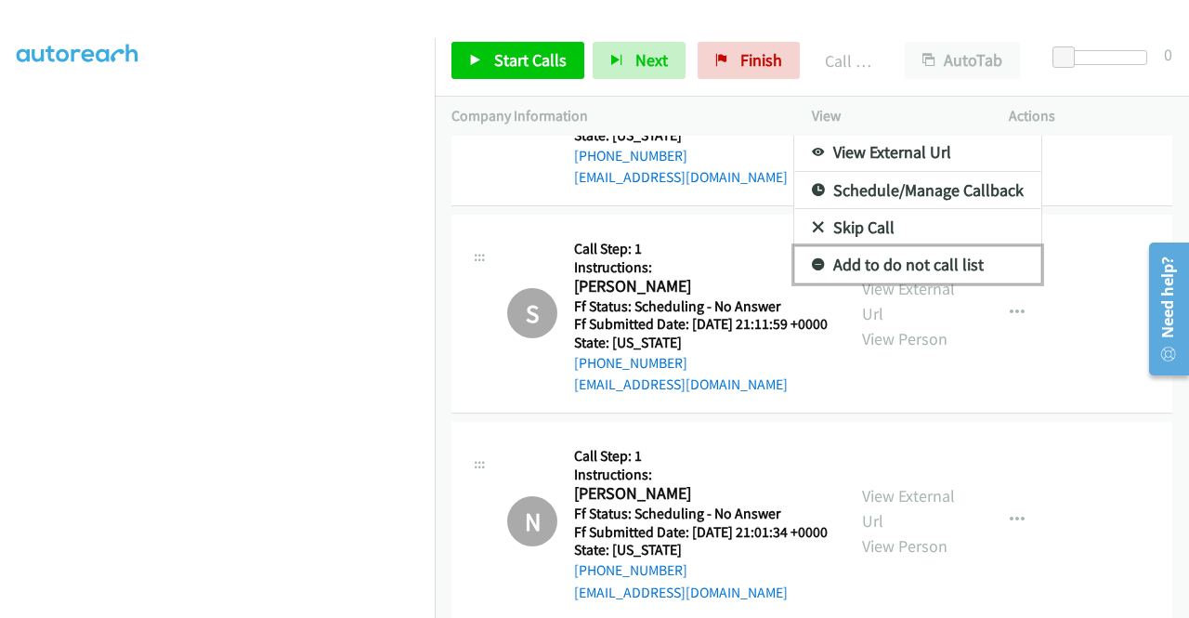
click at [954, 283] on link "Add to do not call list" at bounding box center [917, 264] width 247 height 37
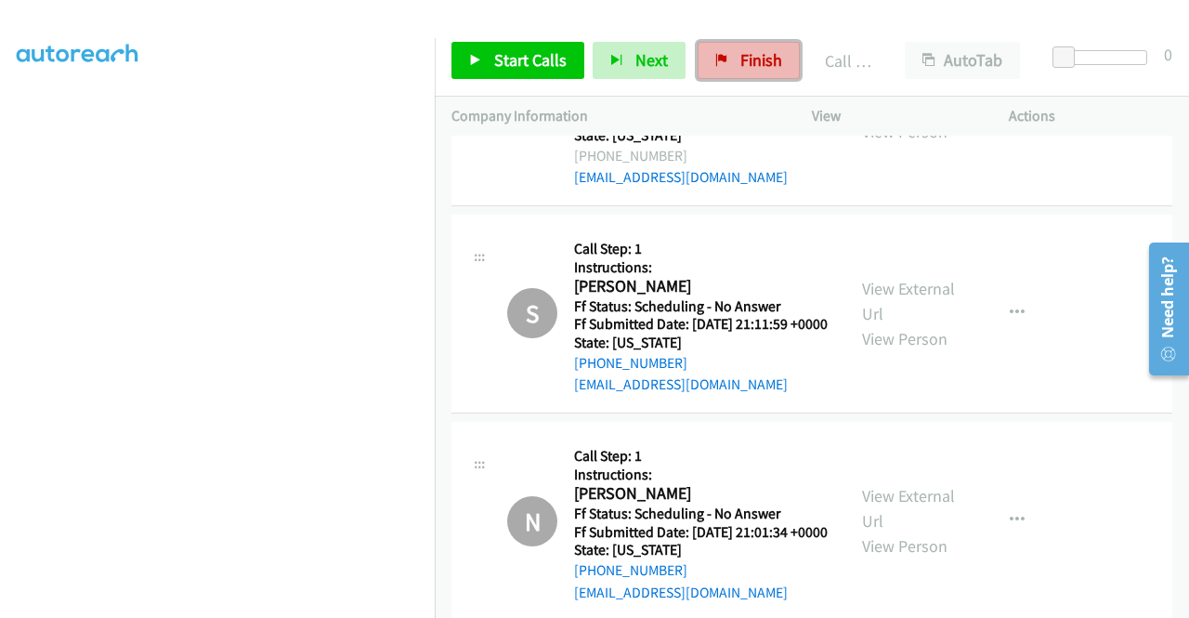
click at [754, 53] on span "Finish" at bounding box center [762, 59] width 42 height 21
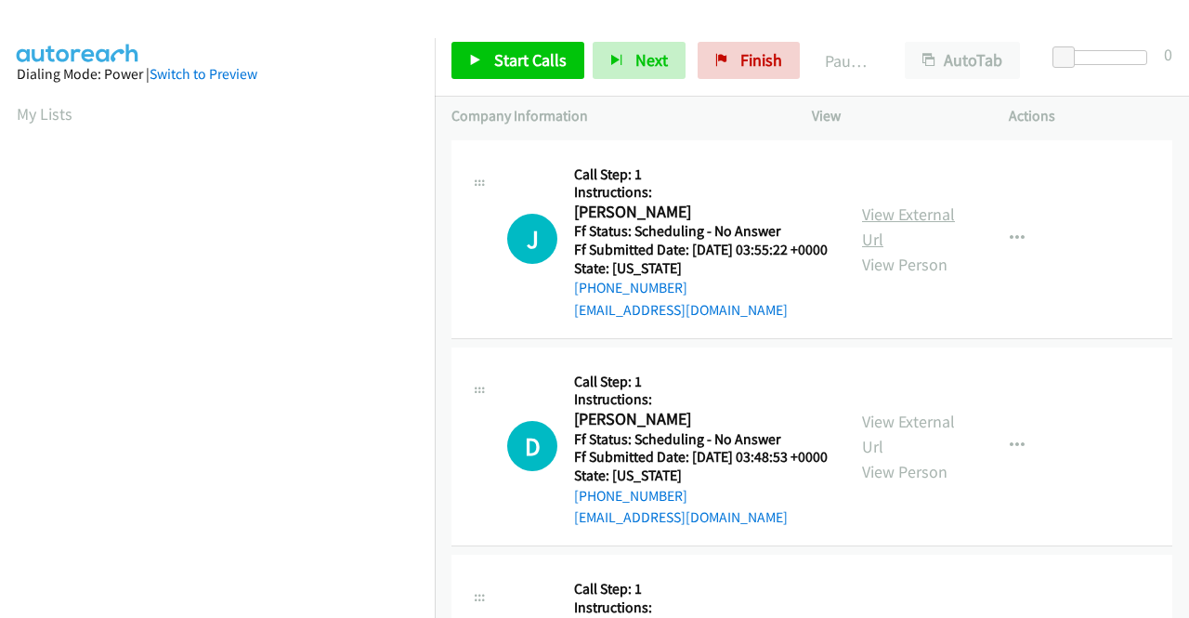
click at [931, 229] on link "View External Url" at bounding box center [908, 226] width 93 height 46
click at [877, 439] on link "View External Url" at bounding box center [908, 434] width 93 height 46
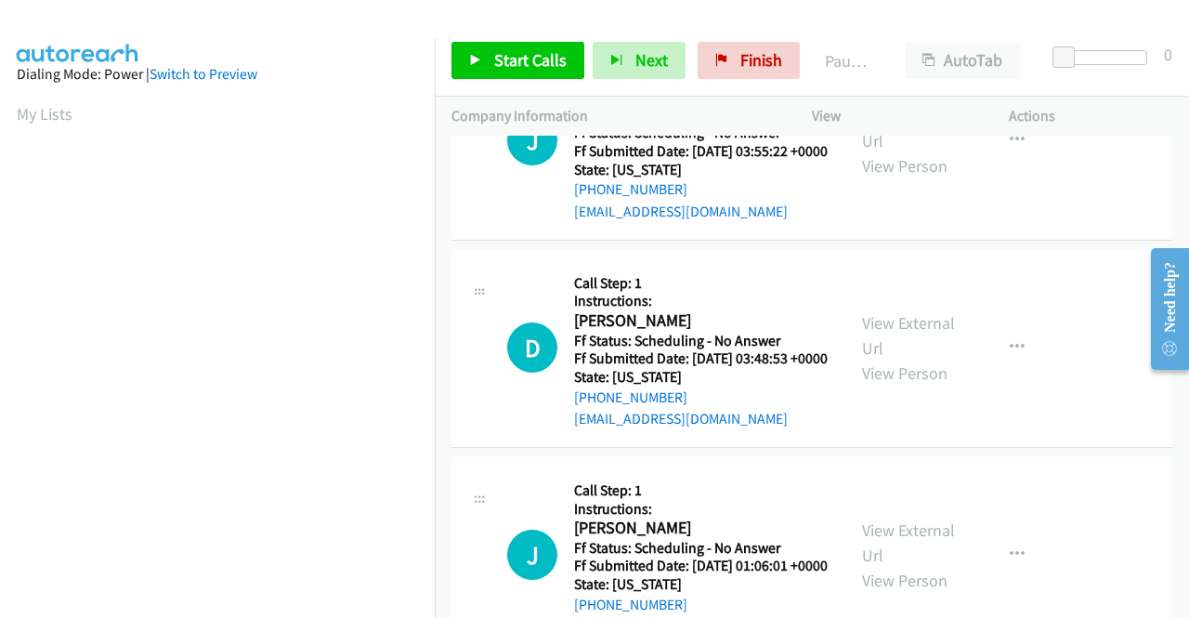
scroll to position [186, 0]
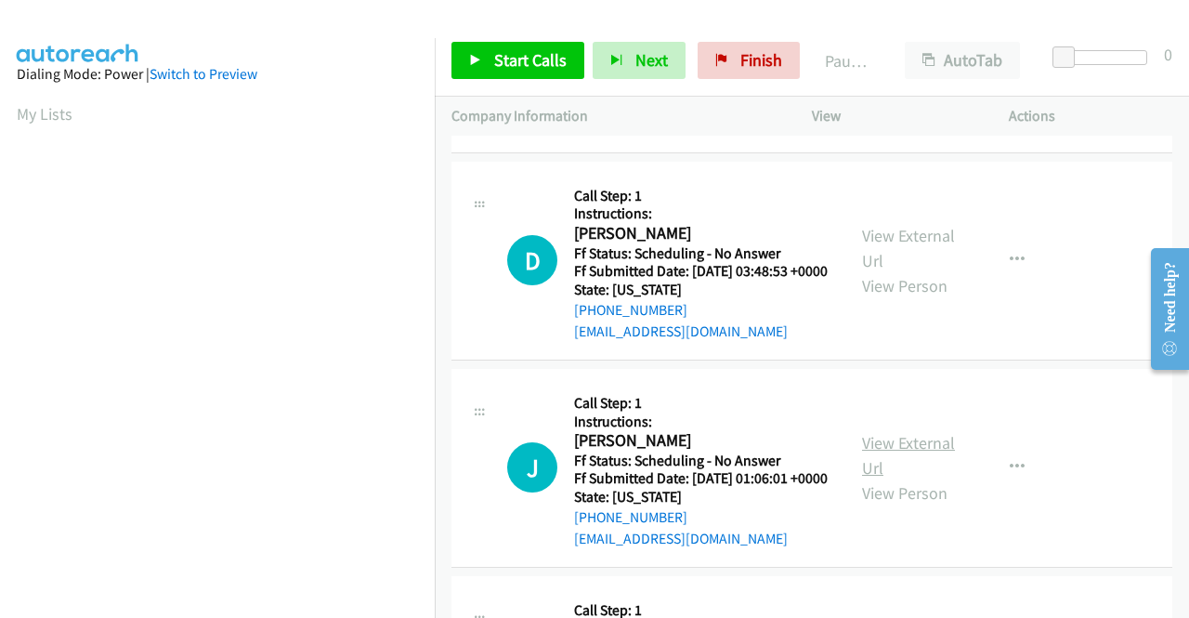
click at [898, 478] on link "View External Url" at bounding box center [908, 455] width 93 height 46
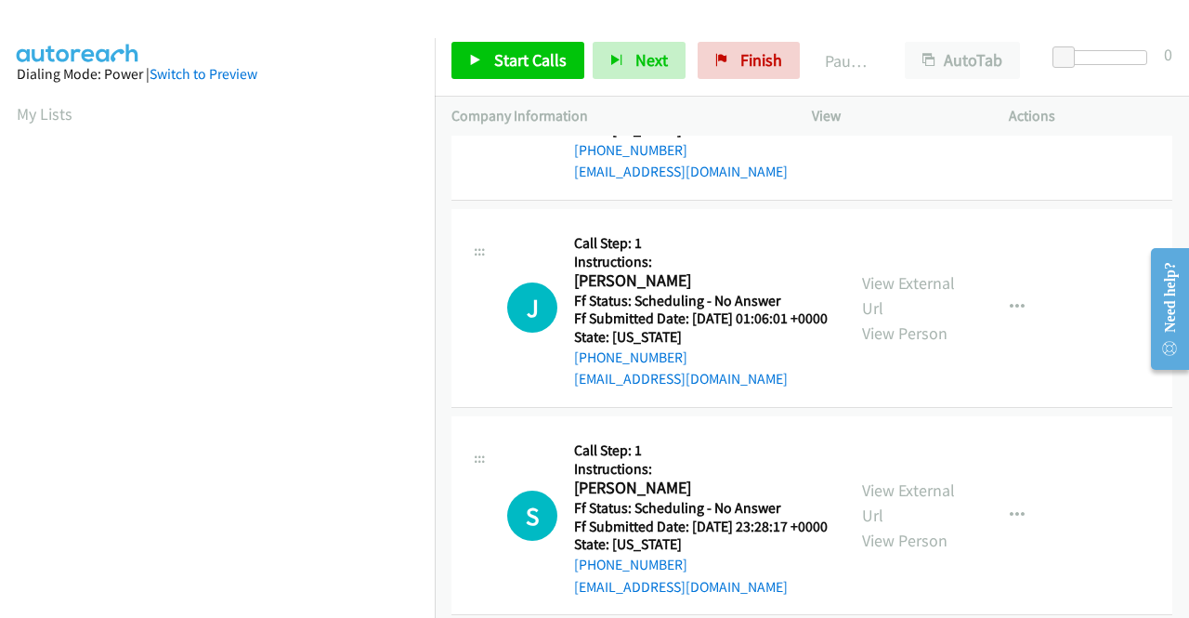
scroll to position [372, 0]
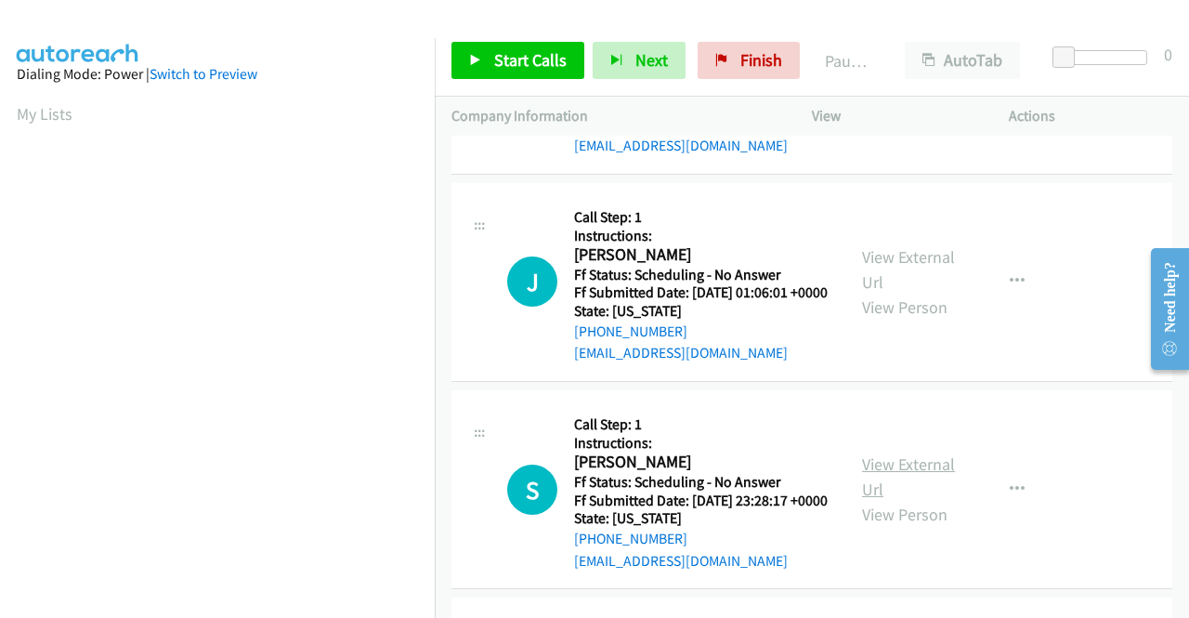
click at [909, 500] on link "View External Url" at bounding box center [908, 476] width 93 height 46
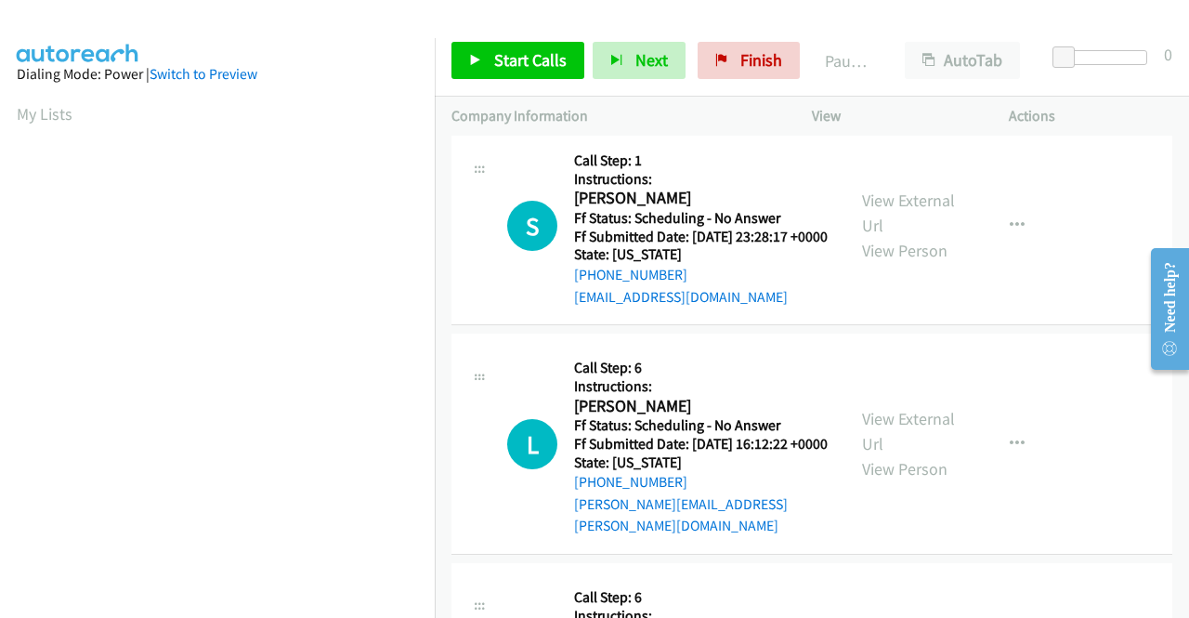
scroll to position [650, 0]
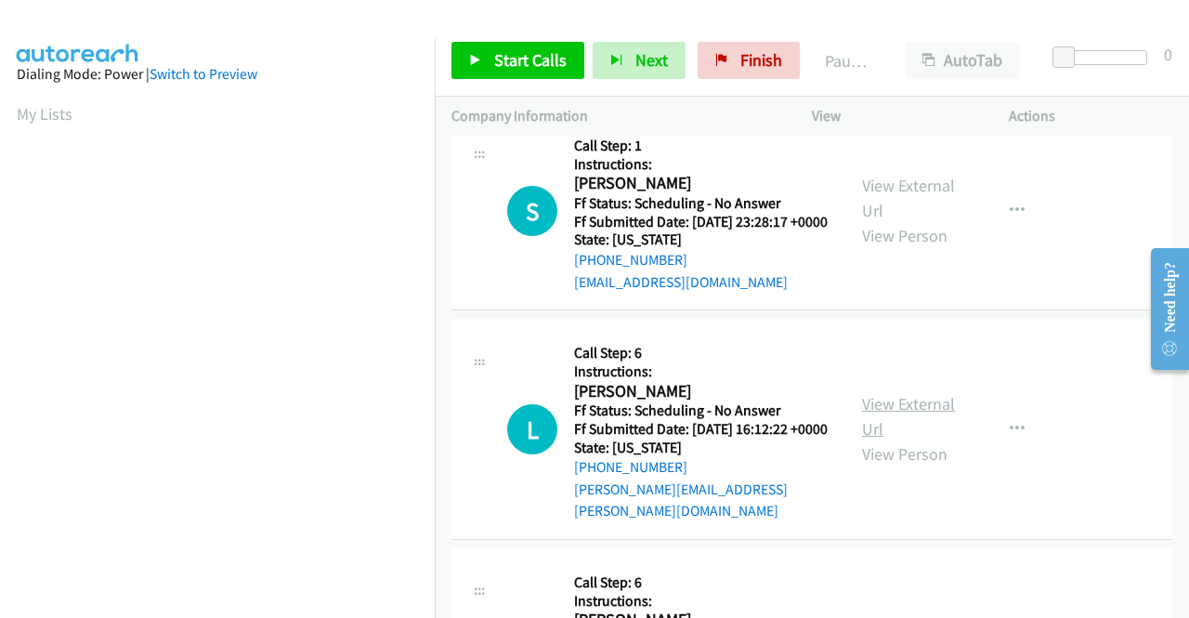
click at [912, 439] on link "View External Url" at bounding box center [908, 416] width 93 height 46
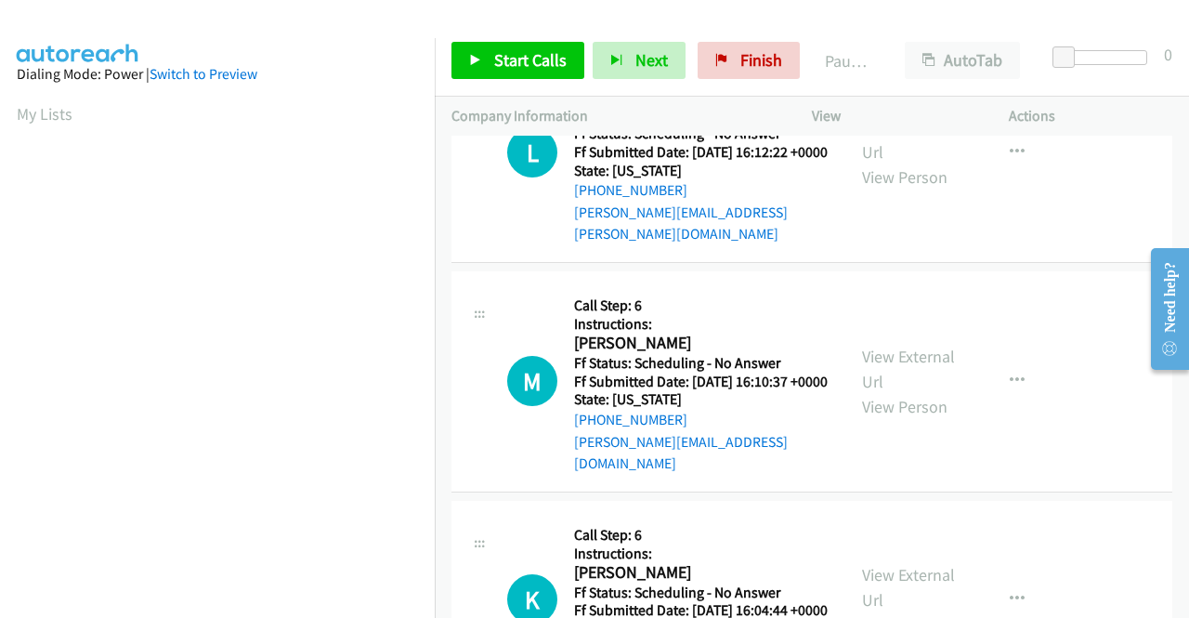
scroll to position [929, 0]
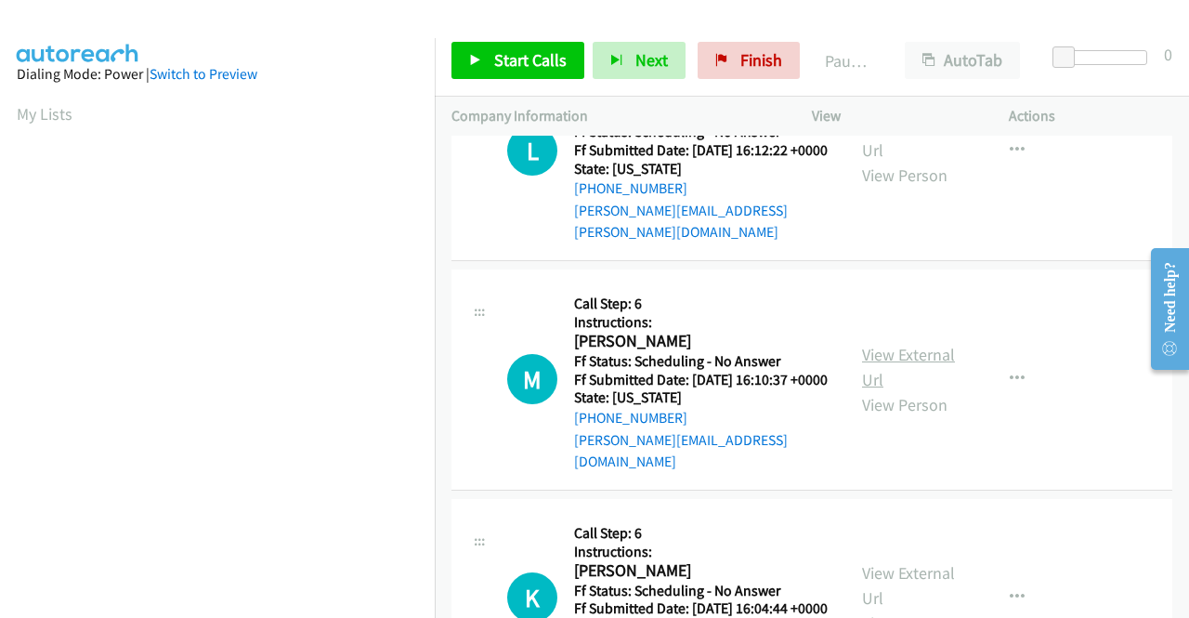
click at [900, 390] on link "View External Url" at bounding box center [908, 367] width 93 height 46
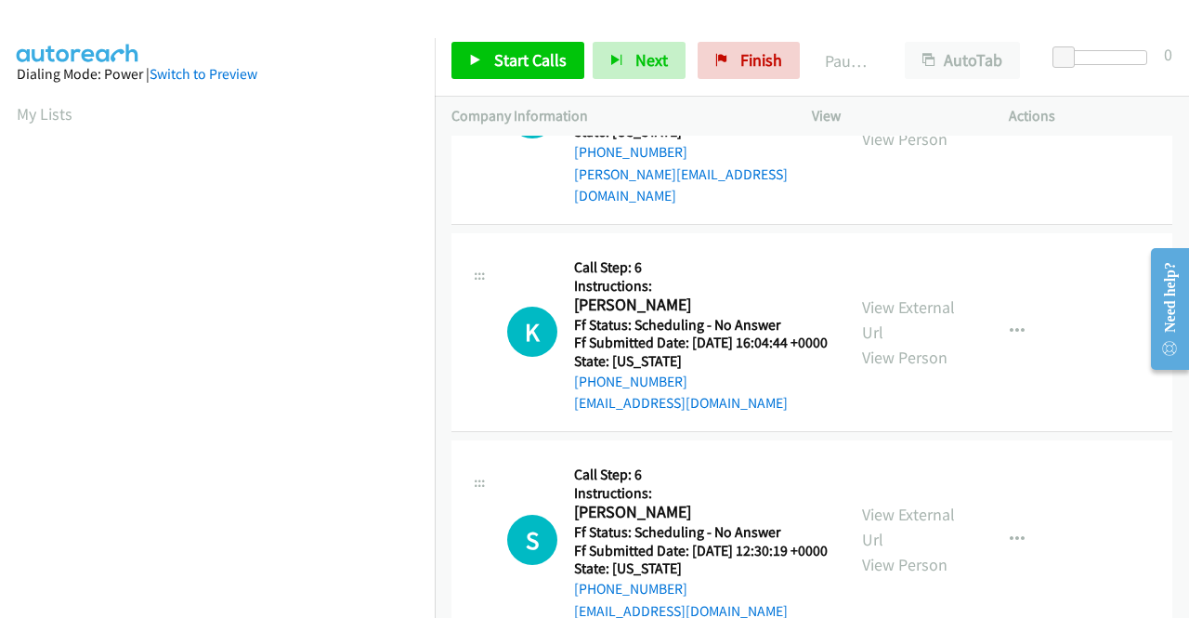
scroll to position [1208, 0]
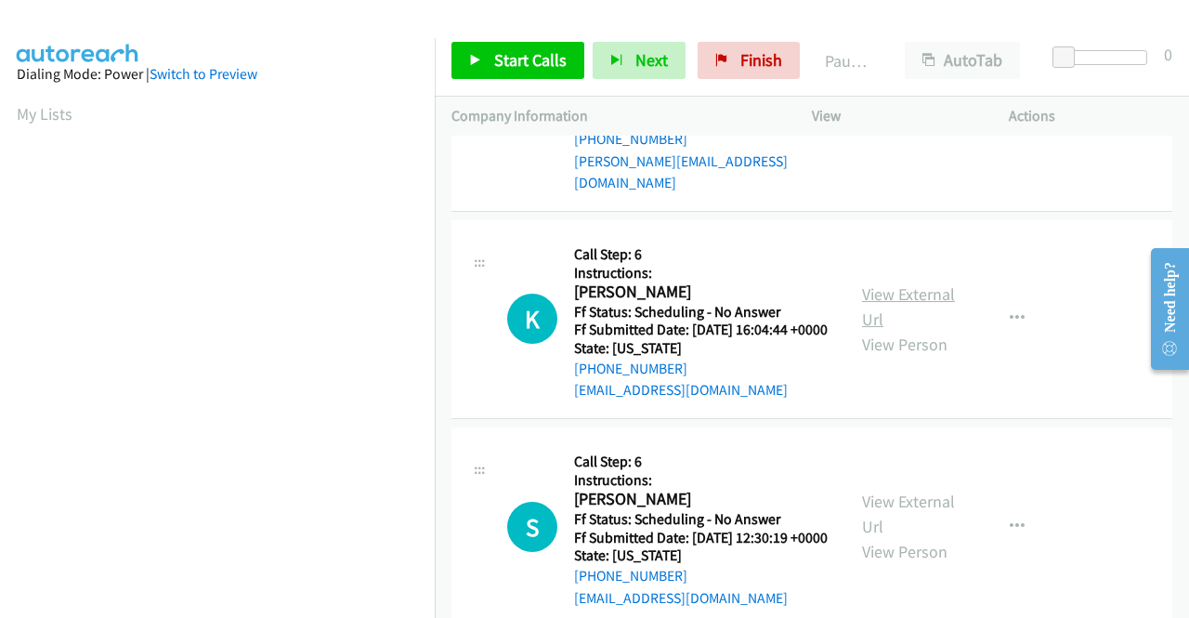
click at [876, 330] on link "View External Url" at bounding box center [908, 306] width 93 height 46
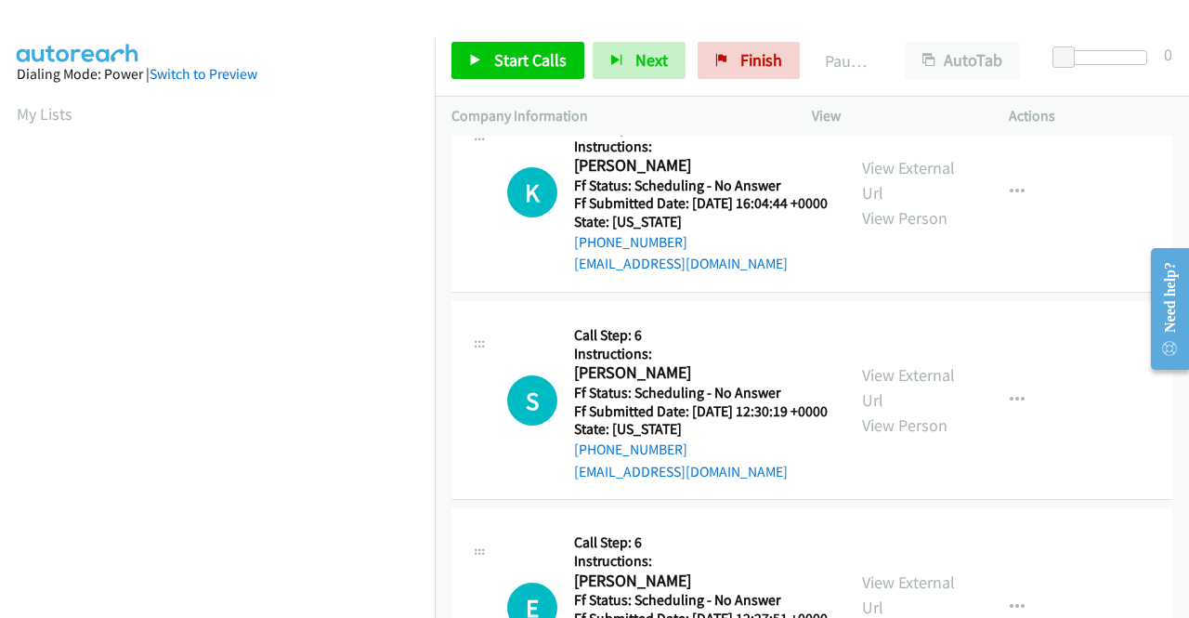
scroll to position [1394, 0]
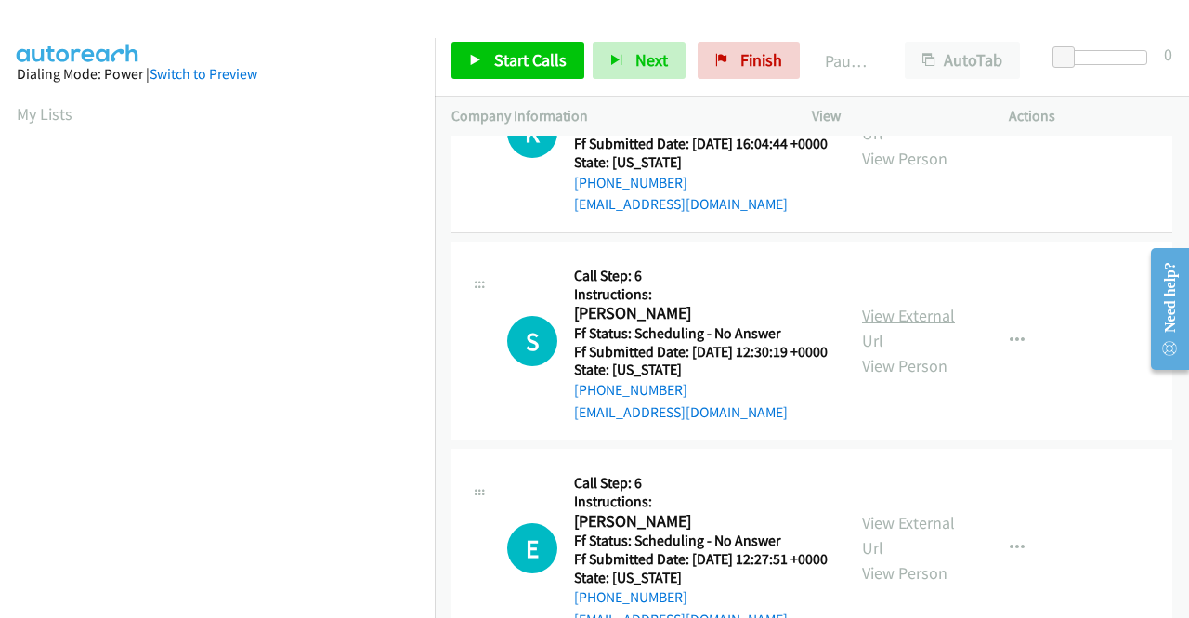
click at [891, 351] on link "View External Url" at bounding box center [908, 328] width 93 height 46
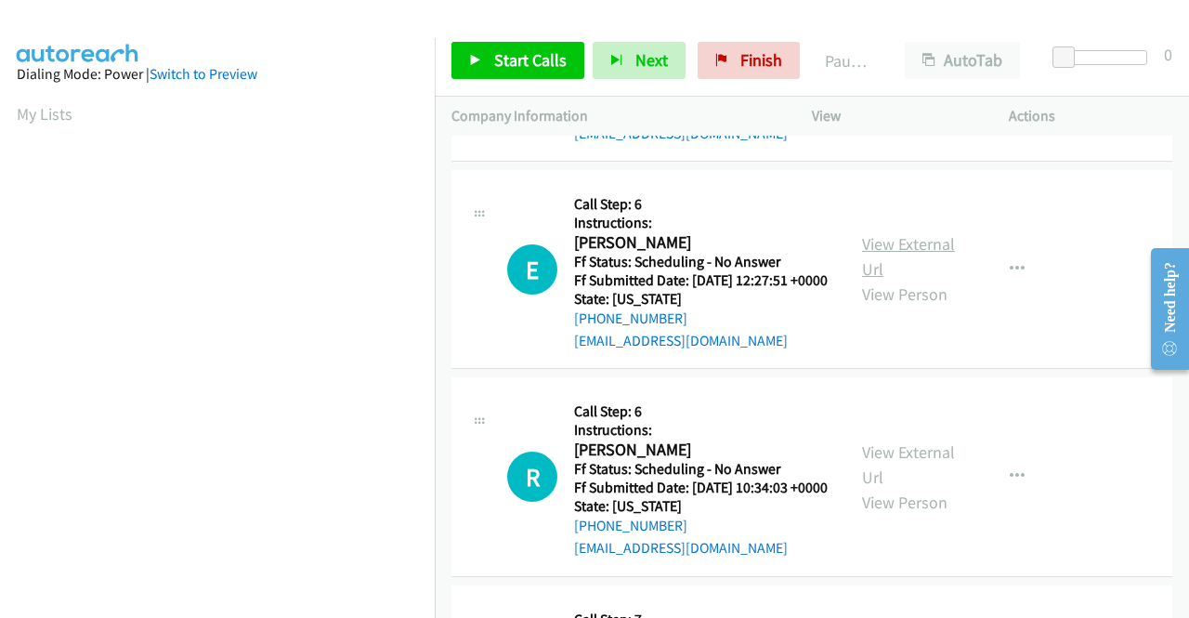
click at [868, 280] on link "View External Url" at bounding box center [908, 256] width 93 height 46
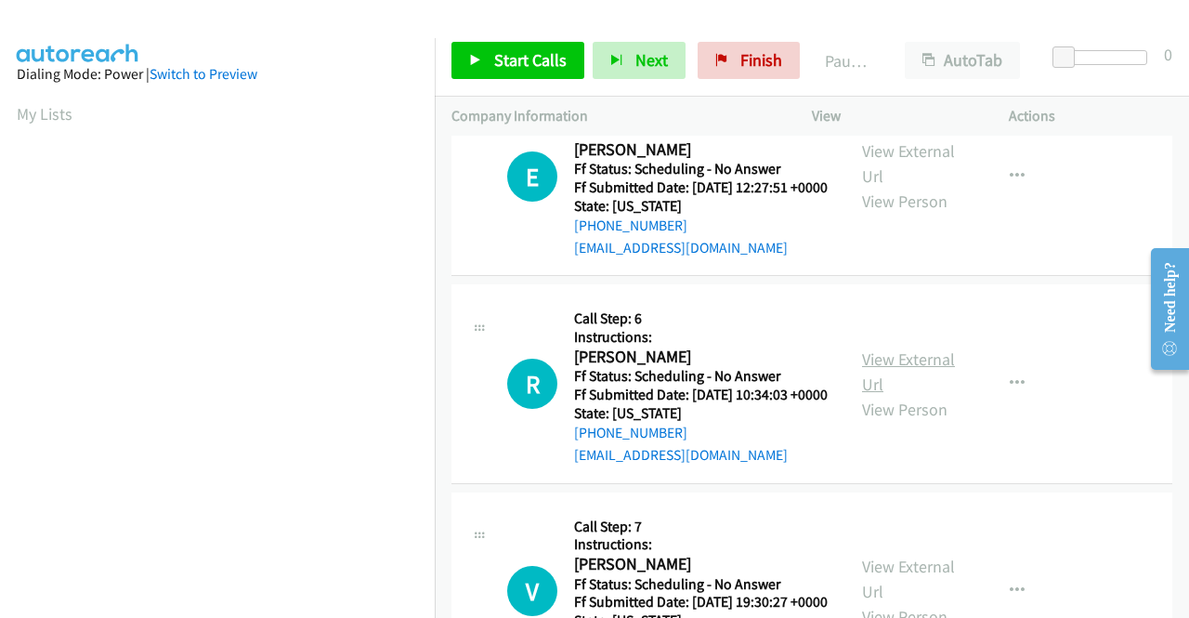
click at [899, 395] on link "View External Url" at bounding box center [908, 371] width 93 height 46
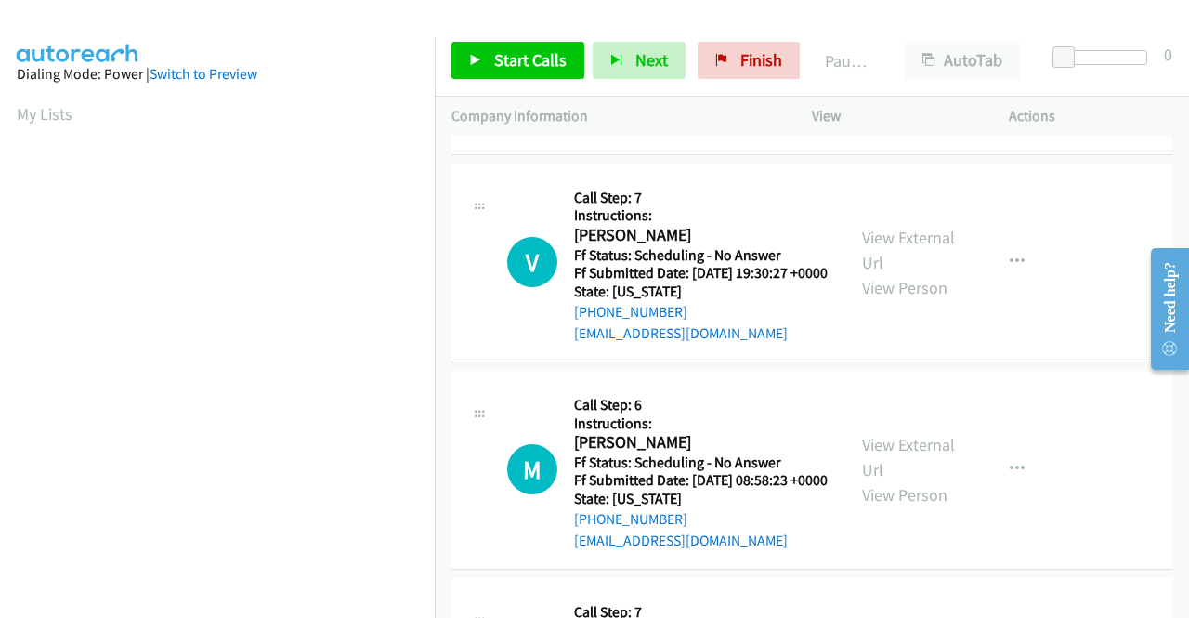
scroll to position [2137, 0]
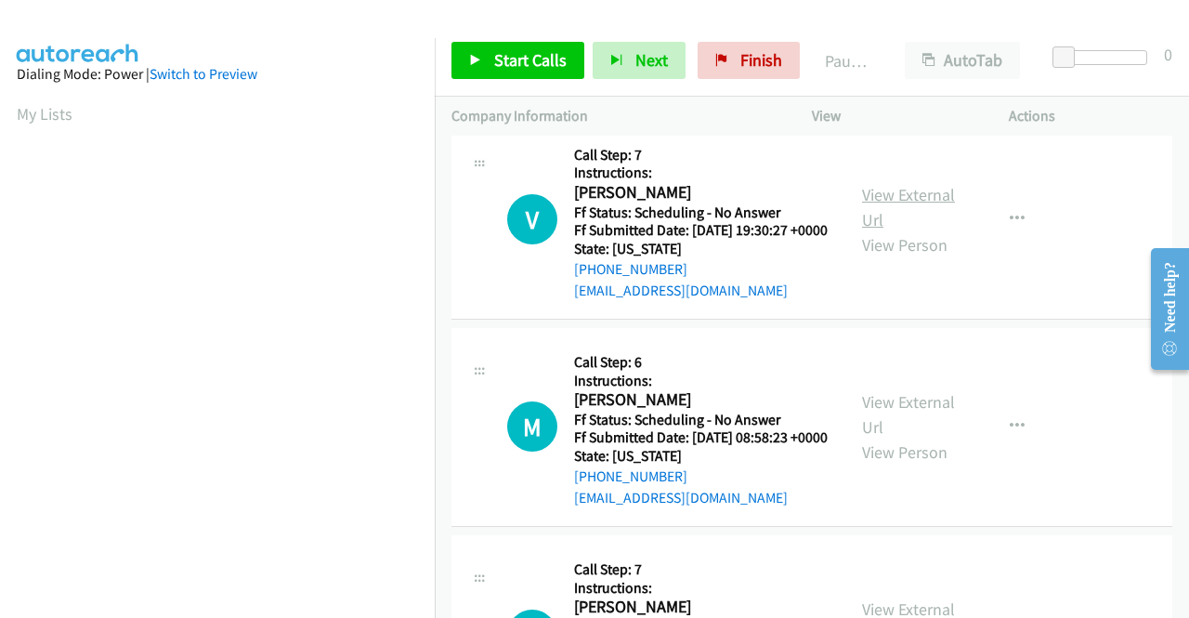
click at [917, 230] on link "View External Url" at bounding box center [908, 207] width 93 height 46
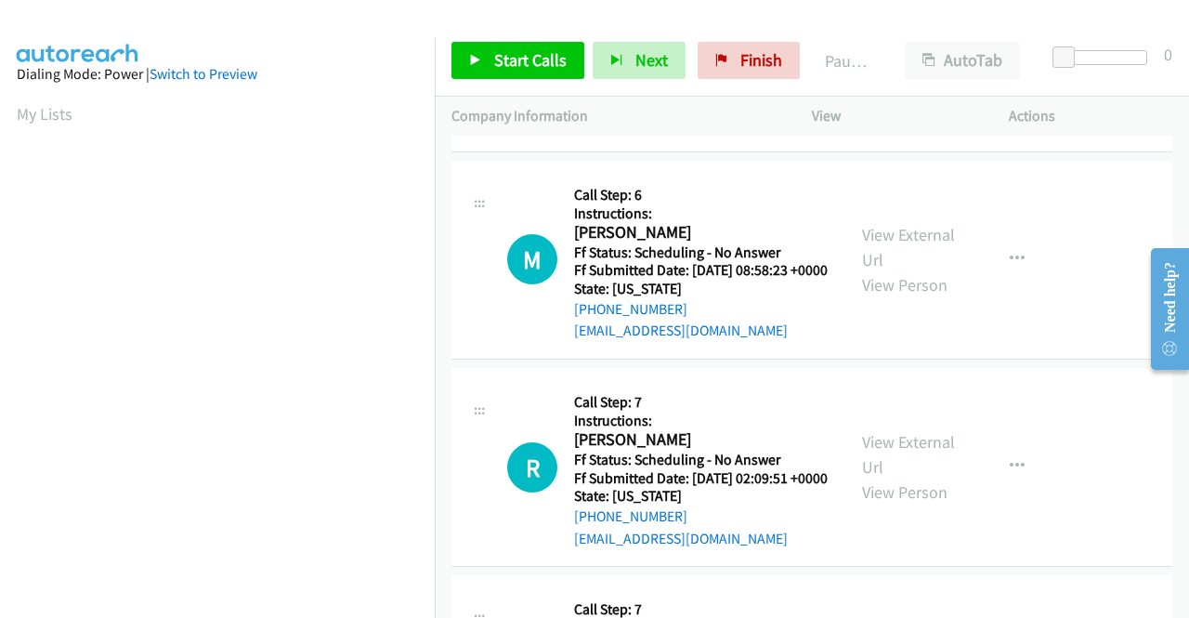
scroll to position [2323, 0]
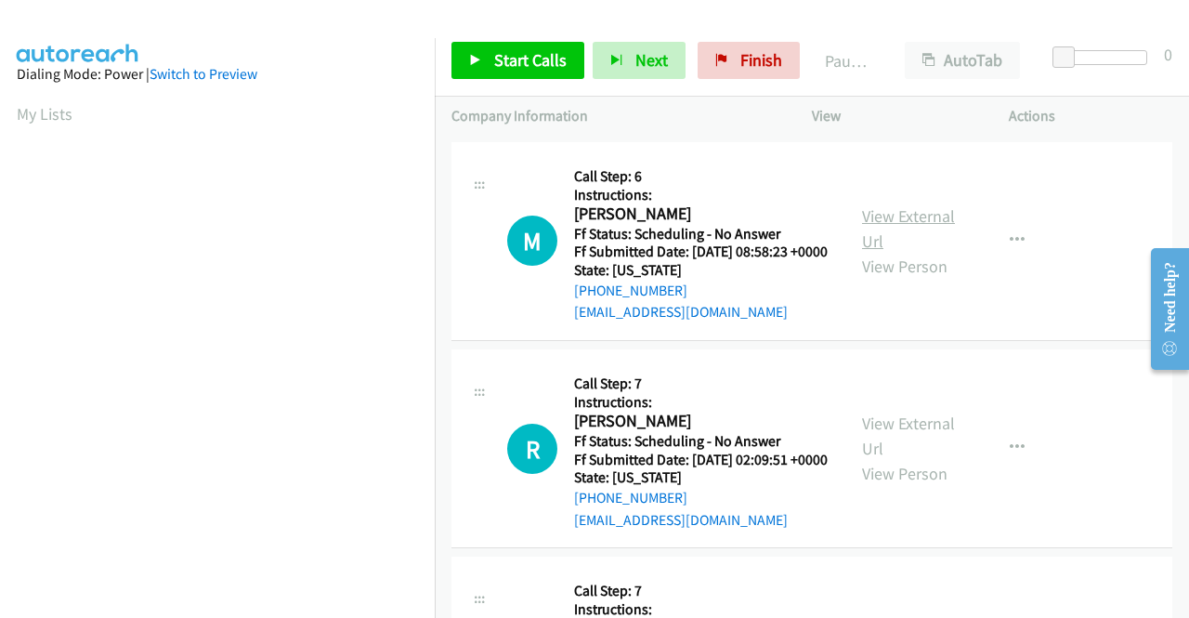
click at [890, 252] on link "View External Url" at bounding box center [908, 228] width 93 height 46
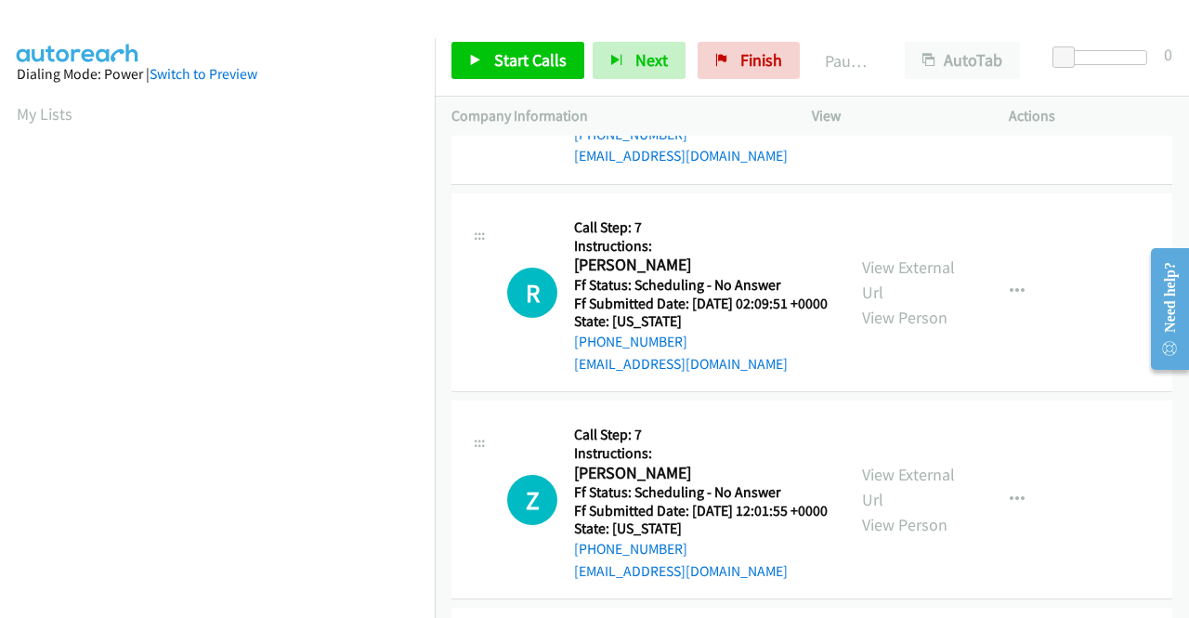
scroll to position [2509, 0]
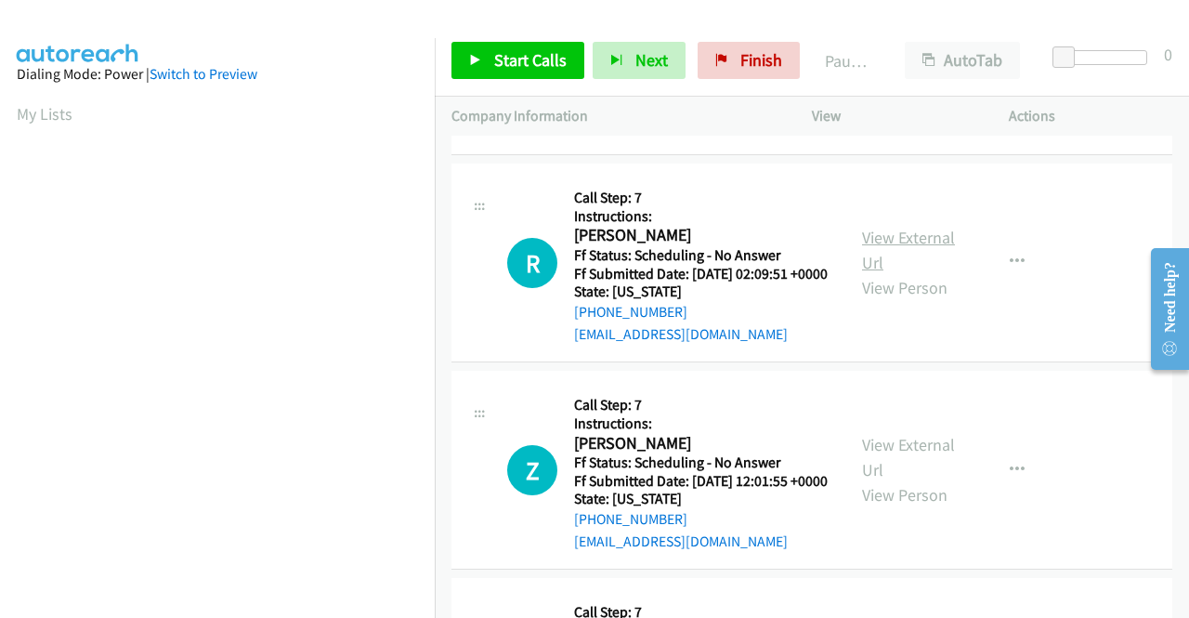
click at [895, 273] on link "View External Url" at bounding box center [908, 250] width 93 height 46
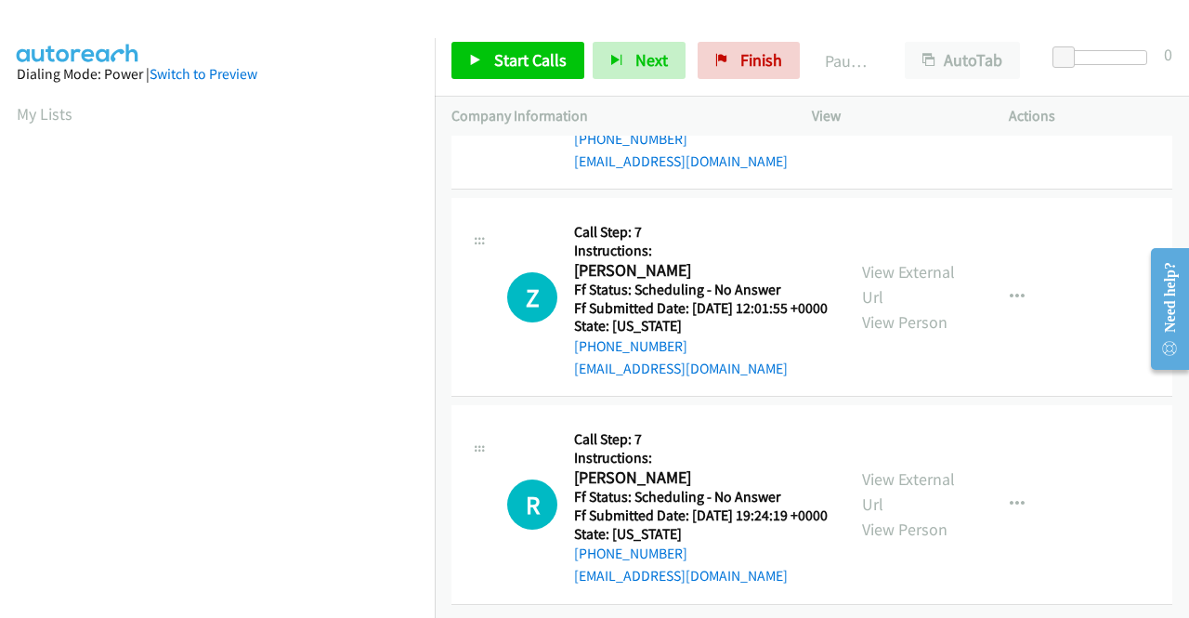
scroll to position [2787, 0]
click at [880, 308] on link "View External Url" at bounding box center [908, 284] width 93 height 46
click at [890, 468] on link "View External Url" at bounding box center [908, 491] width 93 height 46
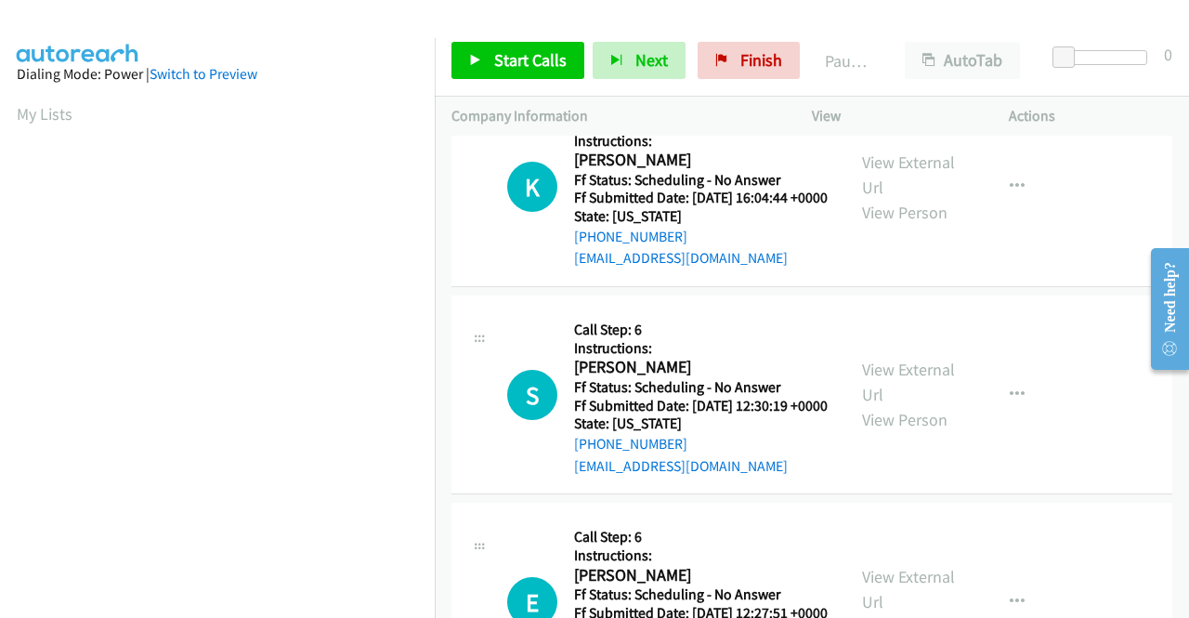
scroll to position [0, 0]
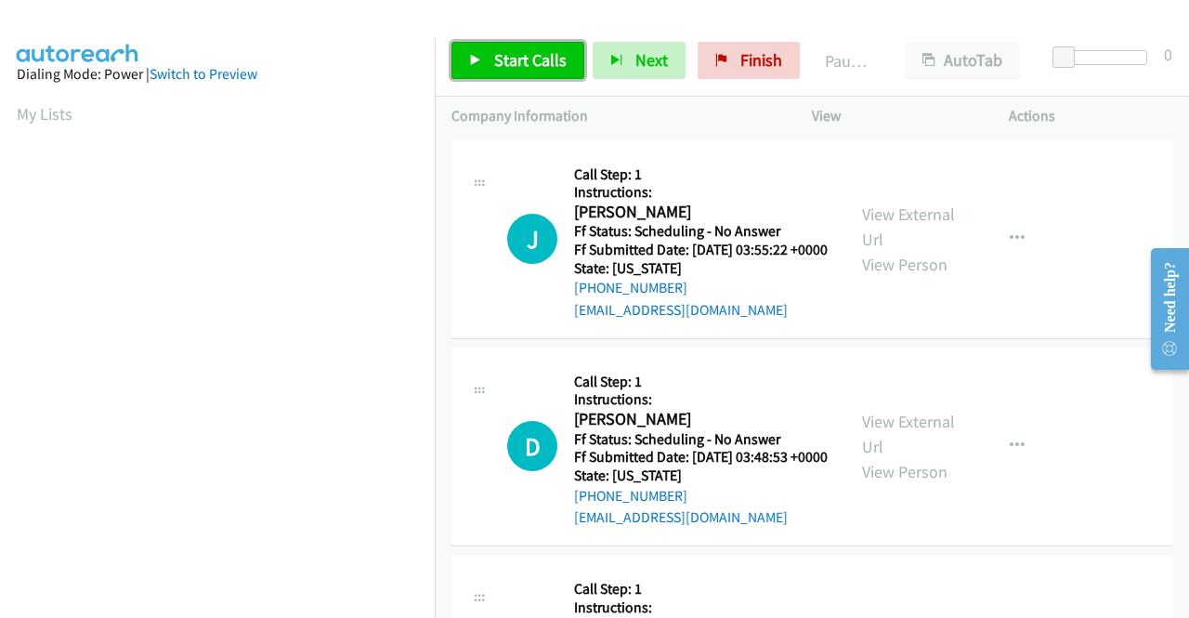
click at [515, 62] on span "Start Calls" at bounding box center [530, 59] width 72 height 21
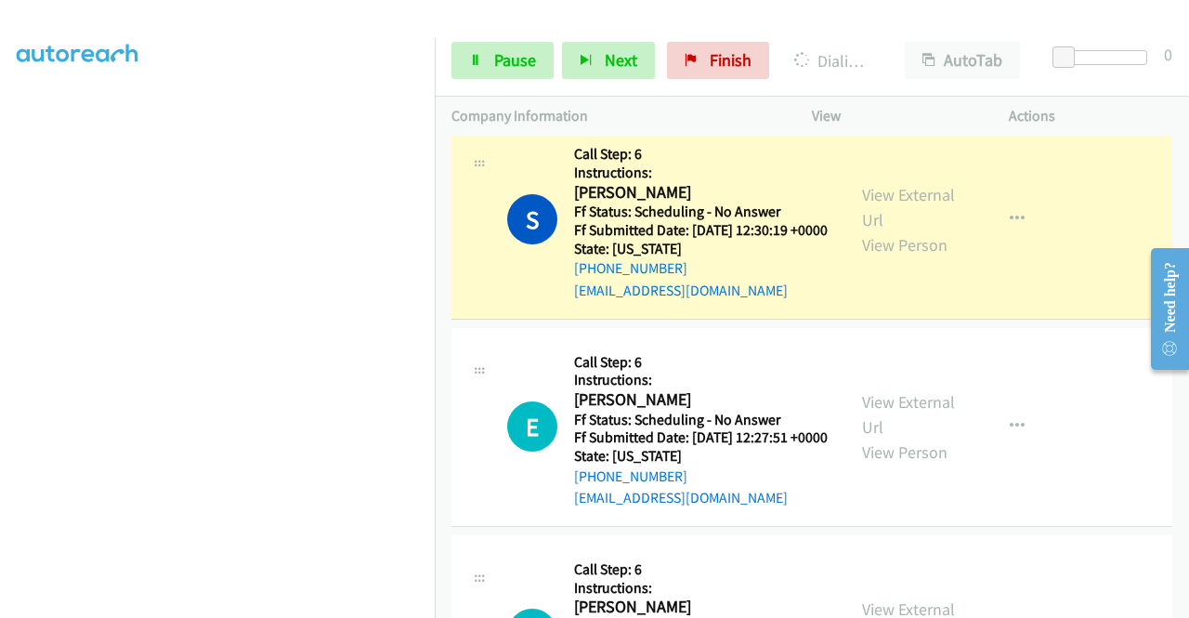
scroll to position [1765, 0]
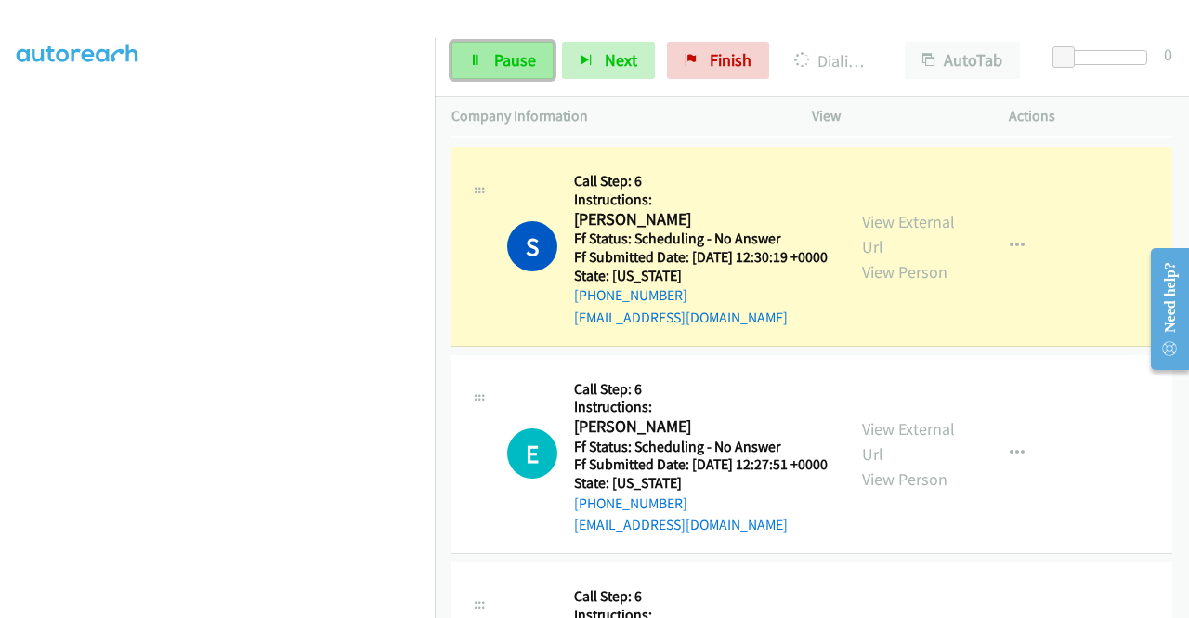
click at [494, 57] on span "Pause" at bounding box center [515, 59] width 42 height 21
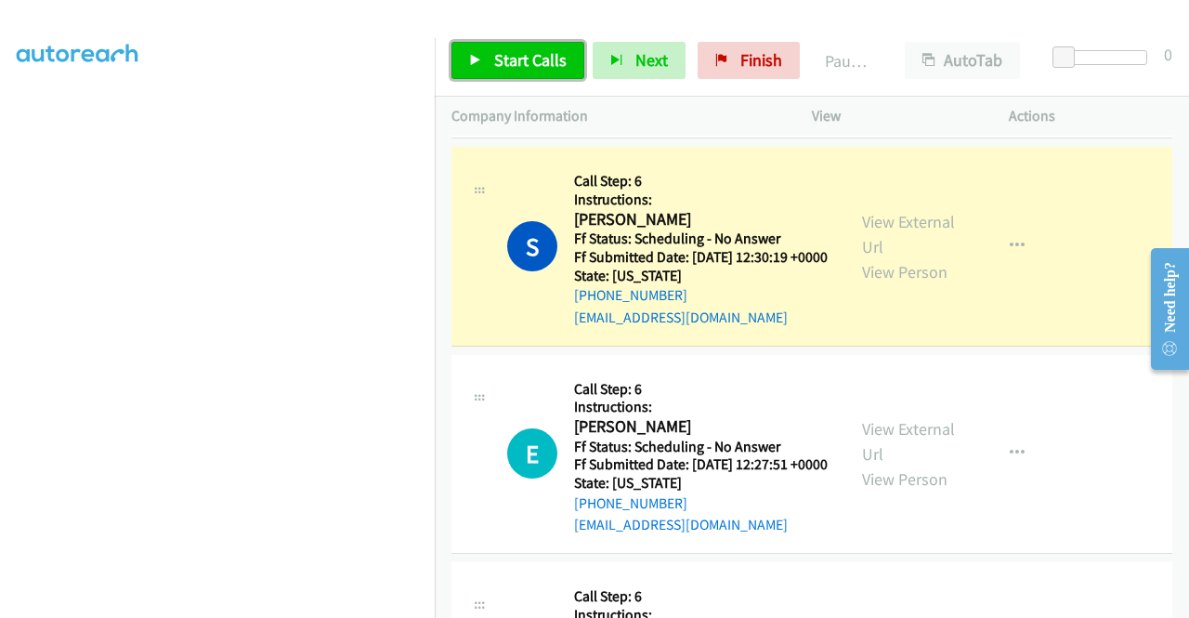
click at [494, 57] on span "Start Calls" at bounding box center [530, 59] width 72 height 21
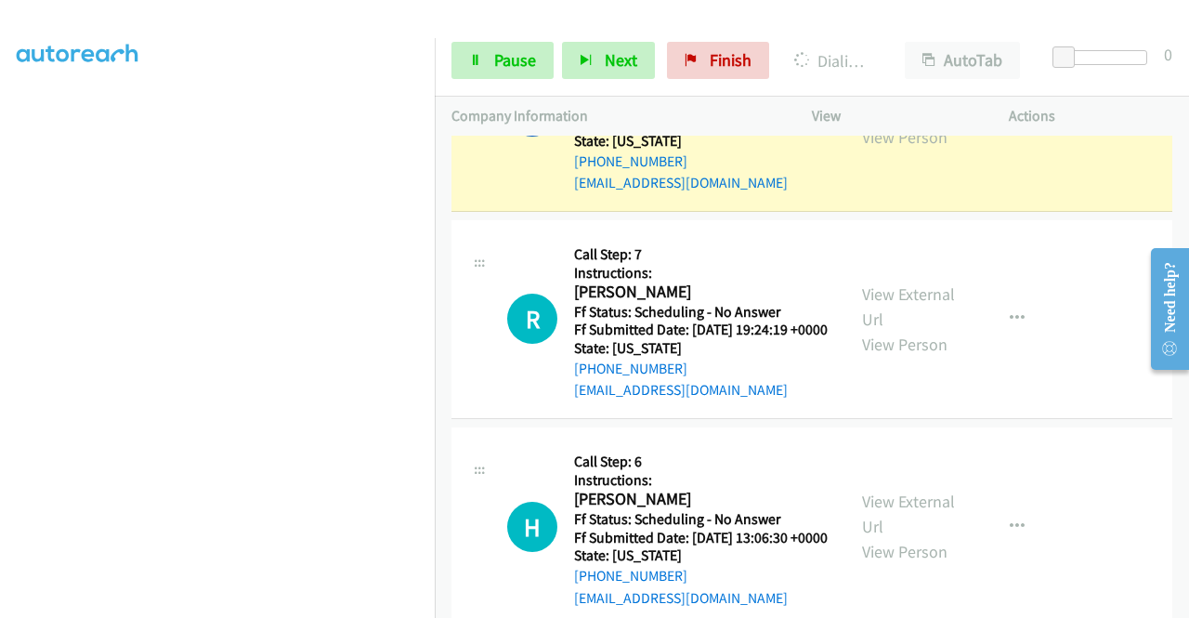
scroll to position [3345, 0]
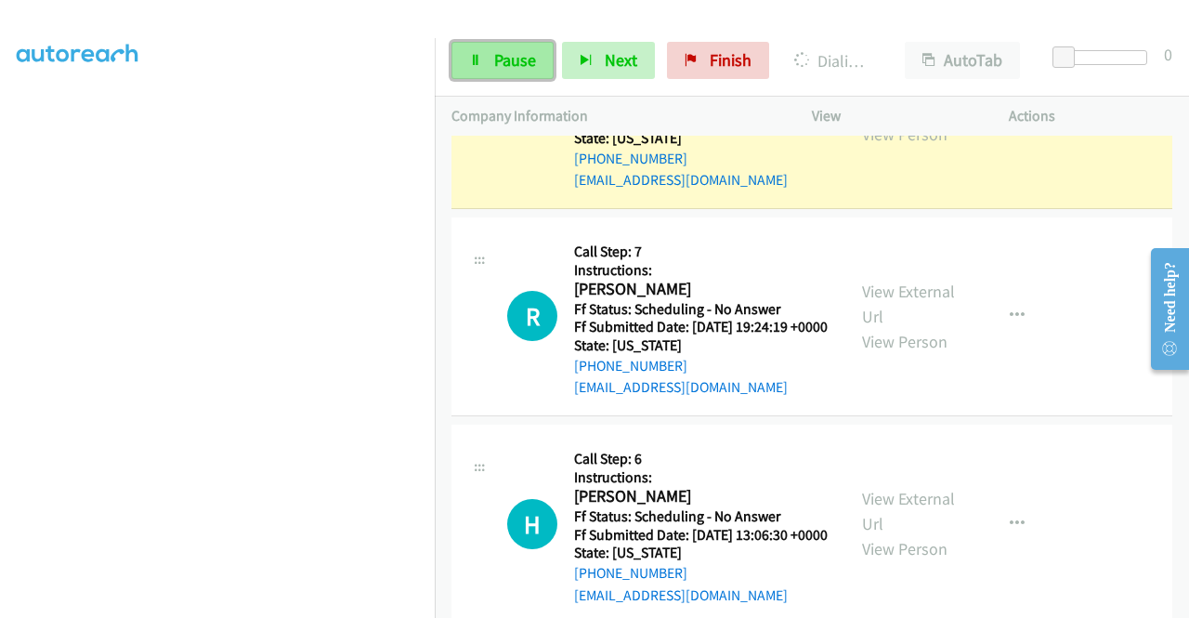
click at [500, 62] on span "Pause" at bounding box center [515, 59] width 42 height 21
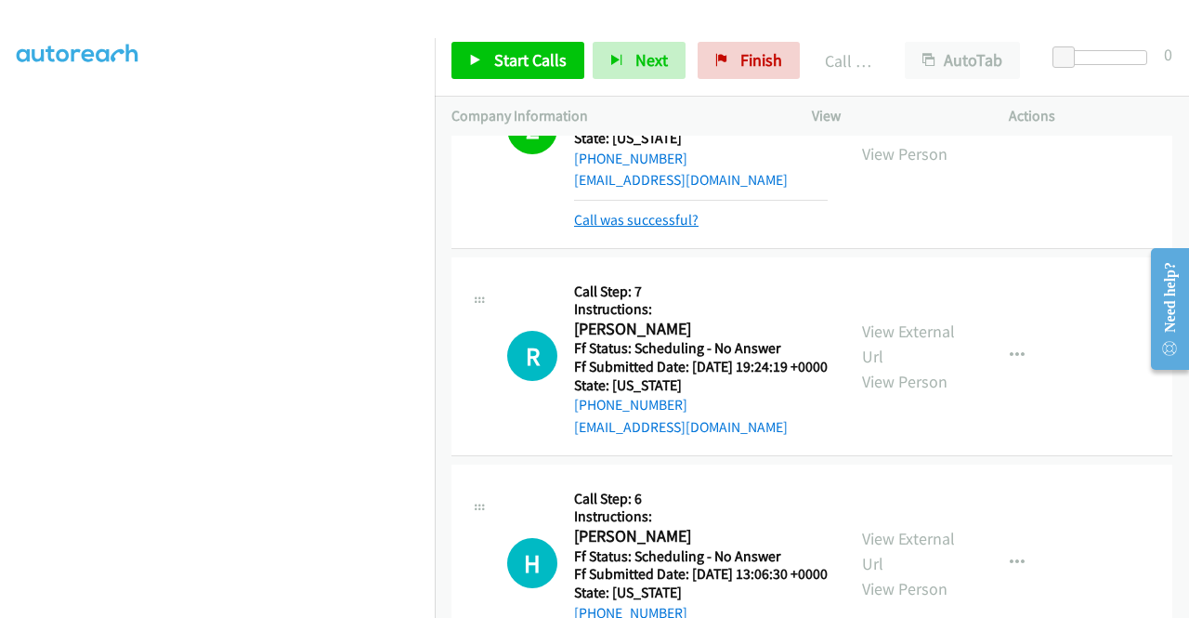
drag, startPoint x: 608, startPoint y: 426, endPoint x: 617, endPoint y: 423, distance: 10.0
click at [608, 229] on link "Call was successful?" at bounding box center [636, 220] width 125 height 18
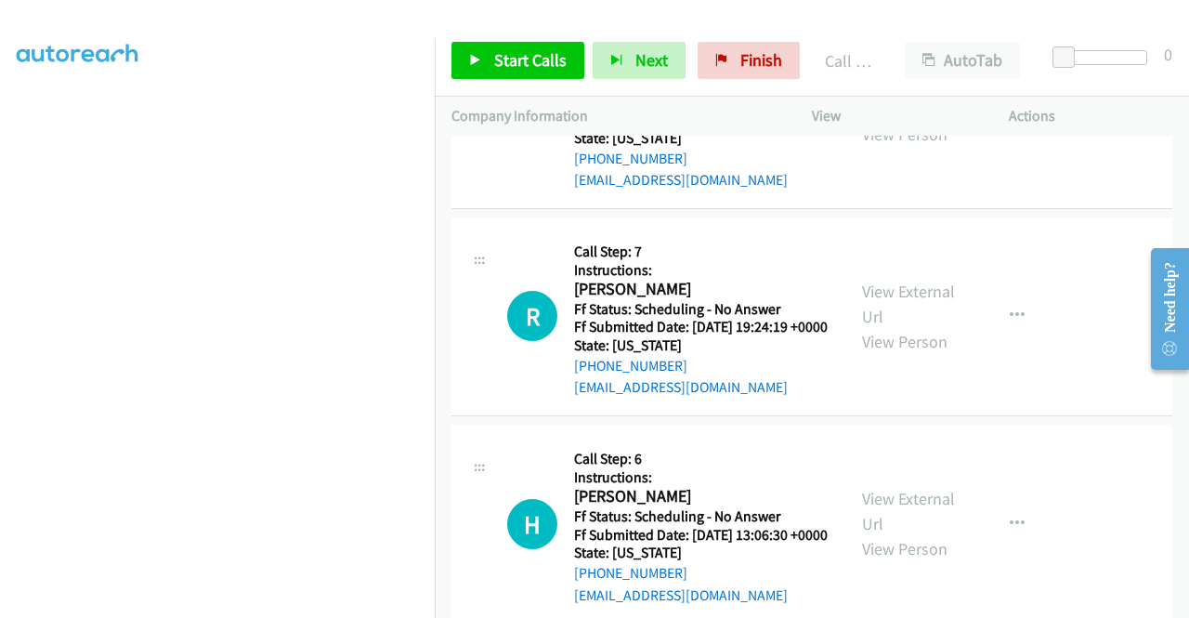
click at [1003, 127] on button "button" at bounding box center [1017, 108] width 50 height 37
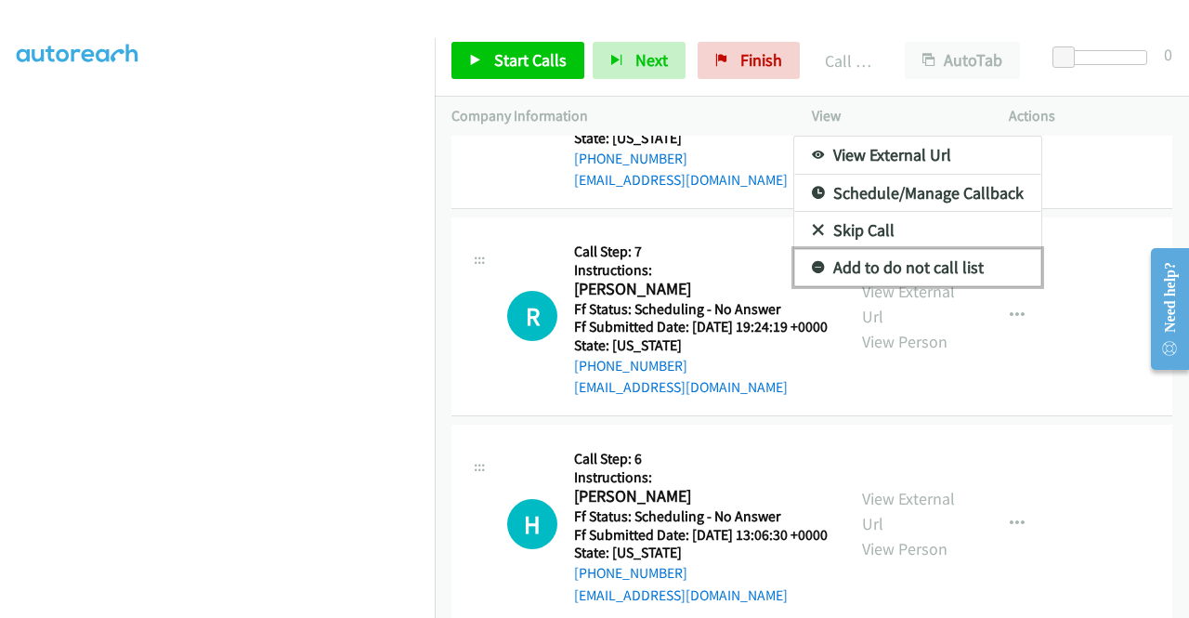
click at [937, 286] on link "Add to do not call list" at bounding box center [917, 267] width 247 height 37
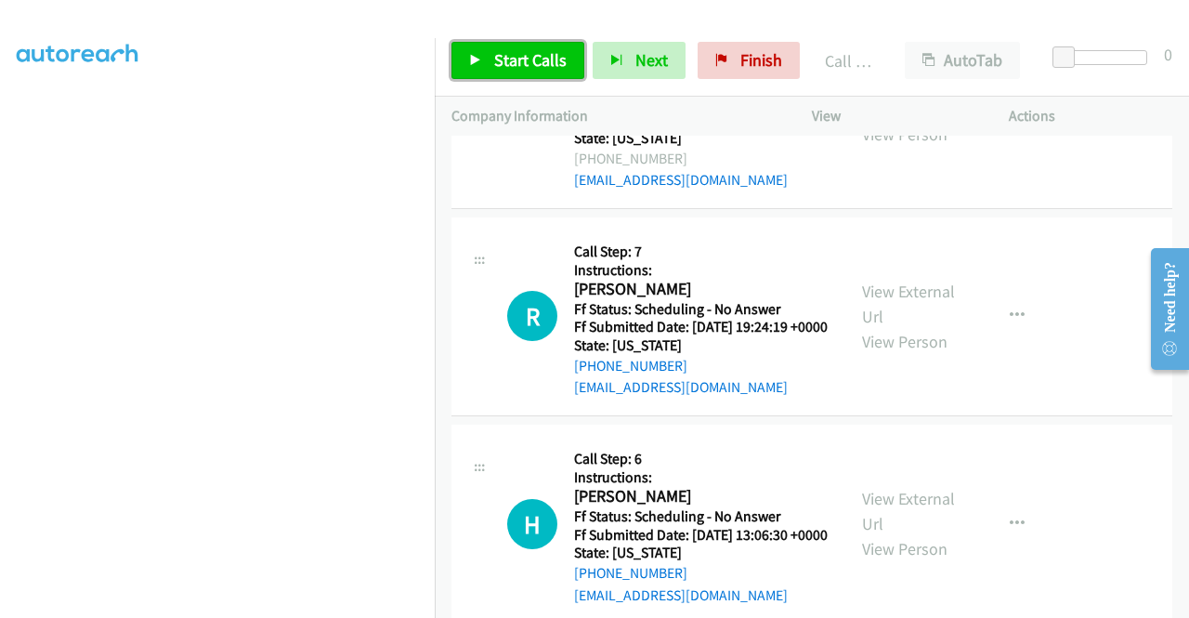
click at [544, 51] on span "Start Calls" at bounding box center [530, 59] width 72 height 21
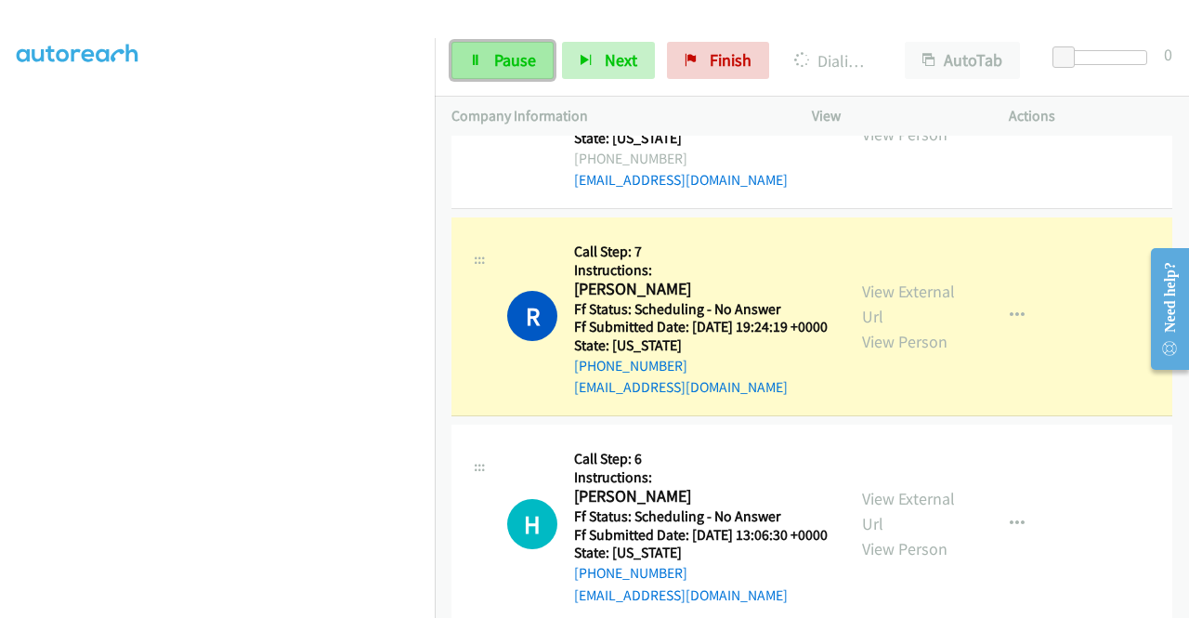
click at [496, 59] on span "Pause" at bounding box center [515, 59] width 42 height 21
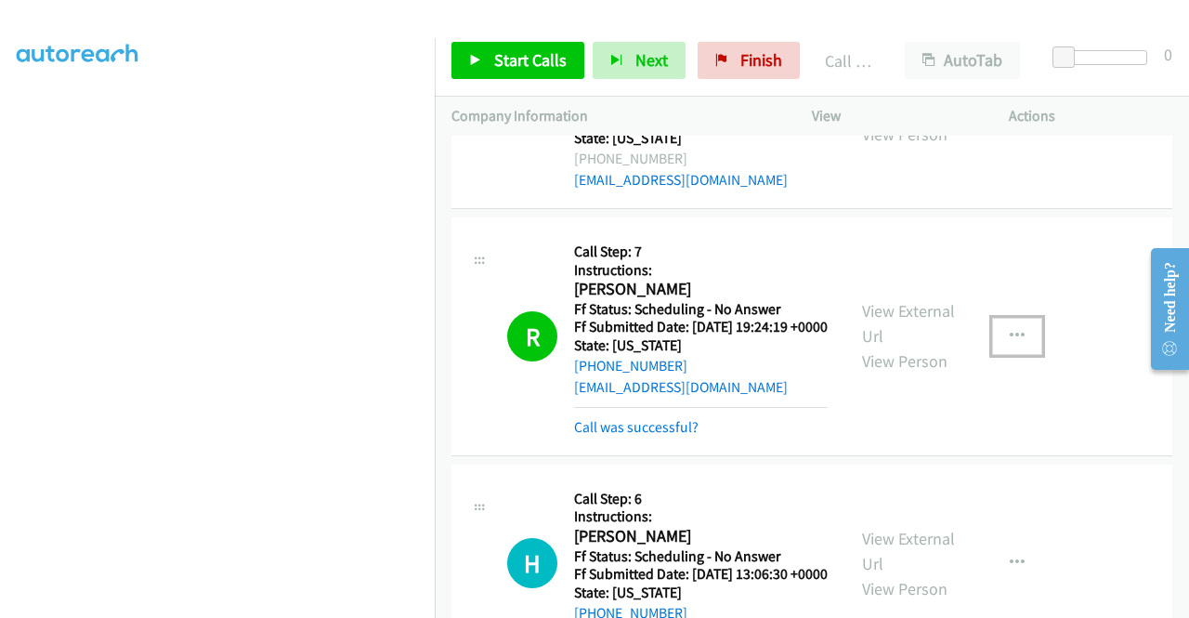
click at [1013, 344] on icon "button" at bounding box center [1017, 336] width 15 height 15
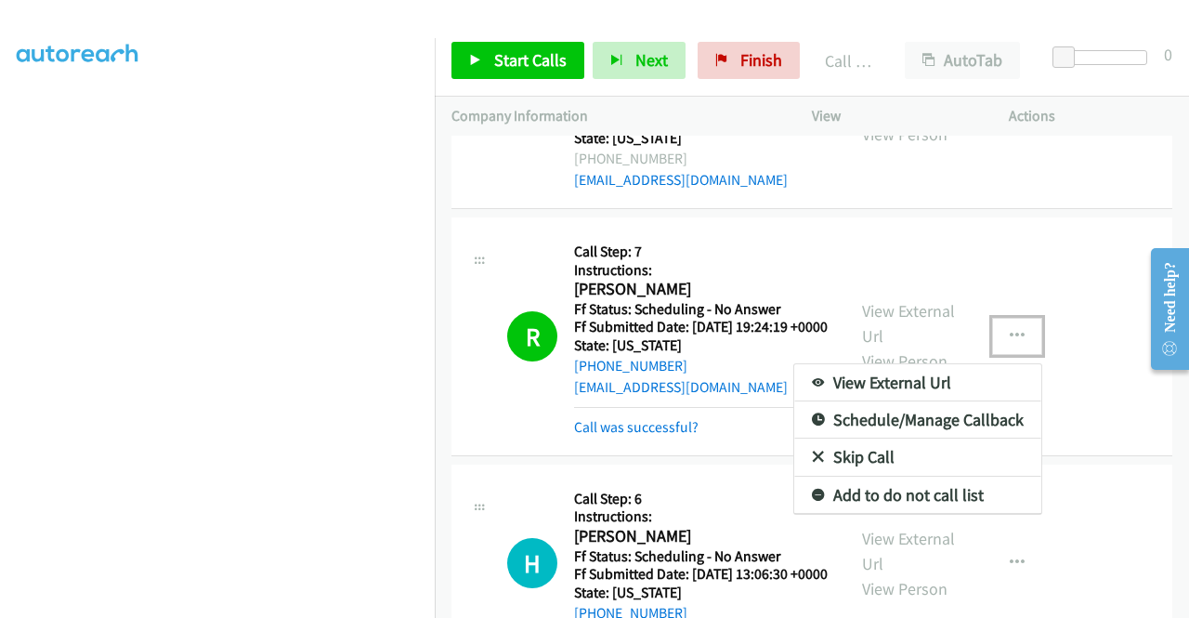
scroll to position [3755, 0]
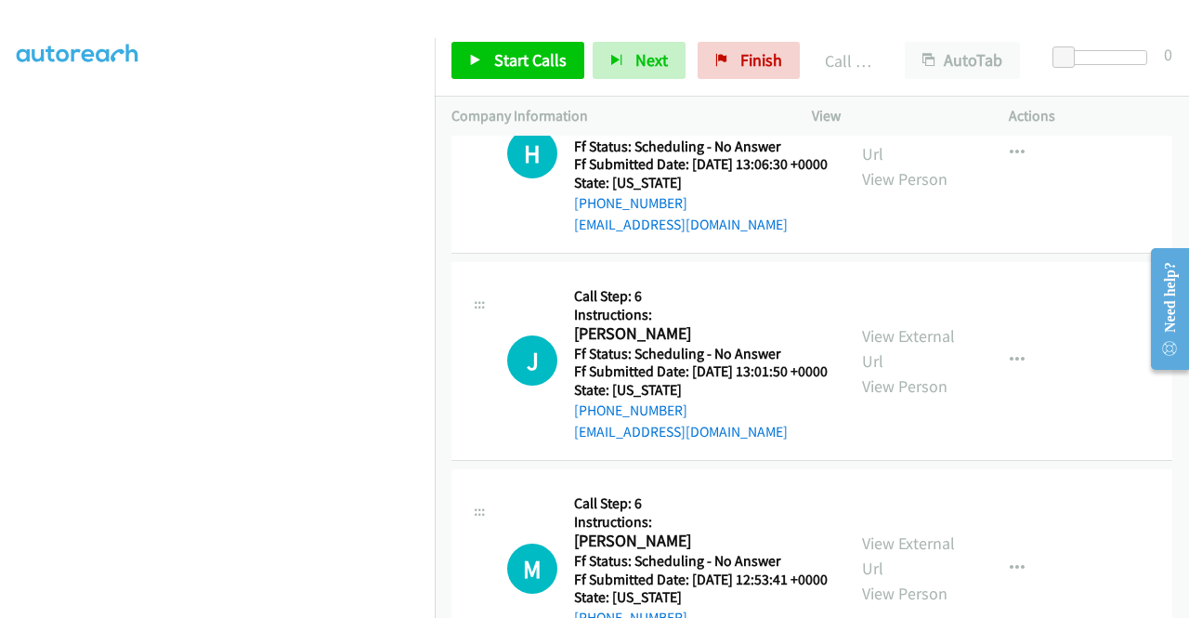
click at [641, 222] on div at bounding box center [594, 309] width 1189 height 618
click at [634, 26] on link "Call was successful?" at bounding box center [636, 17] width 125 height 18
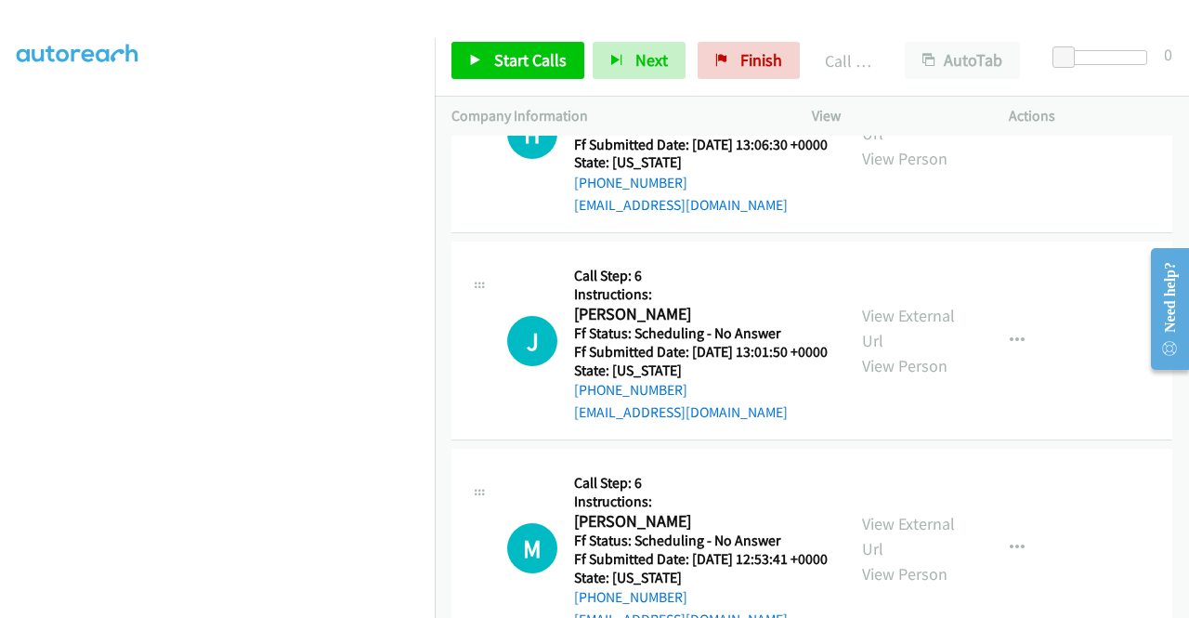
click at [929, 103] on link "Add to do not call list" at bounding box center [917, 84] width 247 height 37
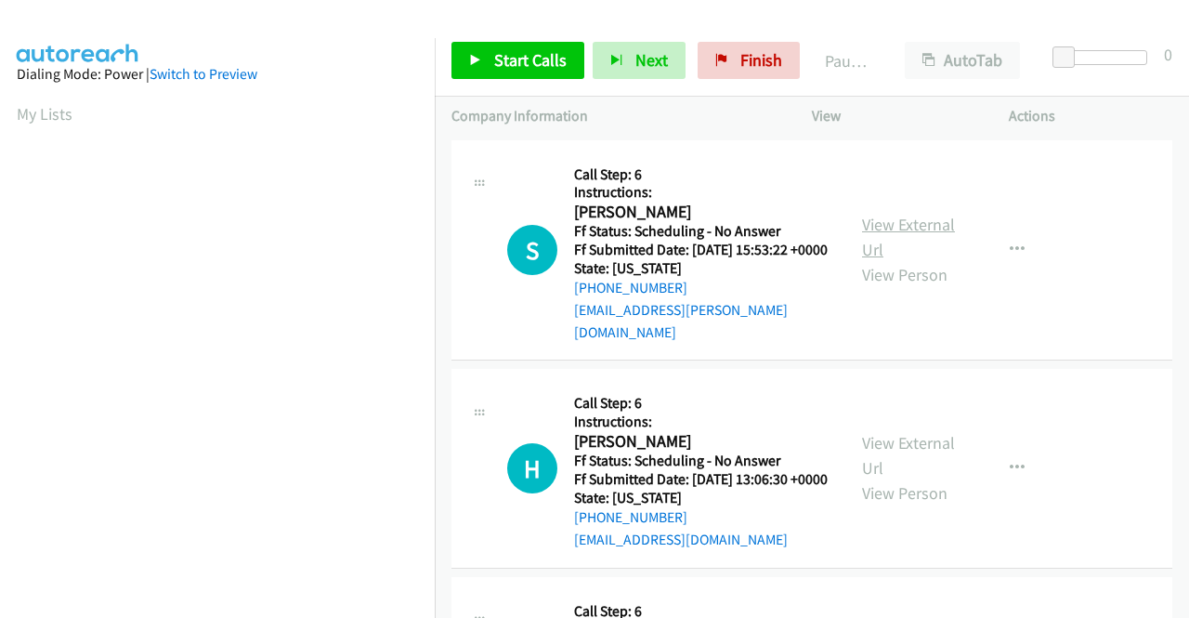
click at [887, 223] on link "View External Url" at bounding box center [908, 237] width 93 height 46
click at [907, 455] on link "View External Url" at bounding box center [908, 455] width 93 height 46
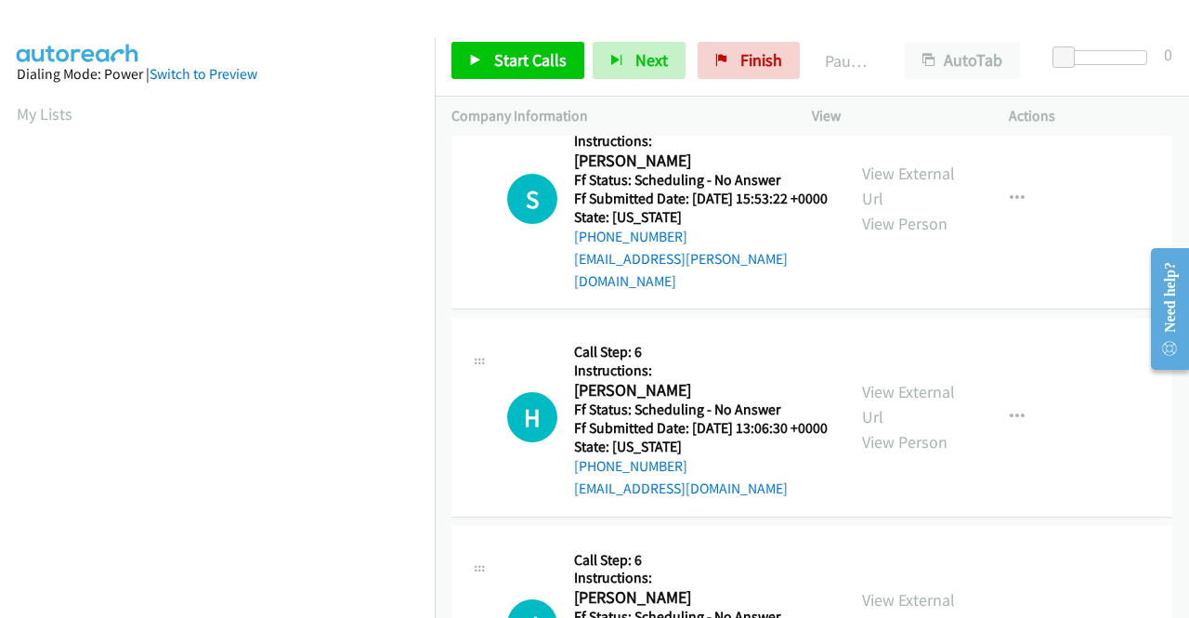
scroll to position [186, 0]
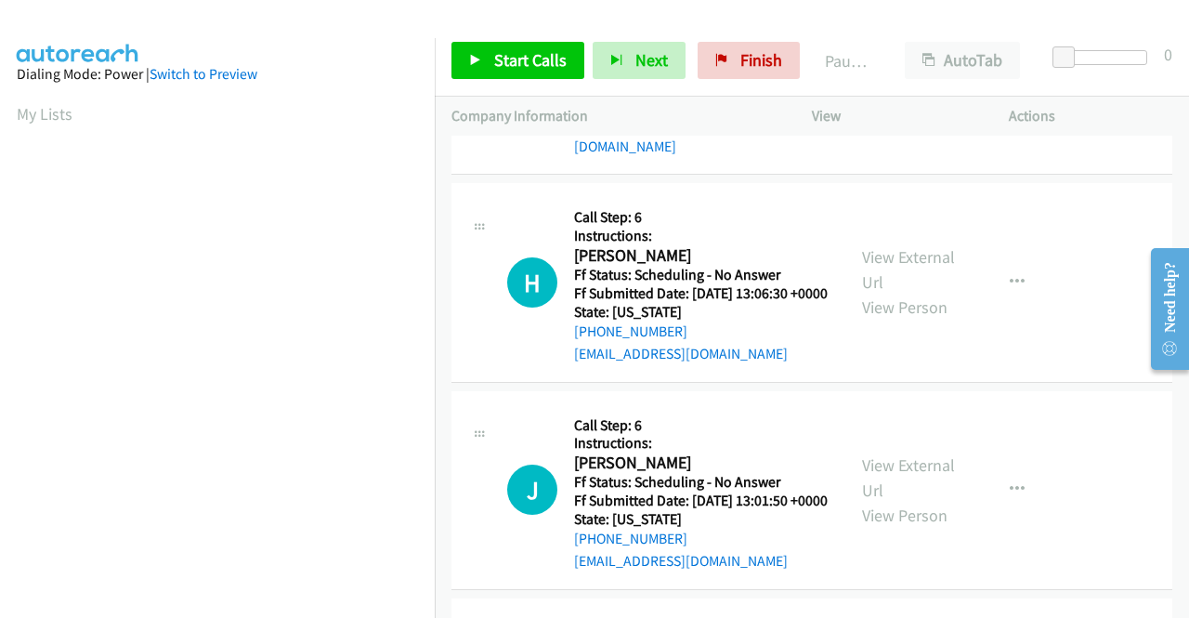
click at [911, 503] on div "View External Url View Person" at bounding box center [910, 489] width 97 height 75
click at [915, 488] on link "View External Url" at bounding box center [908, 477] width 93 height 46
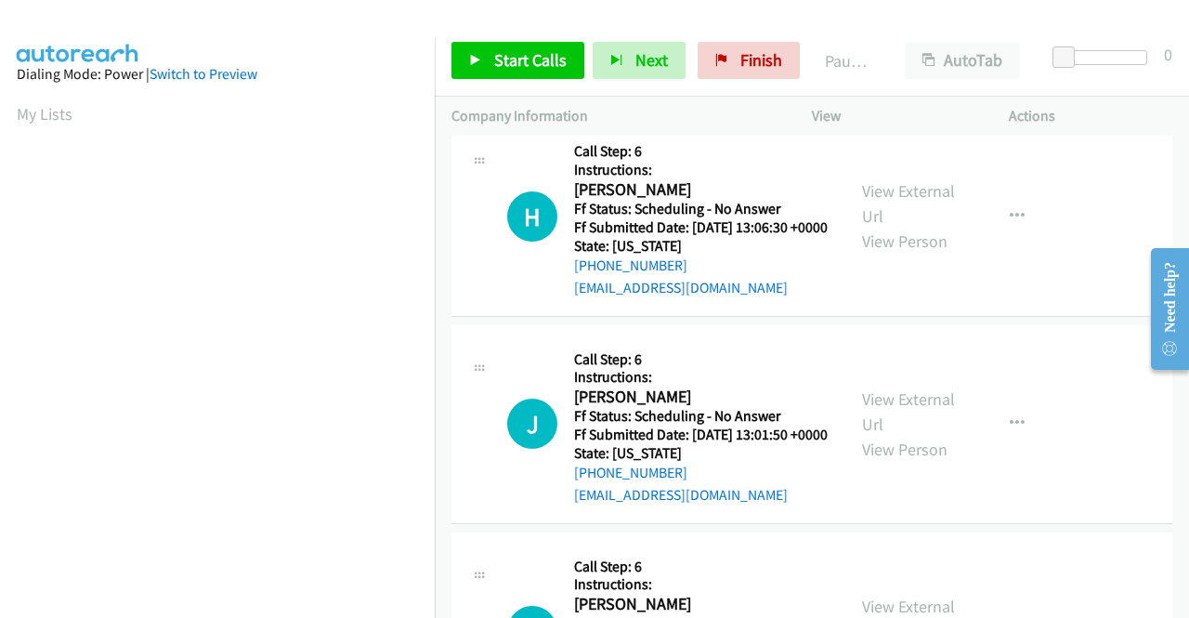
scroll to position [372, 0]
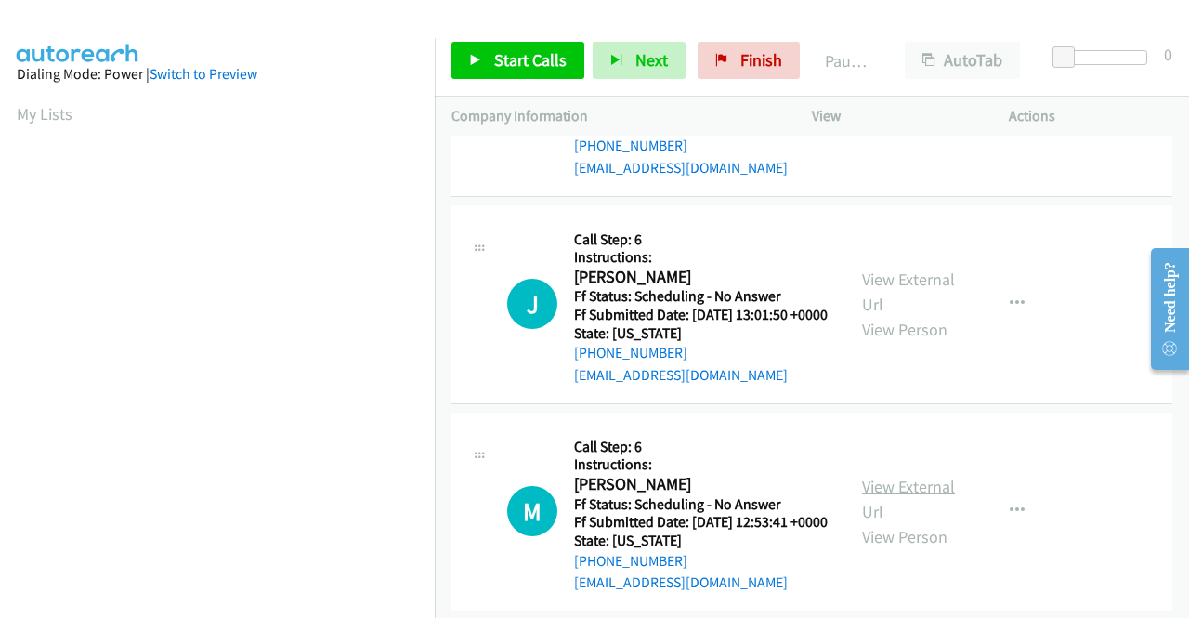
click at [918, 522] on link "View External Url" at bounding box center [908, 499] width 93 height 46
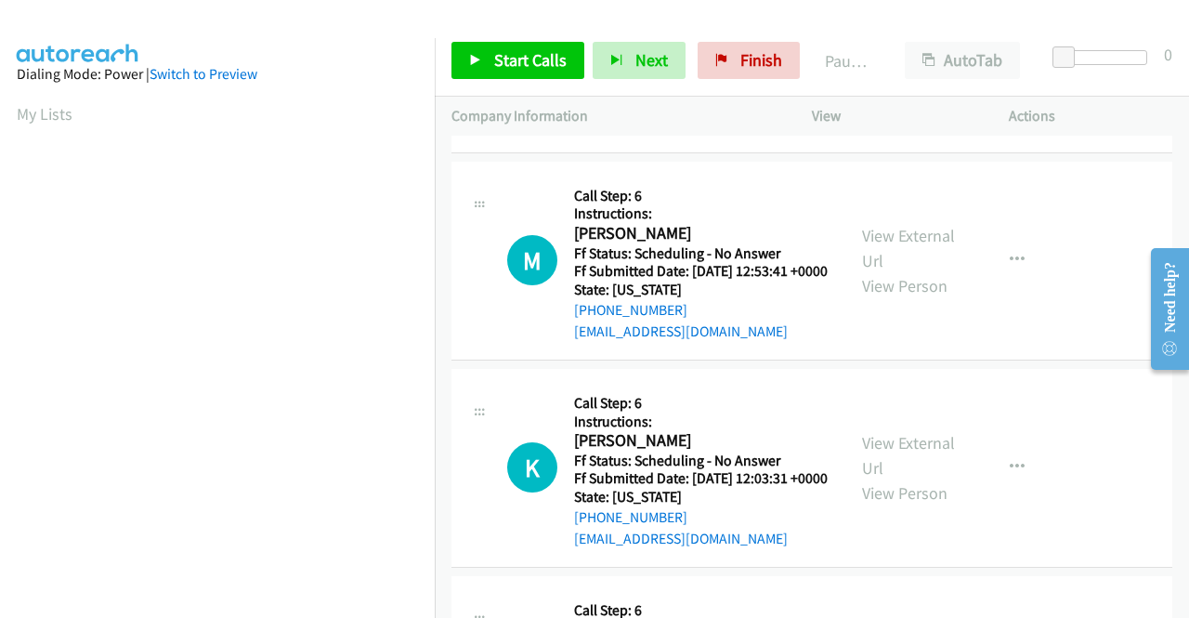
scroll to position [650, 0]
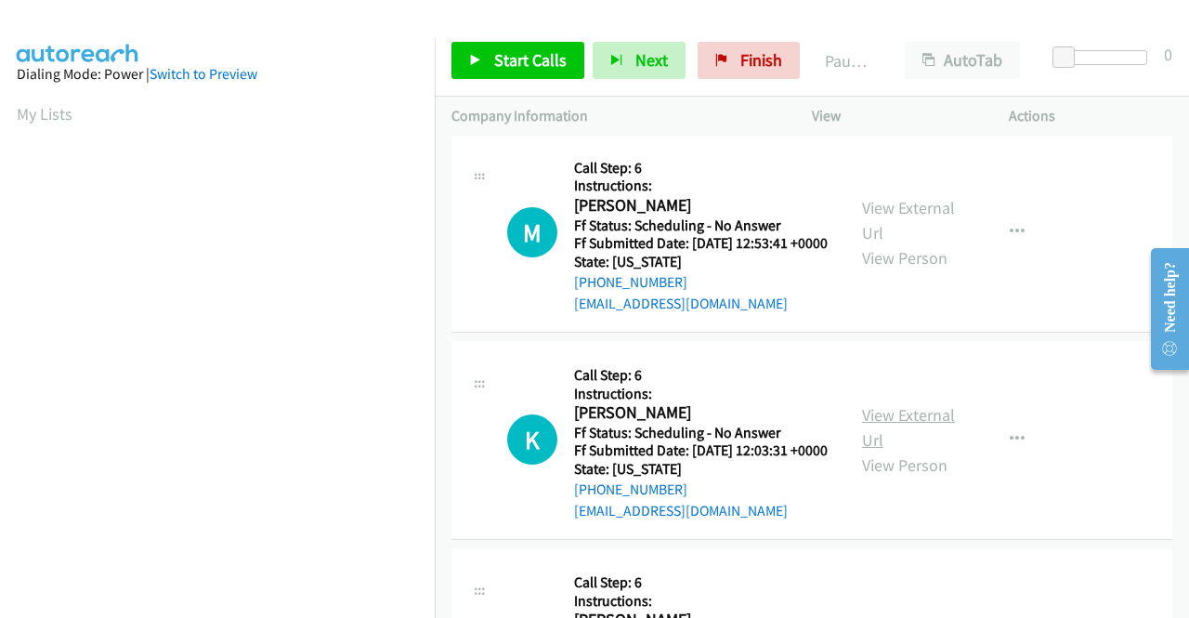
click at [898, 451] on link "View External Url" at bounding box center [908, 427] width 93 height 46
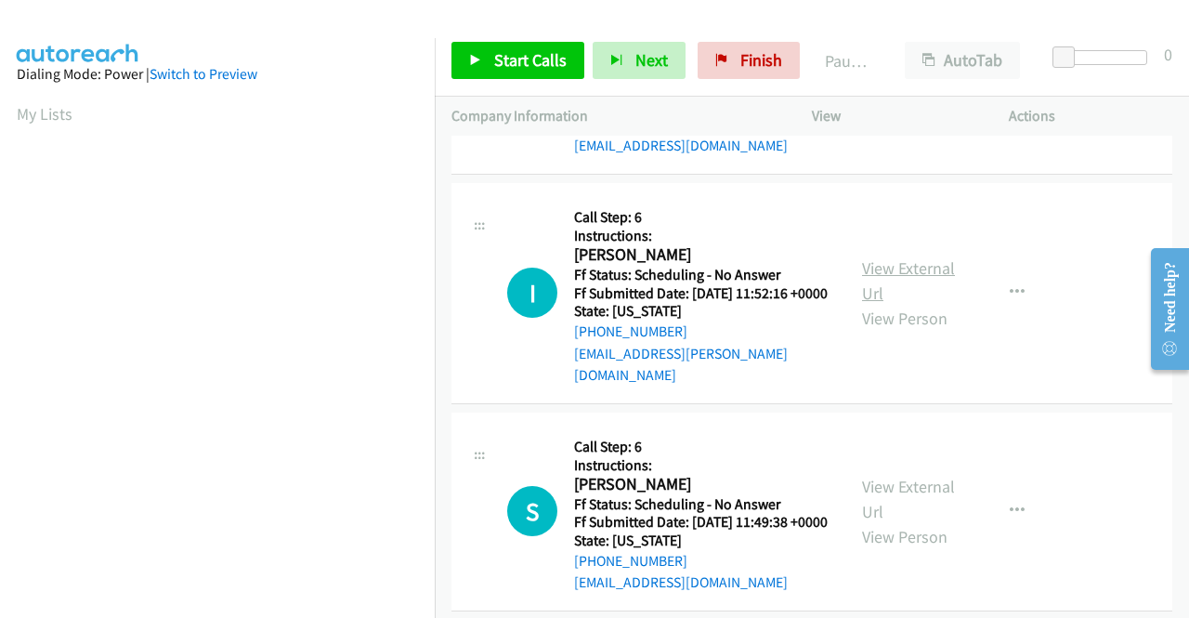
scroll to position [1022, 0]
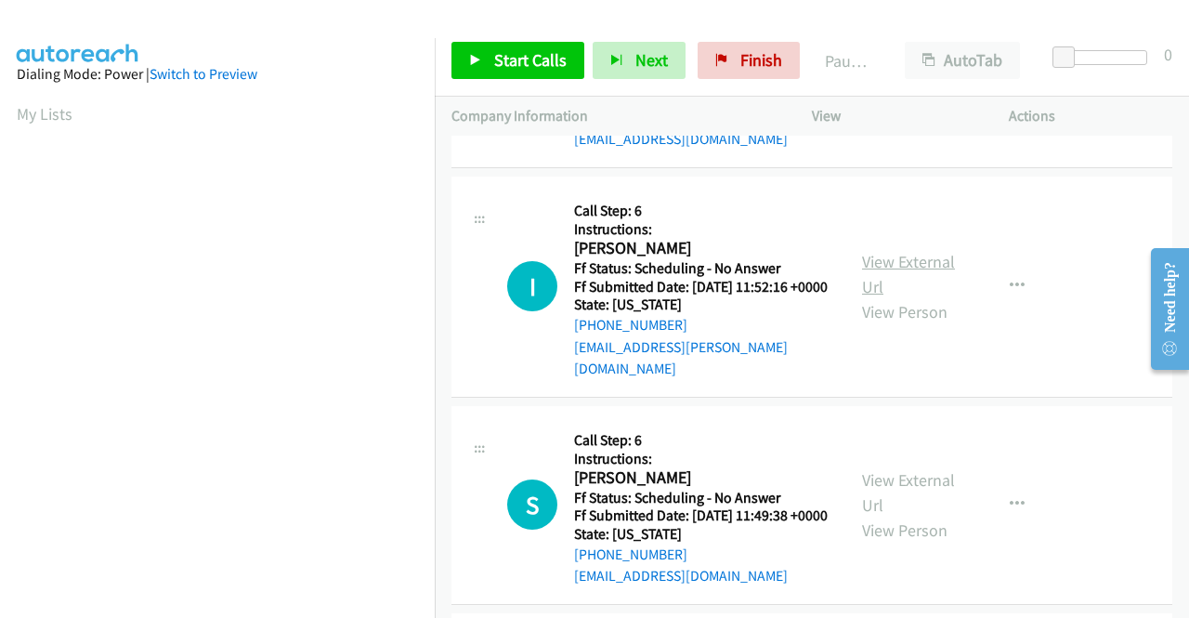
click at [892, 297] on link "View External Url" at bounding box center [908, 274] width 93 height 46
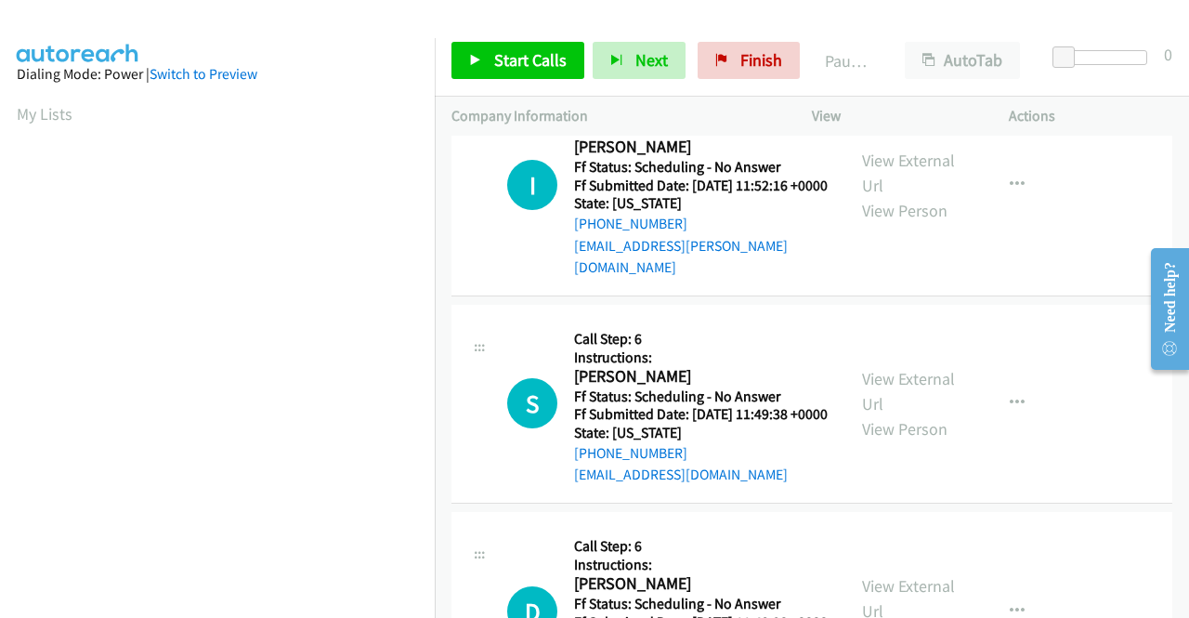
scroll to position [1208, 0]
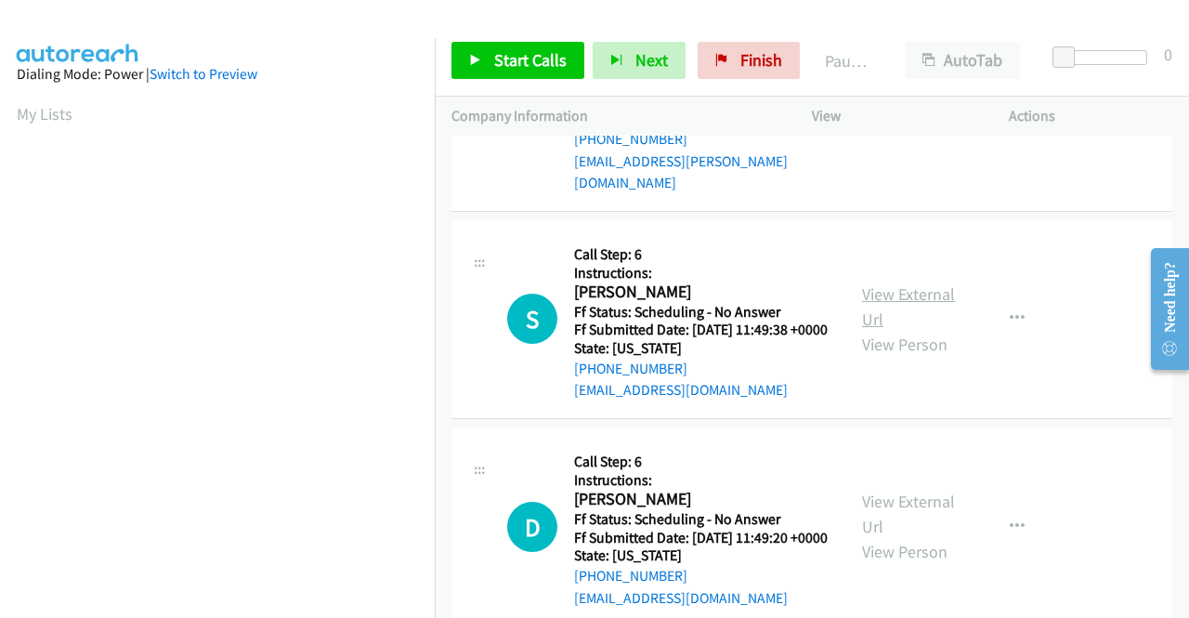
click at [898, 330] on link "View External Url" at bounding box center [908, 306] width 93 height 46
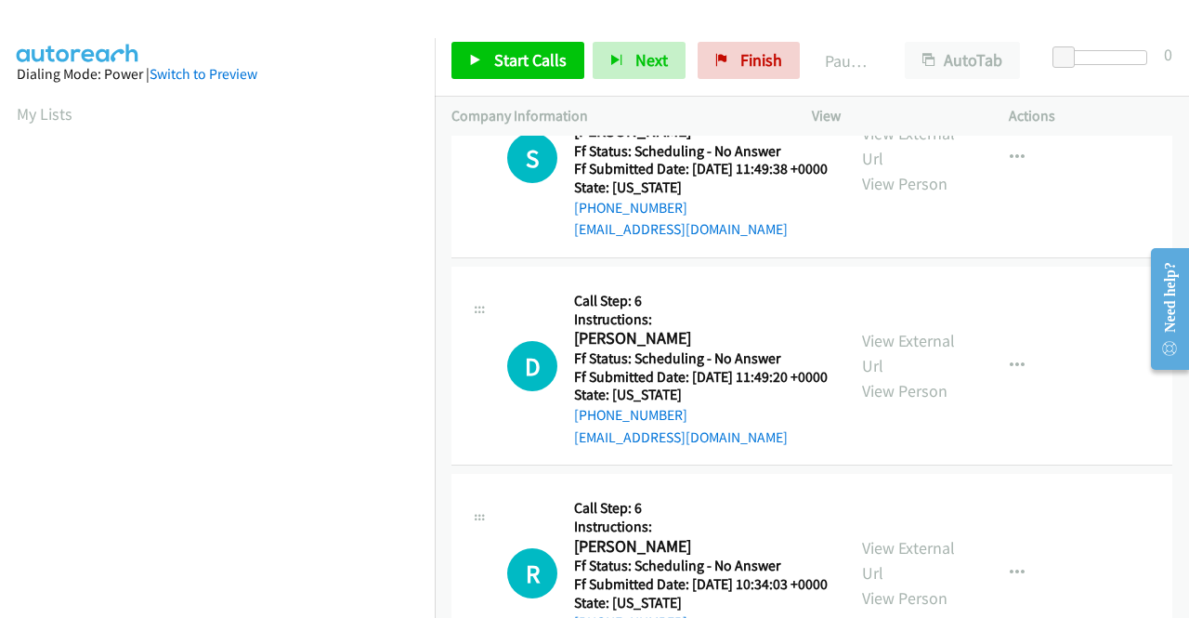
scroll to position [1394, 0]
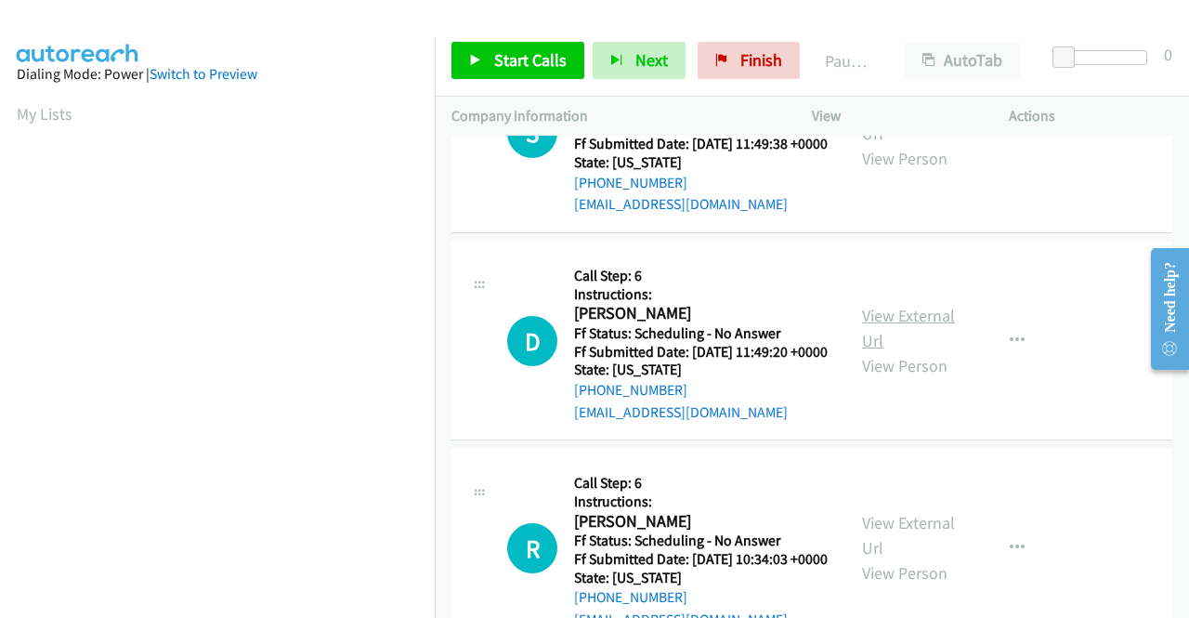
click at [933, 351] on link "View External Url" at bounding box center [908, 328] width 93 height 46
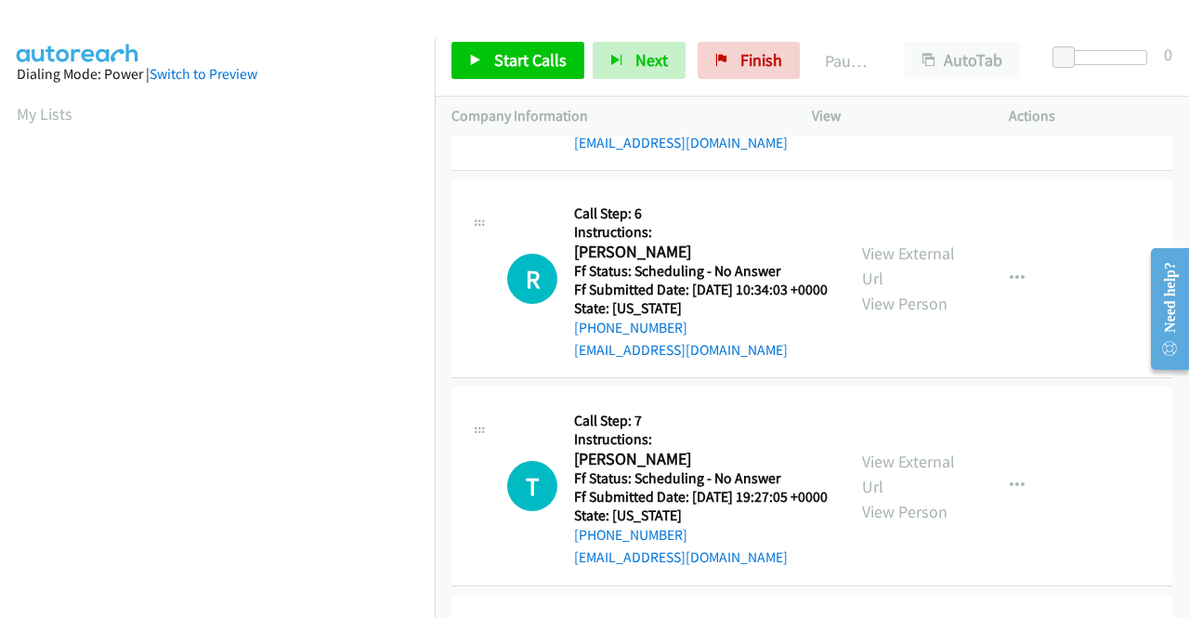
scroll to position [1672, 0]
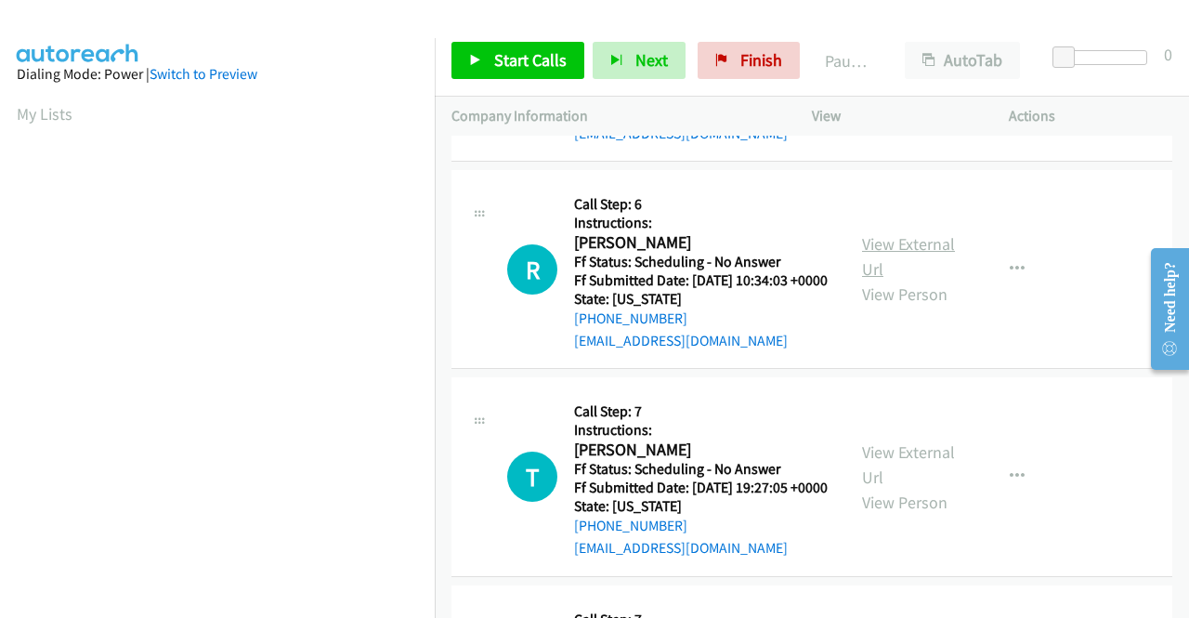
click at [898, 280] on link "View External Url" at bounding box center [908, 256] width 93 height 46
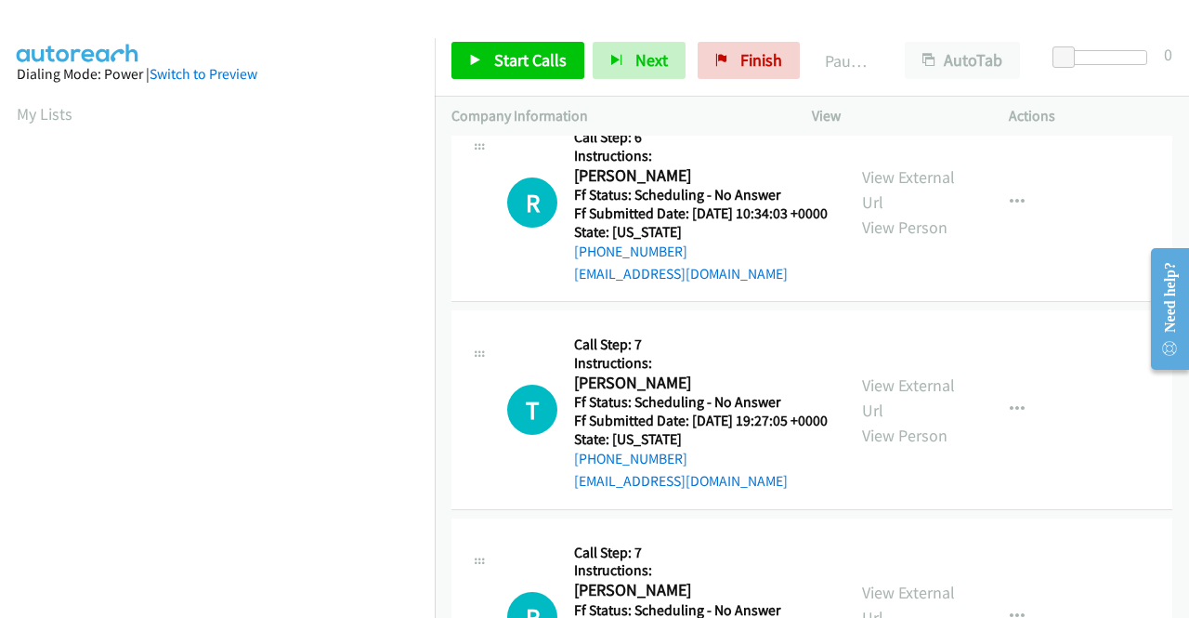
scroll to position [1858, 0]
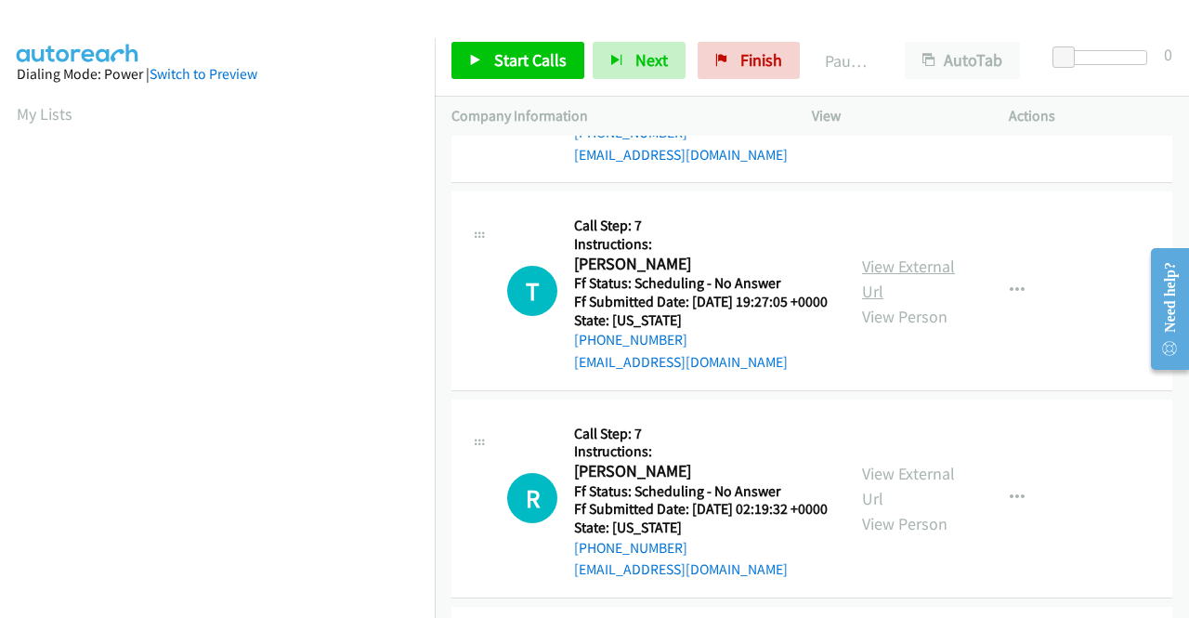
click at [882, 302] on link "View External Url" at bounding box center [908, 279] width 93 height 46
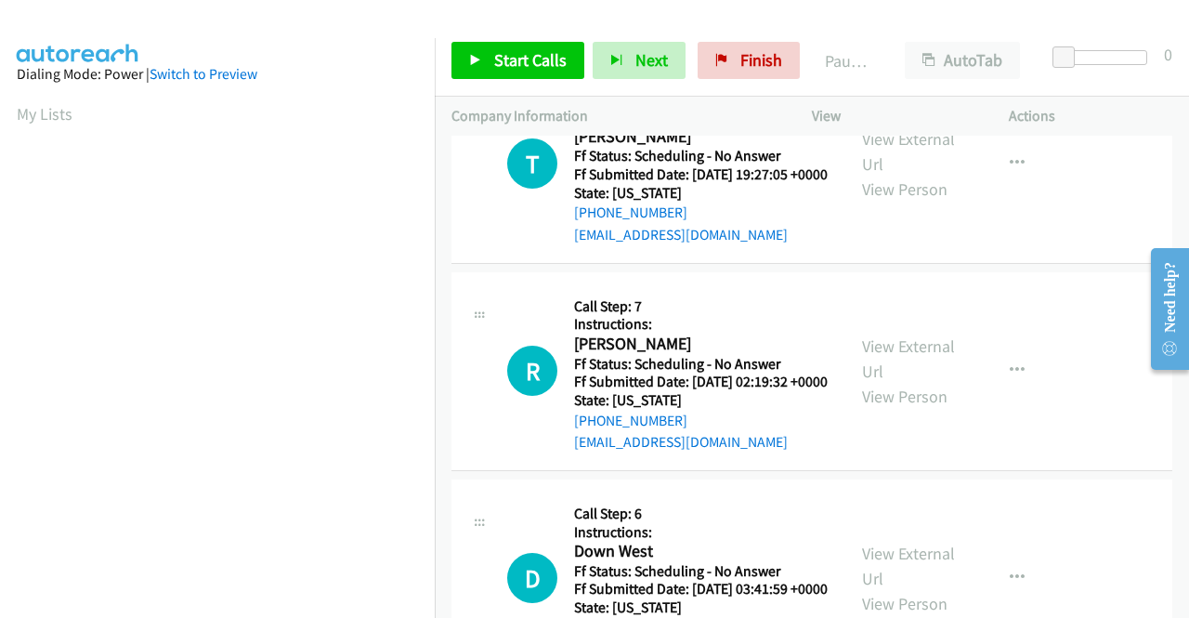
scroll to position [2044, 0]
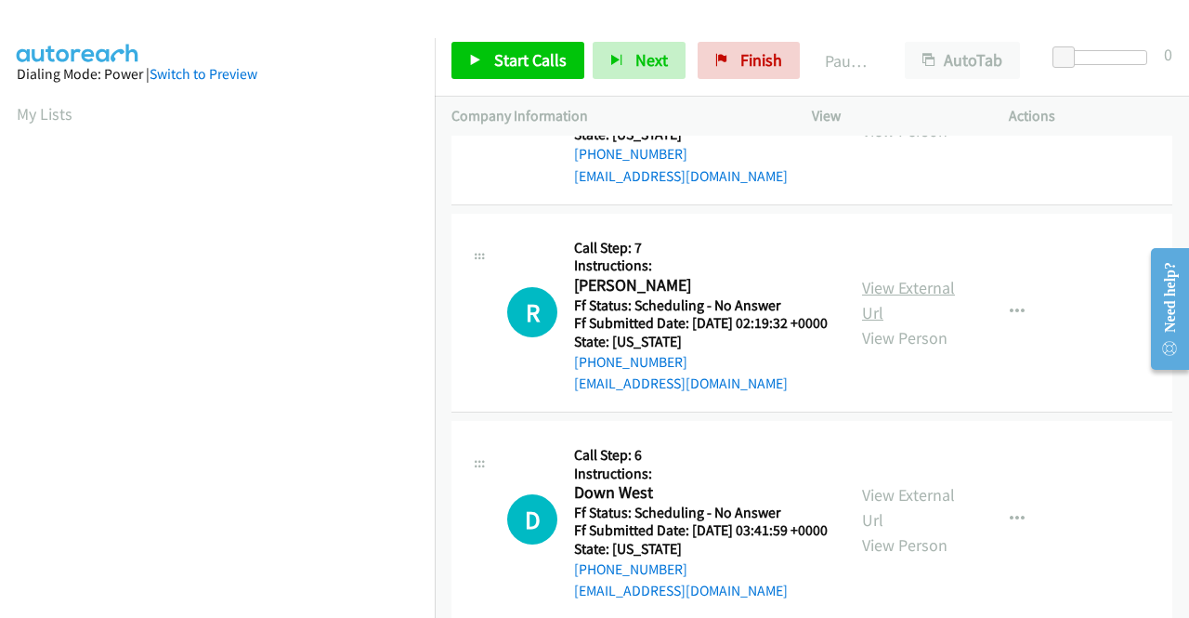
click at [895, 323] on link "View External Url" at bounding box center [908, 300] width 93 height 46
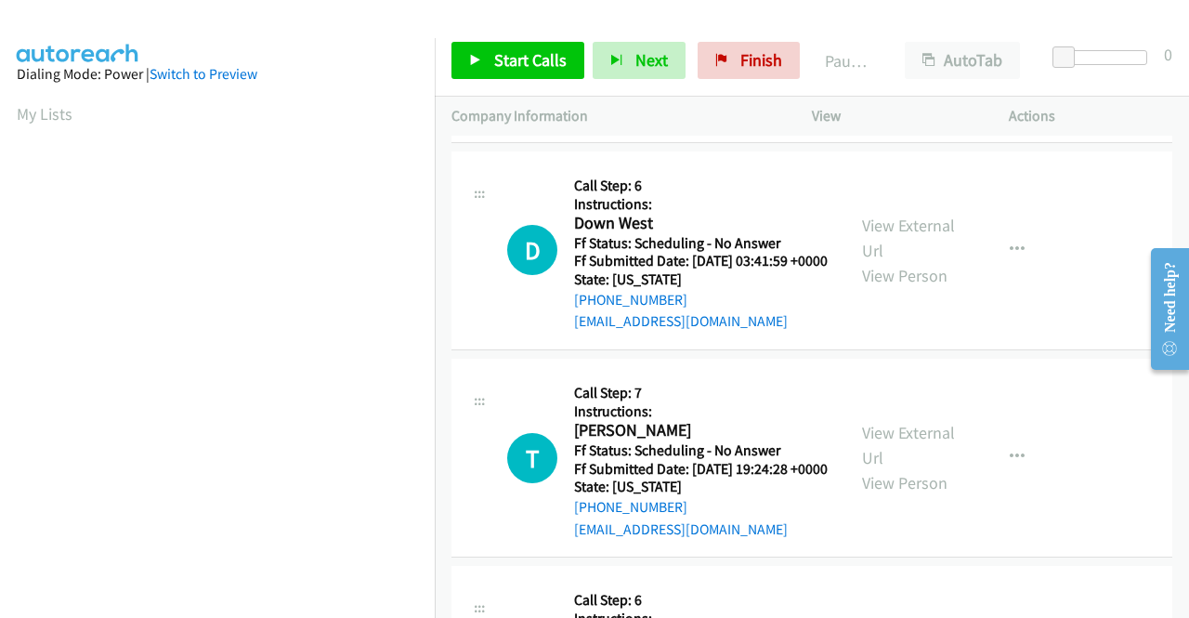
scroll to position [2323, 0]
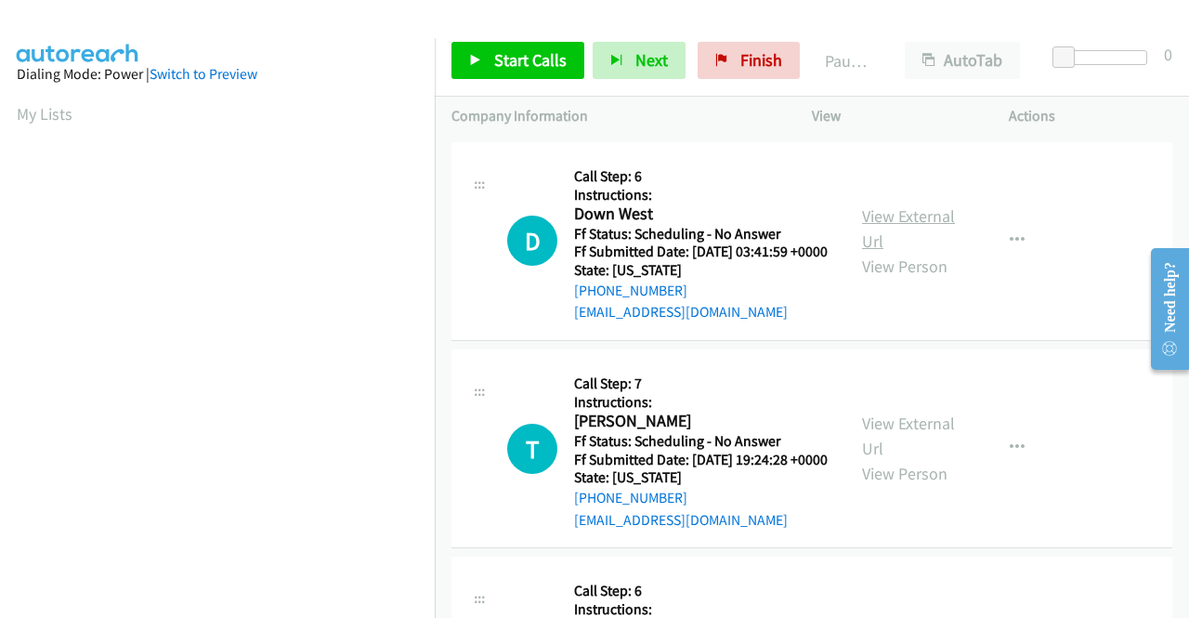
click at [879, 252] on link "View External Url" at bounding box center [908, 228] width 93 height 46
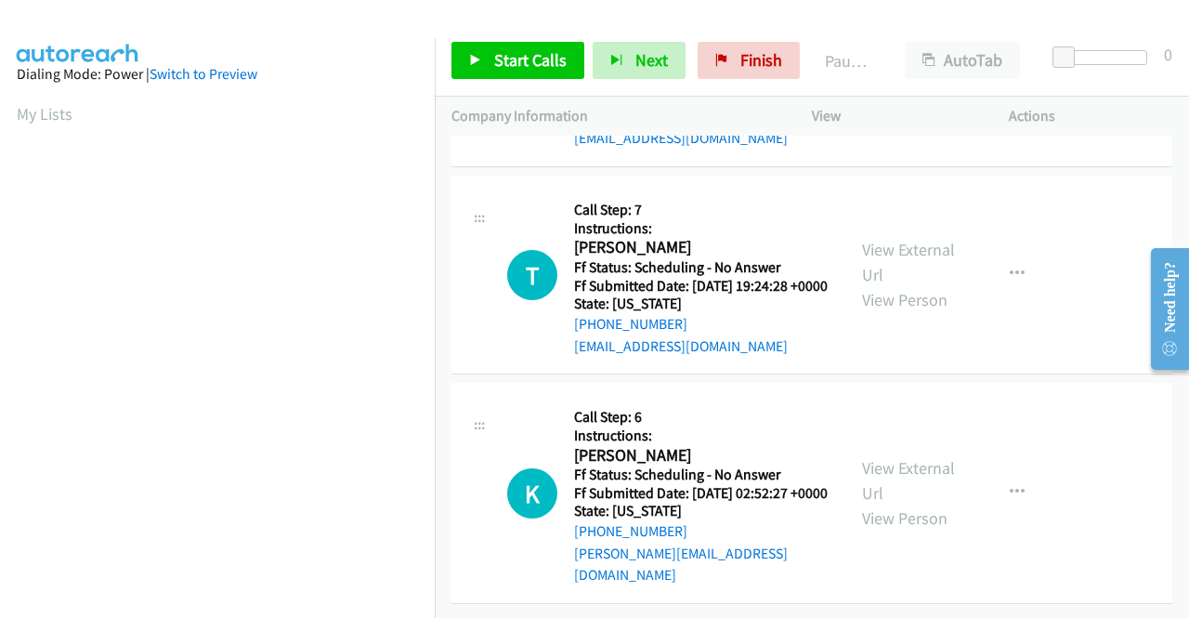
scroll to position [2602, 0]
click at [879, 285] on link "View External Url" at bounding box center [908, 262] width 93 height 46
click at [897, 457] on link "View External Url" at bounding box center [908, 480] width 93 height 46
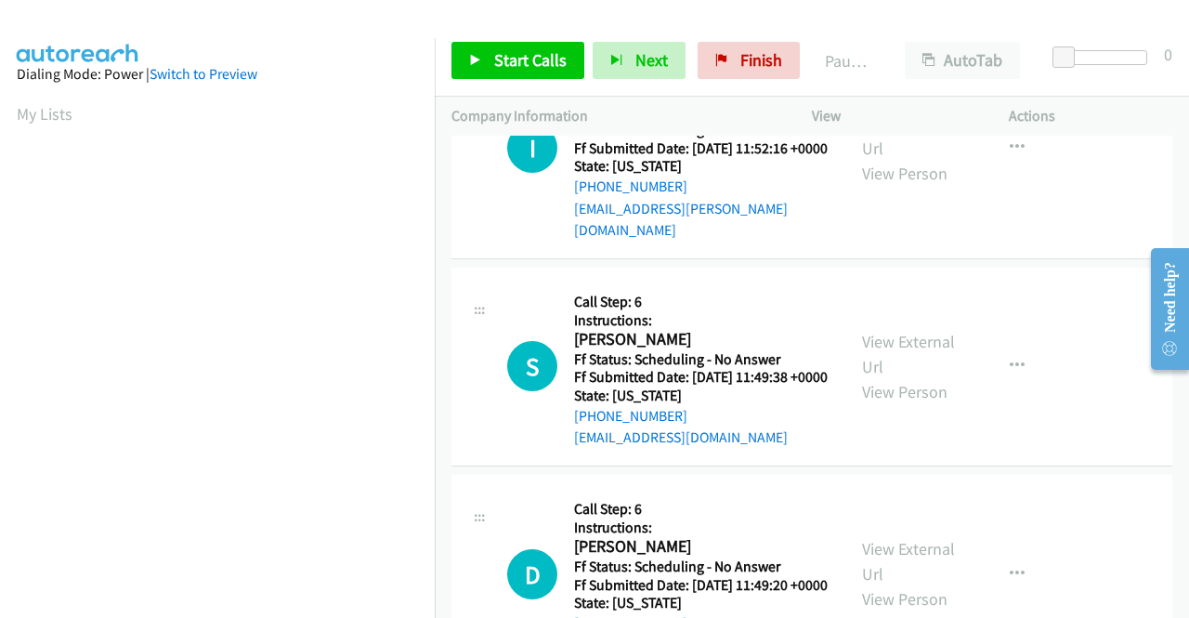
scroll to position [0, 0]
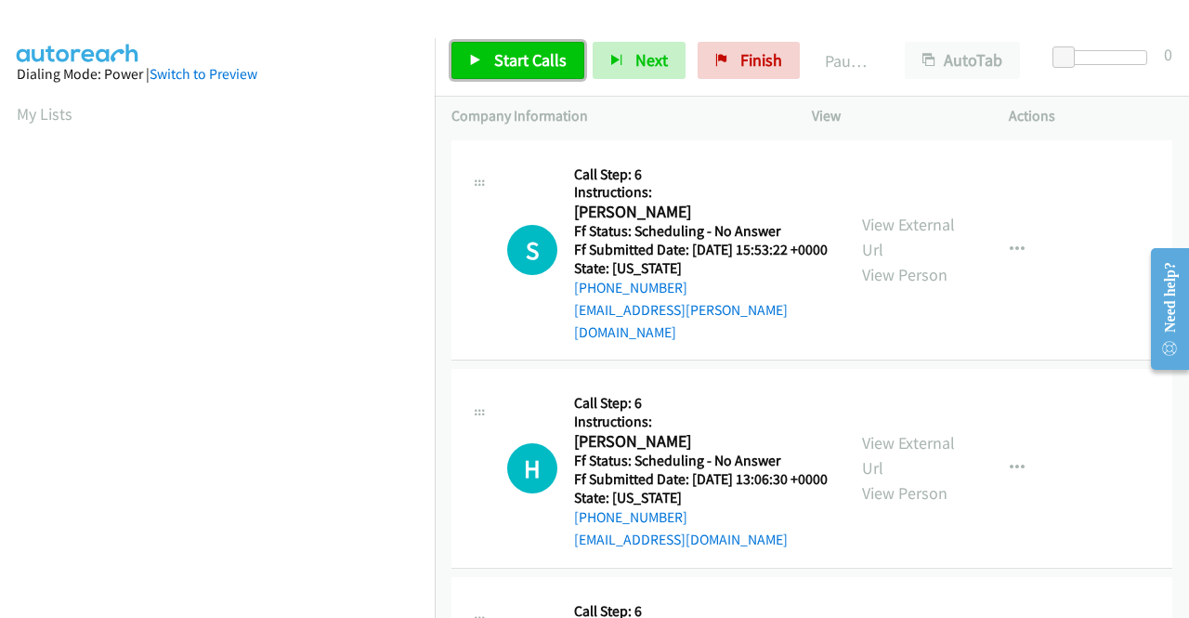
click at [500, 64] on span "Start Calls" at bounding box center [530, 59] width 72 height 21
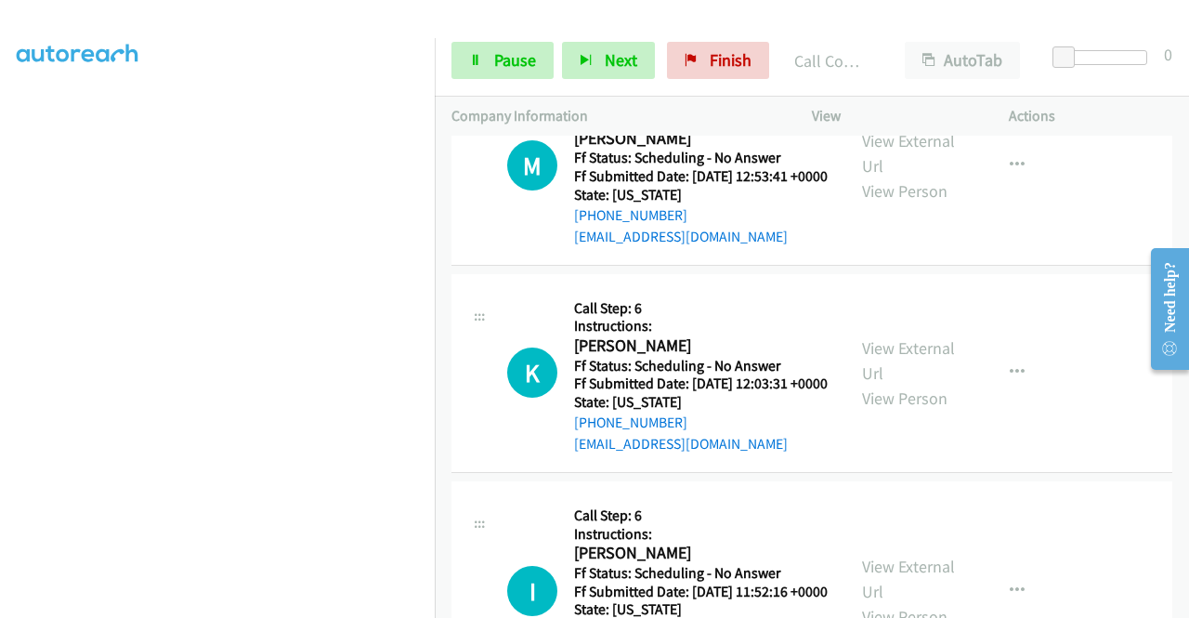
scroll to position [424, 0]
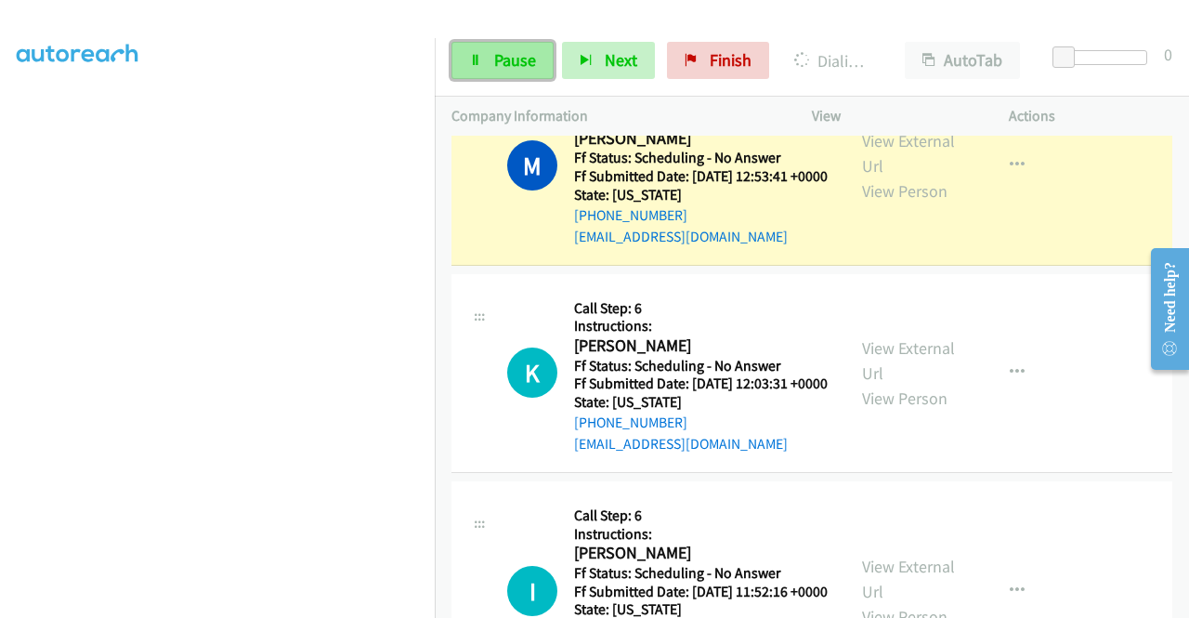
click at [529, 70] on span "Pause" at bounding box center [515, 59] width 42 height 21
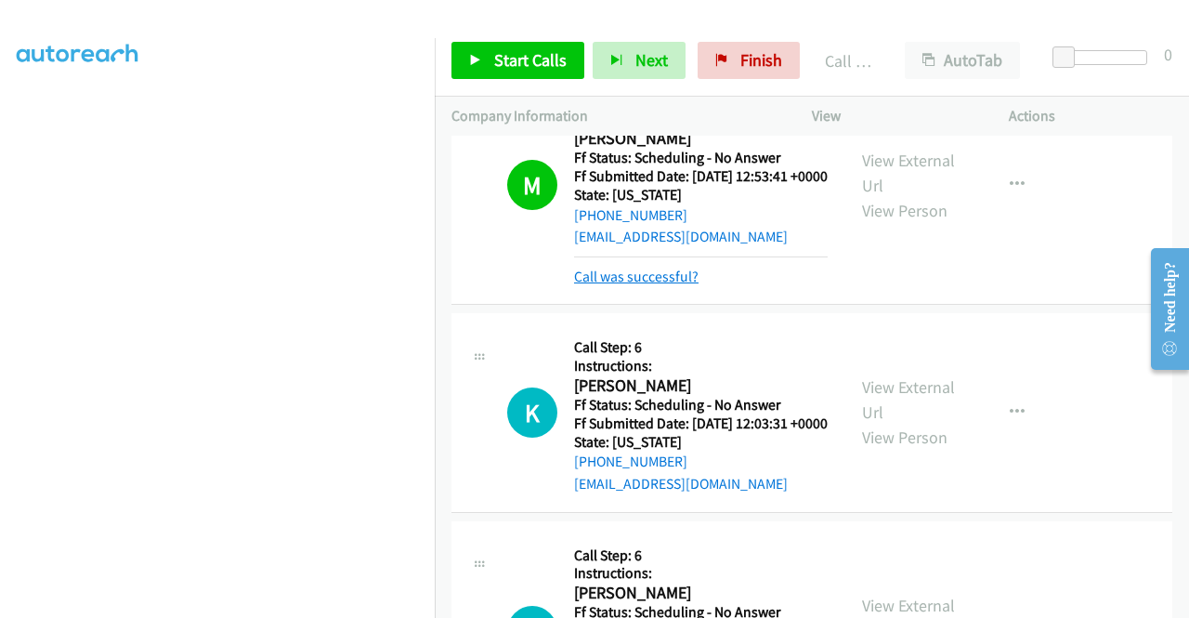
click at [615, 285] on link "Call was successful?" at bounding box center [636, 277] width 125 height 18
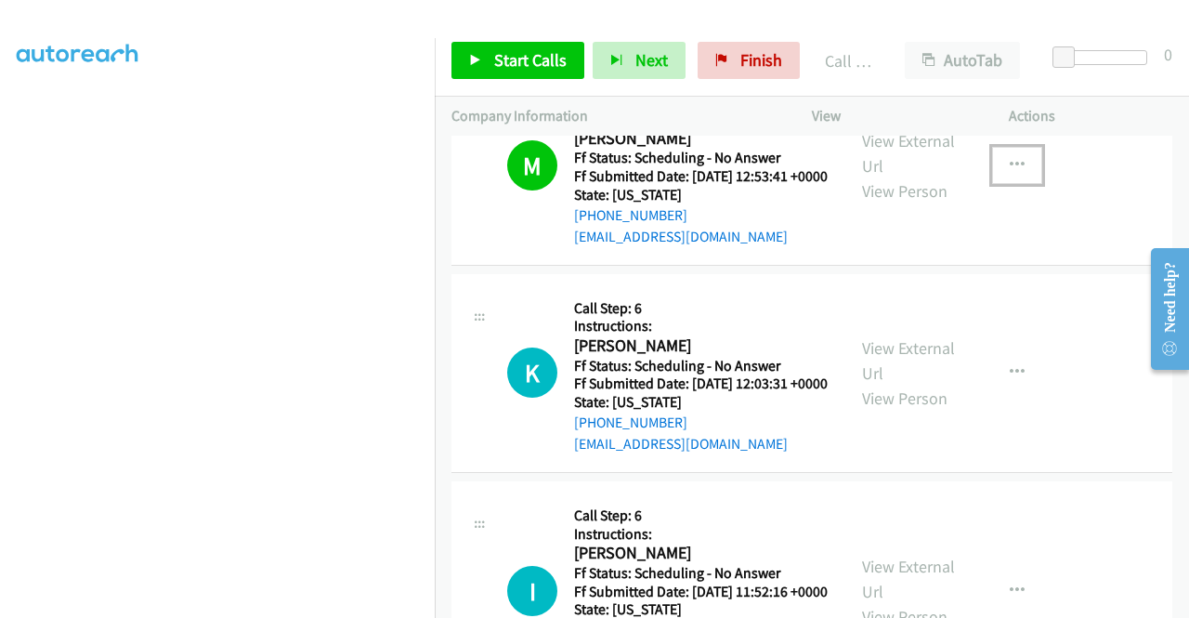
click at [1007, 184] on button "button" at bounding box center [1017, 165] width 50 height 37
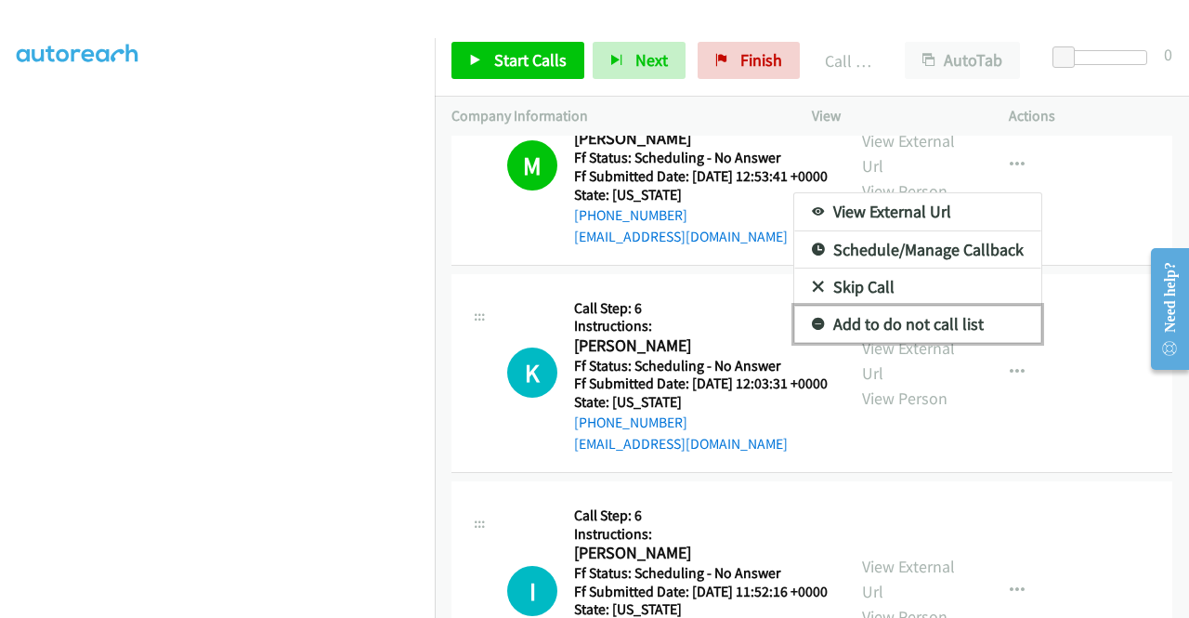
click at [932, 343] on link "Add to do not call list" at bounding box center [917, 324] width 247 height 37
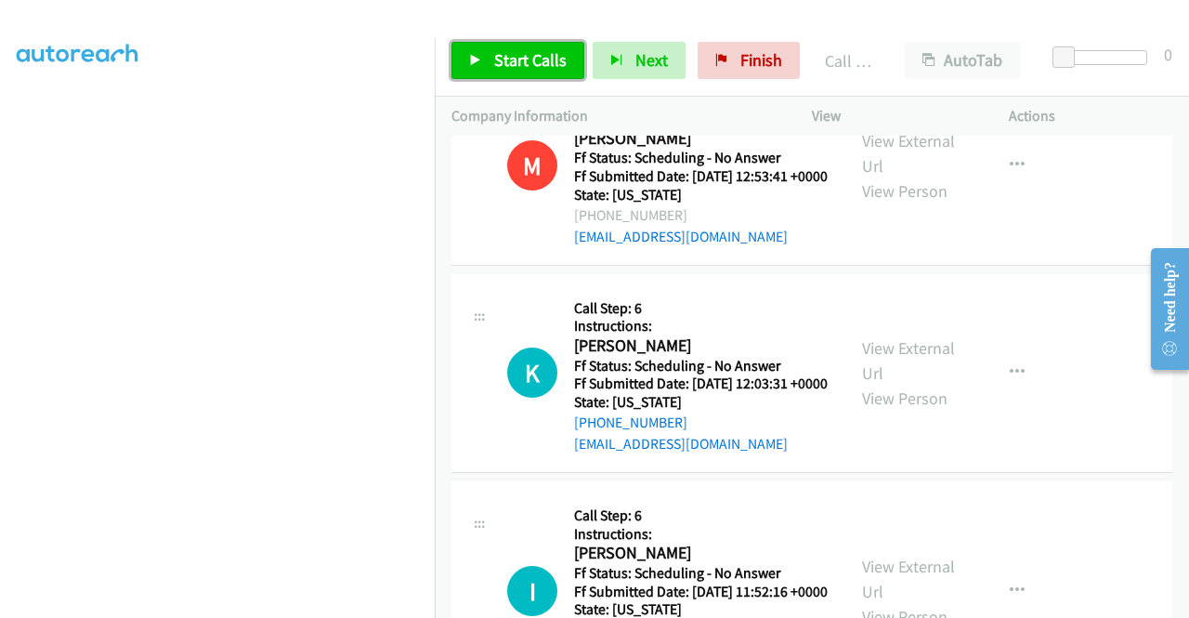
click at [520, 48] on link "Start Calls" at bounding box center [518, 60] width 133 height 37
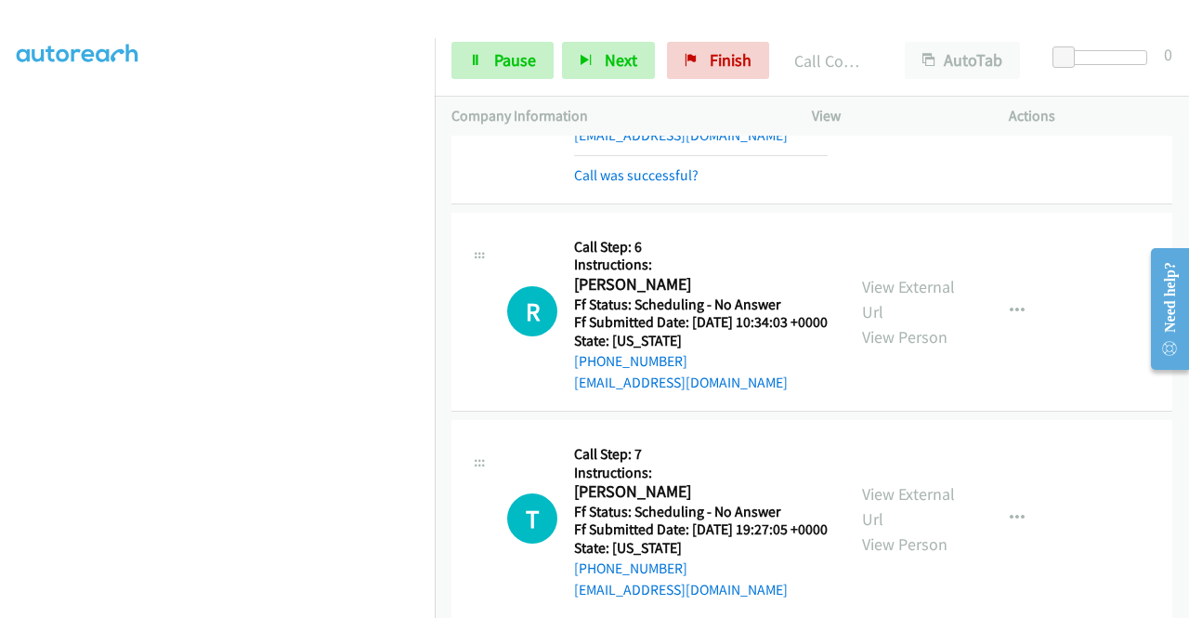
scroll to position [1951, 0]
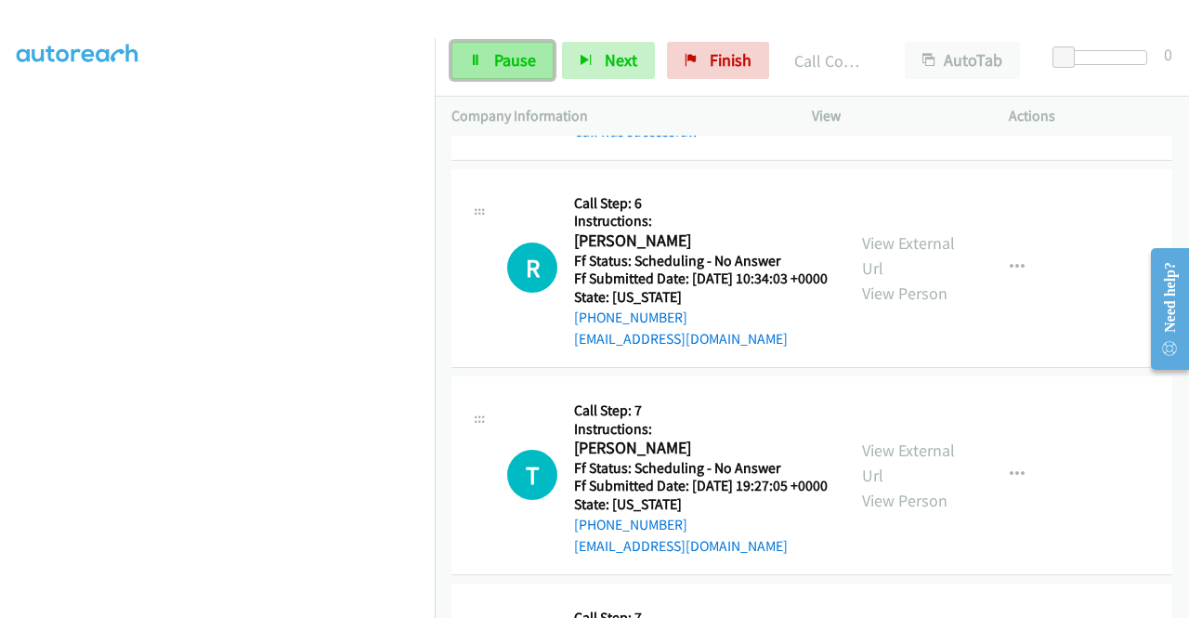
click at [494, 57] on span "Pause" at bounding box center [515, 59] width 42 height 21
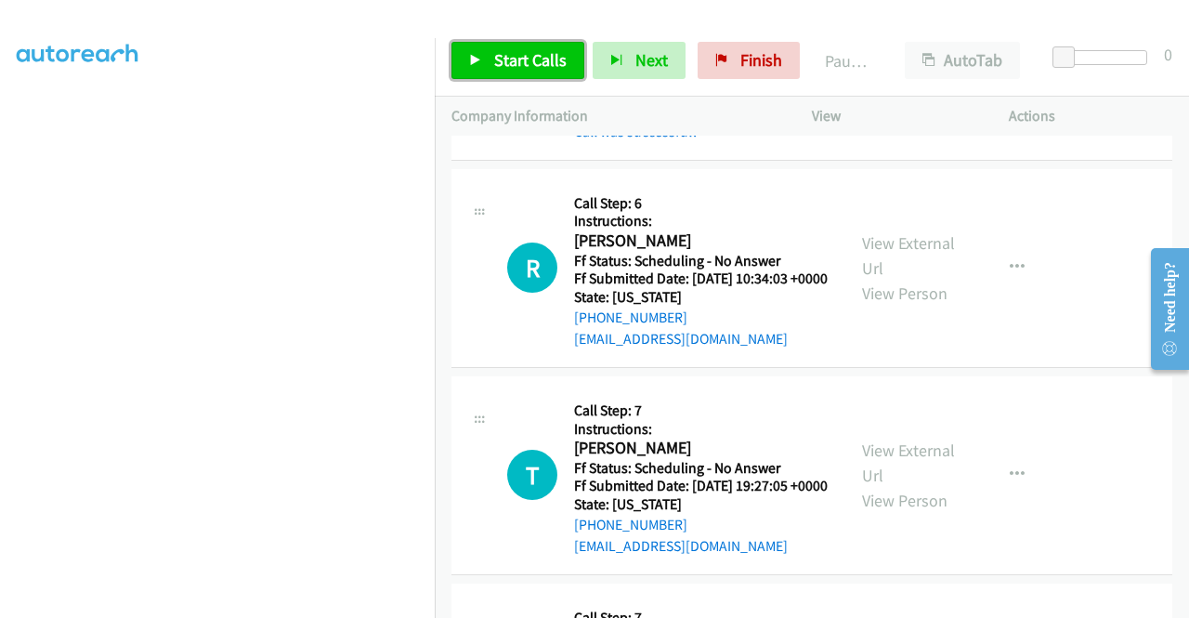
click at [494, 57] on span "Start Calls" at bounding box center [530, 59] width 72 height 21
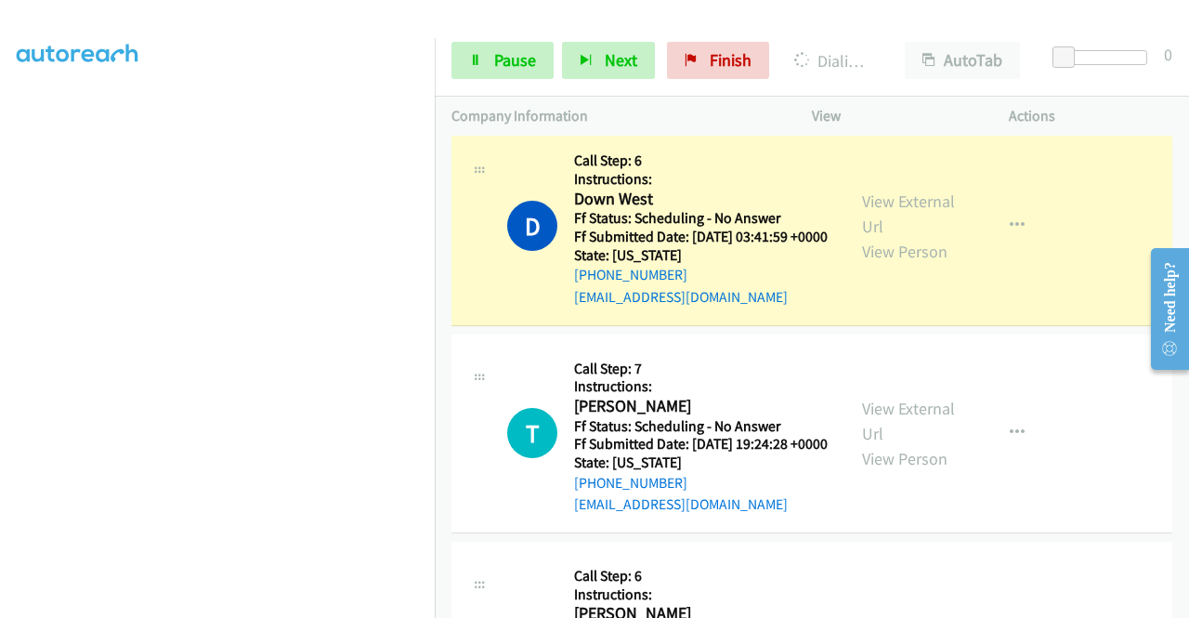
scroll to position [238, 0]
click at [522, 56] on span "Pause" at bounding box center [515, 59] width 42 height 21
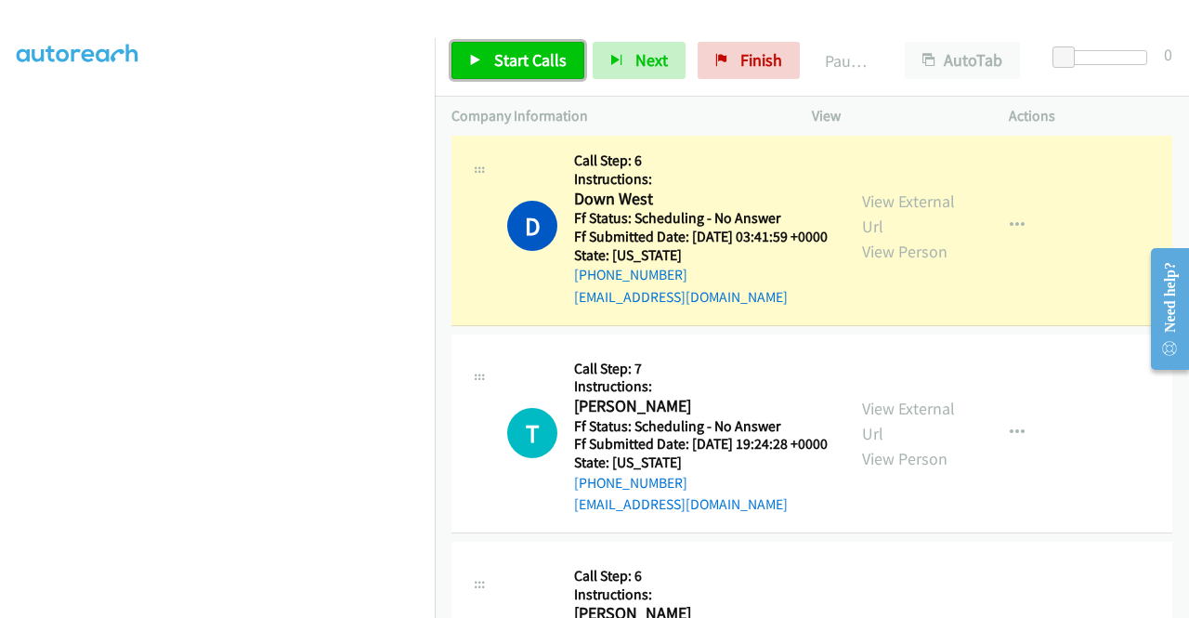
click at [554, 59] on span "Start Calls" at bounding box center [530, 59] width 72 height 21
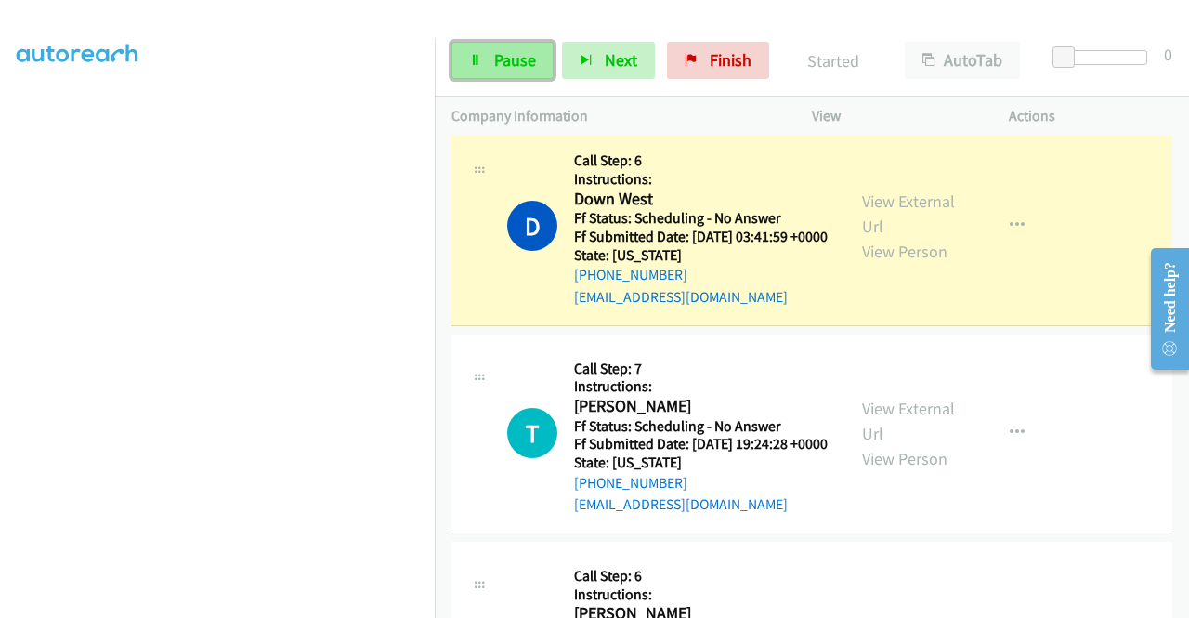
click at [513, 49] on span "Pause" at bounding box center [515, 59] width 42 height 21
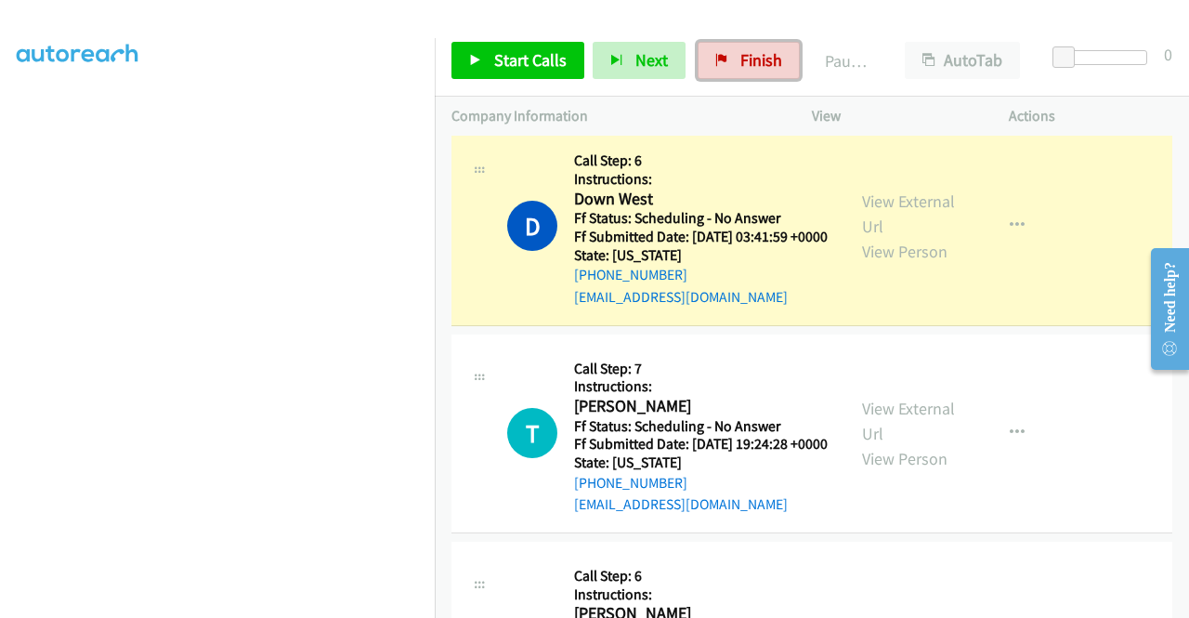
drag, startPoint x: 751, startPoint y: 72, endPoint x: 663, endPoint y: 94, distance: 90.1
click at [751, 72] on link "Finish" at bounding box center [749, 60] width 102 height 37
